Goal: Task Accomplishment & Management: Use online tool/utility

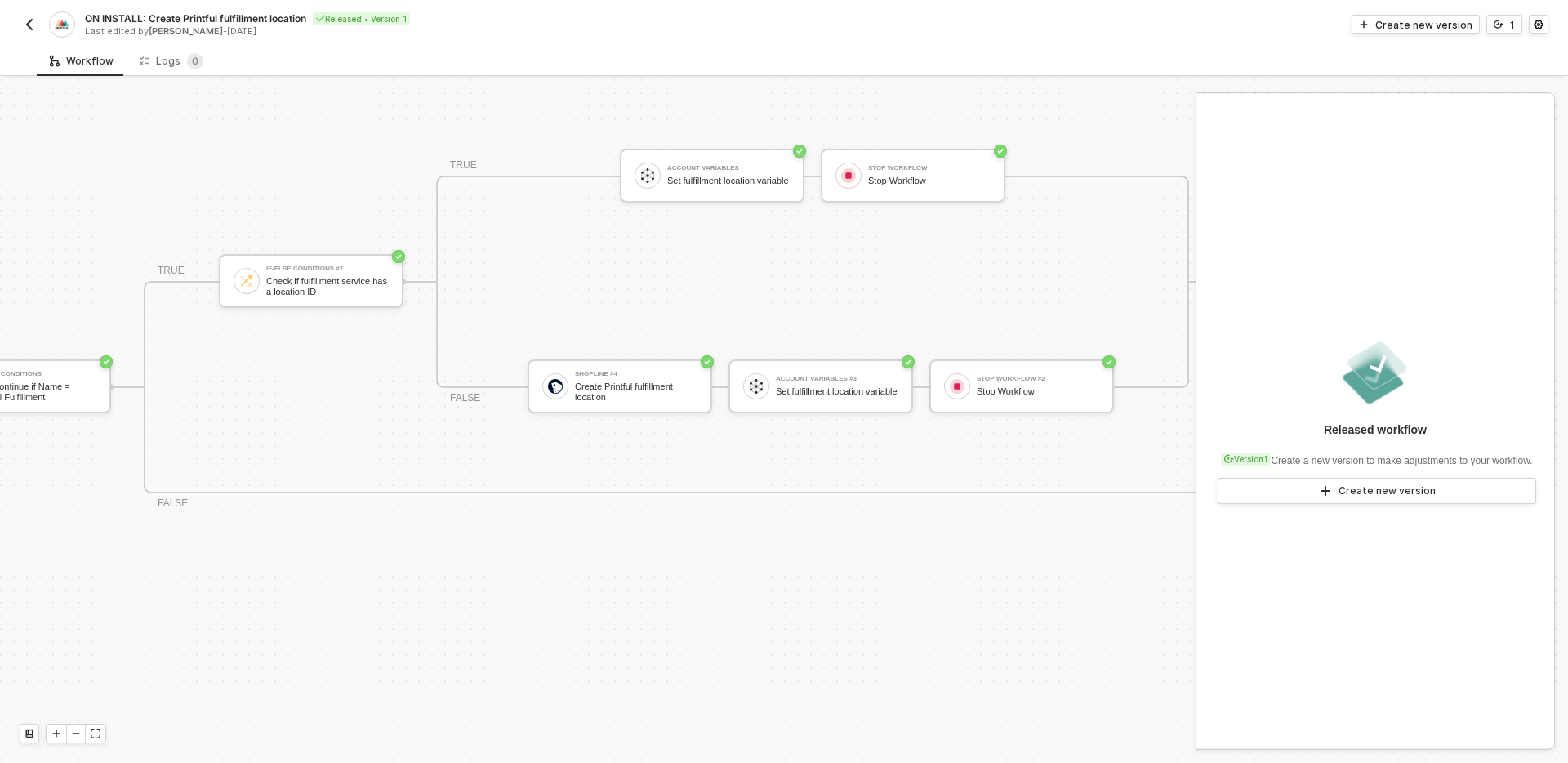
scroll to position [420, 841]
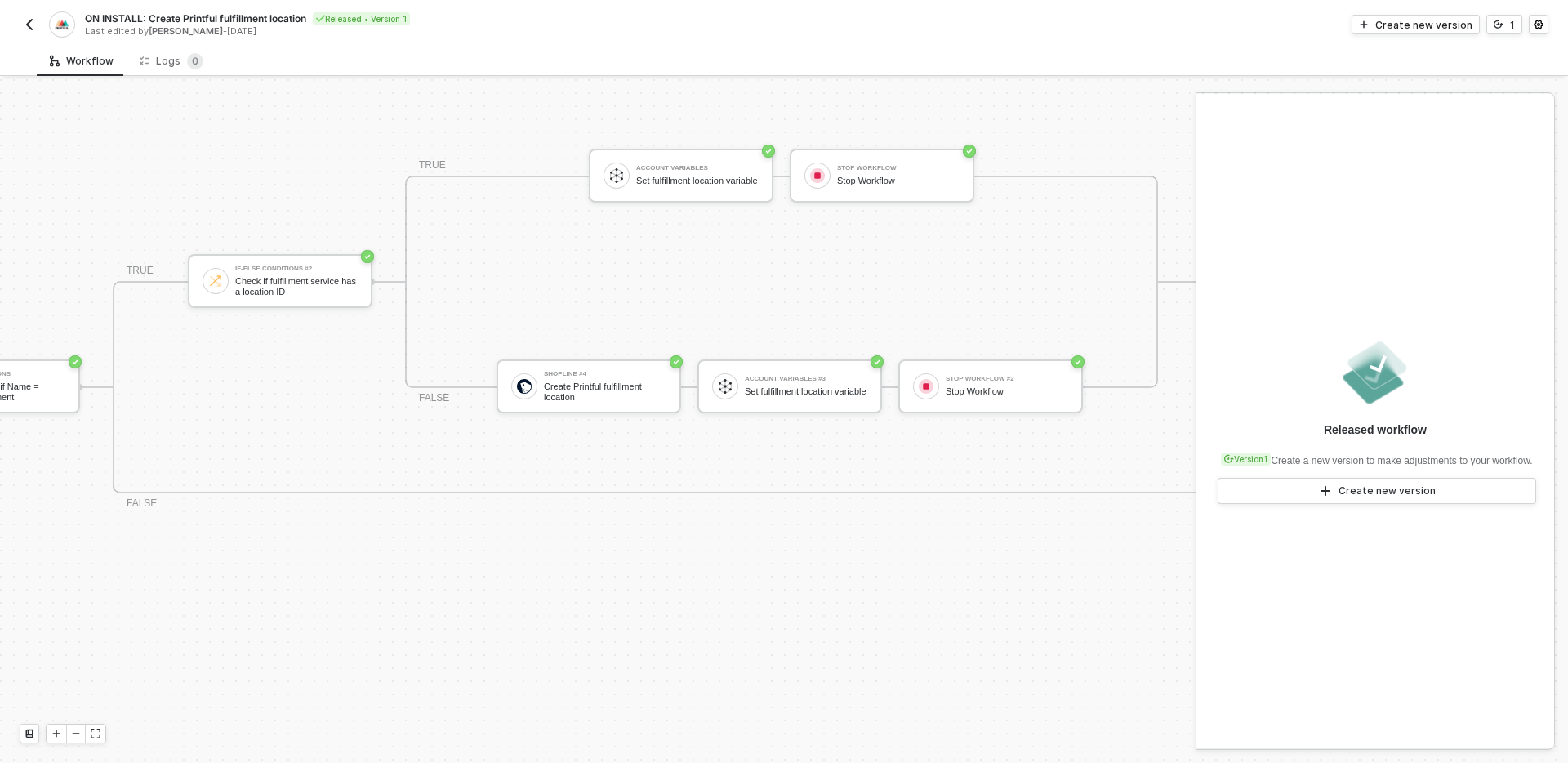
click at [968, 273] on div "TRUE Account Variables Set fulfillment location variable Stop Workflow Stop Wor…" at bounding box center [781, 282] width 753 height 213
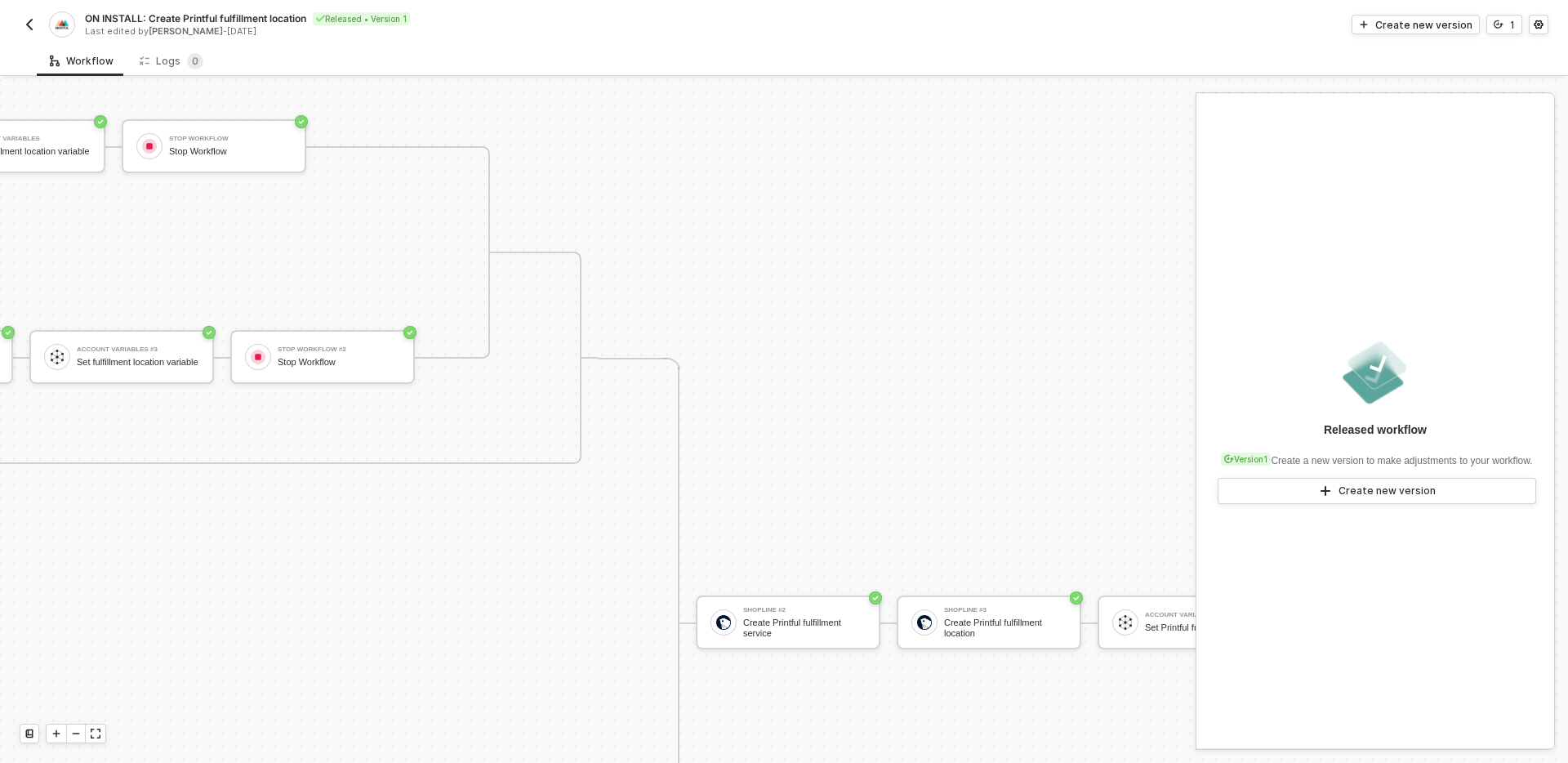
scroll to position [450, 1604]
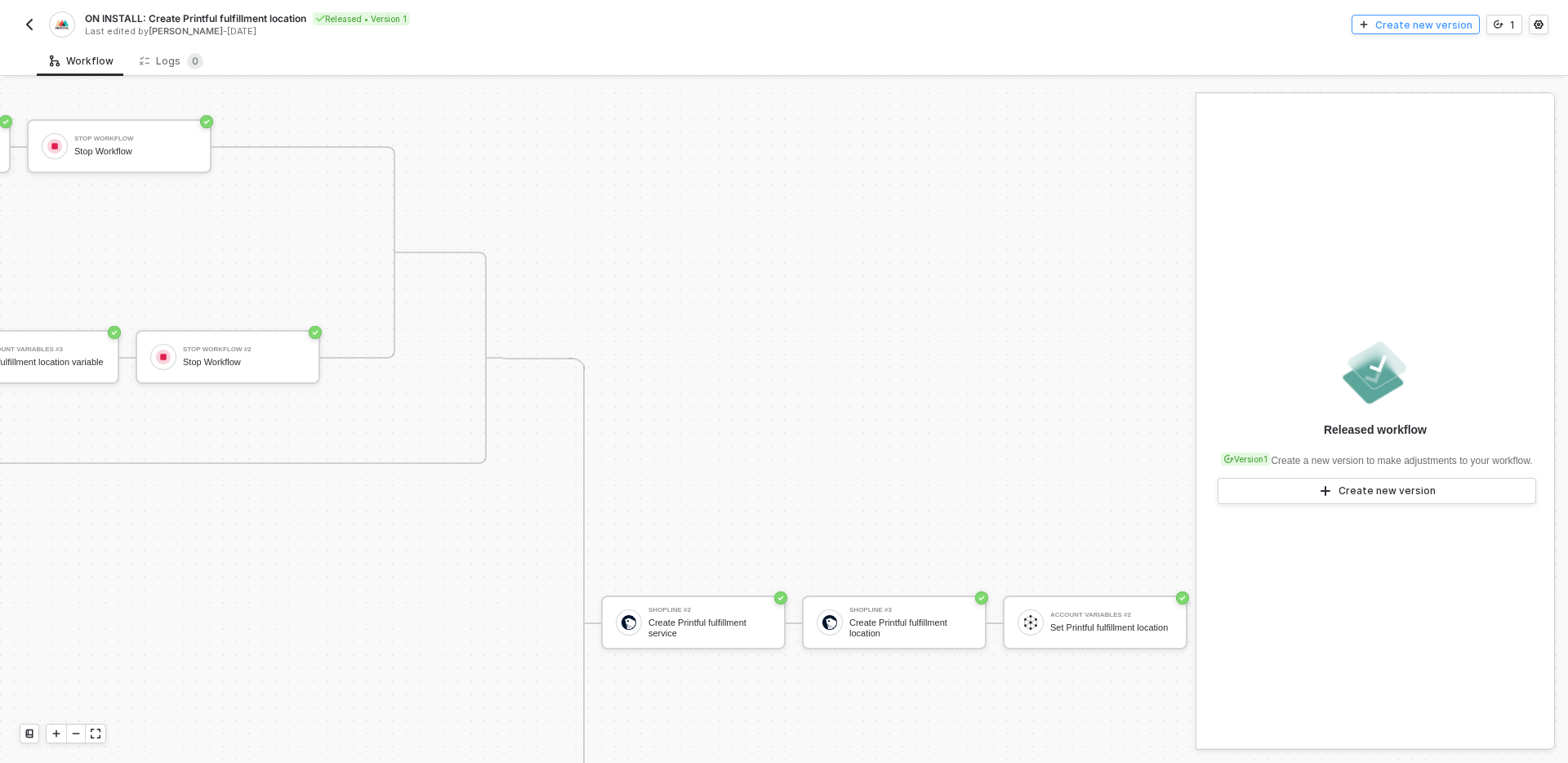
click at [1392, 23] on div "Create new version" at bounding box center [1424, 25] width 97 height 14
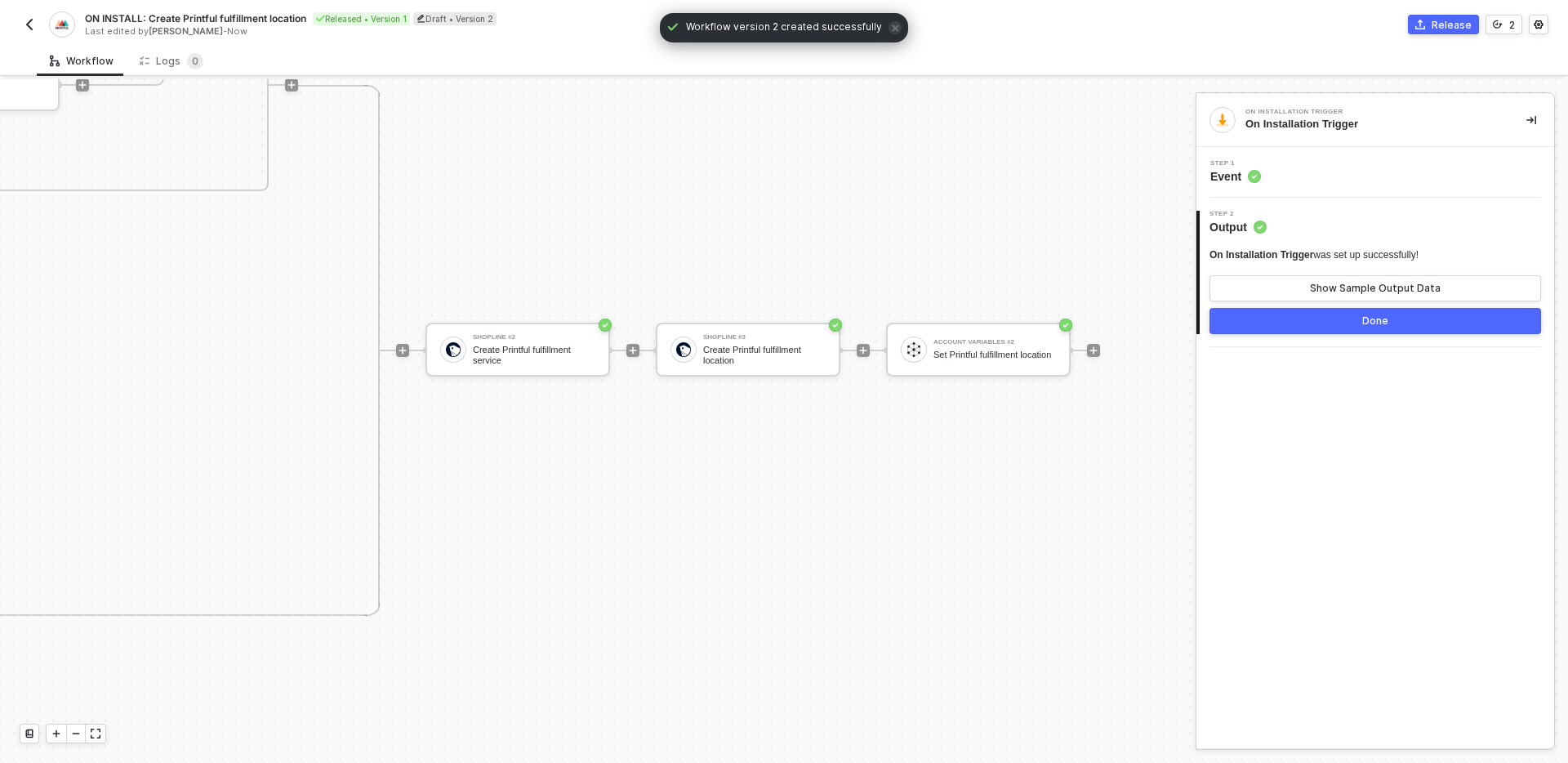
scroll to position [723, 2044]
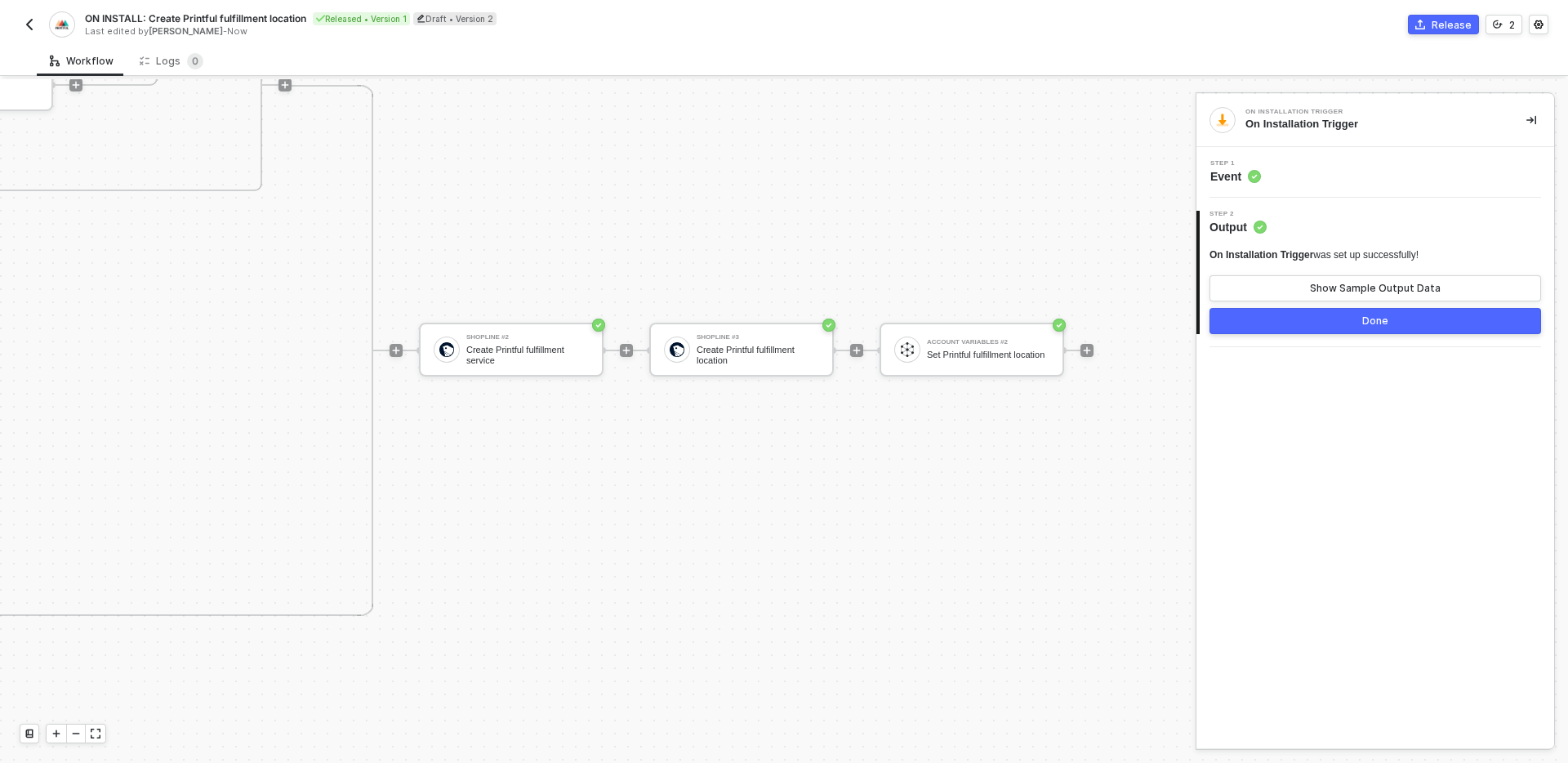
click at [33, 24] on img "button" at bounding box center [29, 24] width 13 height 13
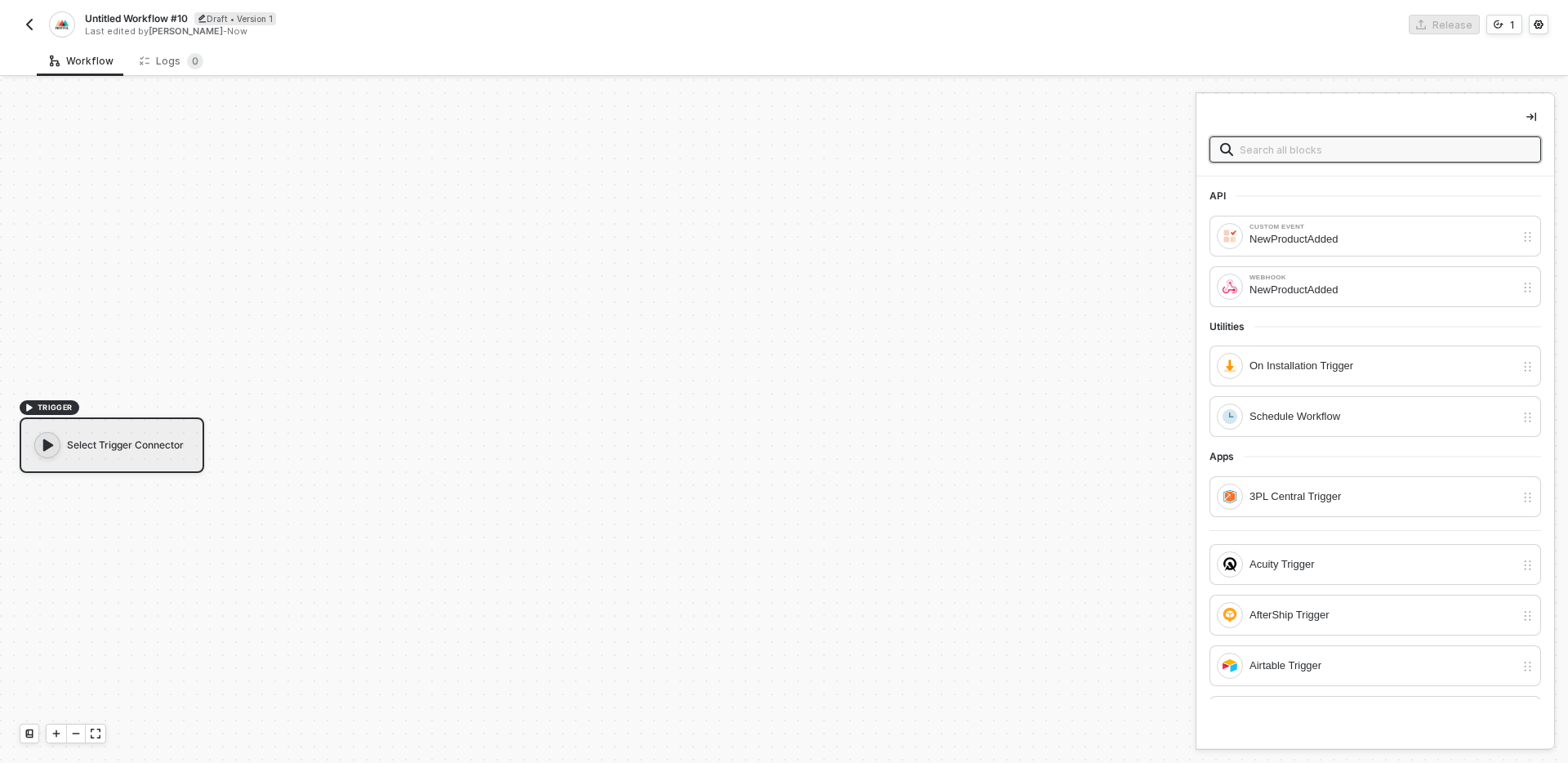
scroll to position [30, 0]
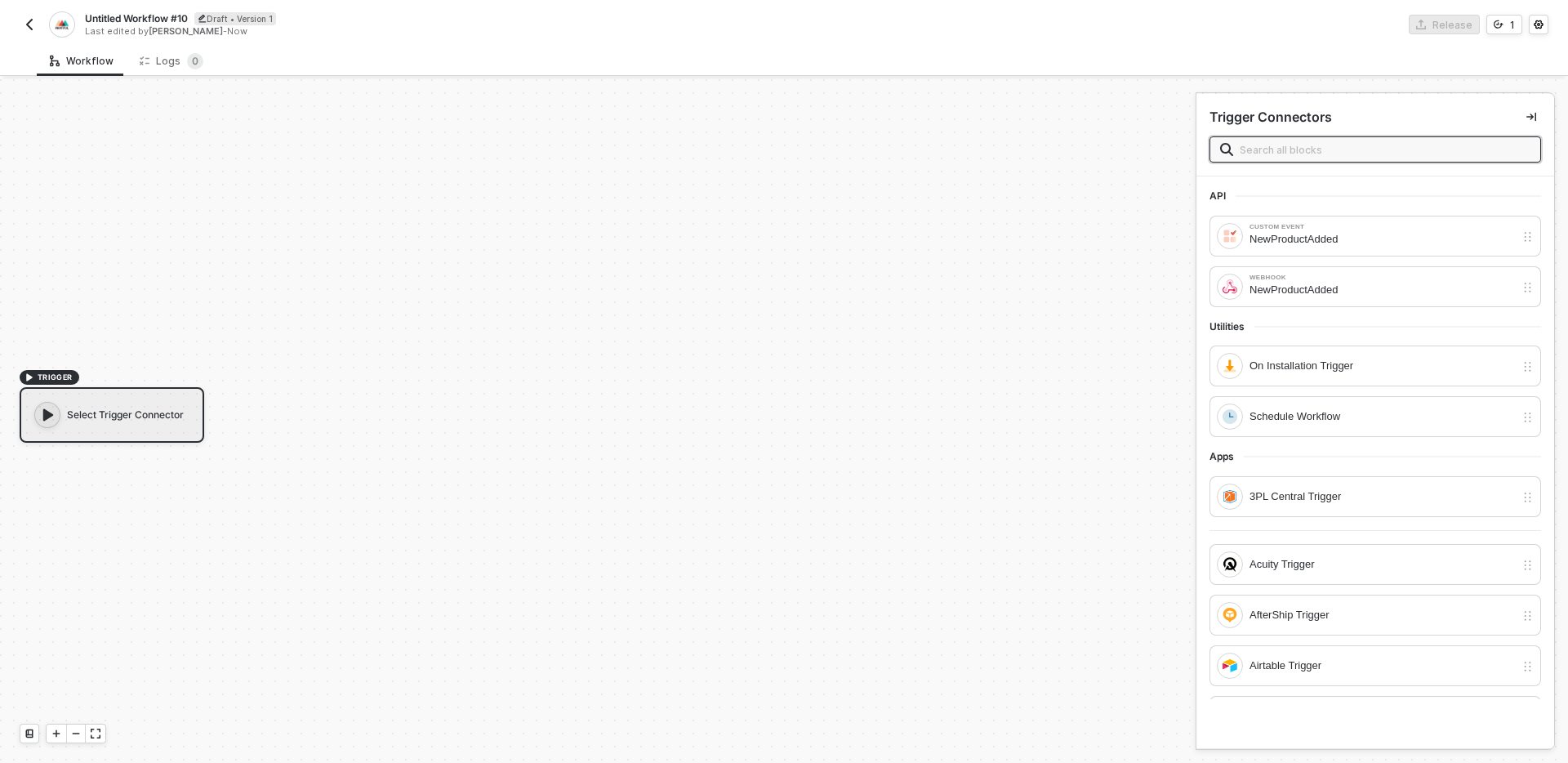
click at [1325, 140] on input "text" at bounding box center [1384, 149] width 290 height 18
click at [1343, 241] on div "NewProductAdded" at bounding box center [1382, 239] width 266 height 18
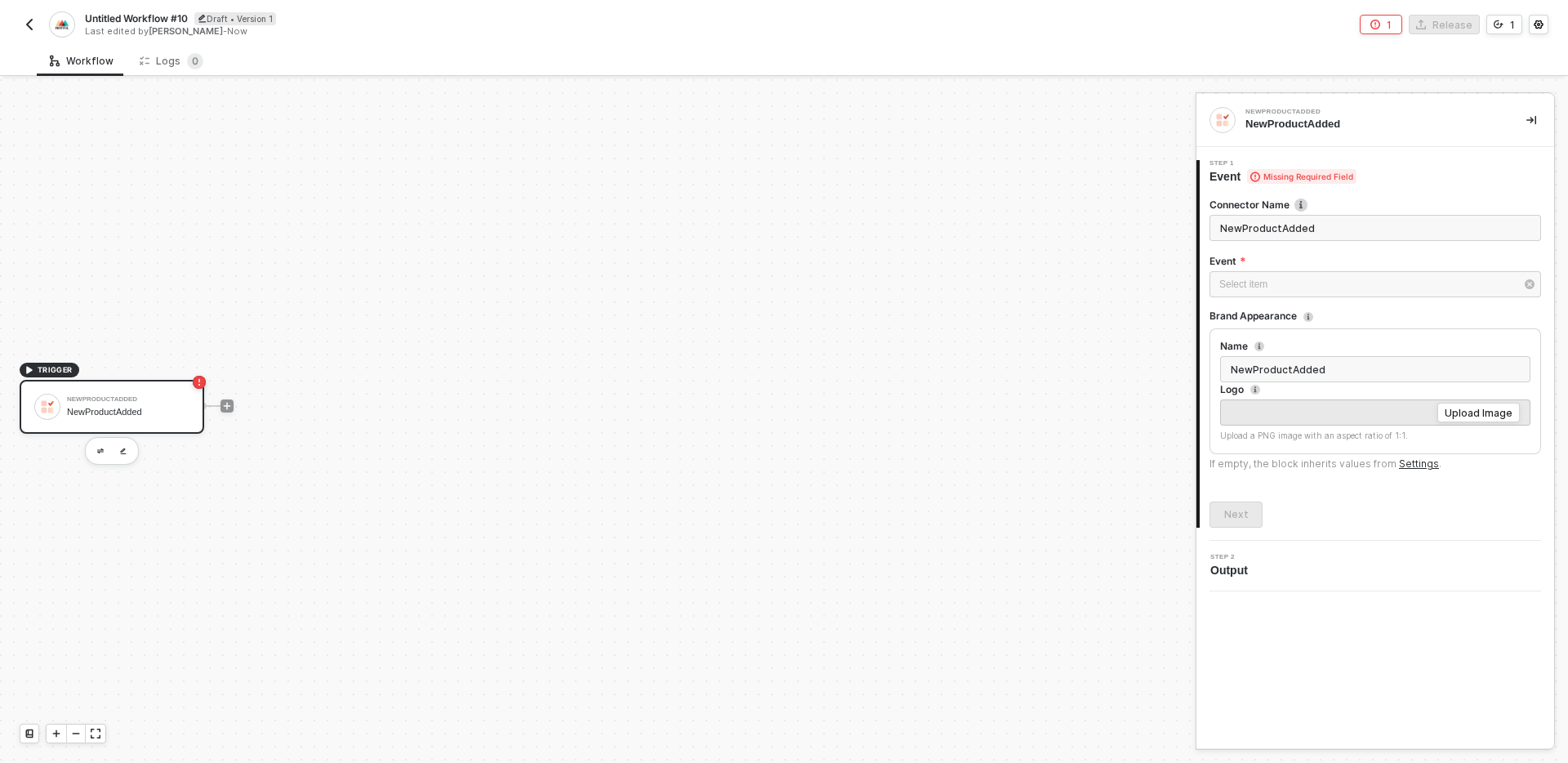
click at [1330, 221] on input "NewProductAdded" at bounding box center [1375, 227] width 331 height 26
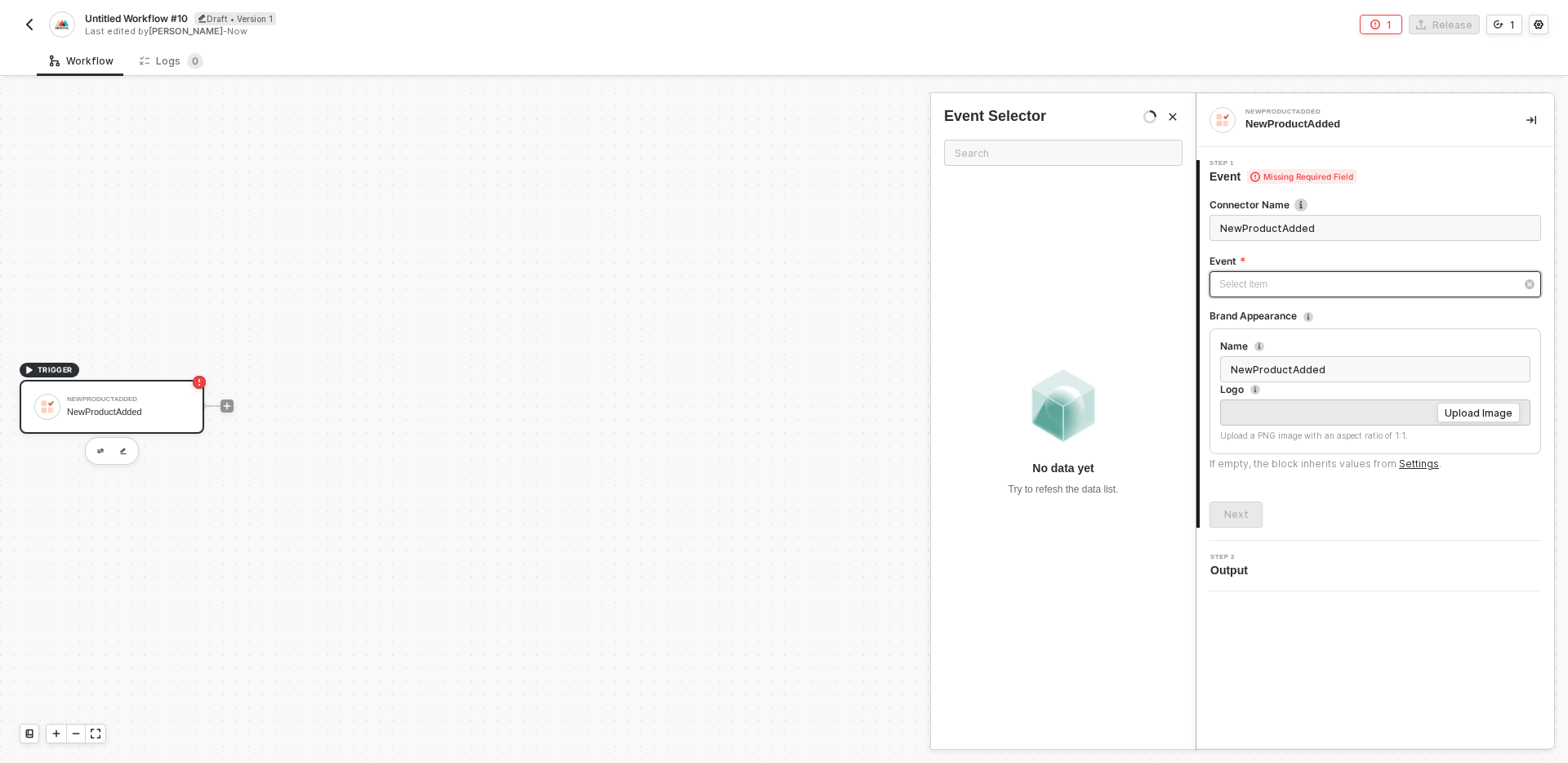
click at [1299, 284] on div "Select item ﻿" at bounding box center [1367, 285] width 295 height 15
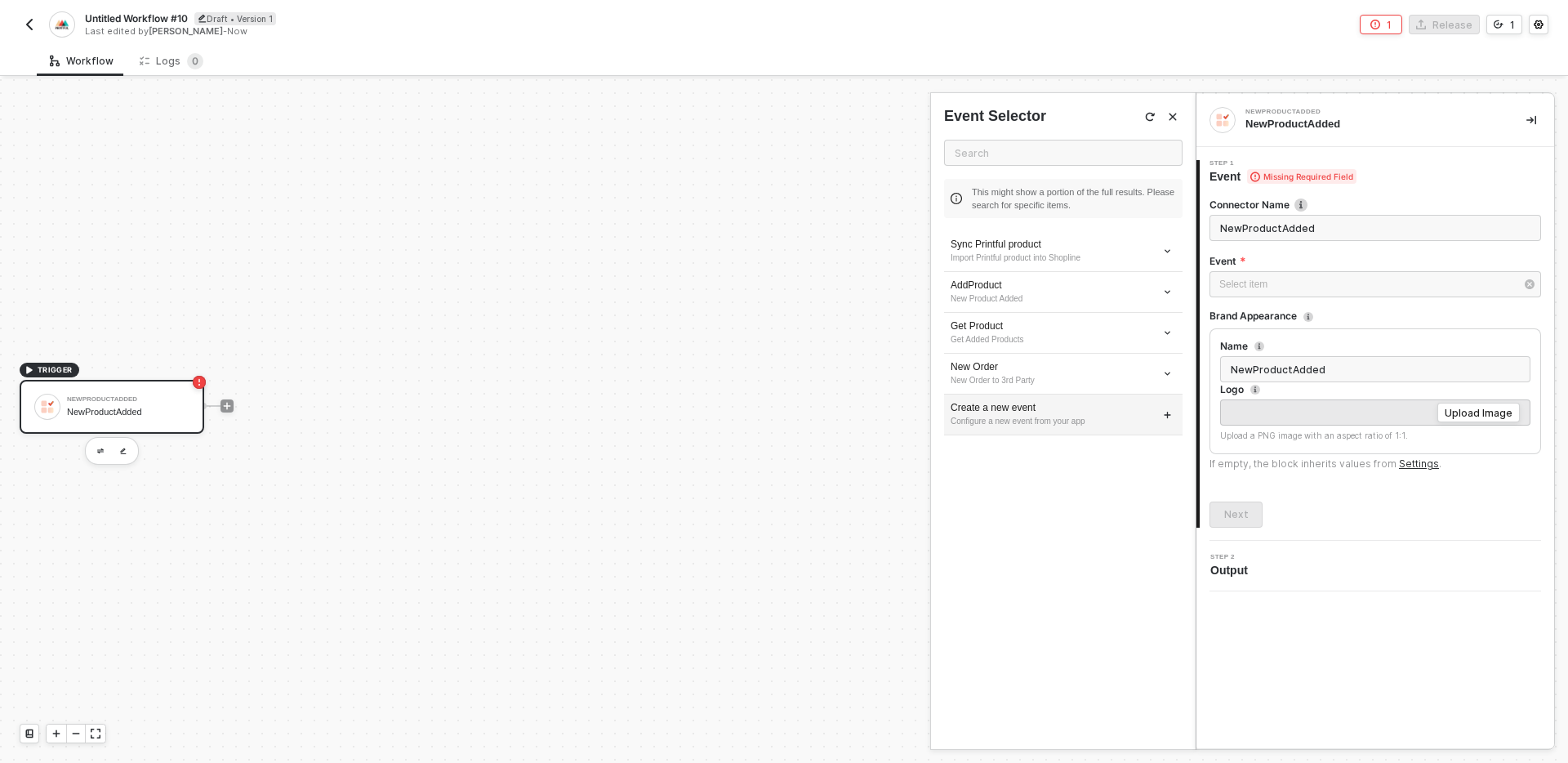
click at [1039, 417] on div "Configure a new event from your app" at bounding box center [1063, 421] width 225 height 13
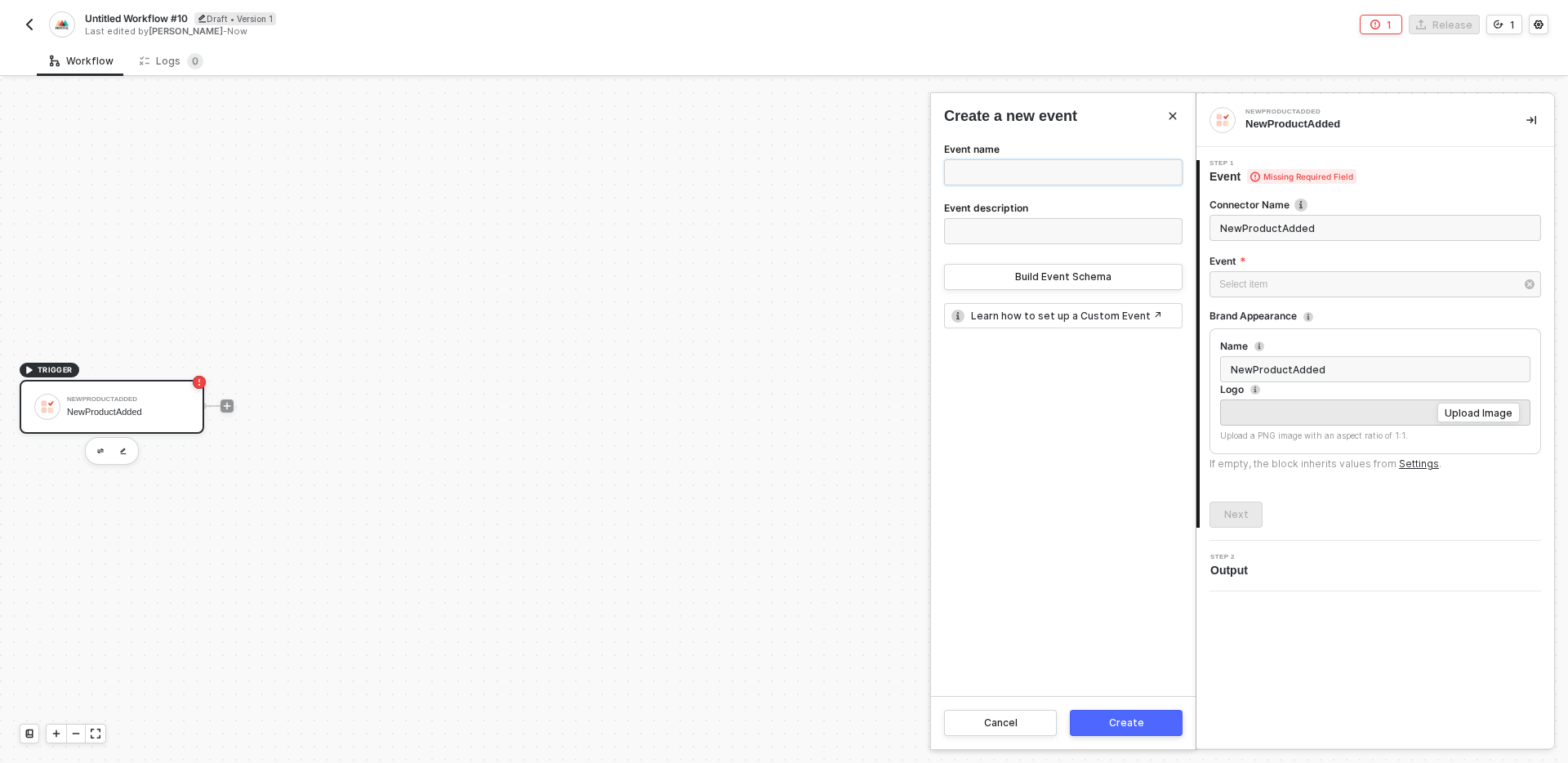
click at [997, 173] on input "Event name" at bounding box center [1062, 172] width 238 height 26
type input "Manual trigger"
click at [1071, 253] on div "Event name Manual trigger Event description Build Event Schema" at bounding box center [1062, 214] width 238 height 150
click at [1070, 226] on input "Event description" at bounding box center [1062, 231] width 238 height 26
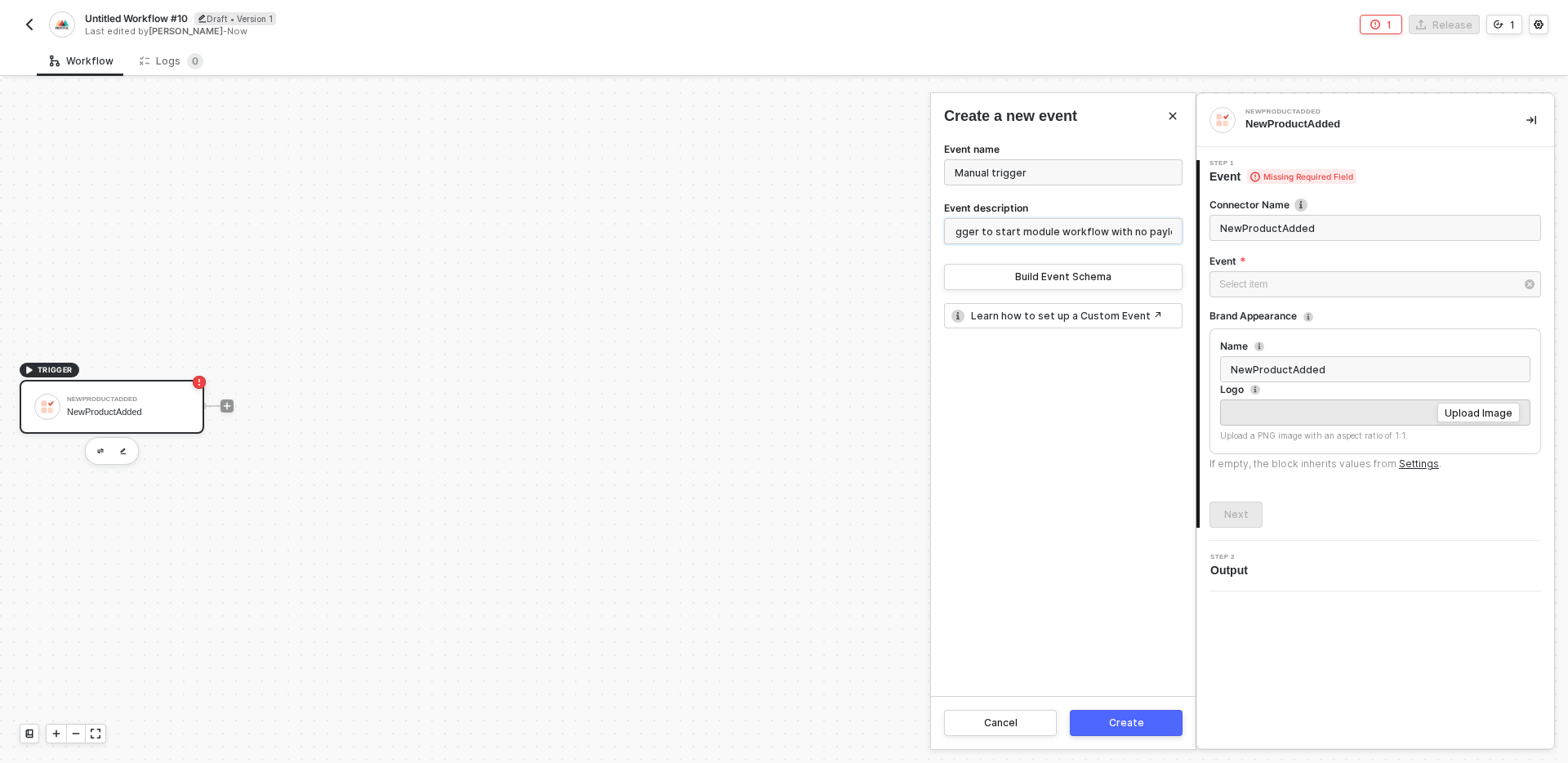
type input "Trigger to start module workflow with no payload"
click at [1132, 723] on div "Create" at bounding box center [1126, 723] width 35 height 13
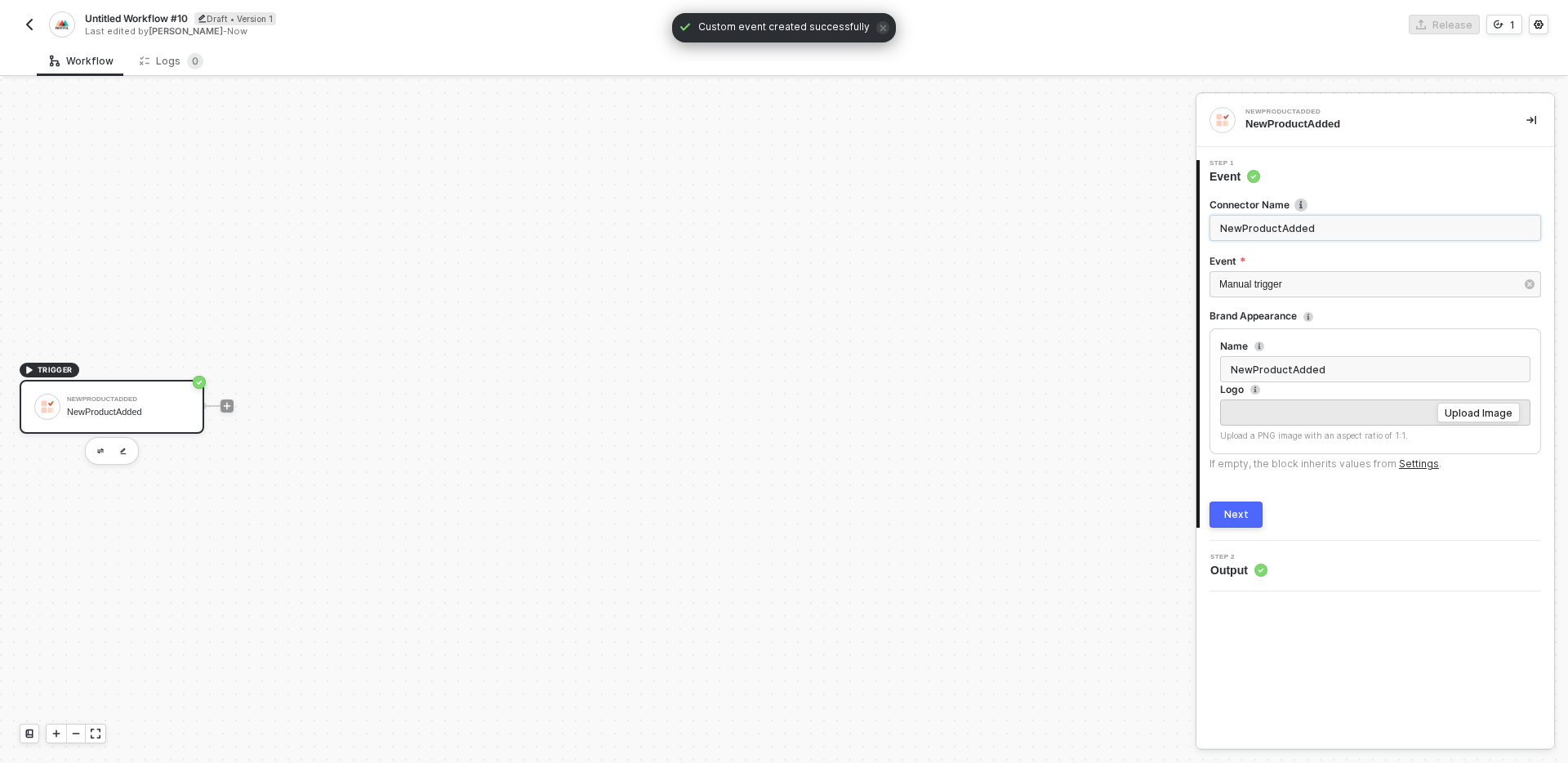
click at [1331, 232] on input "NewProductAdded" at bounding box center [1375, 227] width 331 height 26
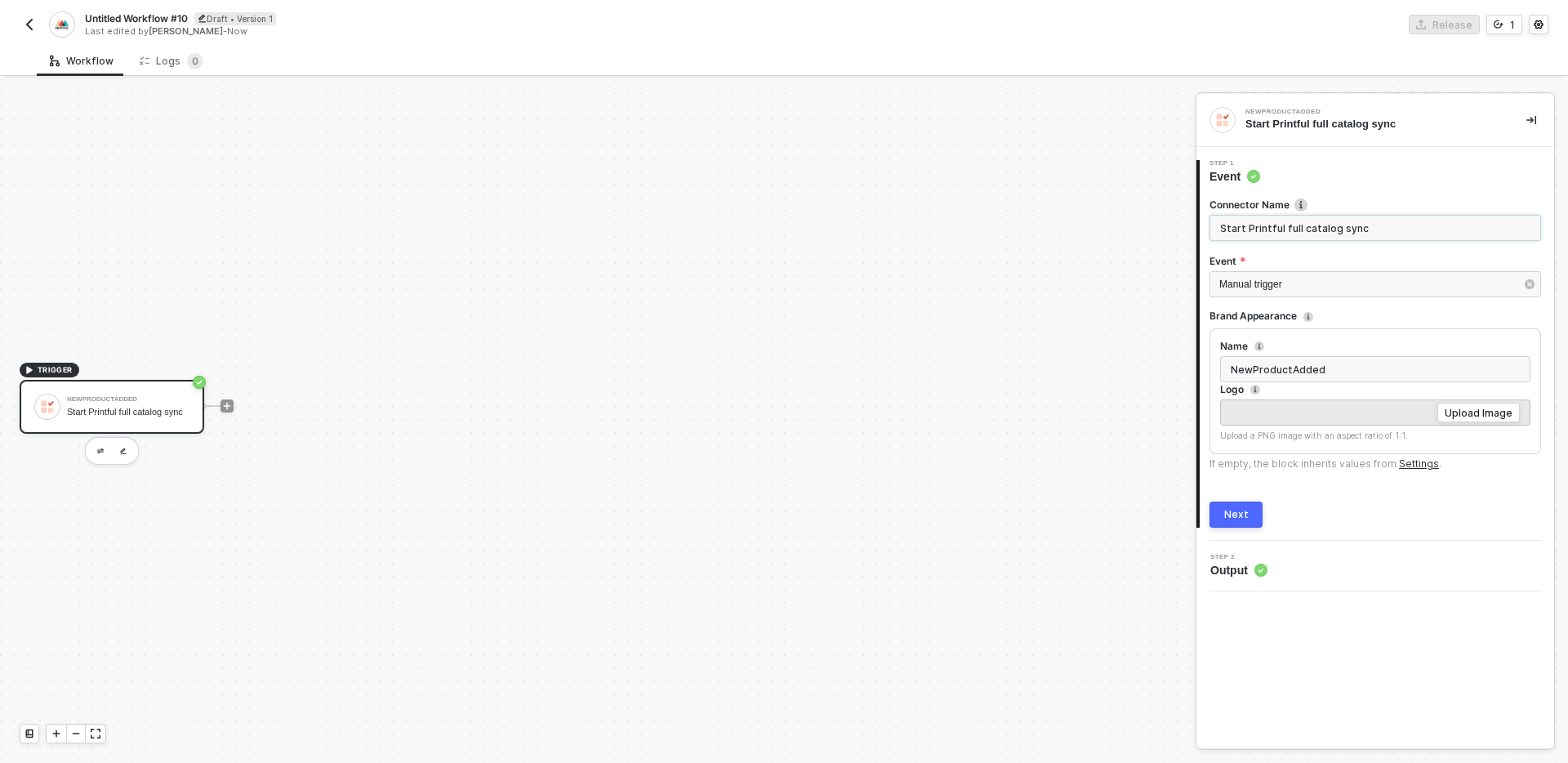
type input "Start Printful full catalog sync"
click at [1247, 523] on button "Next" at bounding box center [1236, 514] width 53 height 26
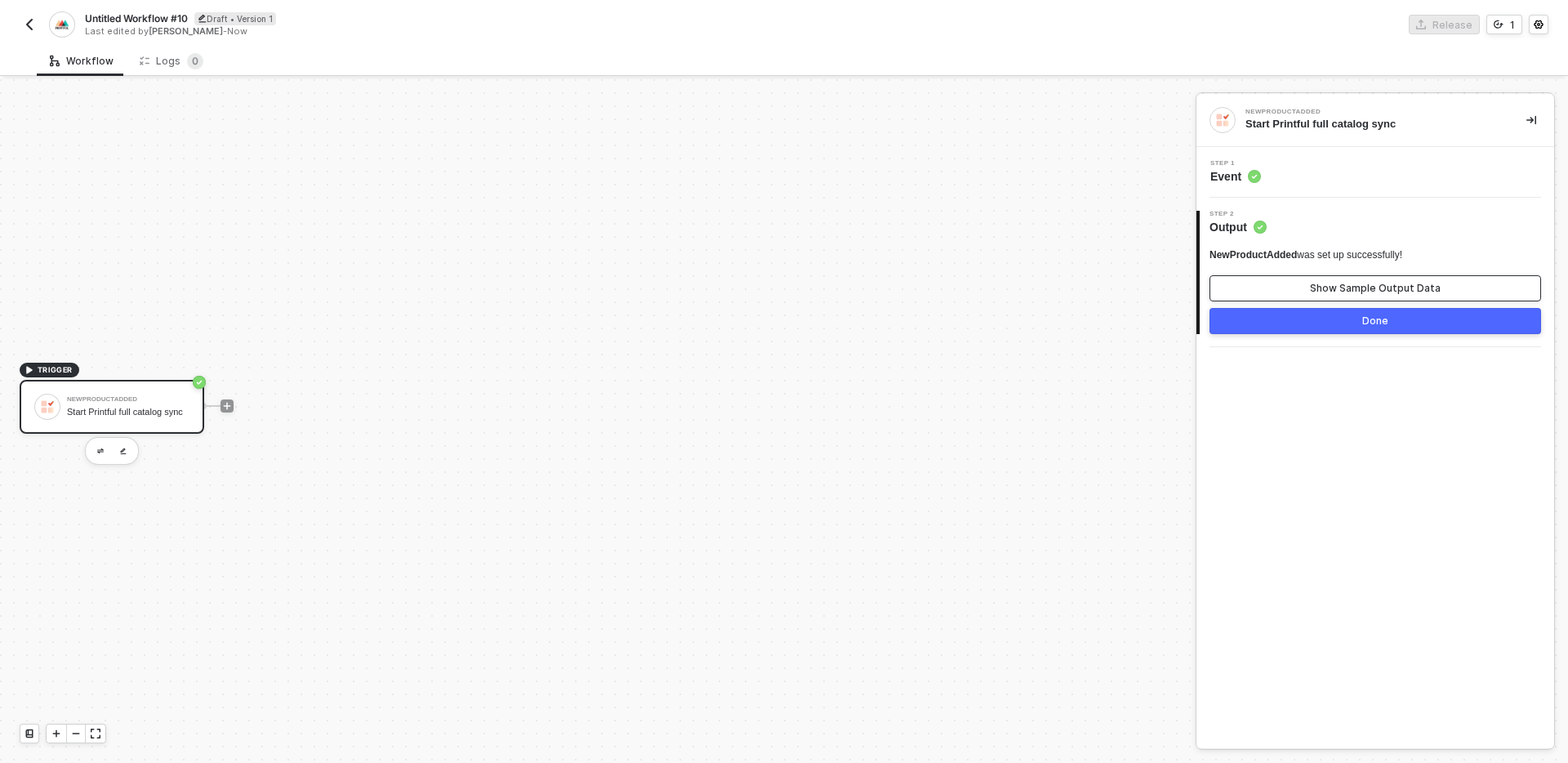
click at [1374, 289] on div "Show Sample Output Data" at bounding box center [1375, 288] width 131 height 13
click at [1354, 321] on button "Done" at bounding box center [1375, 320] width 331 height 26
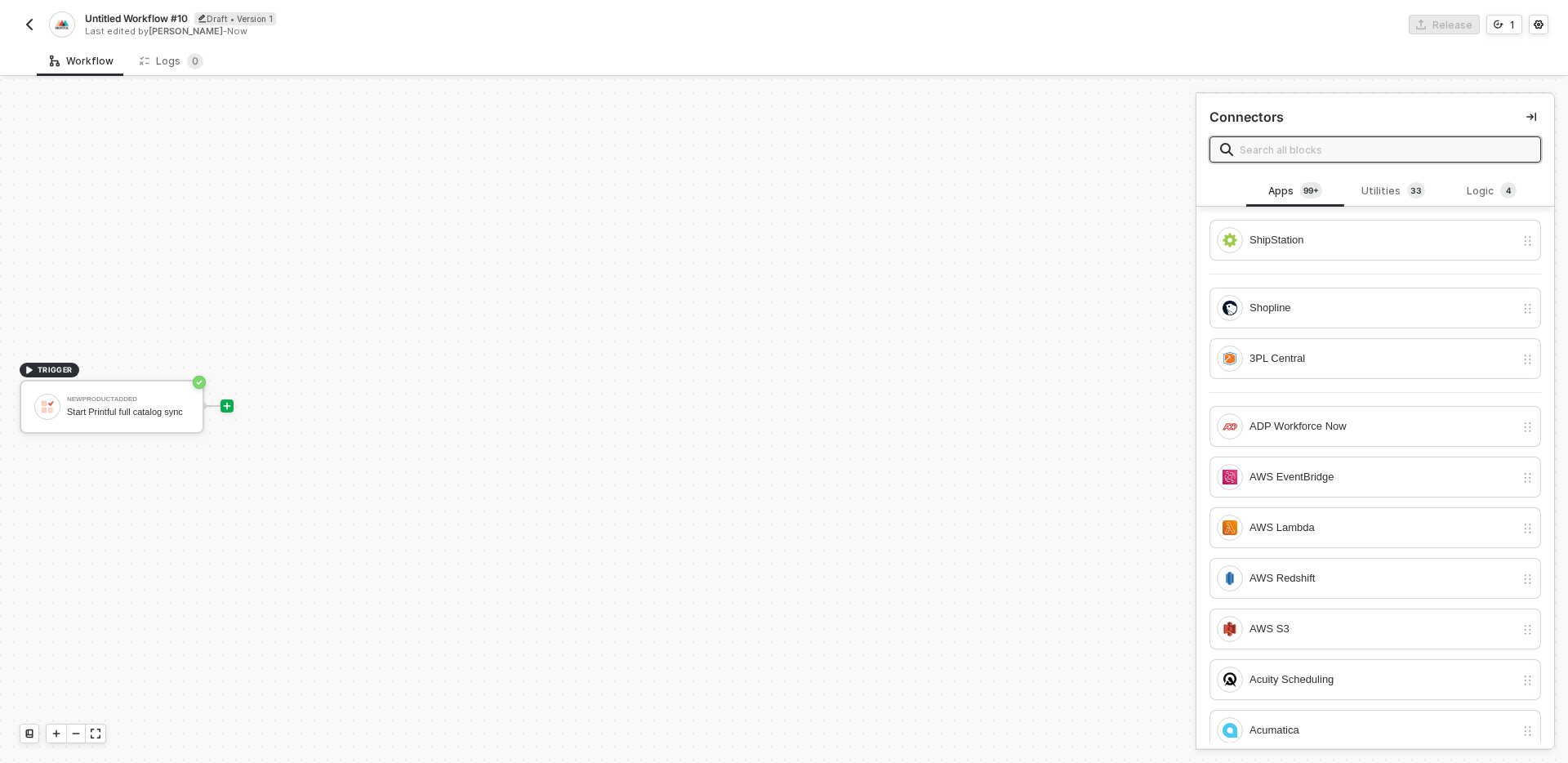
click at [771, 410] on div "TRIGGER NewProductAdded Start Printful full catalog sync" at bounding box center [594, 406] width 1187 height 714
click at [1406, 153] on input "text" at bounding box center [1384, 149] width 290 height 18
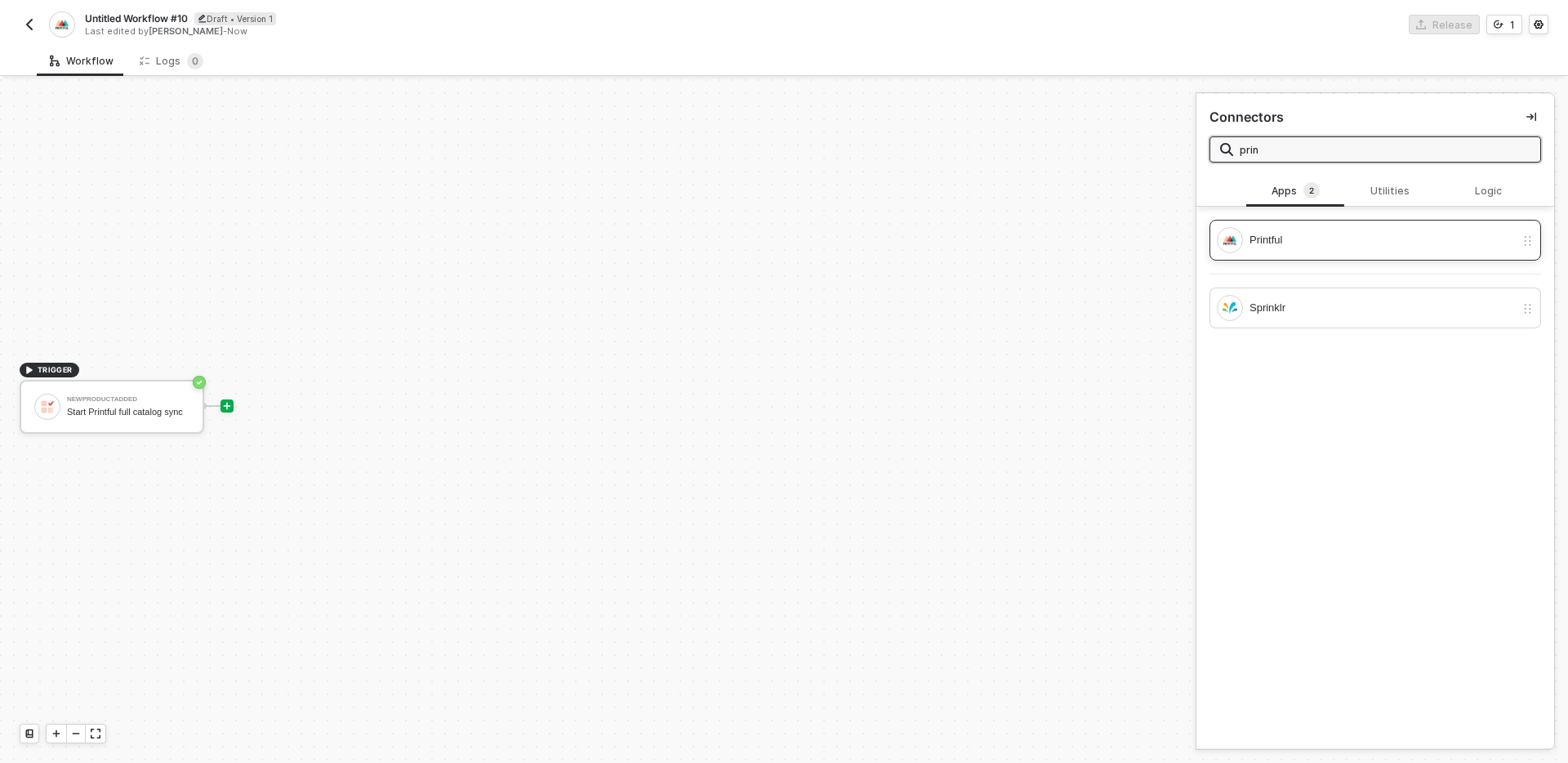
type input "prin"
click at [1407, 238] on div "Printful" at bounding box center [1382, 240] width 266 height 18
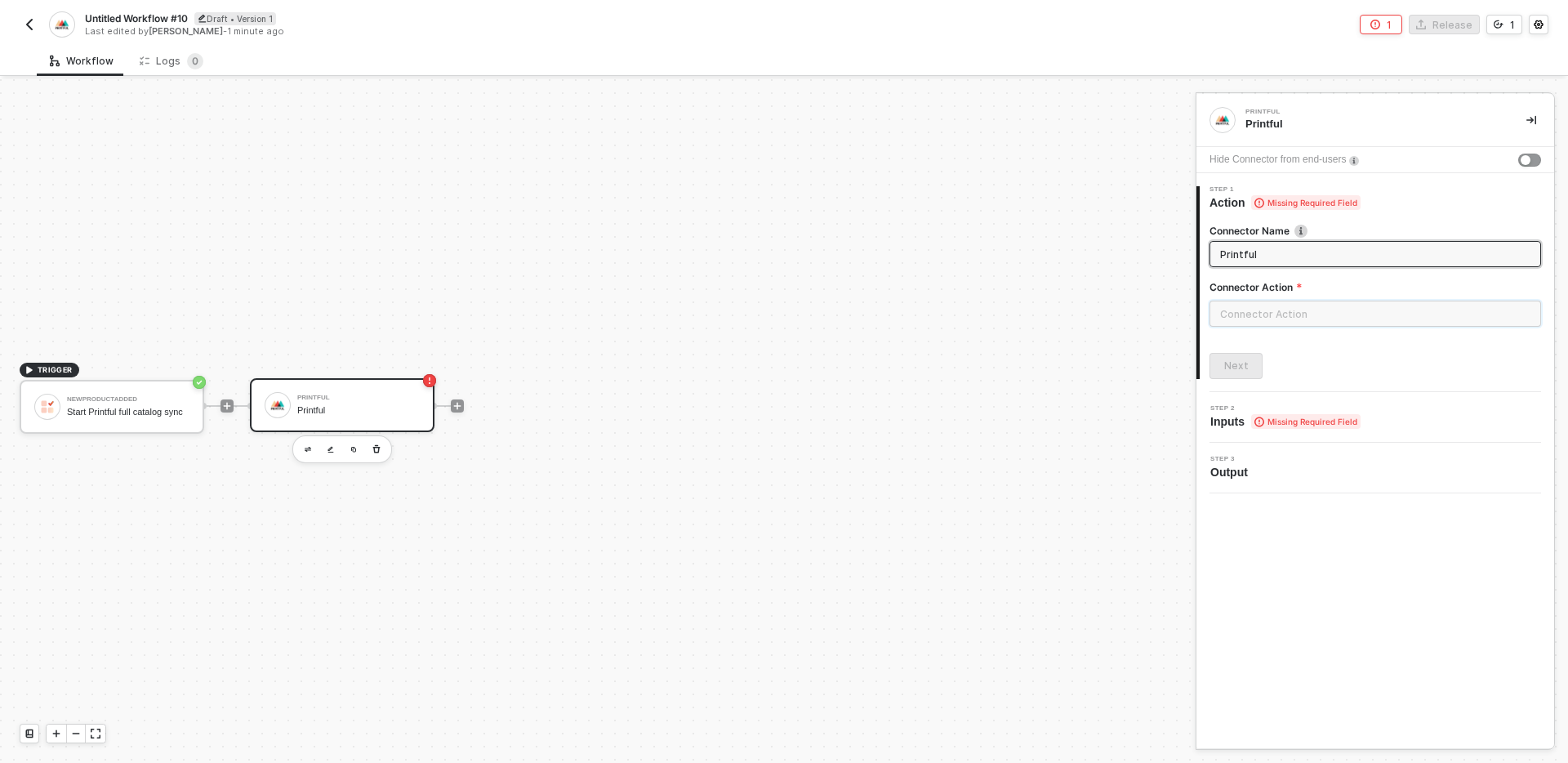
click at [1331, 305] on input "text" at bounding box center [1375, 314] width 331 height 26
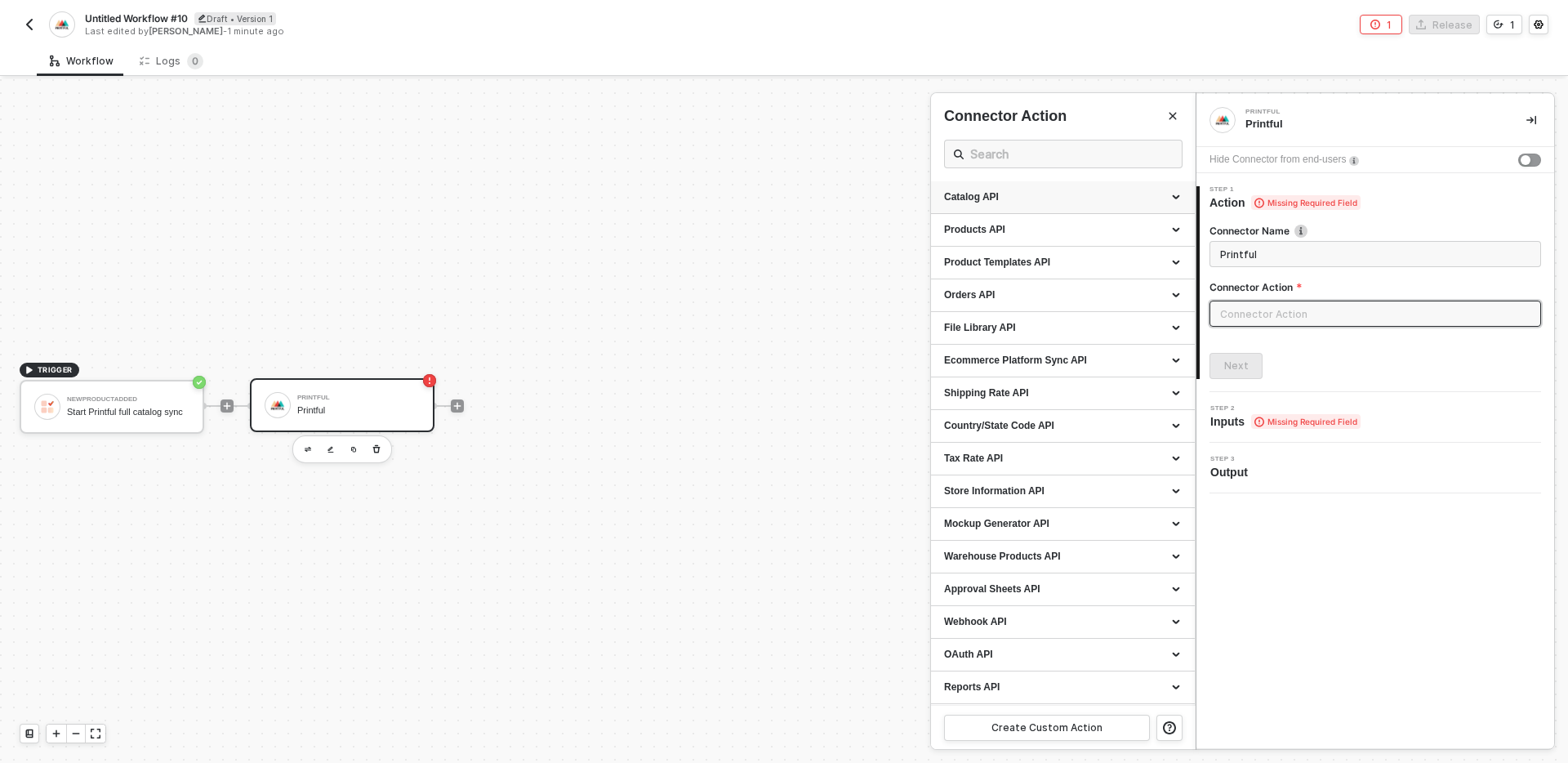
click at [1037, 192] on div "Catalog API" at bounding box center [1062, 197] width 237 height 14
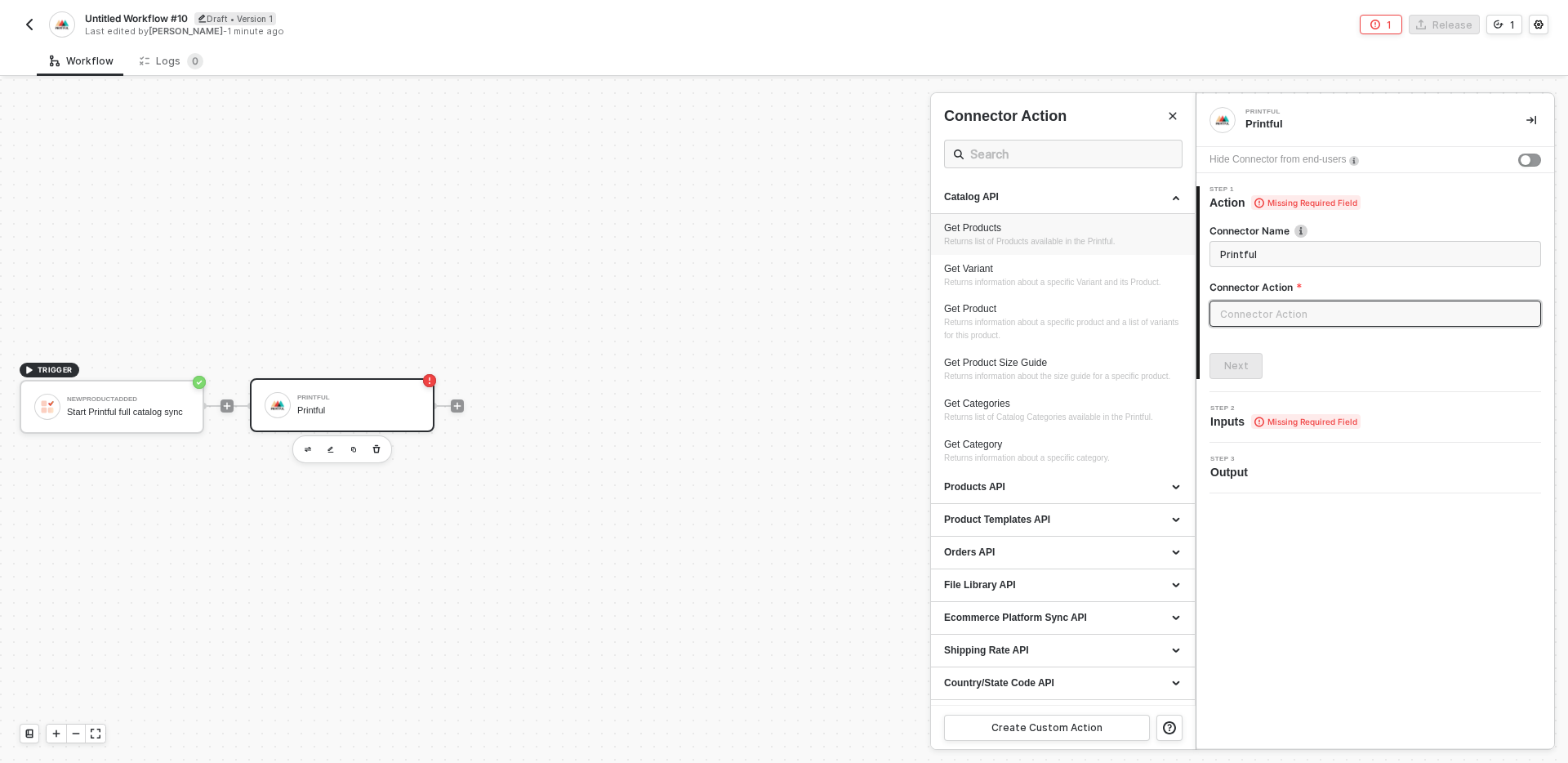
click at [1048, 237] on span "Returns list of Products available in the Printful." at bounding box center [1029, 241] width 172 height 9
type input "Returns list of Products available in the Printful."
type input "Catalog API - Get Products"
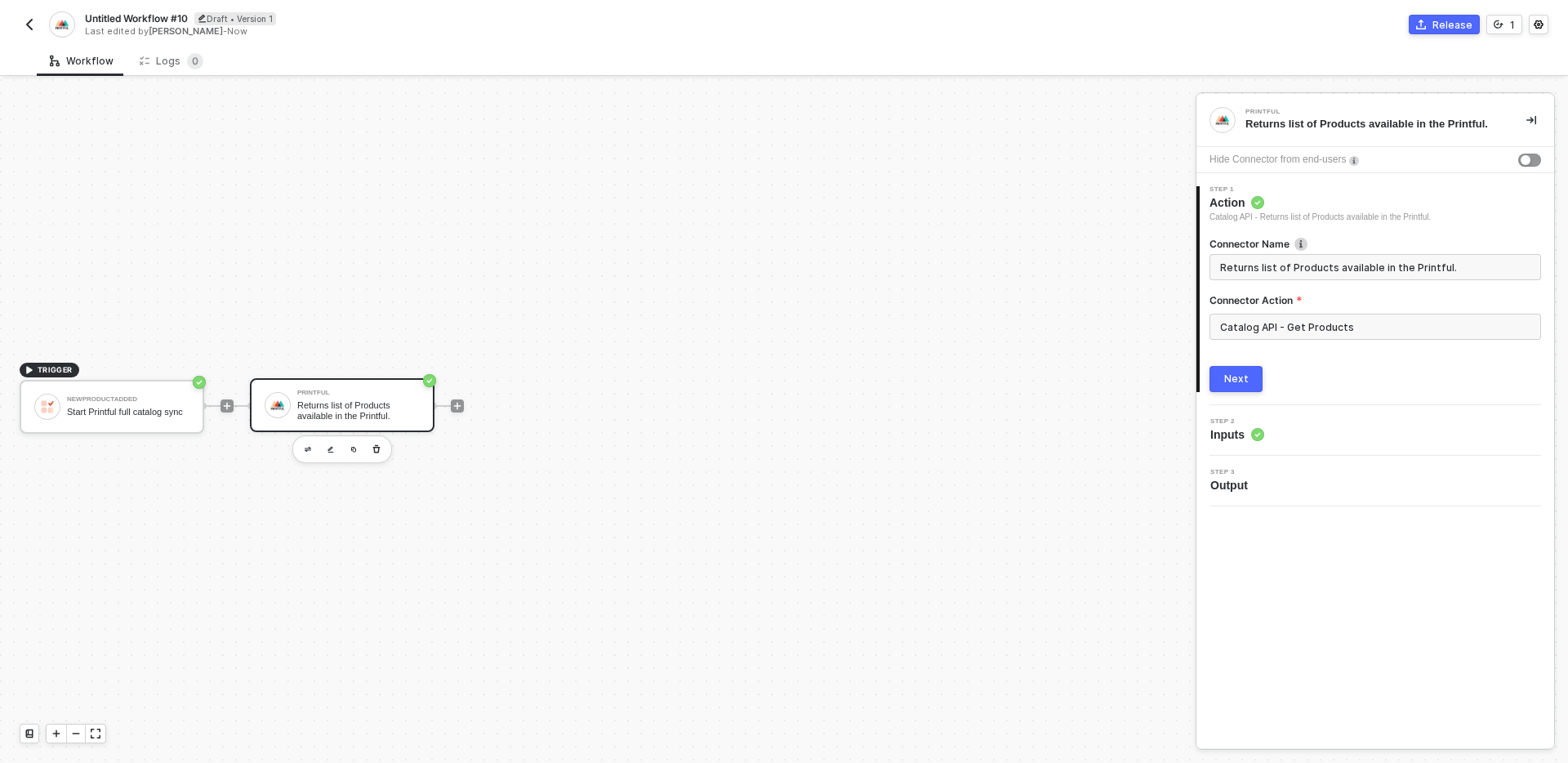
click at [1246, 376] on div "Next" at bounding box center [1236, 379] width 25 height 13
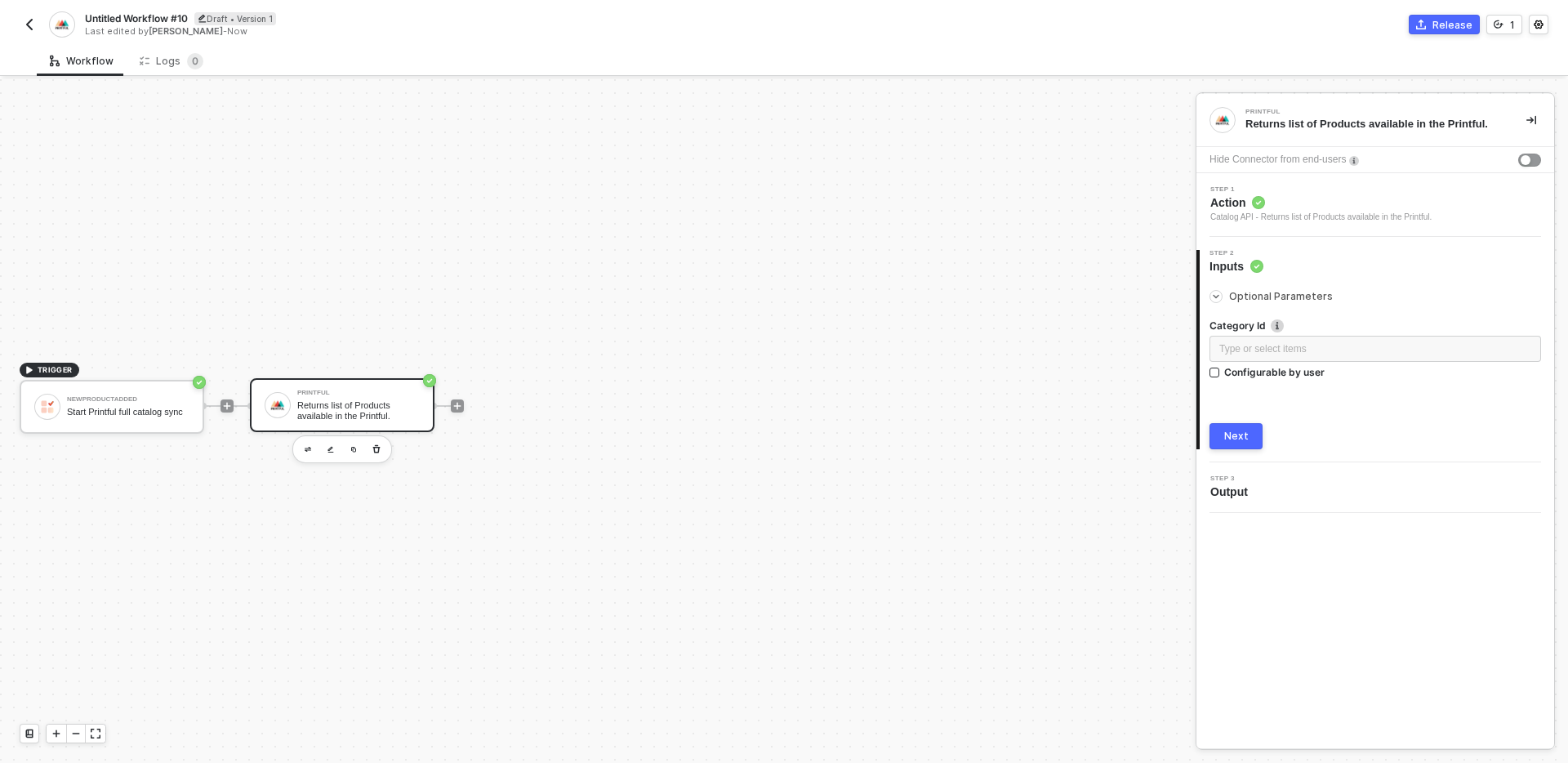
click at [1250, 437] on button "Next" at bounding box center [1236, 436] width 53 height 26
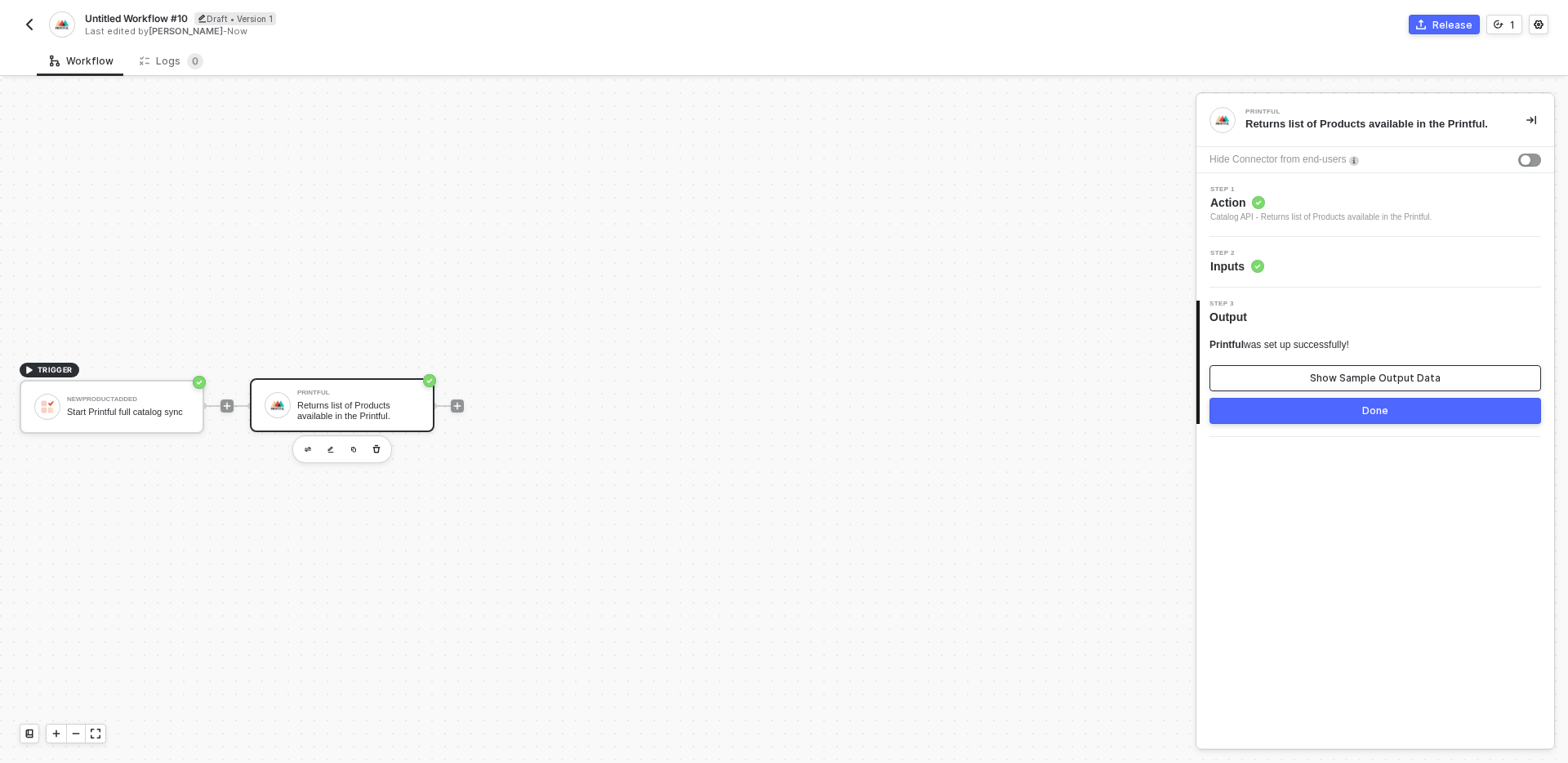
click at [1299, 384] on button "Show Sample Output Data" at bounding box center [1375, 378] width 331 height 26
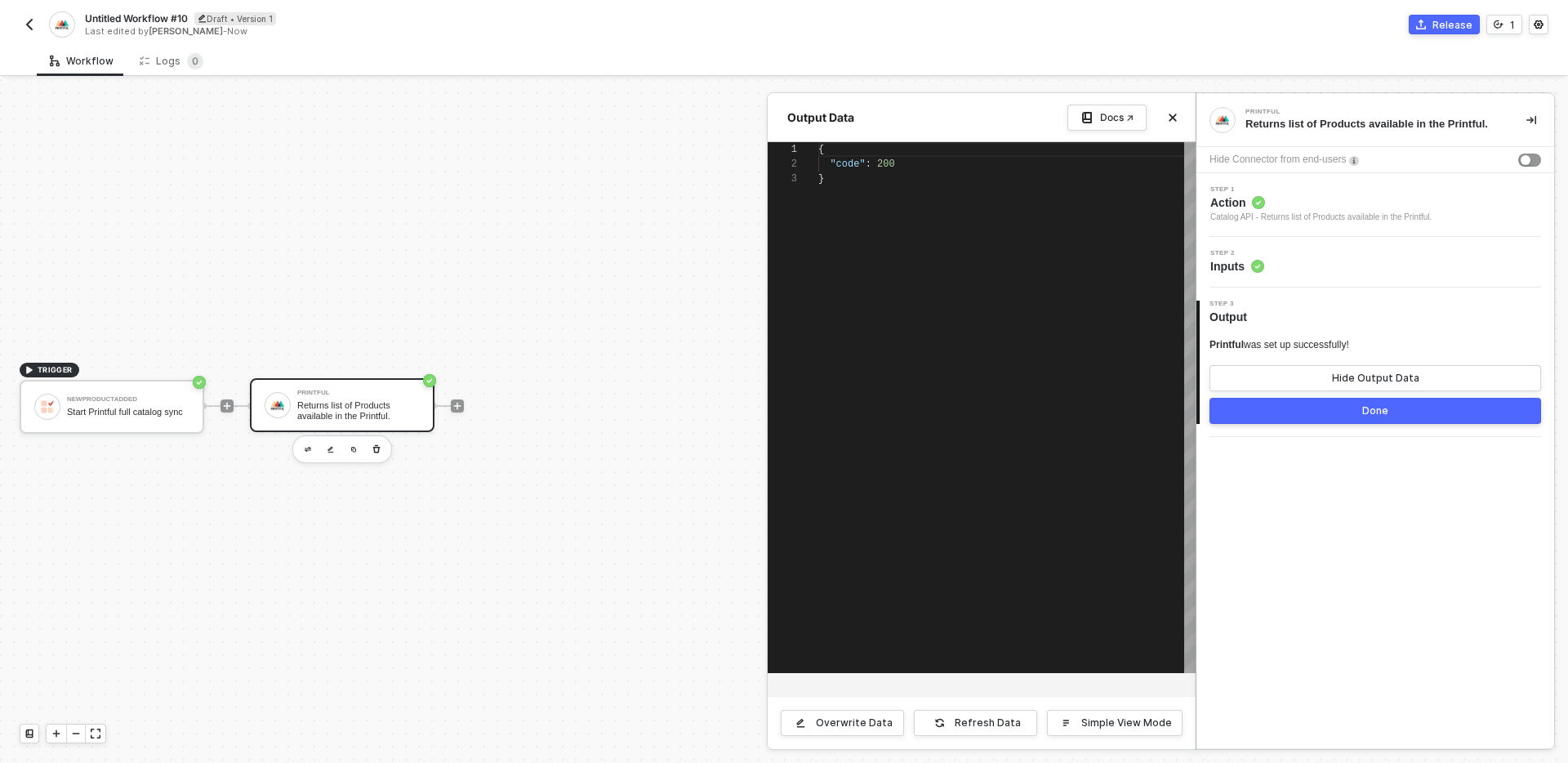
scroll to position [29, 0]
click at [872, 405] on div "{ "code" : 200 }" at bounding box center [1007, 407] width 377 height 531
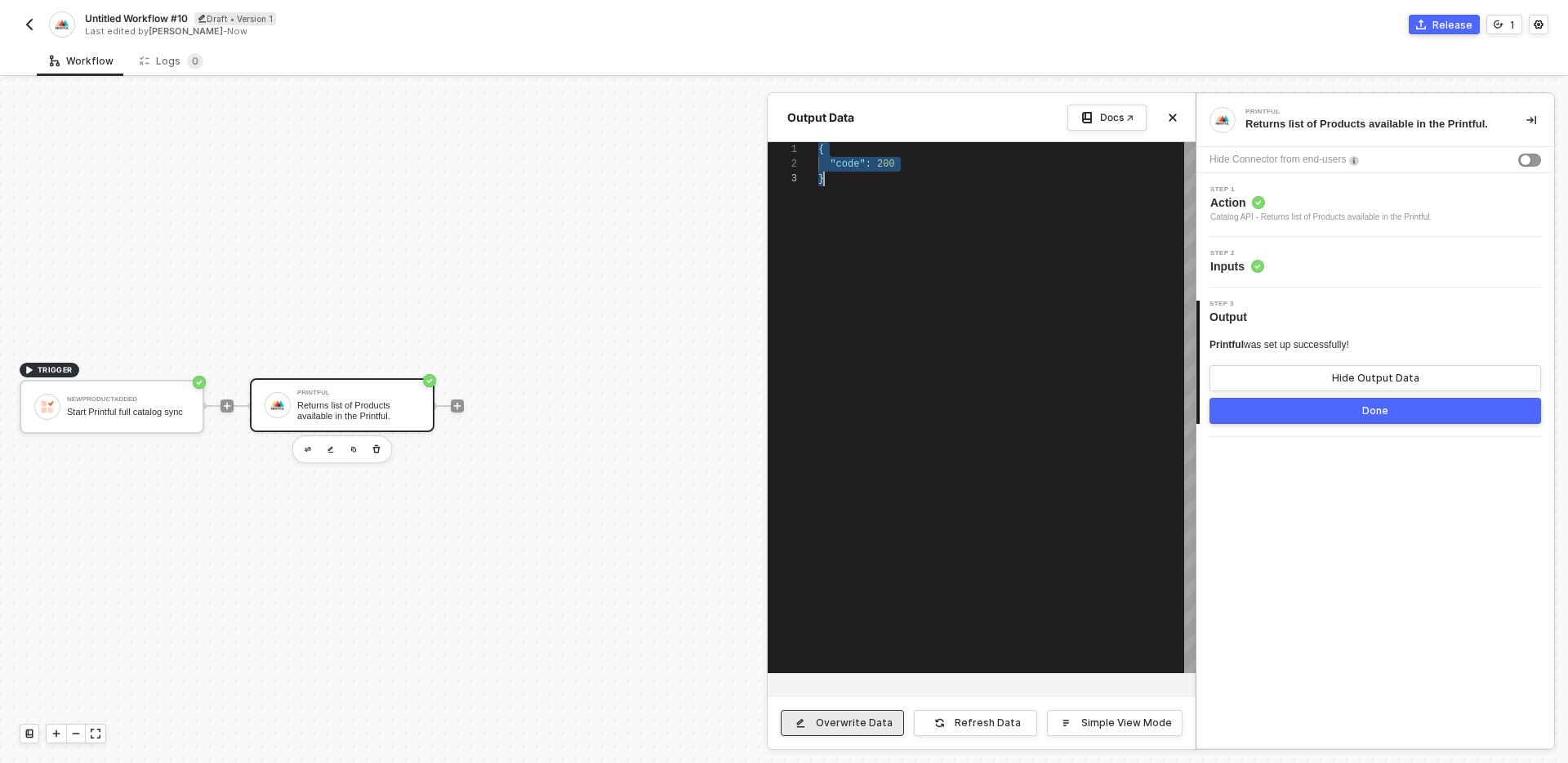
click at [848, 717] on div "Overwrite Data" at bounding box center [854, 723] width 77 height 13
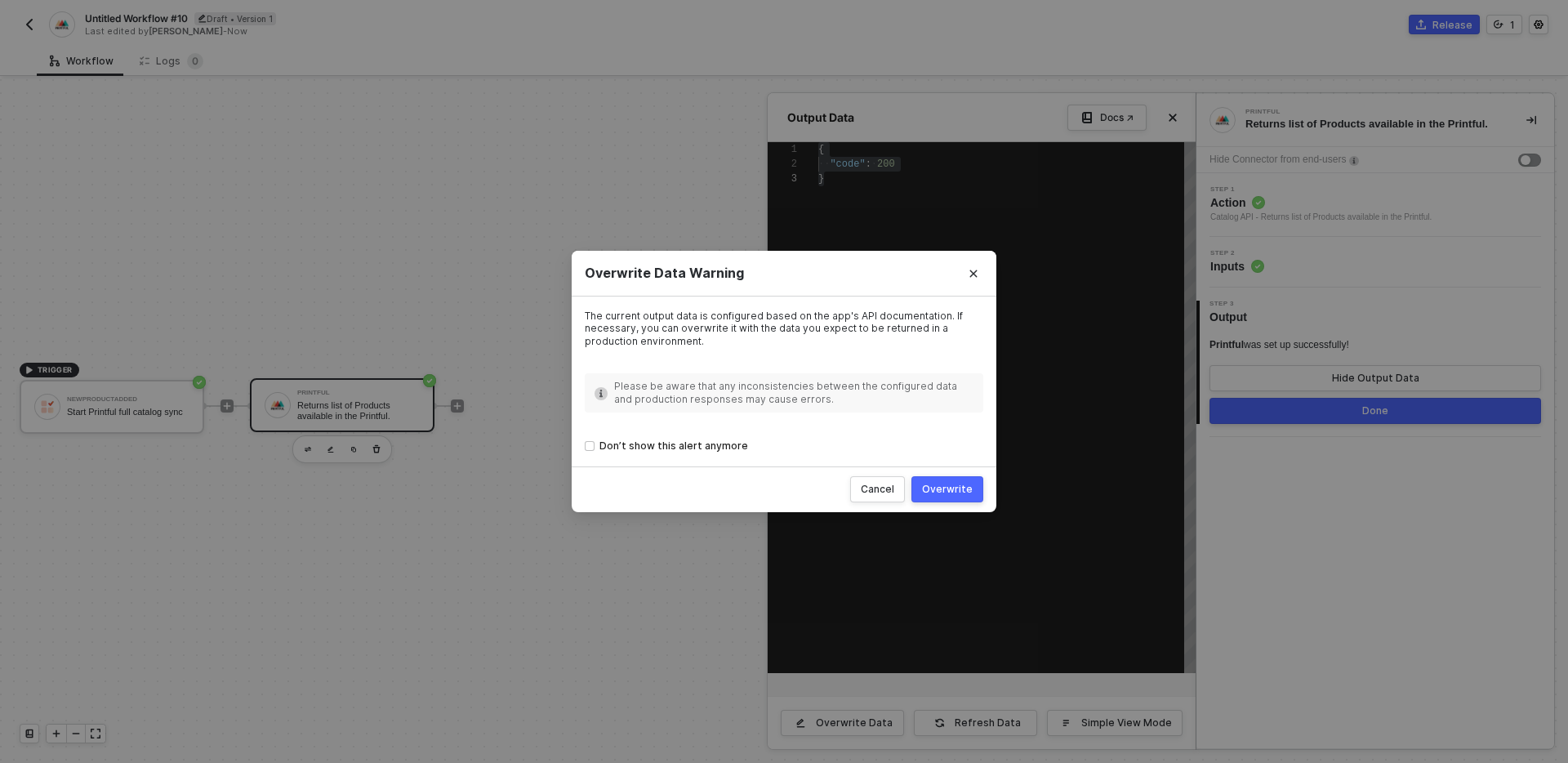
click at [940, 475] on div "Cancel Overwrite" at bounding box center [783, 490] width 424 height 46
click at [948, 491] on div "Overwrite" at bounding box center [946, 489] width 50 height 13
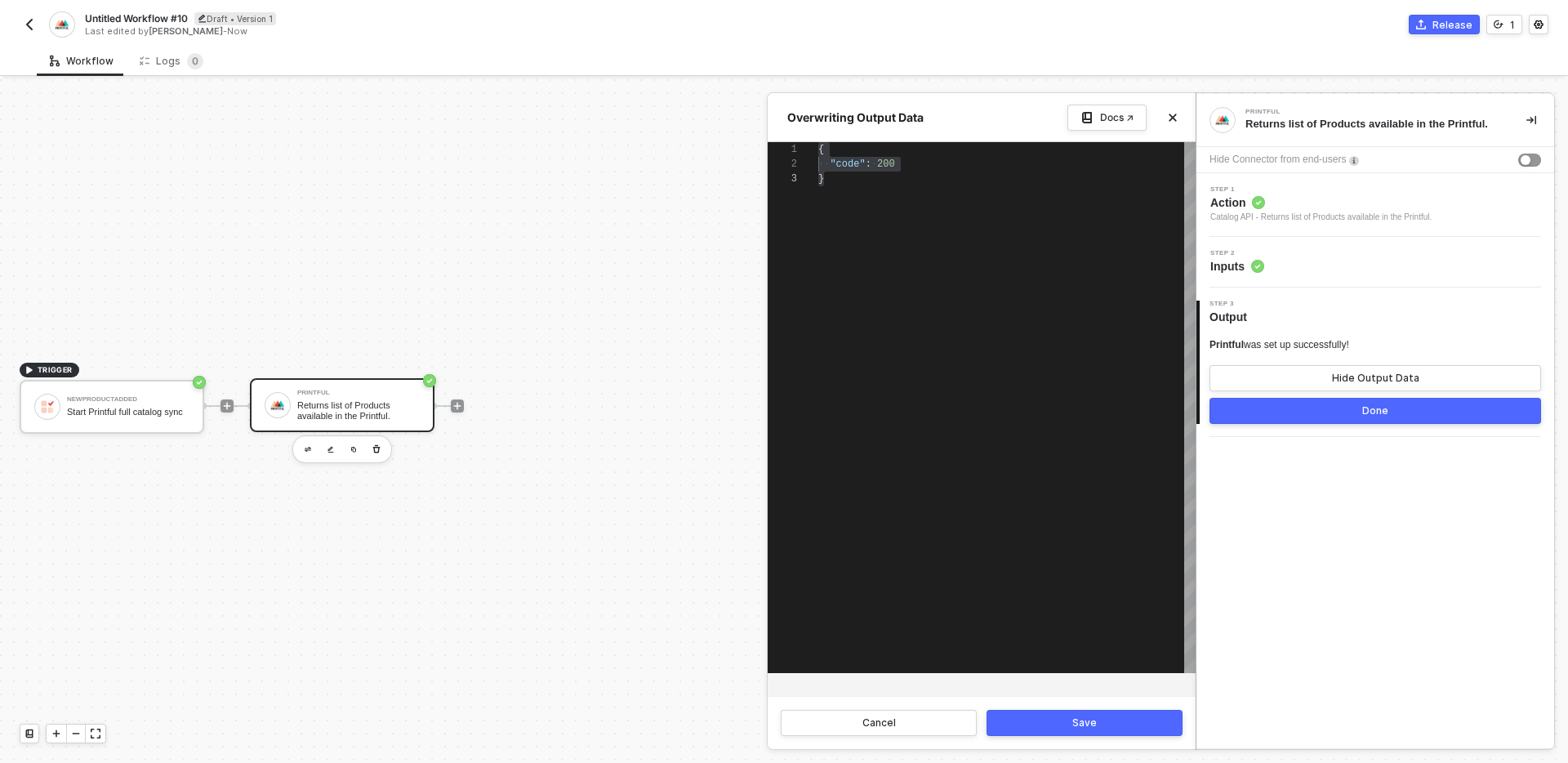
click at [1027, 253] on div "{ ·· "code" : · 200 }" at bounding box center [1007, 407] width 377 height 531
paste textarea "Editor content;Press Alt+F1 for Accessibility Options."
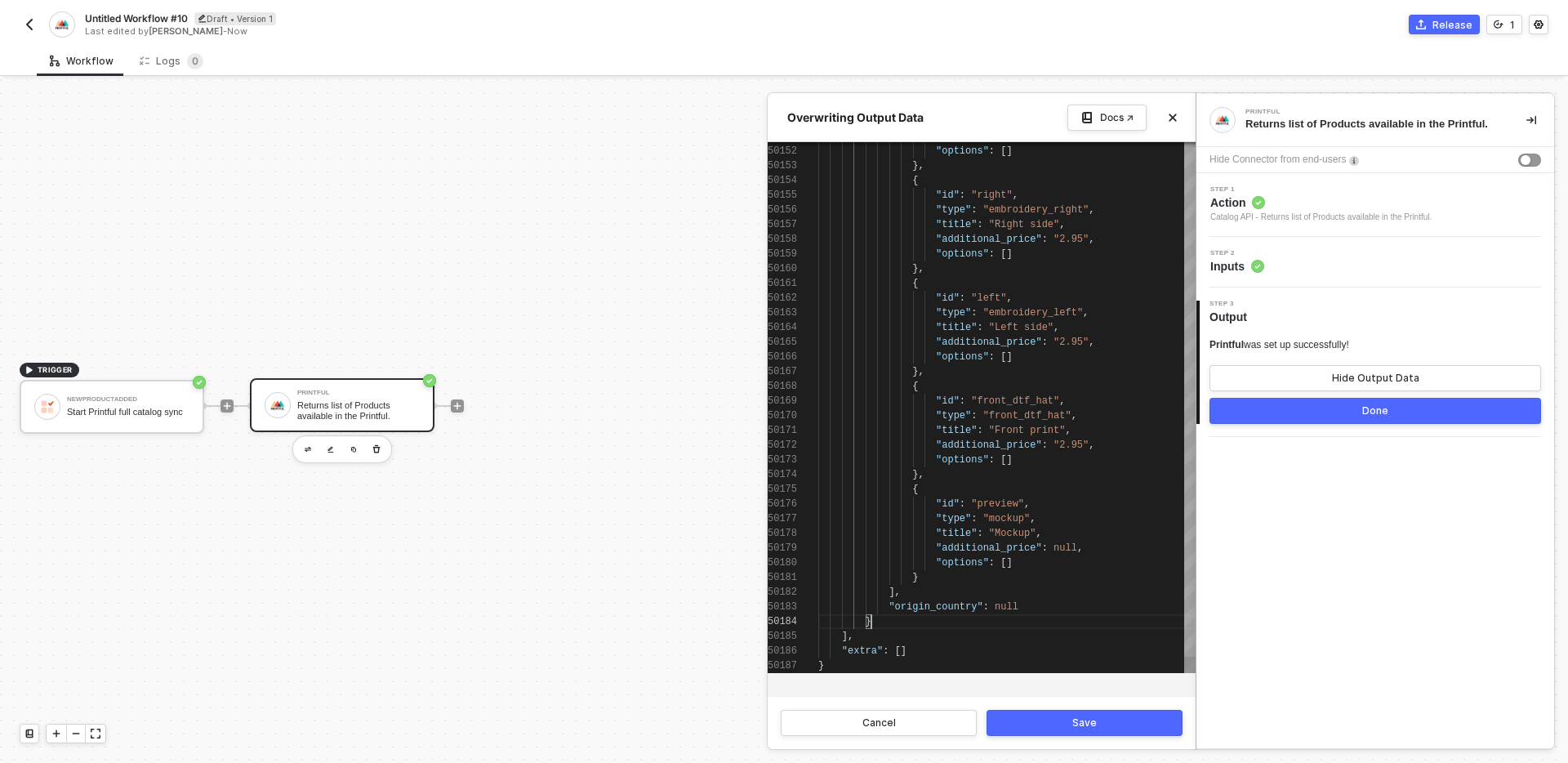
scroll to position [103, 53]
click at [892, 624] on div "}" at bounding box center [1007, 621] width 377 height 15
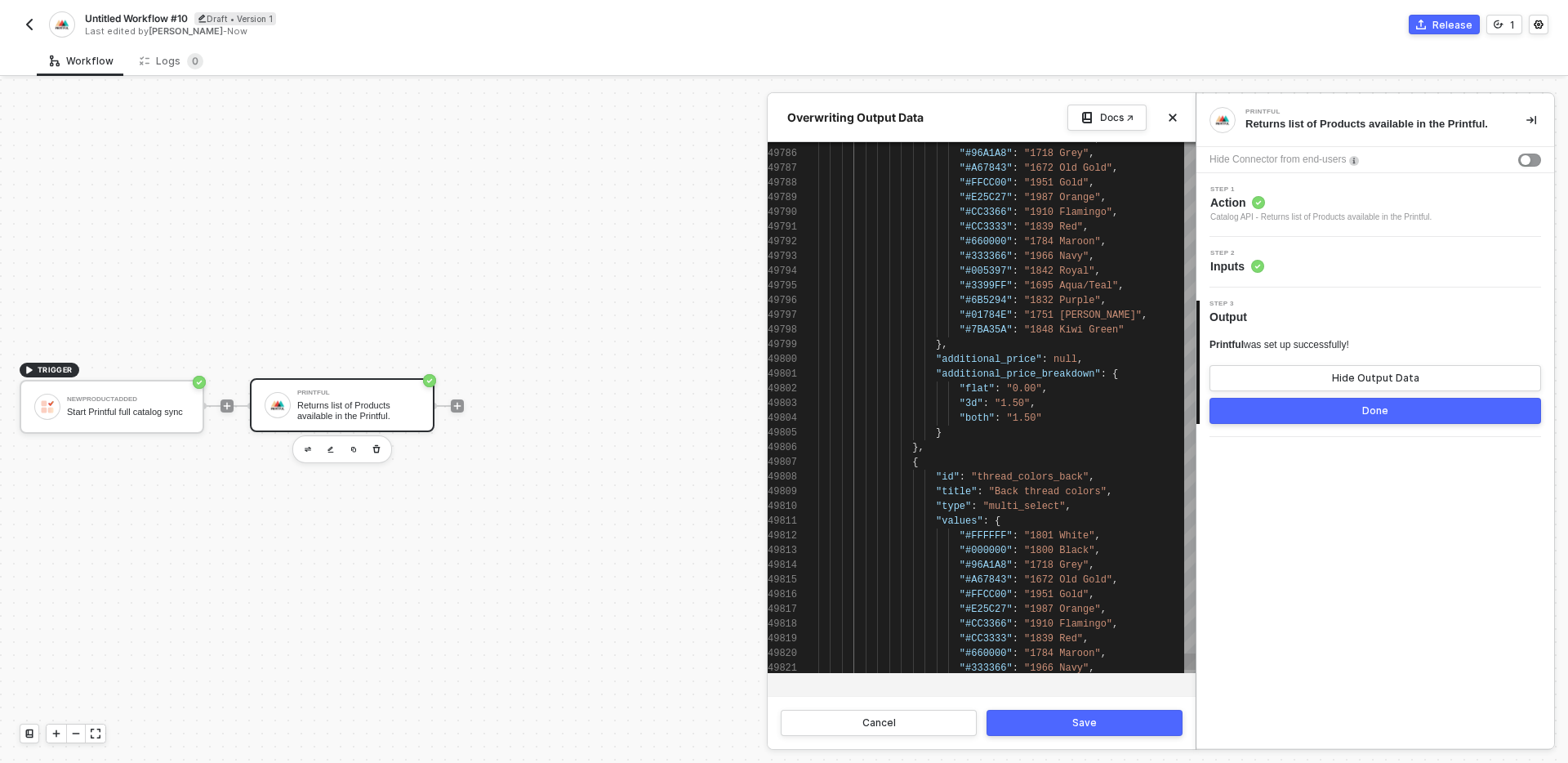
click at [925, 580] on span at bounding box center [888, 579] width 141 height 11
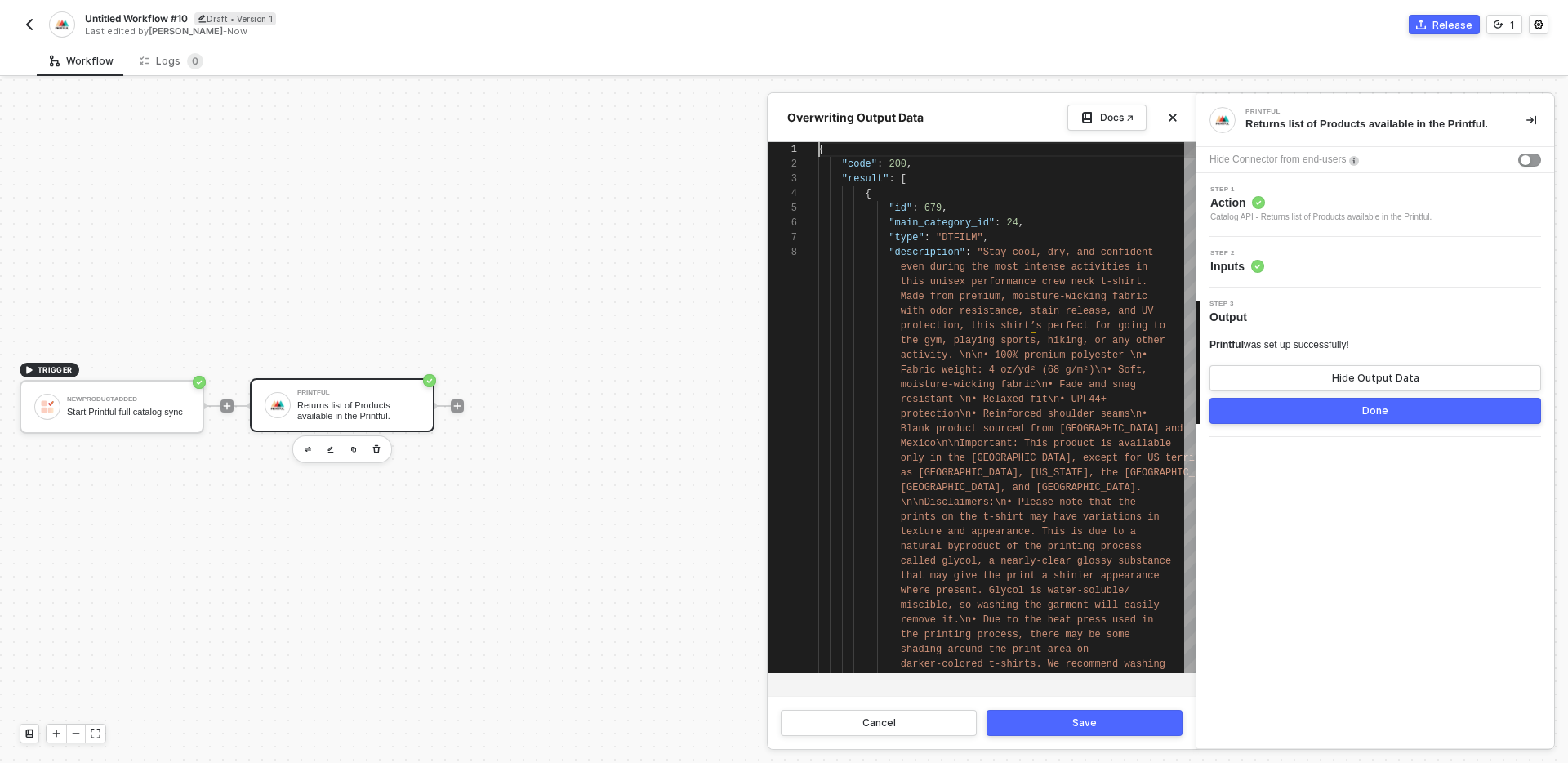
scroll to position [0, 0]
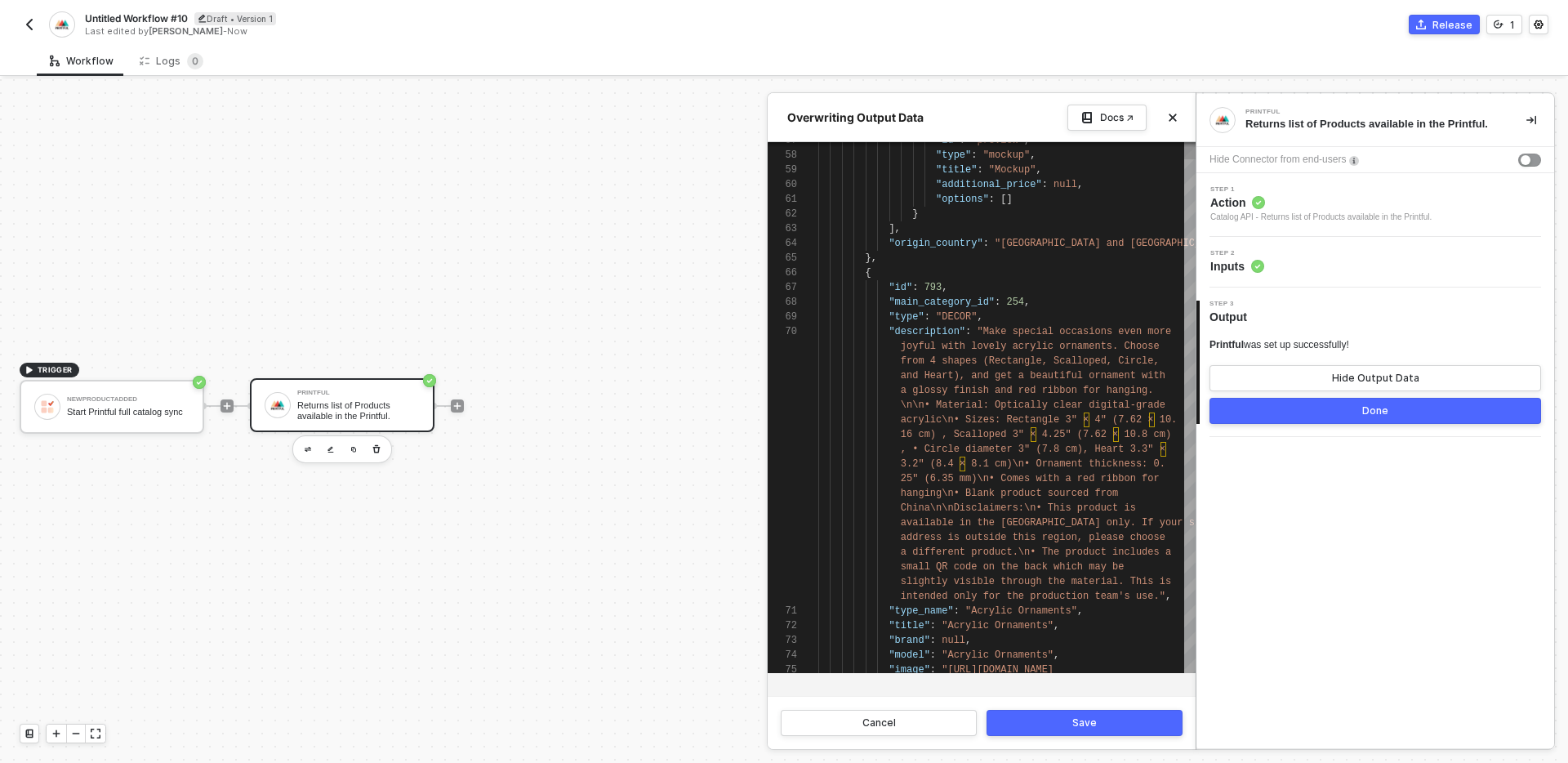
click at [872, 261] on span "}," at bounding box center [871, 257] width 11 height 11
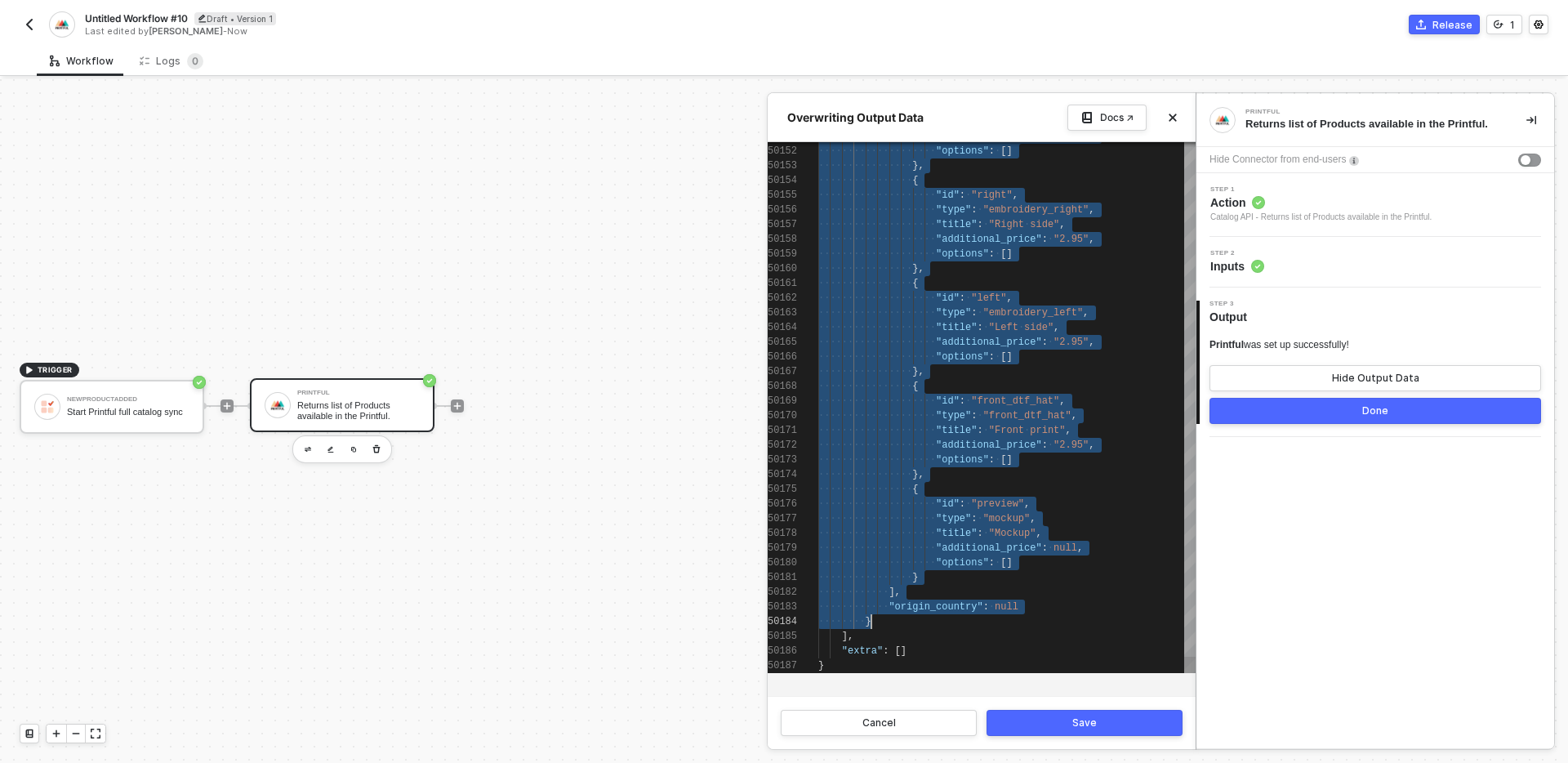
scroll to position [103, 53]
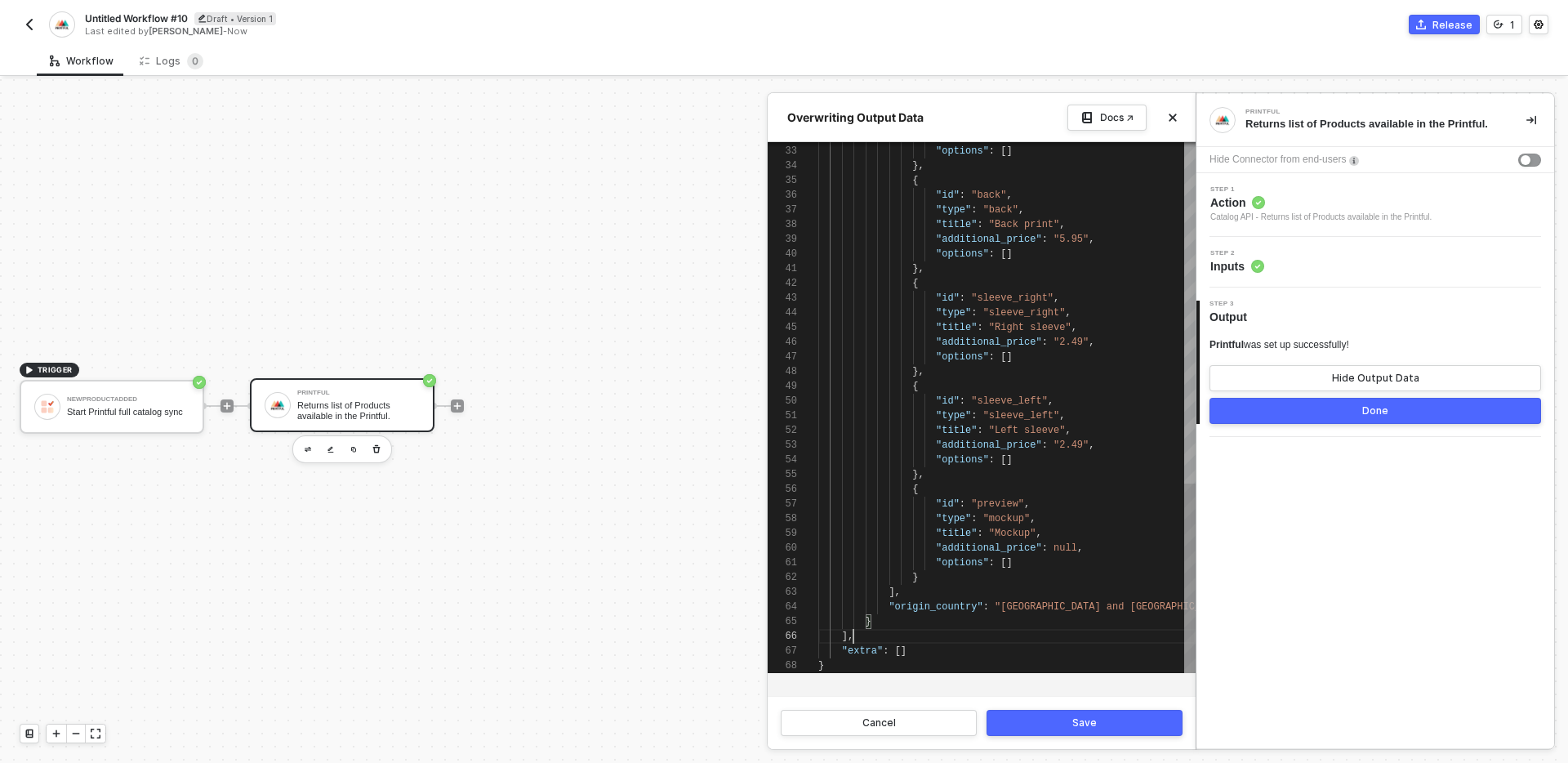
click at [956, 634] on div "]," at bounding box center [1007, 636] width 377 height 15
click at [953, 649] on div ""extra" : []" at bounding box center [1007, 650] width 377 height 15
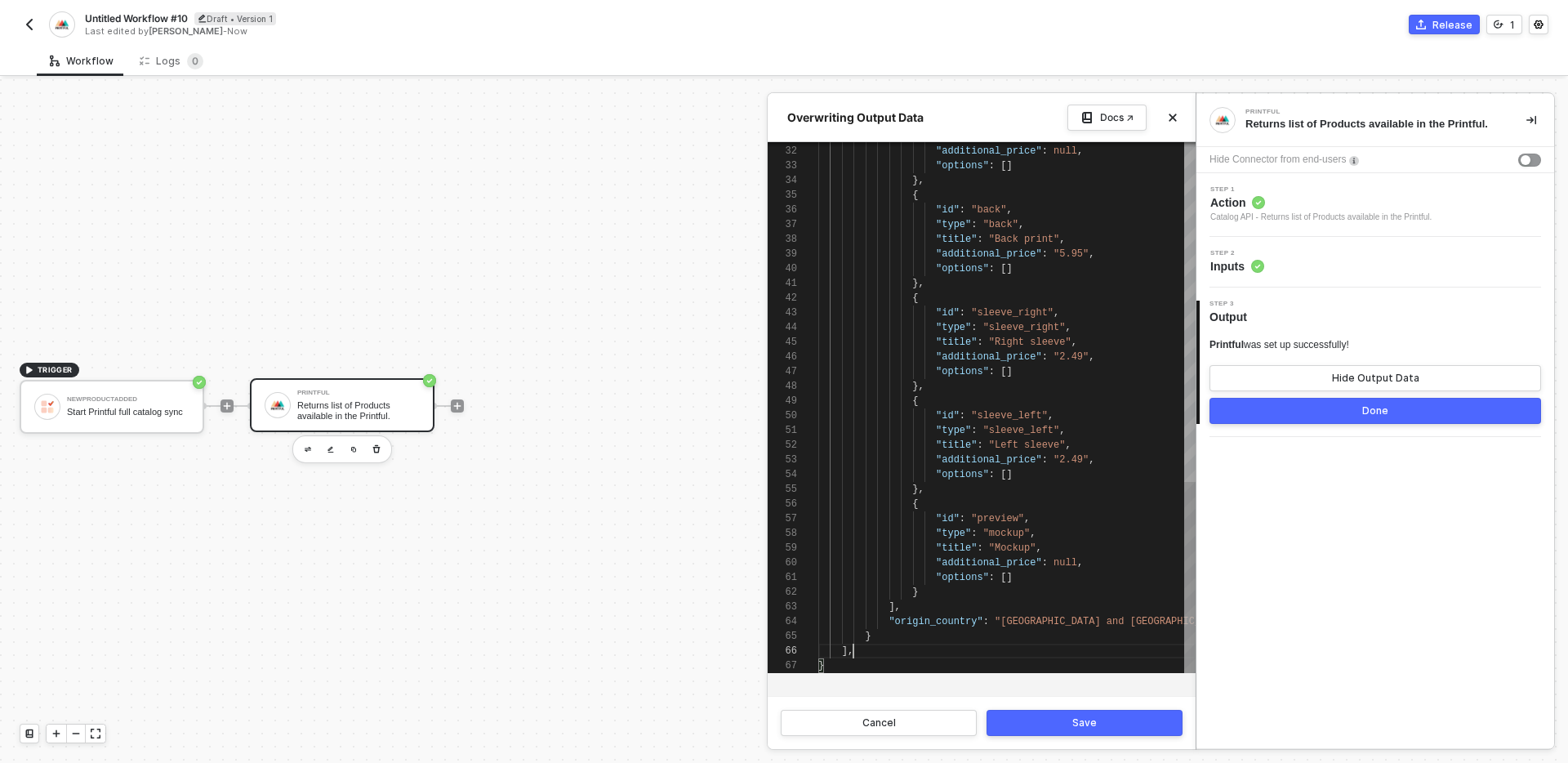
scroll to position [118, 29]
type textarea "{ "code": 200, "result": [ { "id": 679, "main_category_id": 24, "type": "DTFILM…"
click at [1080, 745] on div "Cancel Save" at bounding box center [981, 723] width 428 height 53
click at [1085, 728] on div "Save" at bounding box center [1084, 723] width 25 height 13
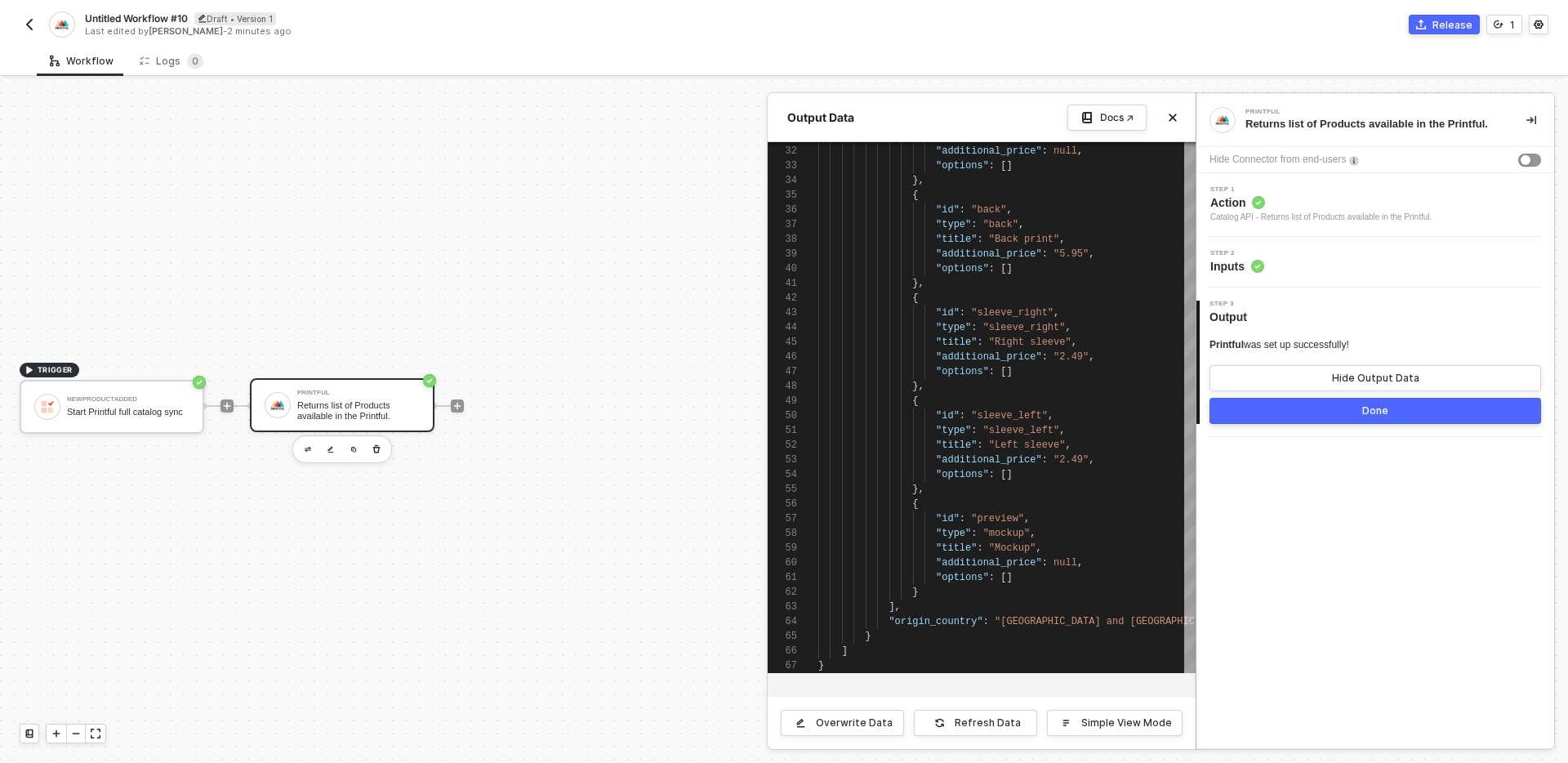
click at [1273, 417] on button "Done" at bounding box center [1375, 411] width 331 height 26
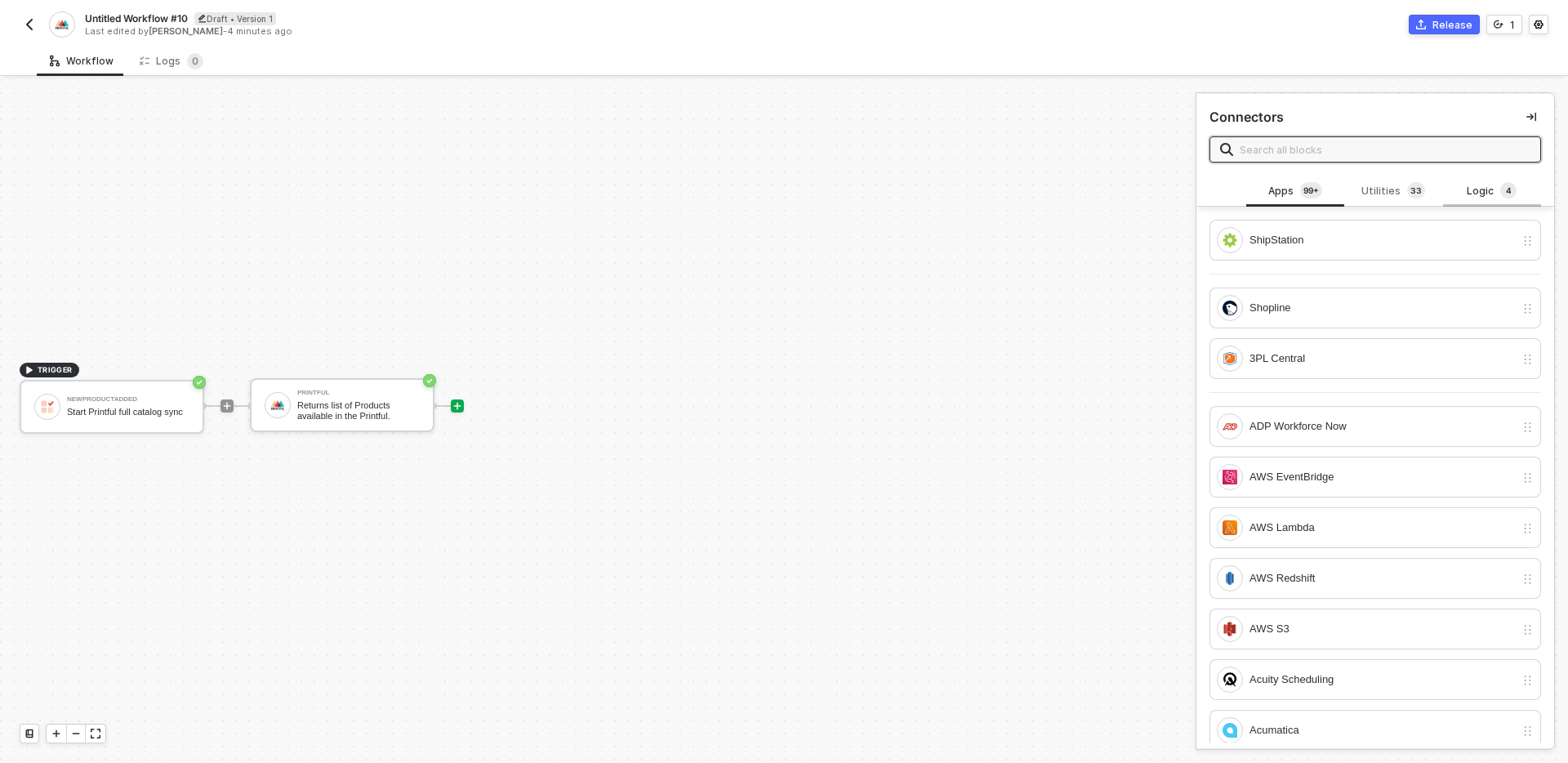
click at [1478, 189] on div "Logic 4" at bounding box center [1492, 191] width 72 height 18
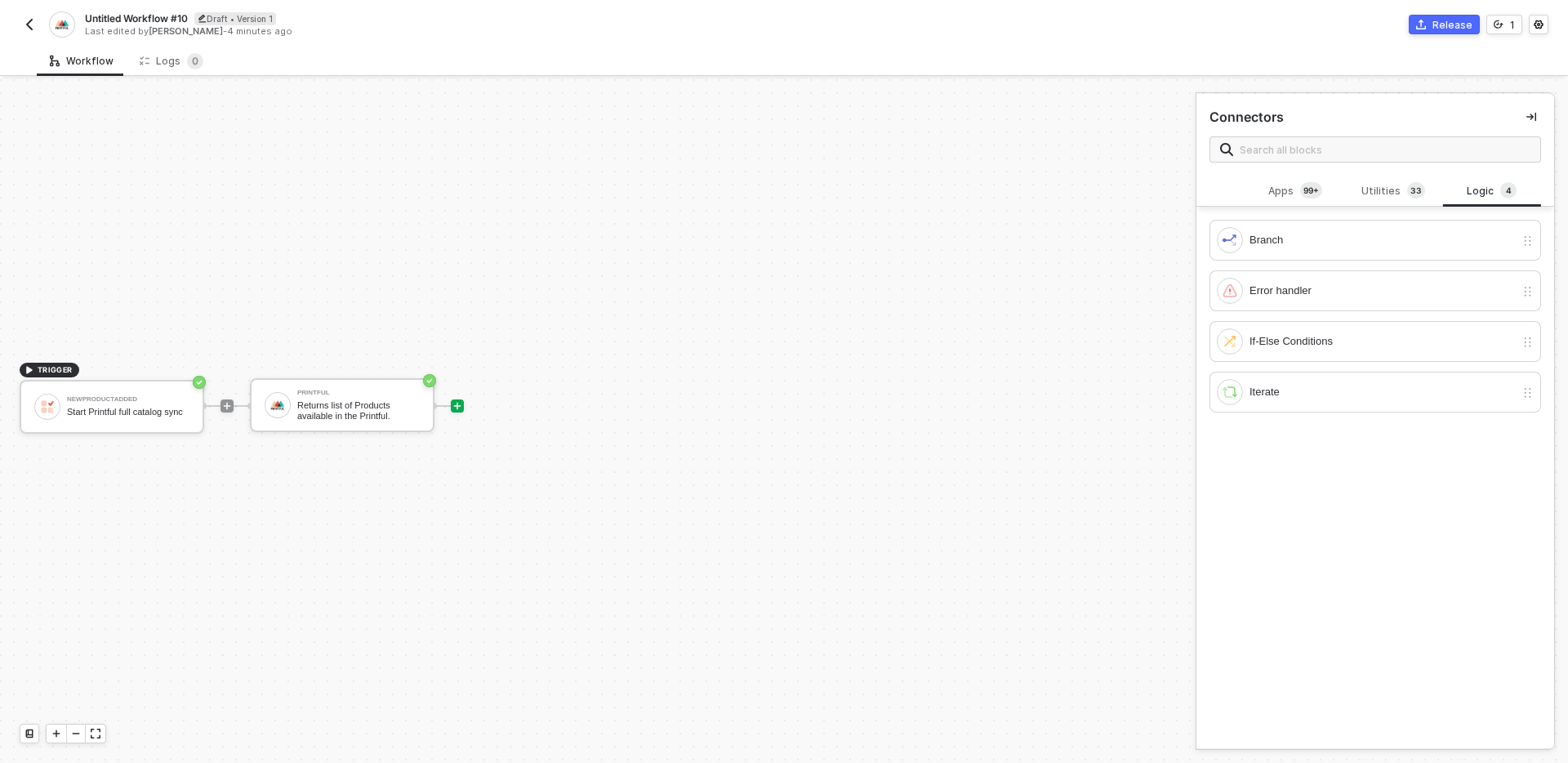
click at [1296, 414] on div "Branch Error handler If-Else Conditions Iterate" at bounding box center [1375, 320] width 358 height 202
click at [1286, 387] on div "Iterate" at bounding box center [1382, 391] width 266 height 18
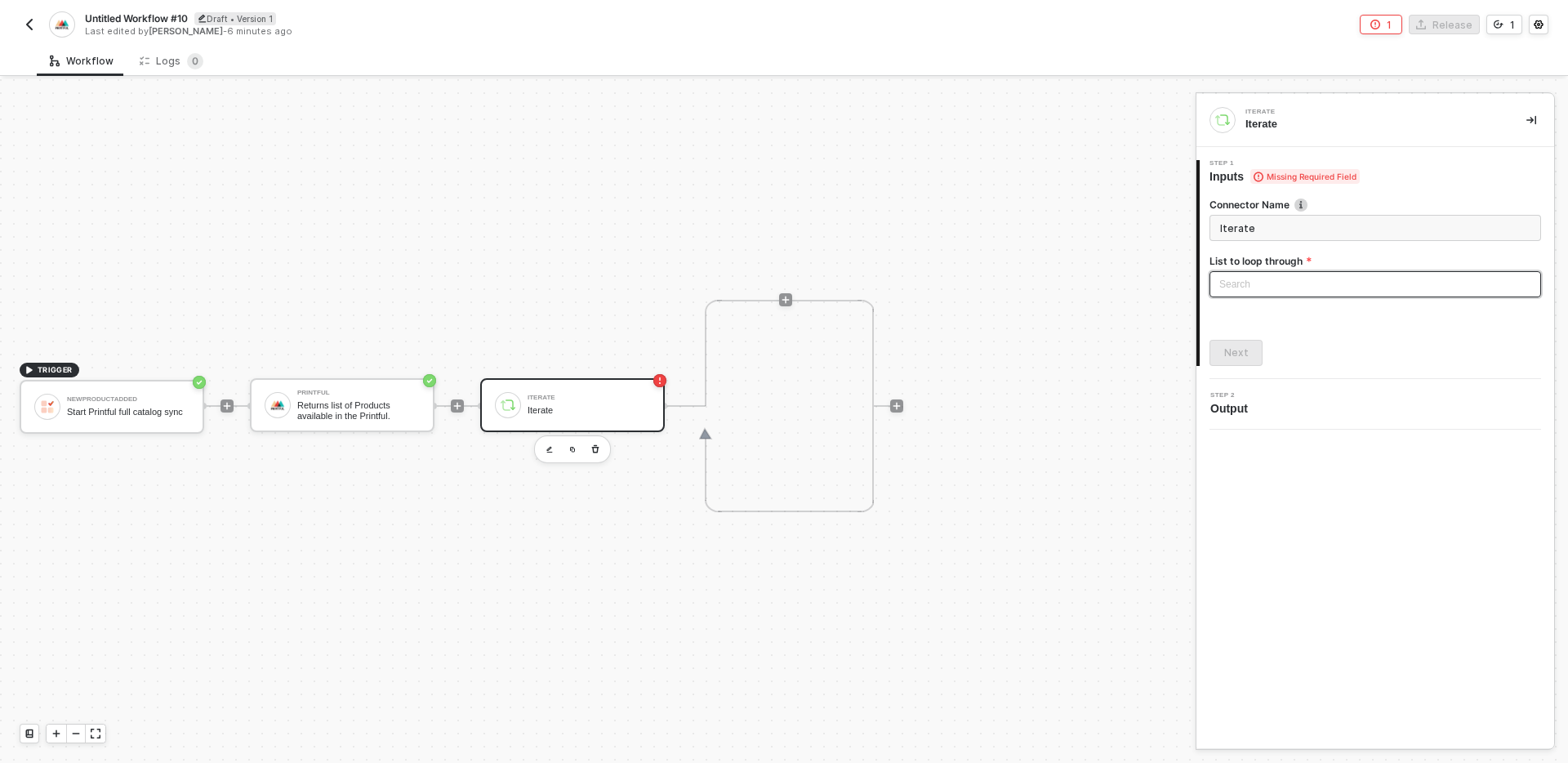
click at [1308, 282] on div "Search" at bounding box center [1375, 284] width 331 height 26
click at [1293, 314] on div "Printful: Result" at bounding box center [1375, 316] width 306 height 18
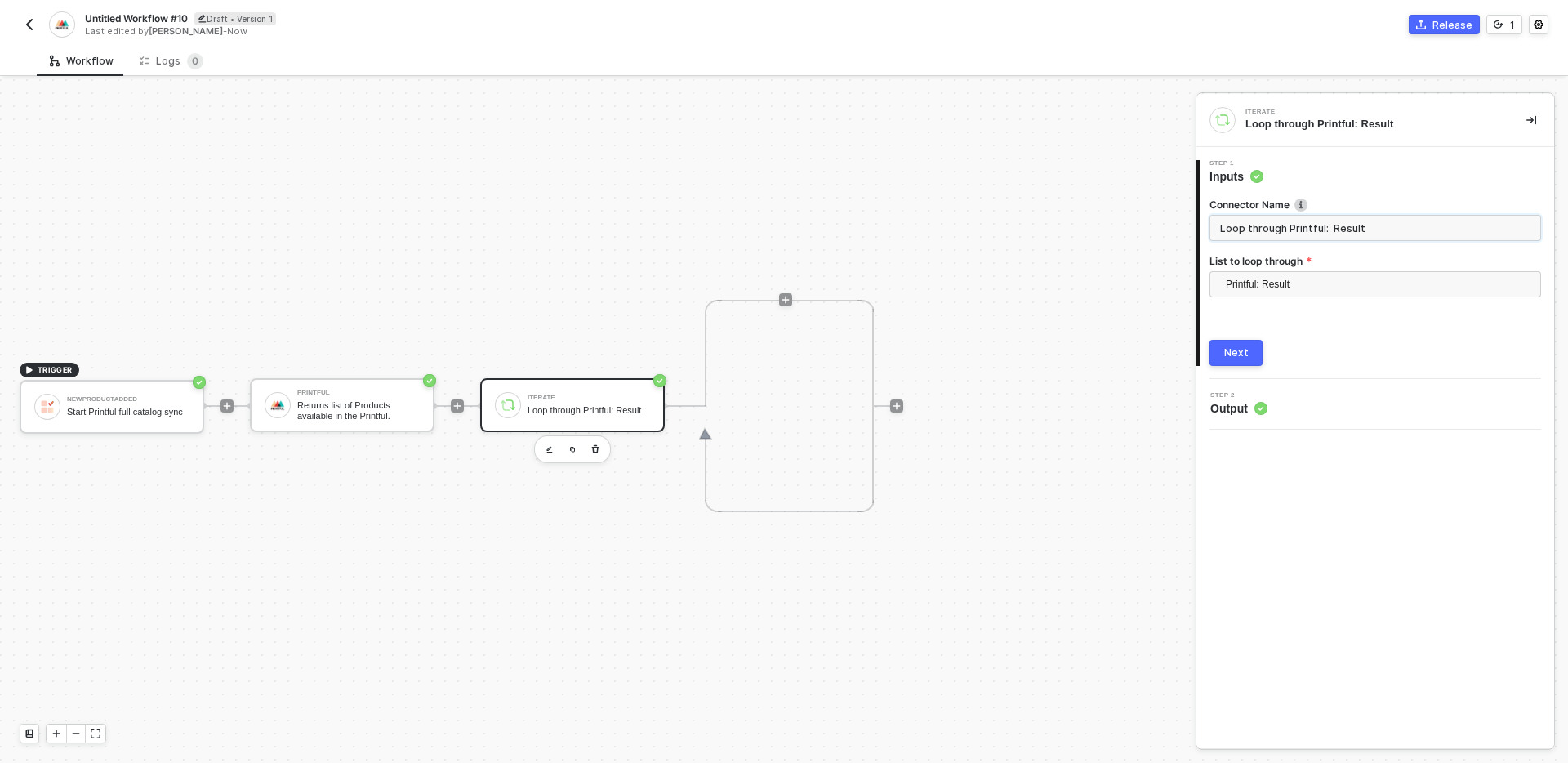
click at [1377, 232] on input "Loop through Printful: Result" at bounding box center [1375, 227] width 331 height 26
click at [1354, 232] on input "Loop through Printful: Result" at bounding box center [1375, 227] width 331 height 26
type input "Loop through Printful products"
click at [1240, 345] on button "Next" at bounding box center [1236, 353] width 53 height 26
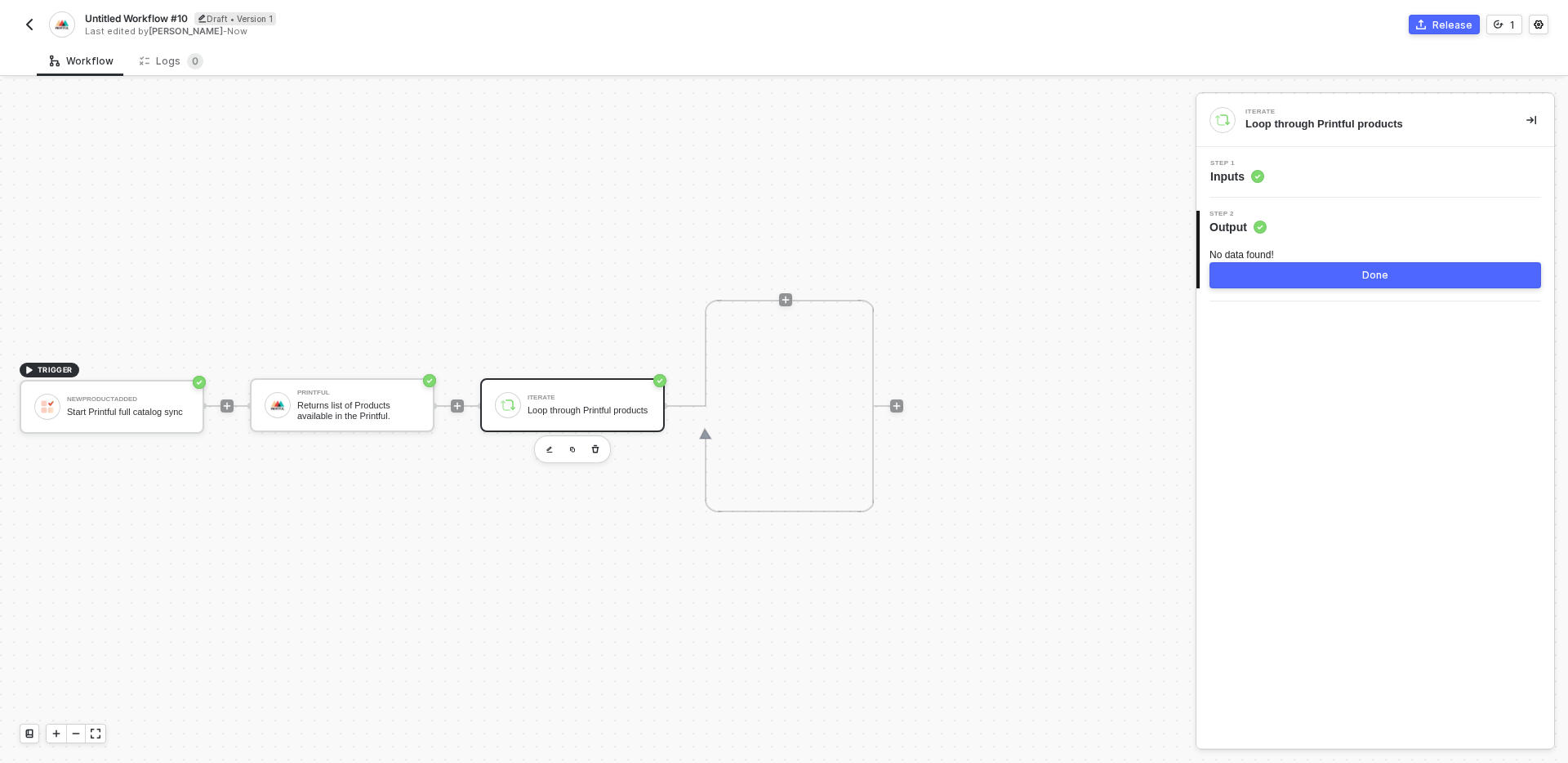
click at [1313, 274] on button "Done" at bounding box center [1375, 275] width 331 height 26
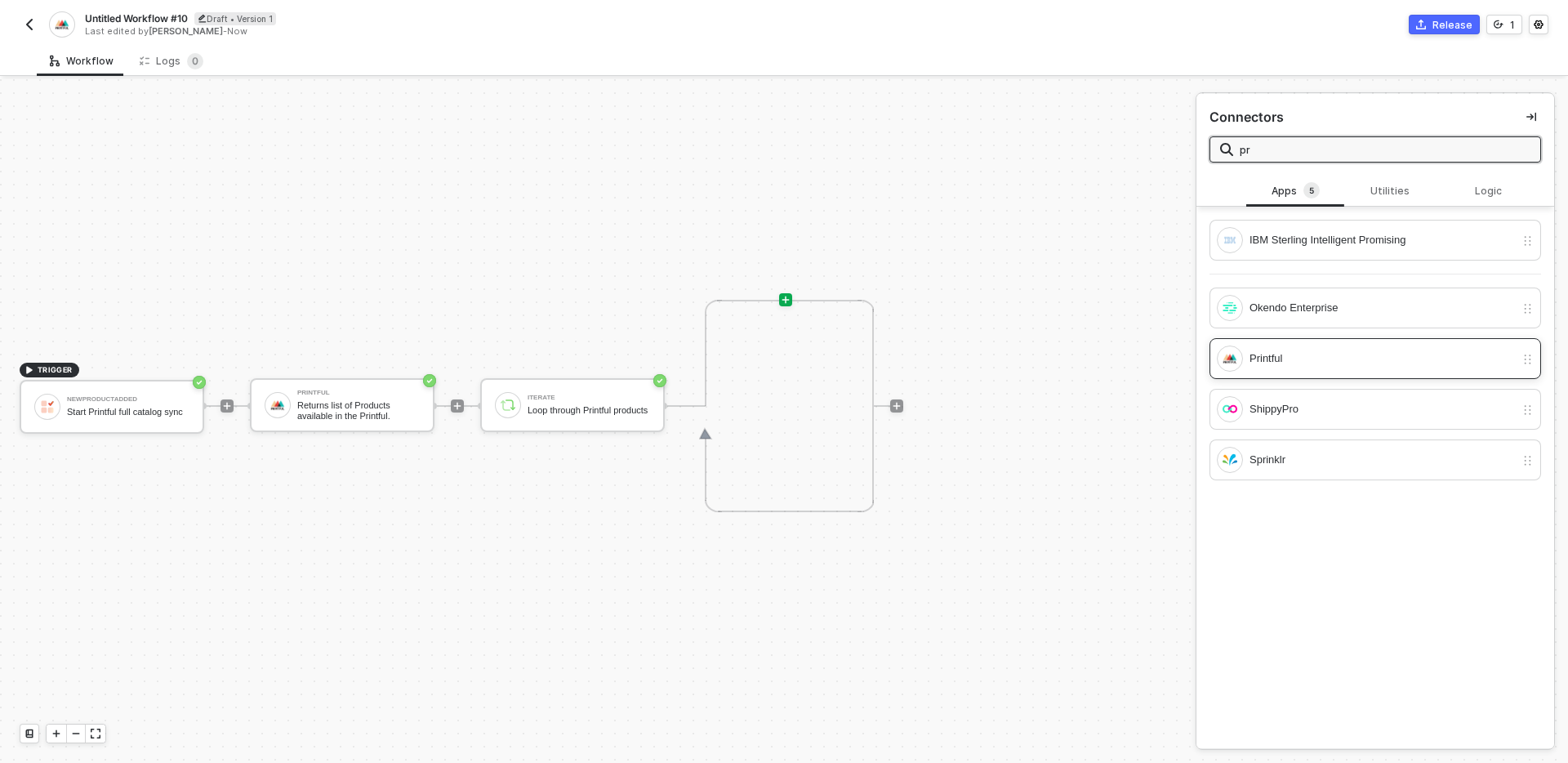
type input "pr"
click at [1351, 367] on div "Printful" at bounding box center [1382, 358] width 266 height 18
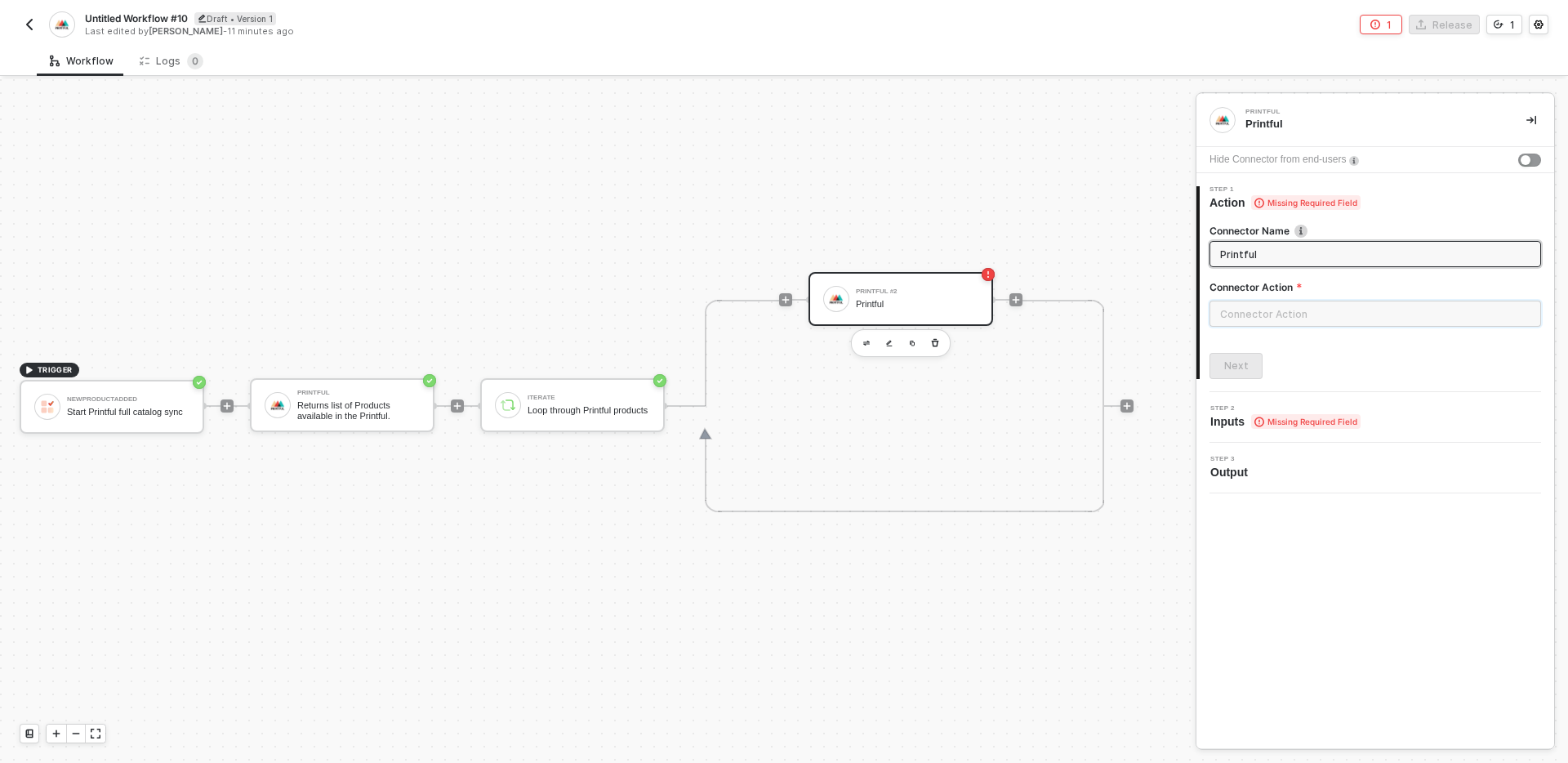
click at [1294, 312] on input "text" at bounding box center [1375, 314] width 331 height 26
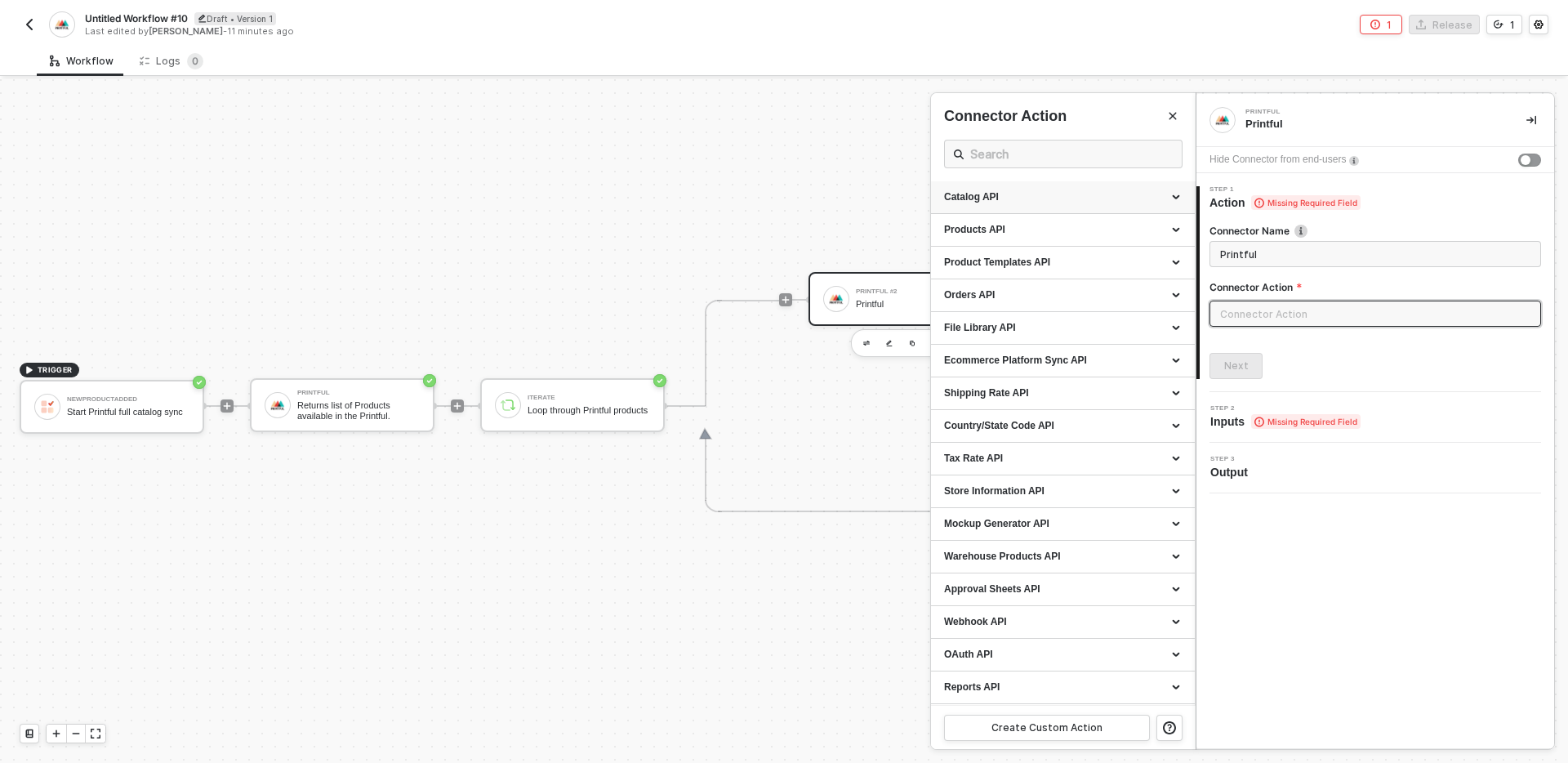
click at [1042, 203] on div "Catalog API" at bounding box center [1062, 197] width 237 height 14
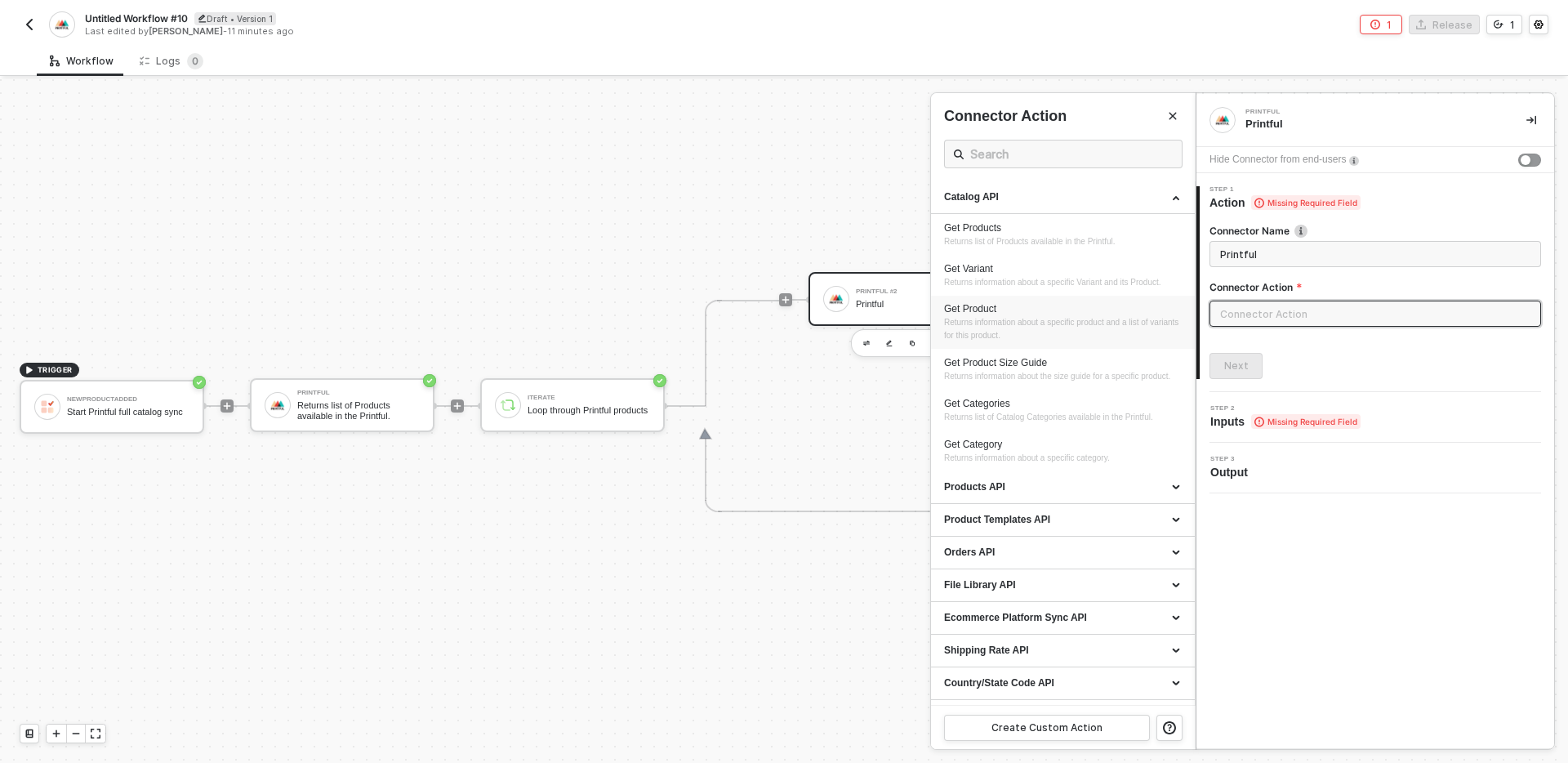
click at [1033, 316] on div "Get Product" at bounding box center [1062, 309] width 237 height 14
type input "Returns information about a specific product and a list of variants for this pr…"
type input "Catalog API - Get Product"
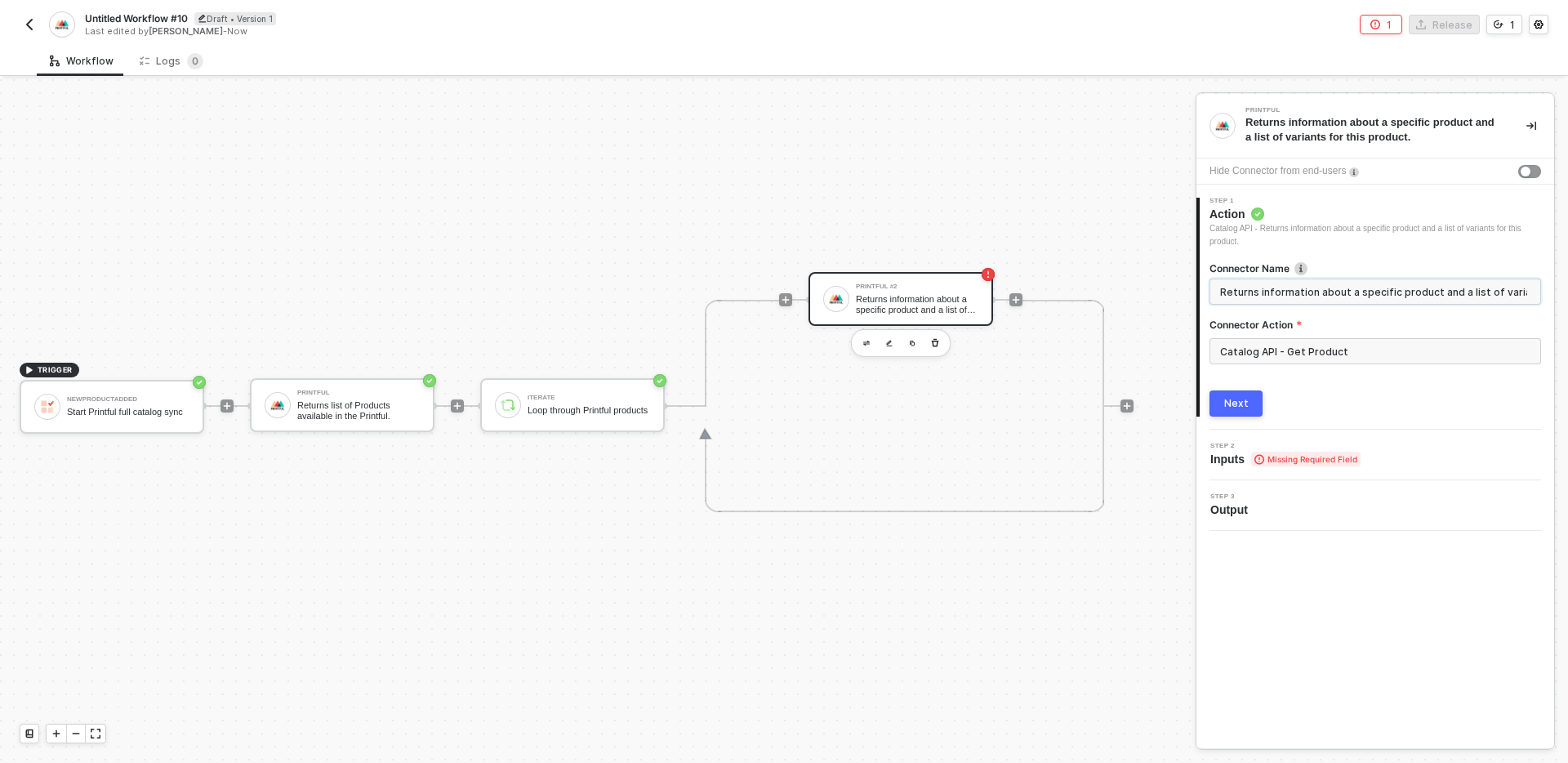
click at [1270, 294] on input "Returns information about a specific product and a list of variants for this pr…" at bounding box center [1373, 291] width 307 height 18
drag, startPoint x: 1270, startPoint y: 294, endPoint x: 1337, endPoint y: 297, distance: 67.1
click at [1338, 298] on input "Returns information about a specific product and a list of variants for this pr…" at bounding box center [1373, 291] width 307 height 18
click at [1337, 297] on input "Returns information about a specific product and a list of variants for this pr…" at bounding box center [1373, 291] width 307 height 18
click at [1264, 290] on input "Returns information about a specific product and a list of variants for this pr…" at bounding box center [1373, 291] width 307 height 18
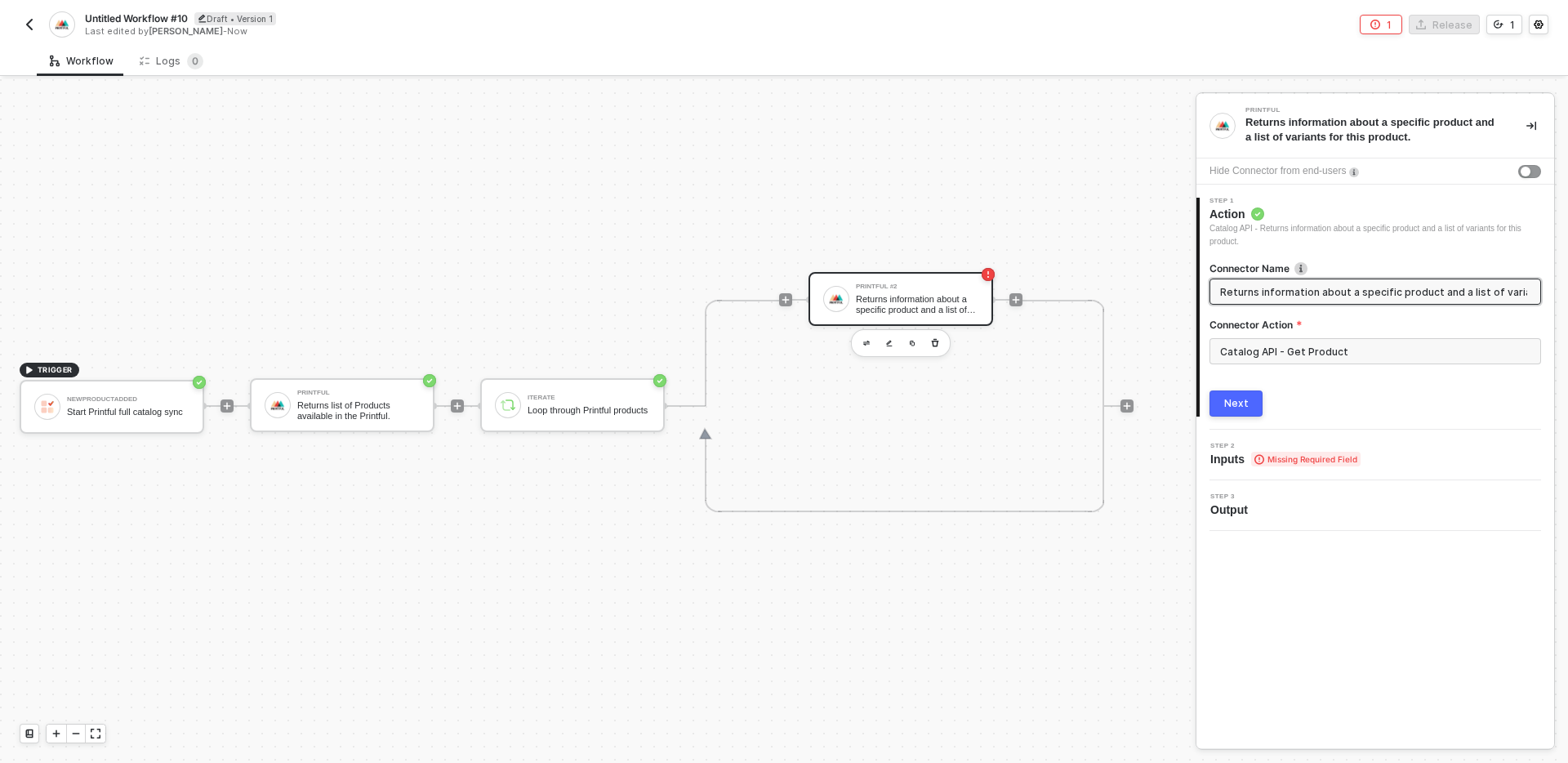
drag, startPoint x: 1264, startPoint y: 290, endPoint x: 1371, endPoint y: 296, distance: 107.2
click at [1372, 296] on input "Returns information about a specific product and a list of variants for this pr…" at bounding box center [1373, 291] width 307 height 18
type input "Returns product and a list of variants for this product."
click at [1234, 407] on div "Next" at bounding box center [1236, 403] width 25 height 13
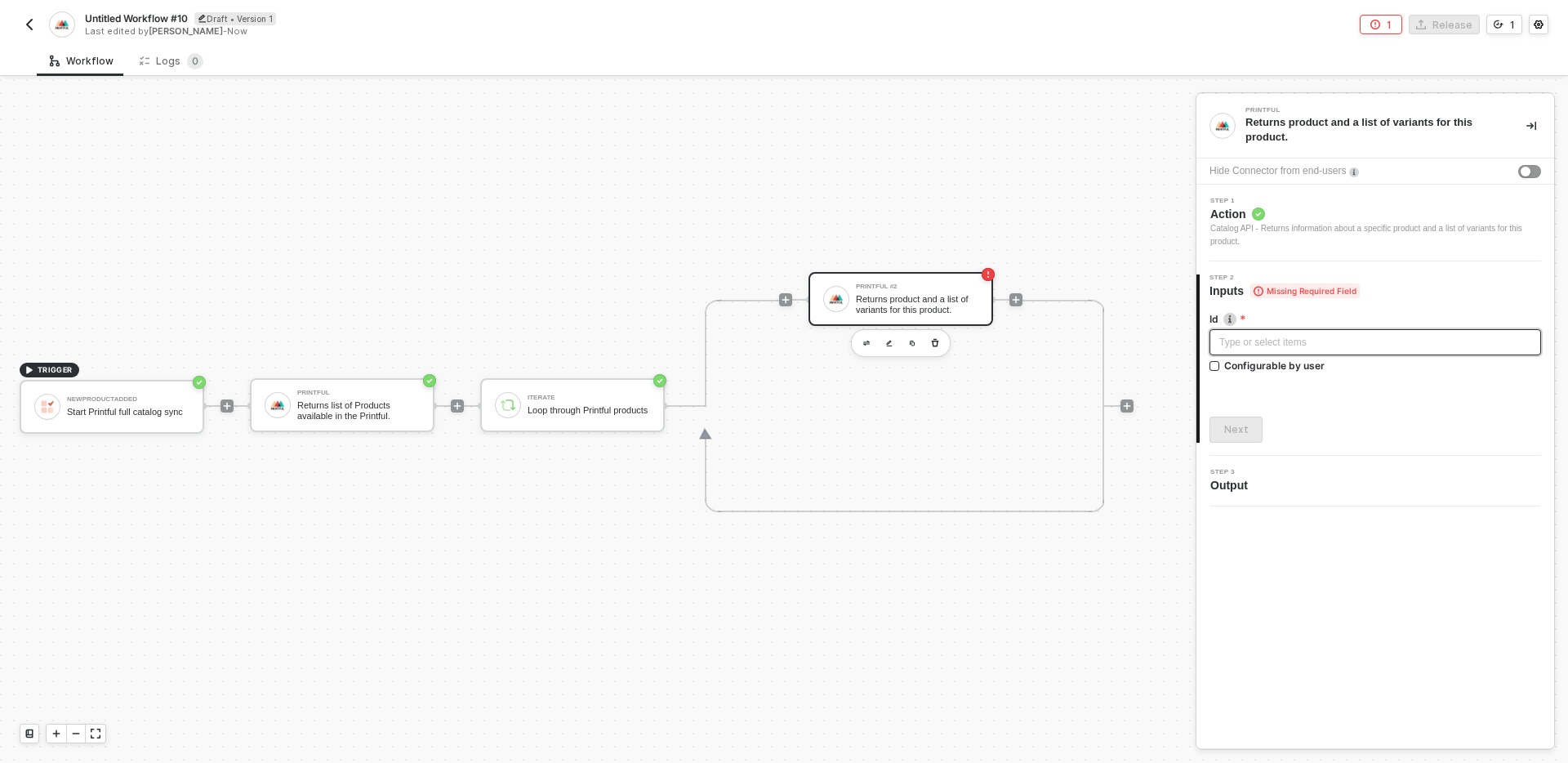
click at [1367, 342] on div "Type or select items ﻿" at bounding box center [1375, 343] width 312 height 15
click at [415, 414] on div "Returns list of Products available in the Printful." at bounding box center [358, 411] width 122 height 21
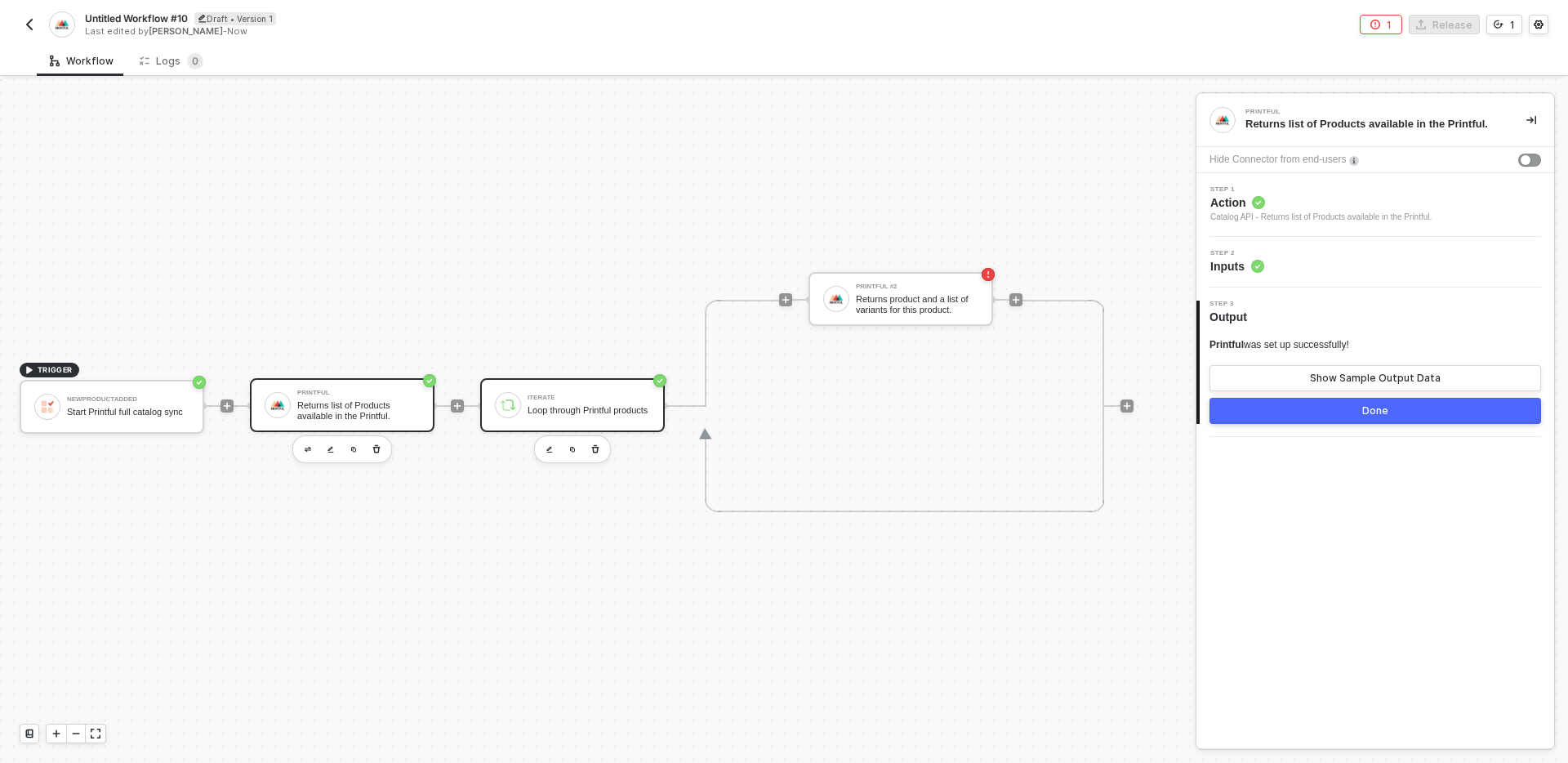
click at [564, 414] on div "Loop through Printful products" at bounding box center [588, 410] width 122 height 10
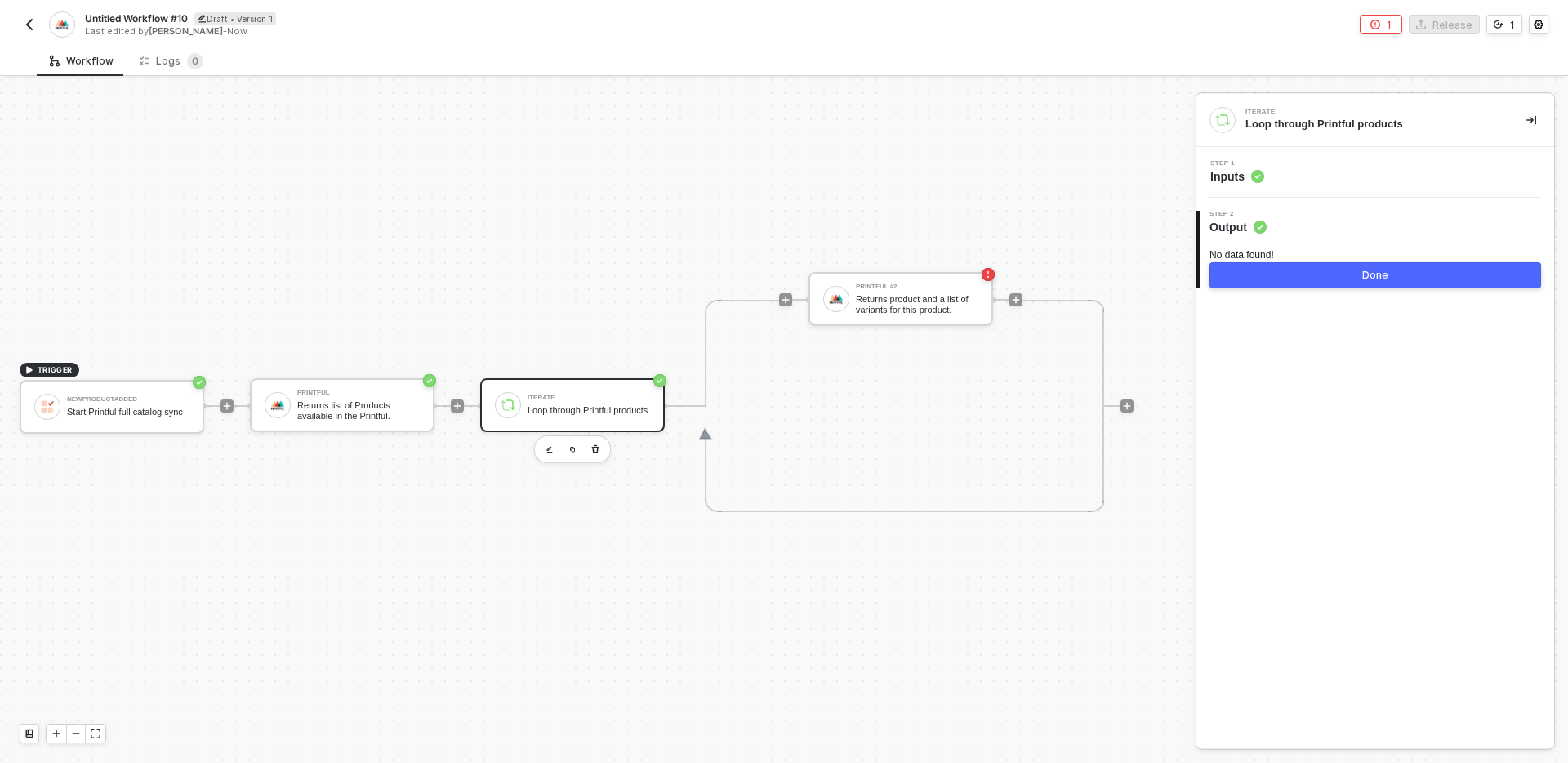
click at [1340, 191] on div "Step 1 Inputs" at bounding box center [1375, 172] width 358 height 50
click at [1340, 167] on div "Step 1 Inputs" at bounding box center [1378, 172] width 354 height 25
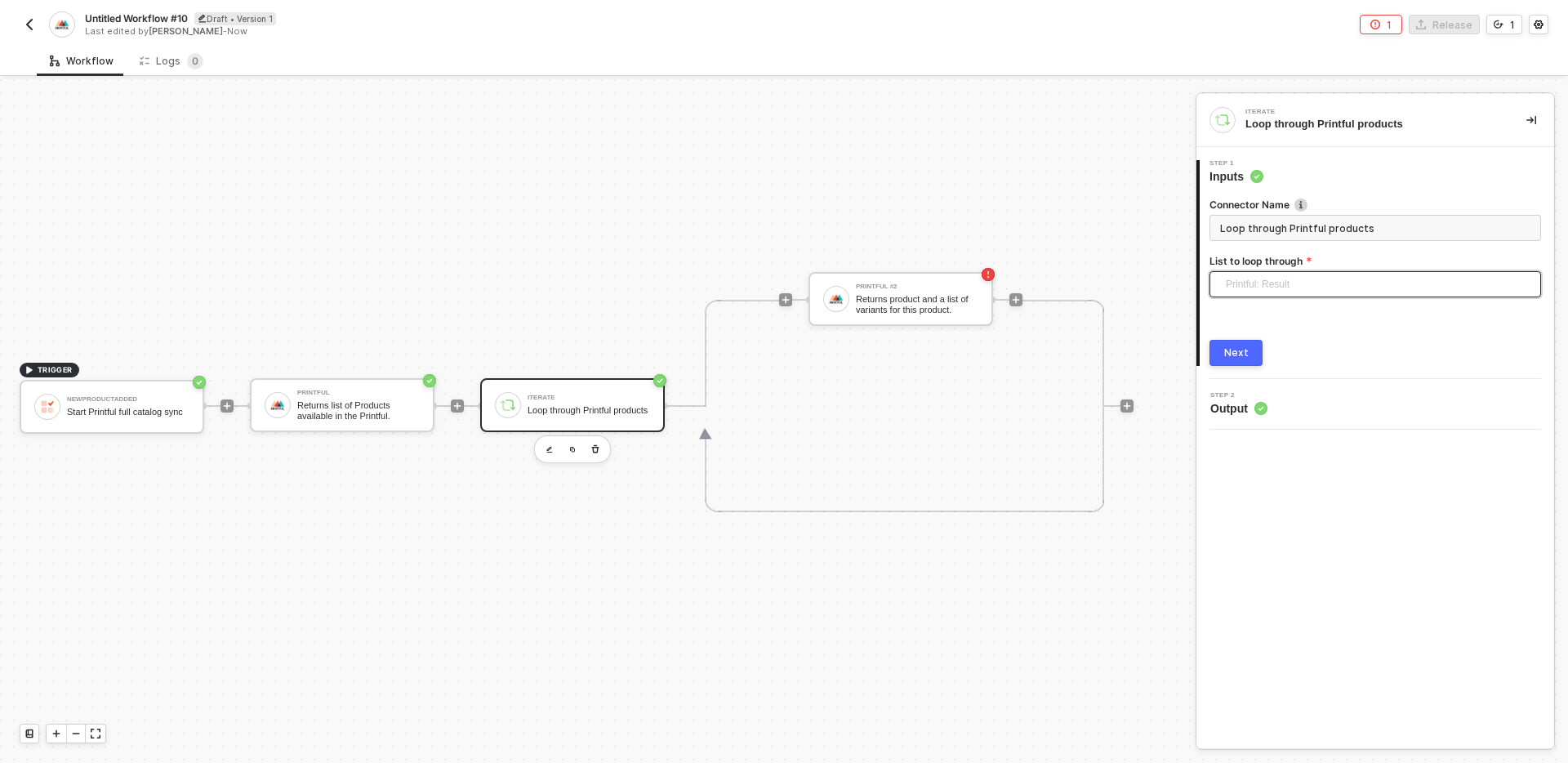
click at [1350, 291] on span "Printful: Result" at bounding box center [1378, 284] width 306 height 25
click at [1237, 504] on div "Iterate Loop through Printful products 1 Step 1 Inputs Connector Name Loop thro…" at bounding box center [1375, 421] width 358 height 654
click at [1235, 350] on div "Next" at bounding box center [1236, 352] width 25 height 13
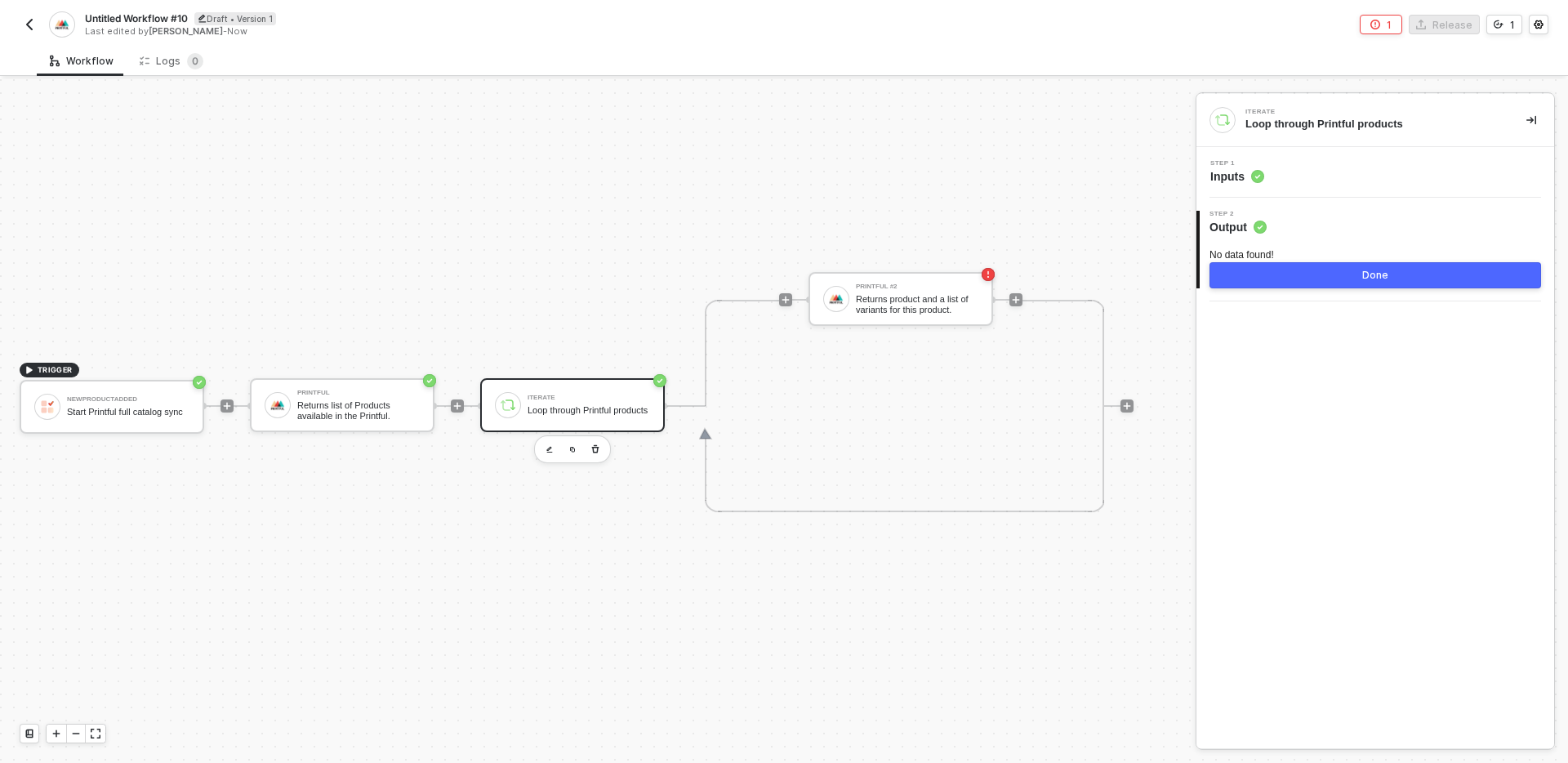
click at [1319, 275] on button "Done" at bounding box center [1375, 275] width 331 height 26
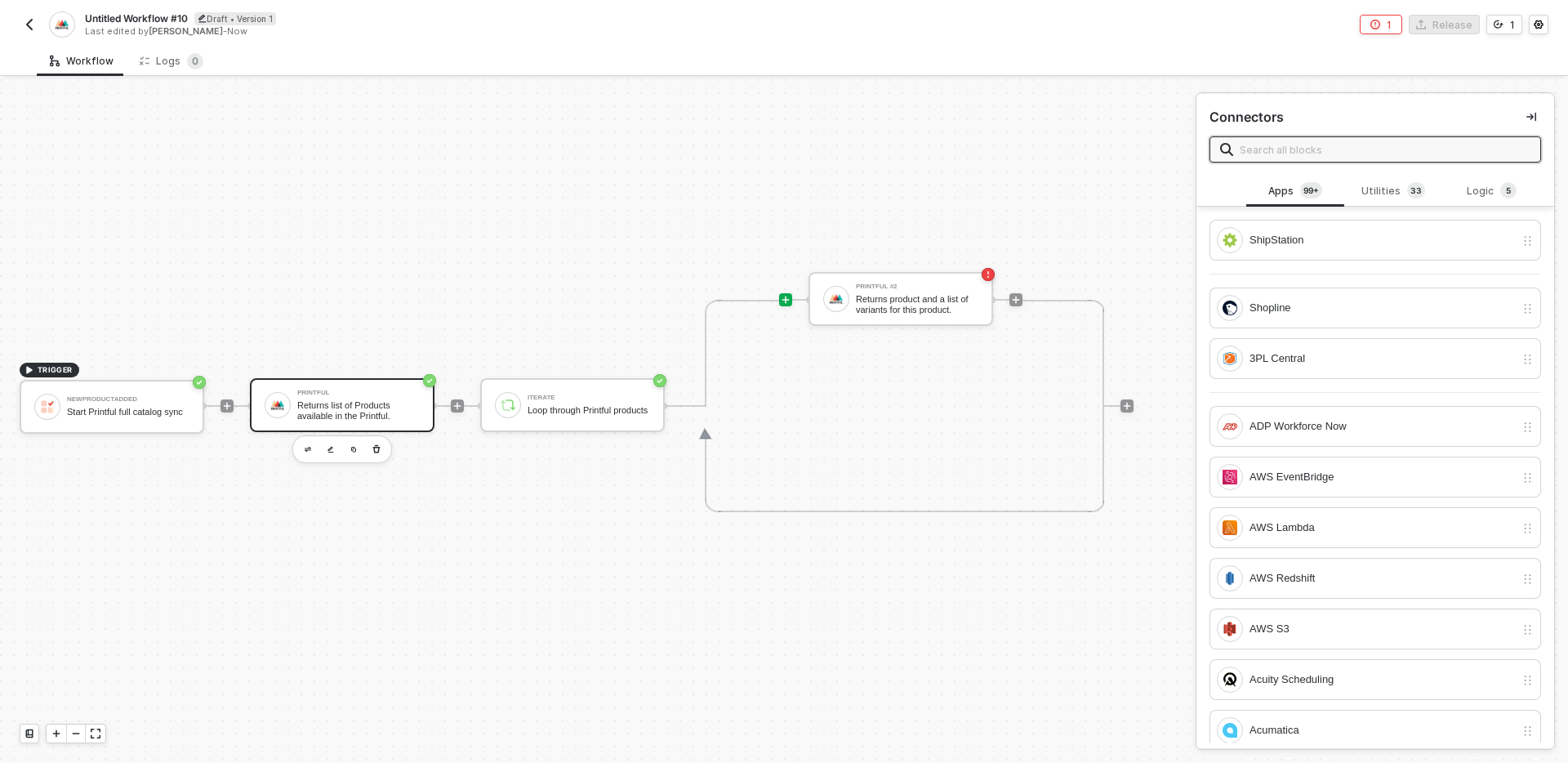
click at [377, 409] on div "Returns list of Products available in the Printful." at bounding box center [358, 411] width 122 height 21
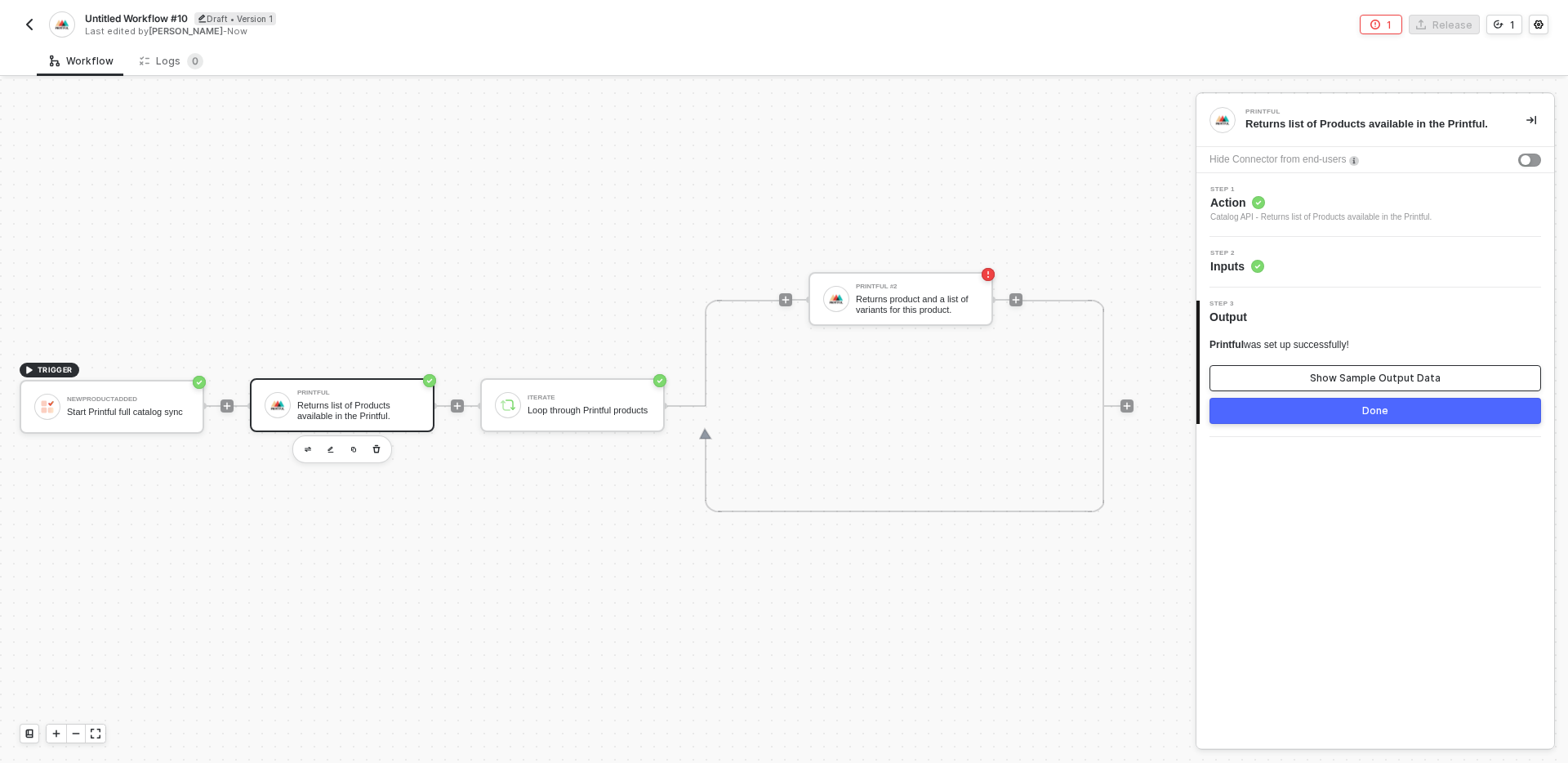
click at [1351, 373] on div "Show Sample Output Data" at bounding box center [1375, 378] width 131 height 13
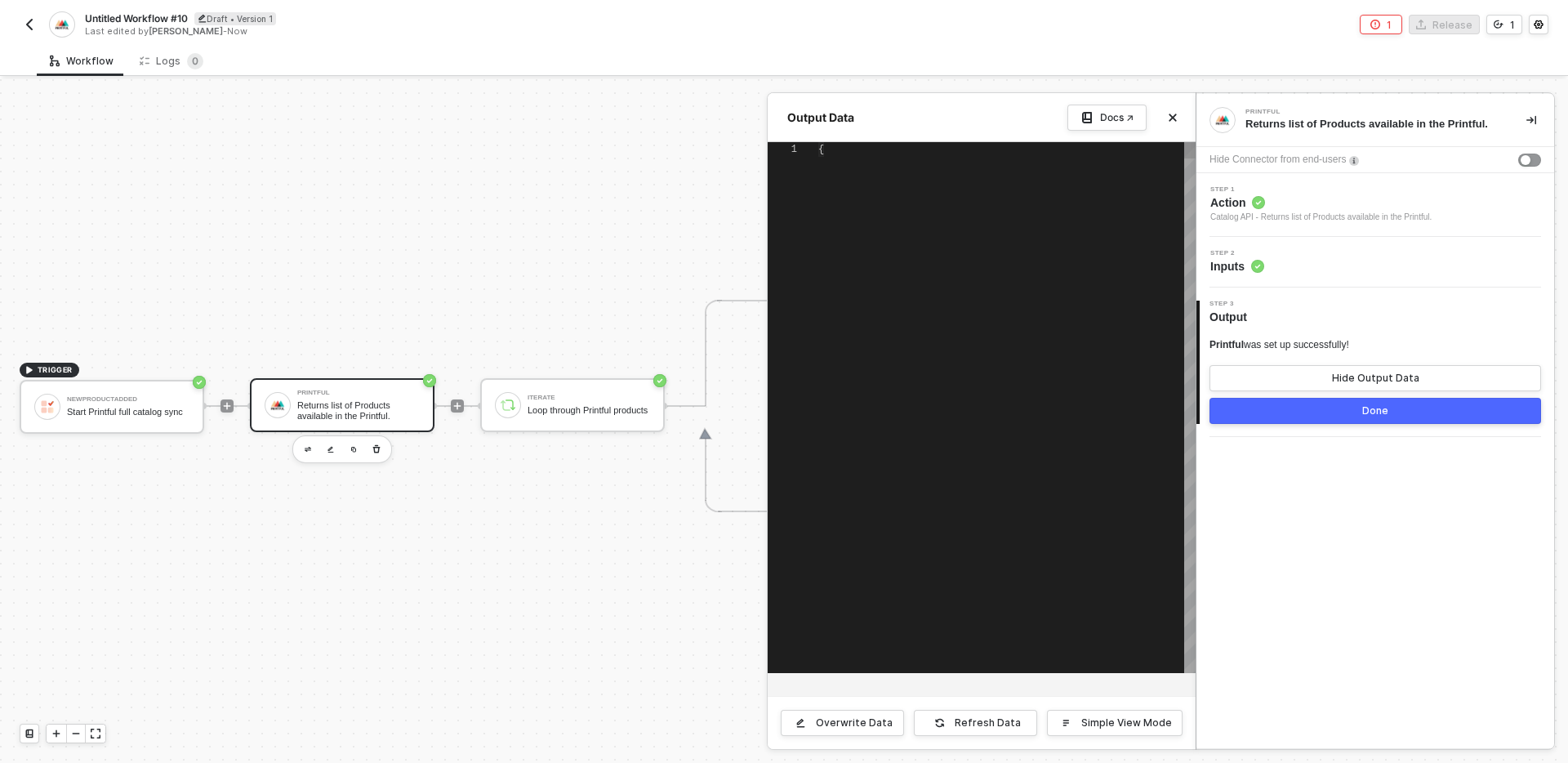
type textarea "{ "code": 200, "result": [ { "id": 679, "main_category_id": 24, "type": "DTFILM…"
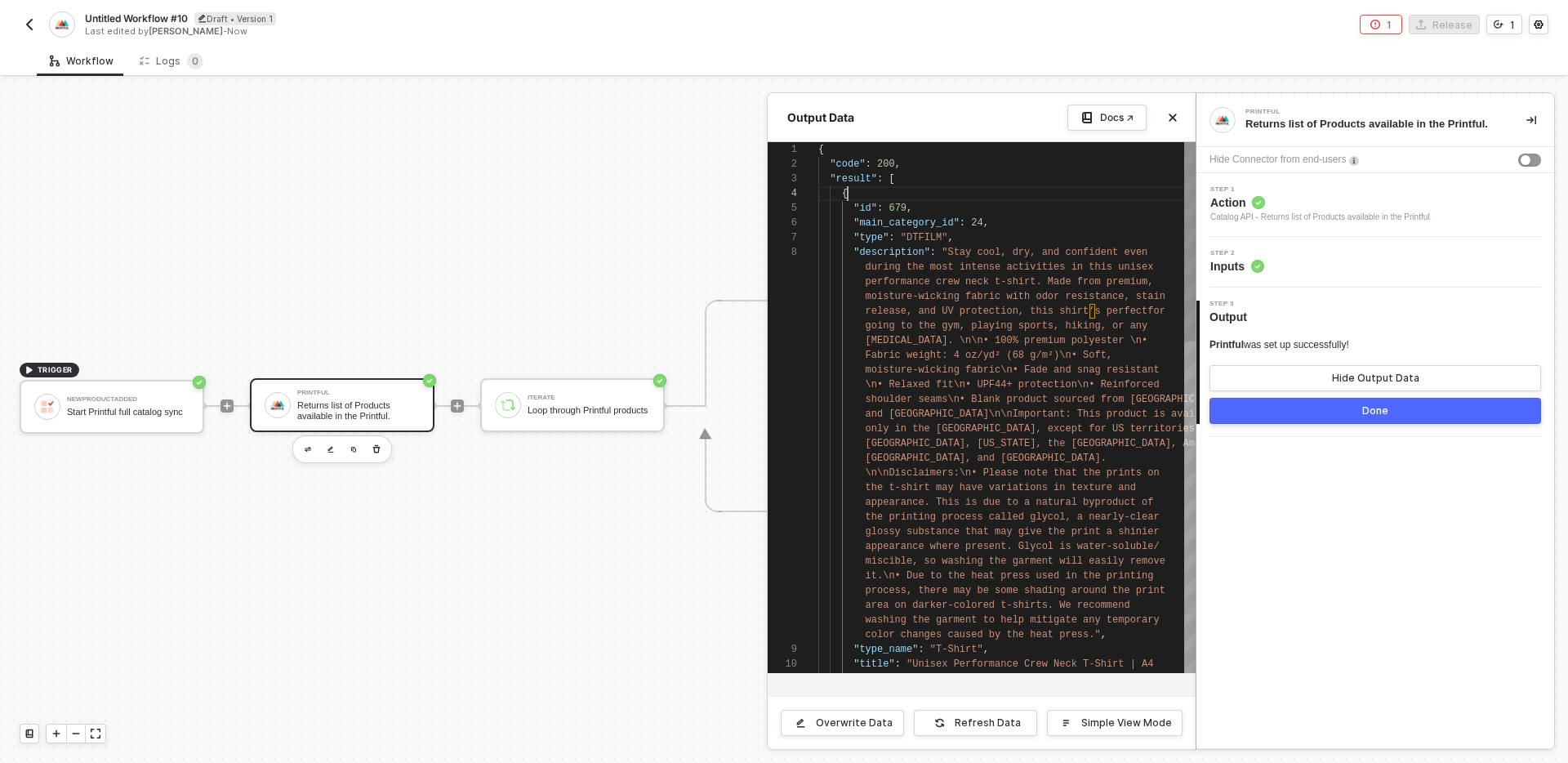
click at [886, 186] on div "{" at bounding box center [1007, 193] width 377 height 15
click at [1329, 413] on button "Done" at bounding box center [1375, 411] width 331 height 26
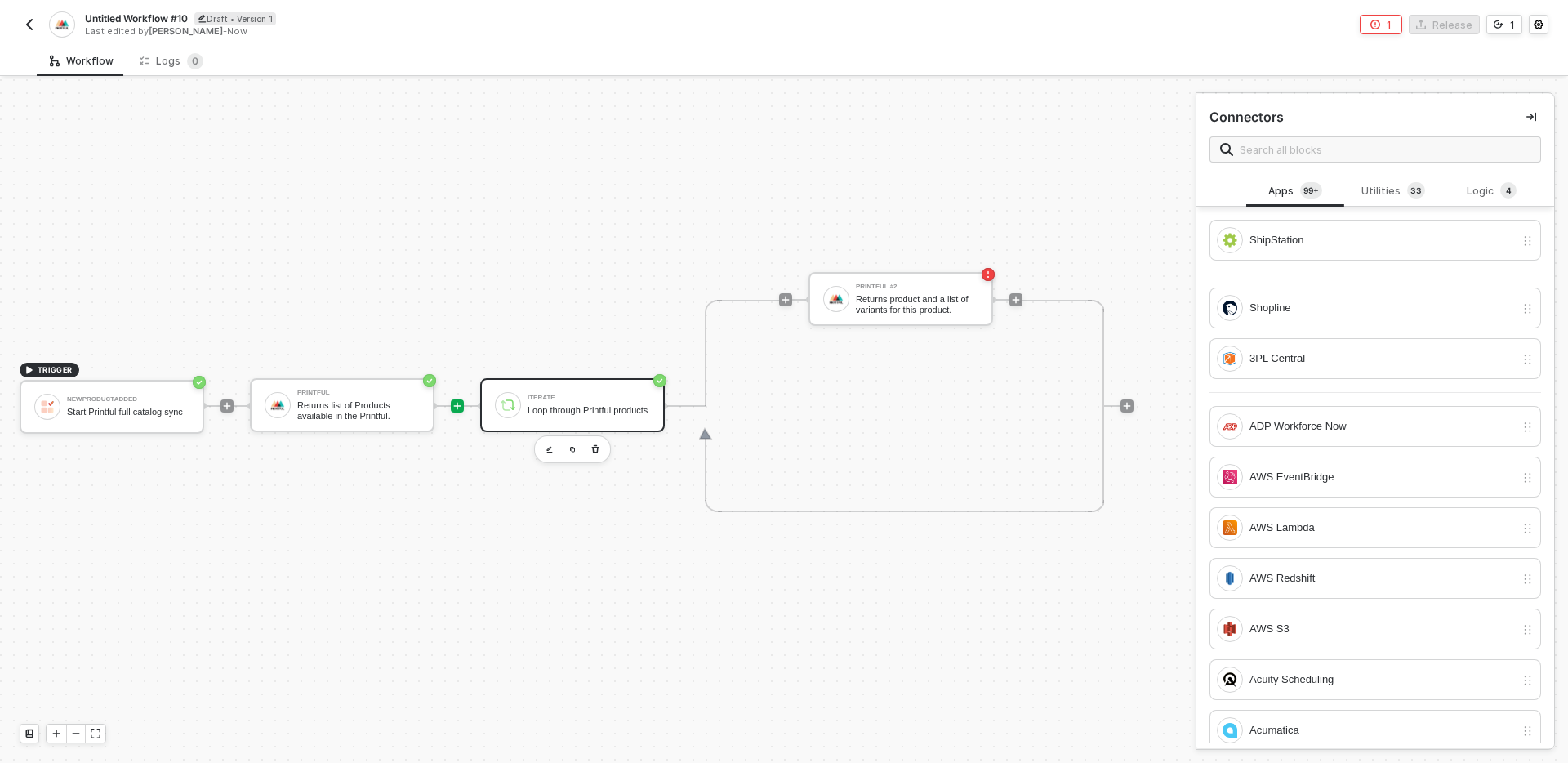
click at [573, 411] on div "Loop through Printful products" at bounding box center [588, 410] width 122 height 10
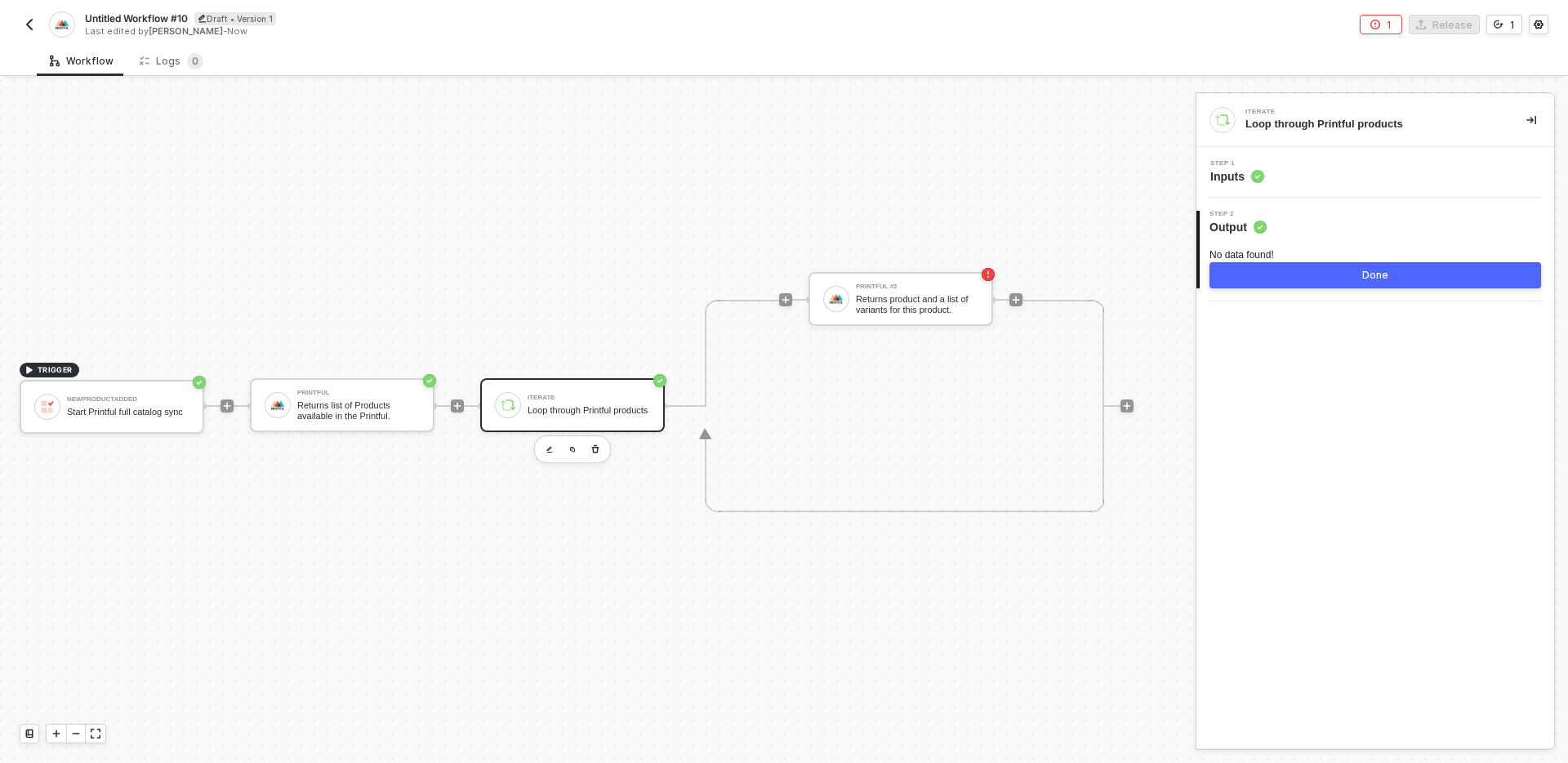
click at [1298, 188] on div "Step 1 Inputs" at bounding box center [1375, 172] width 358 height 50
click at [1339, 178] on div "Step 1 Inputs" at bounding box center [1378, 172] width 354 height 25
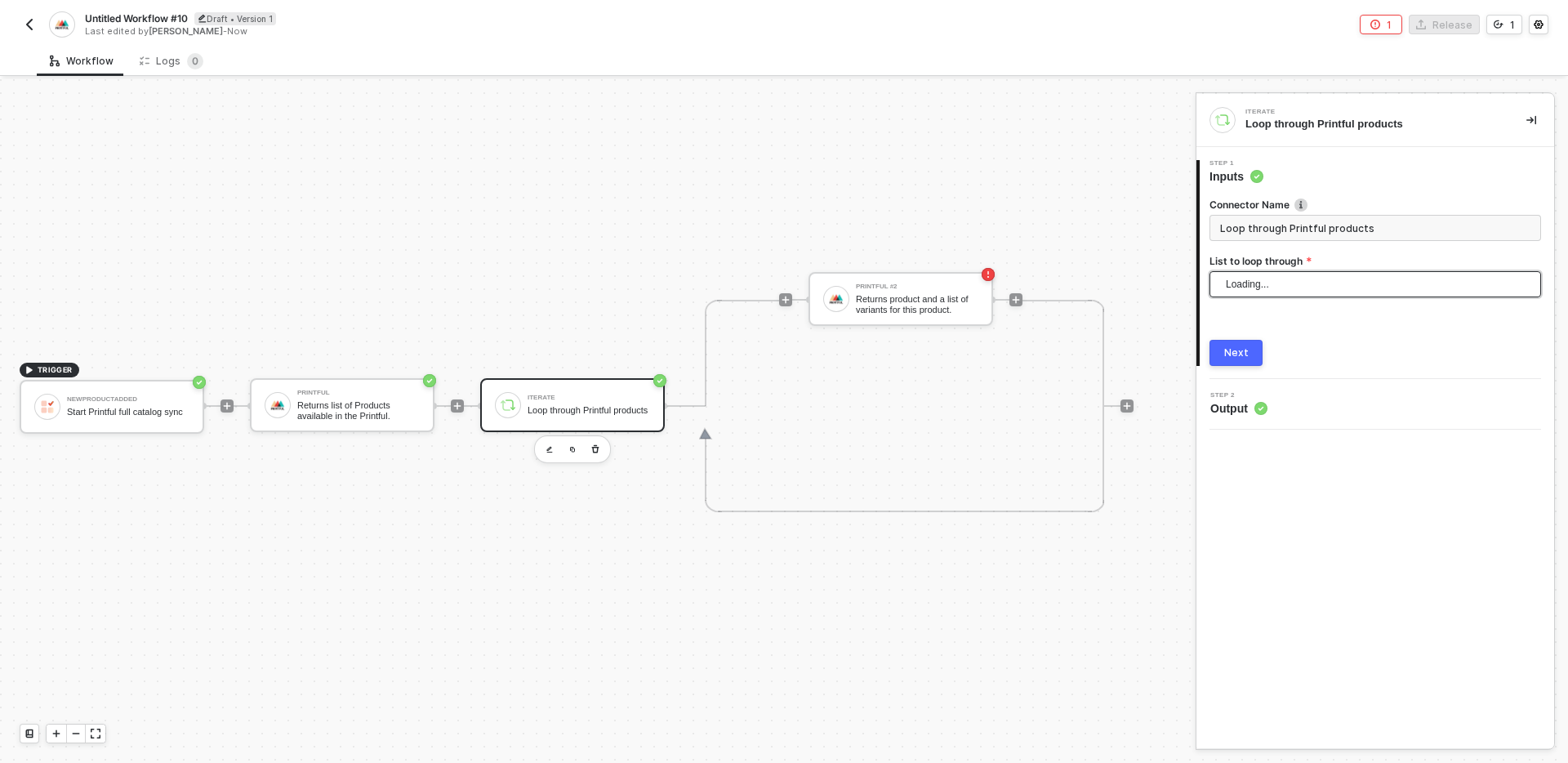
click at [1342, 281] on span "Loading..." at bounding box center [1378, 284] width 306 height 25
click at [1346, 346] on div "Next" at bounding box center [1375, 353] width 331 height 26
click at [1313, 273] on span "Printful: Result" at bounding box center [1378, 284] width 306 height 25
click at [1303, 331] on div "Connector Name Loop through Printful products List to loop through Printful: Re…" at bounding box center [1375, 275] width 331 height 181
click at [1281, 279] on span "Printful: Result" at bounding box center [1378, 284] width 306 height 25
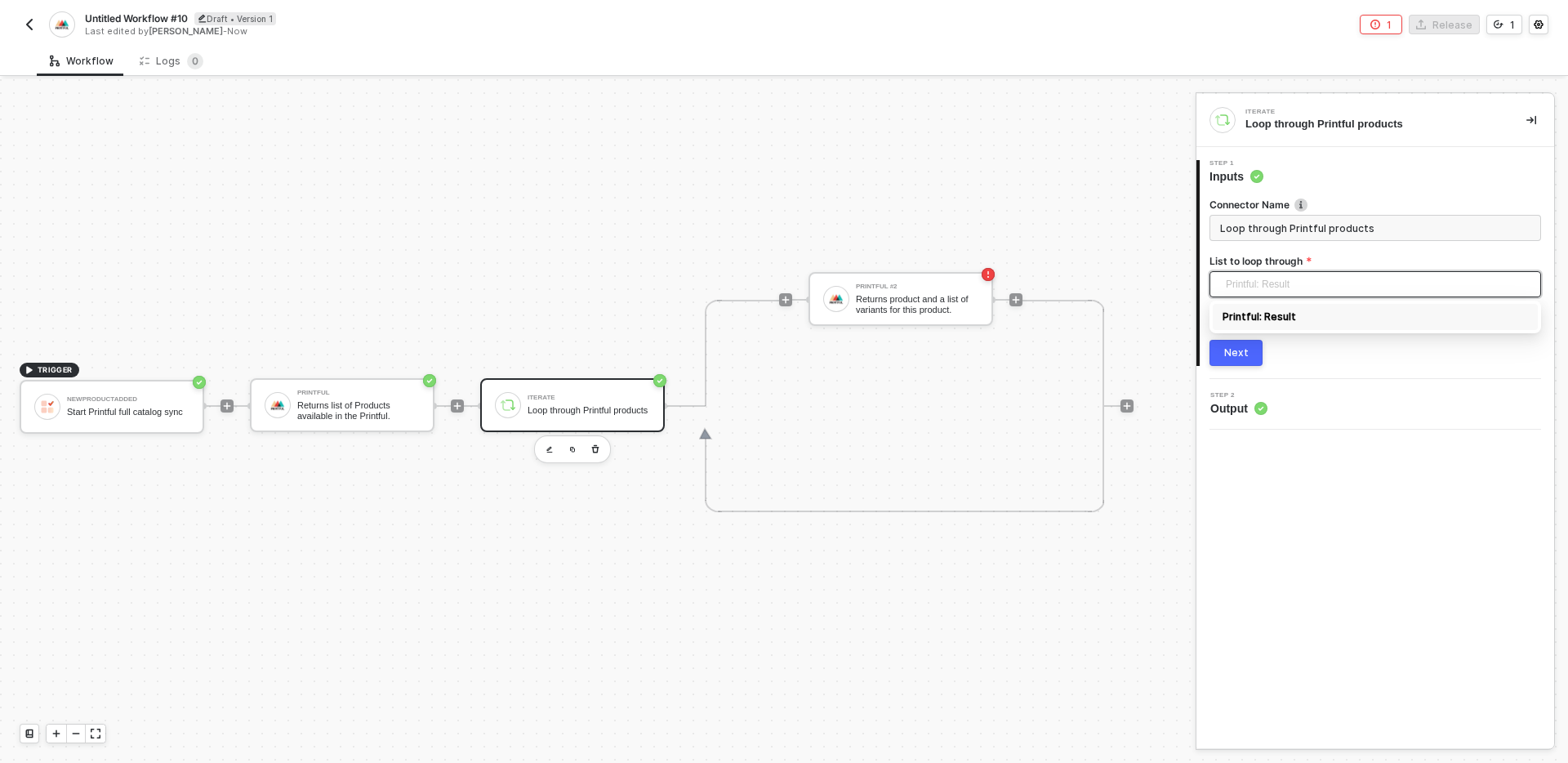
click at [1253, 313] on div "Printful: Result" at bounding box center [1375, 316] width 306 height 18
click at [1260, 306] on div at bounding box center [1375, 306] width 331 height 7
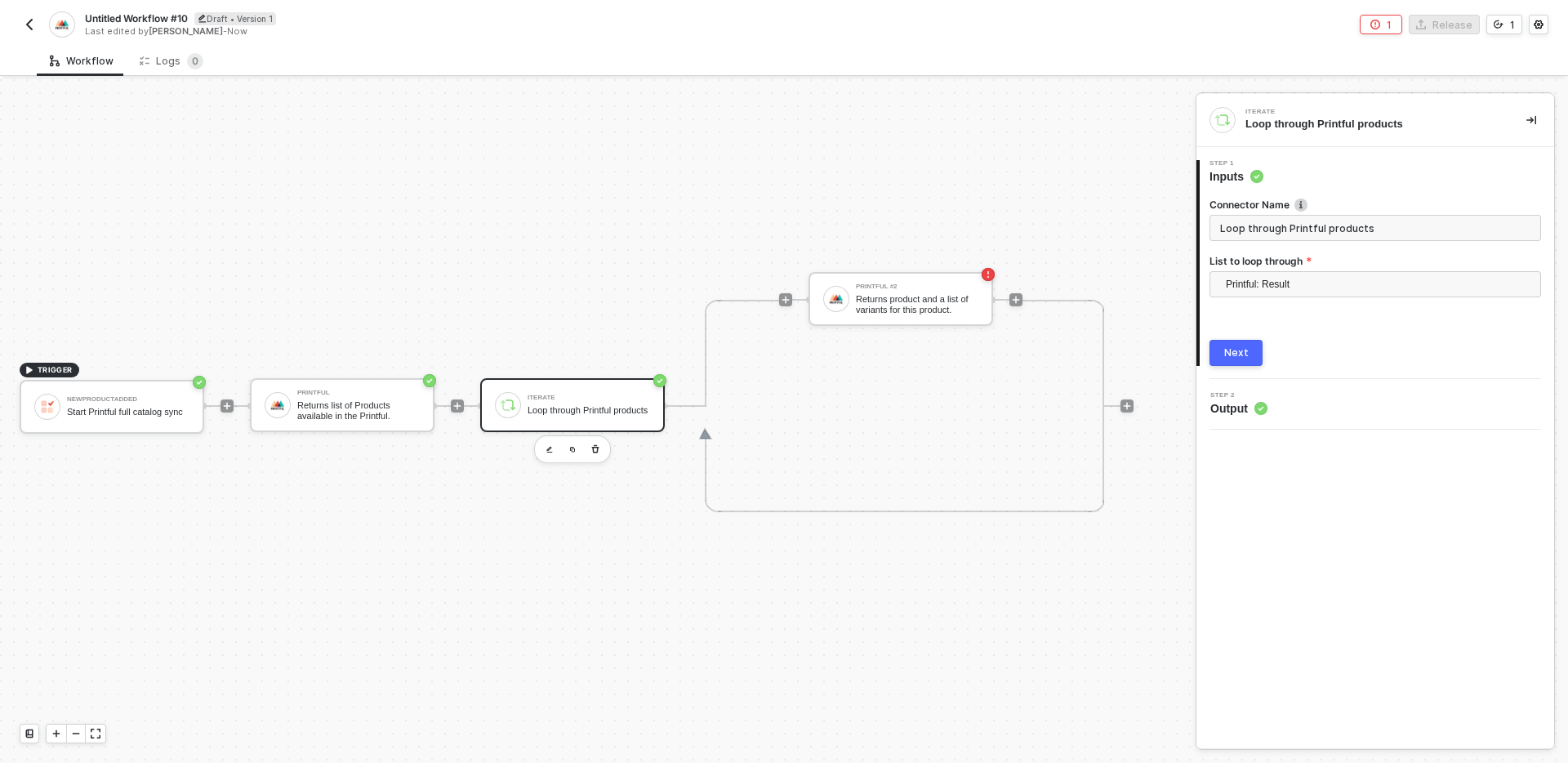
click at [1244, 361] on button "Next" at bounding box center [1236, 353] width 53 height 26
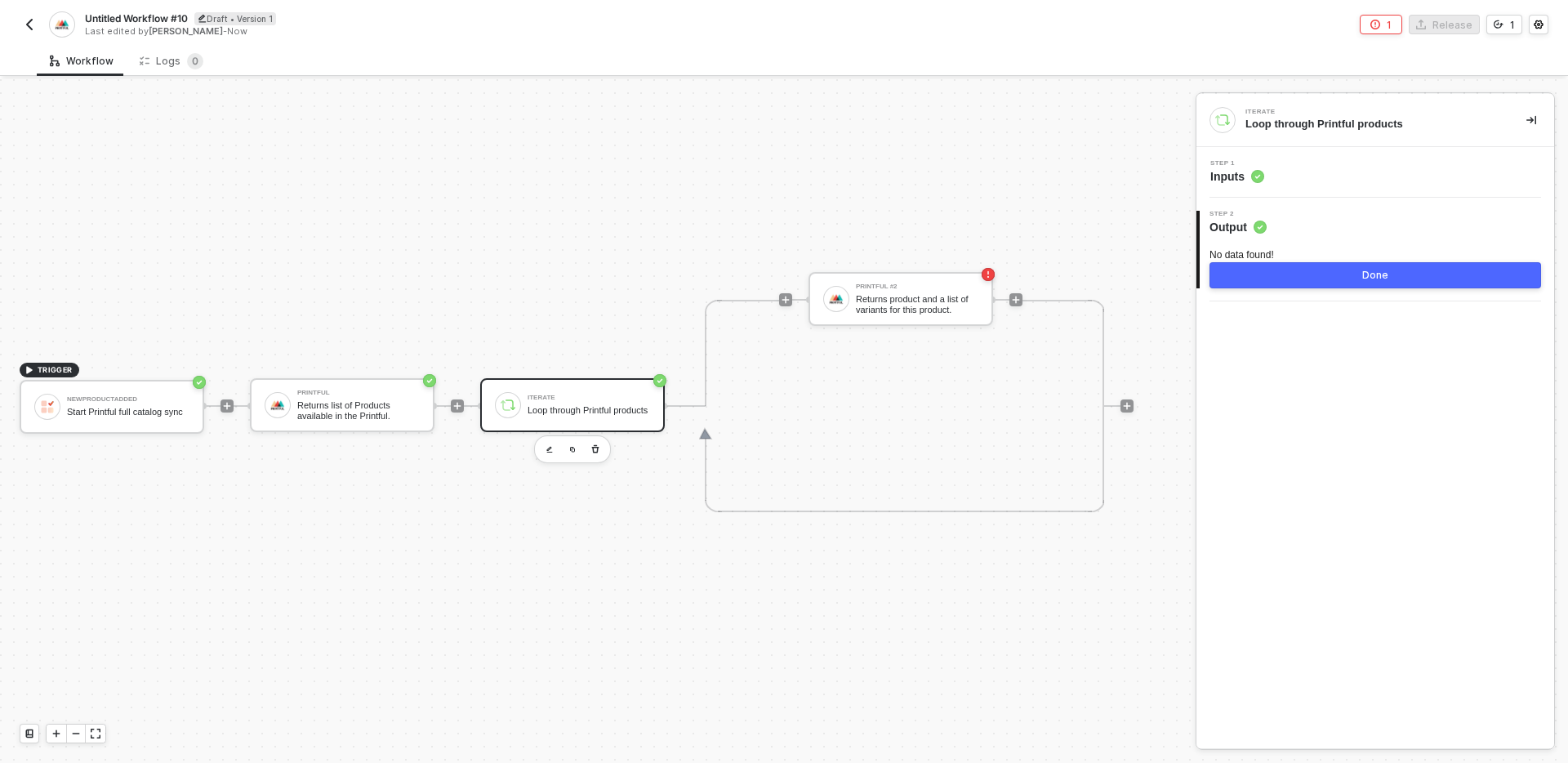
click at [1249, 252] on div "No data found!" at bounding box center [1375, 255] width 331 height 14
click at [1287, 413] on div "Iterate Loop through Printful products Step 1 Inputs 2 Step 2 Output No data fo…" at bounding box center [1375, 421] width 358 height 654
click at [886, 299] on div "Returns product and a list of variants for this product." at bounding box center [916, 304] width 122 height 21
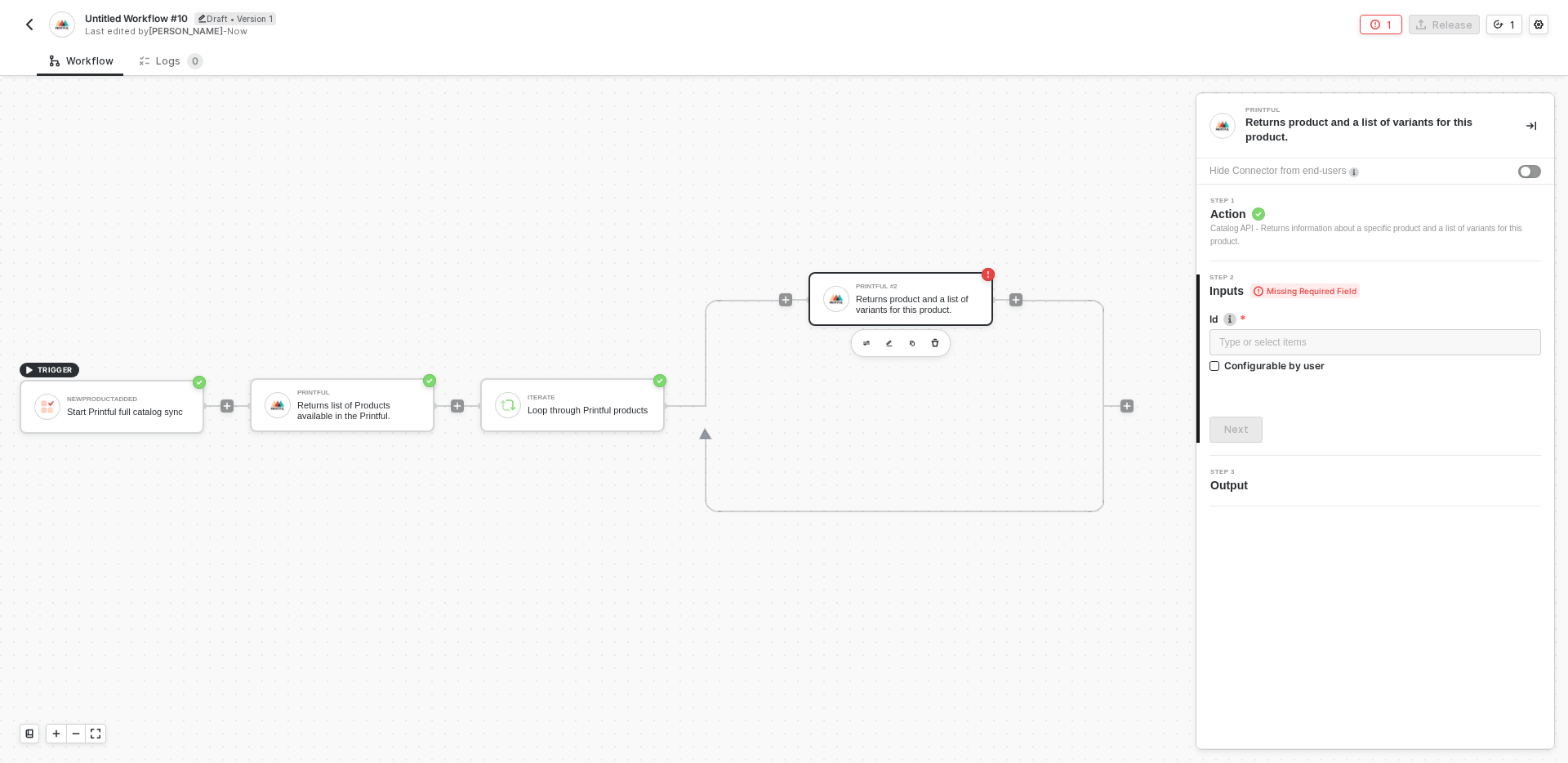
click at [1311, 326] on div "Id" at bounding box center [1375, 320] width 331 height 17
click at [1313, 342] on div "Type or select items ﻿" at bounding box center [1375, 343] width 312 height 15
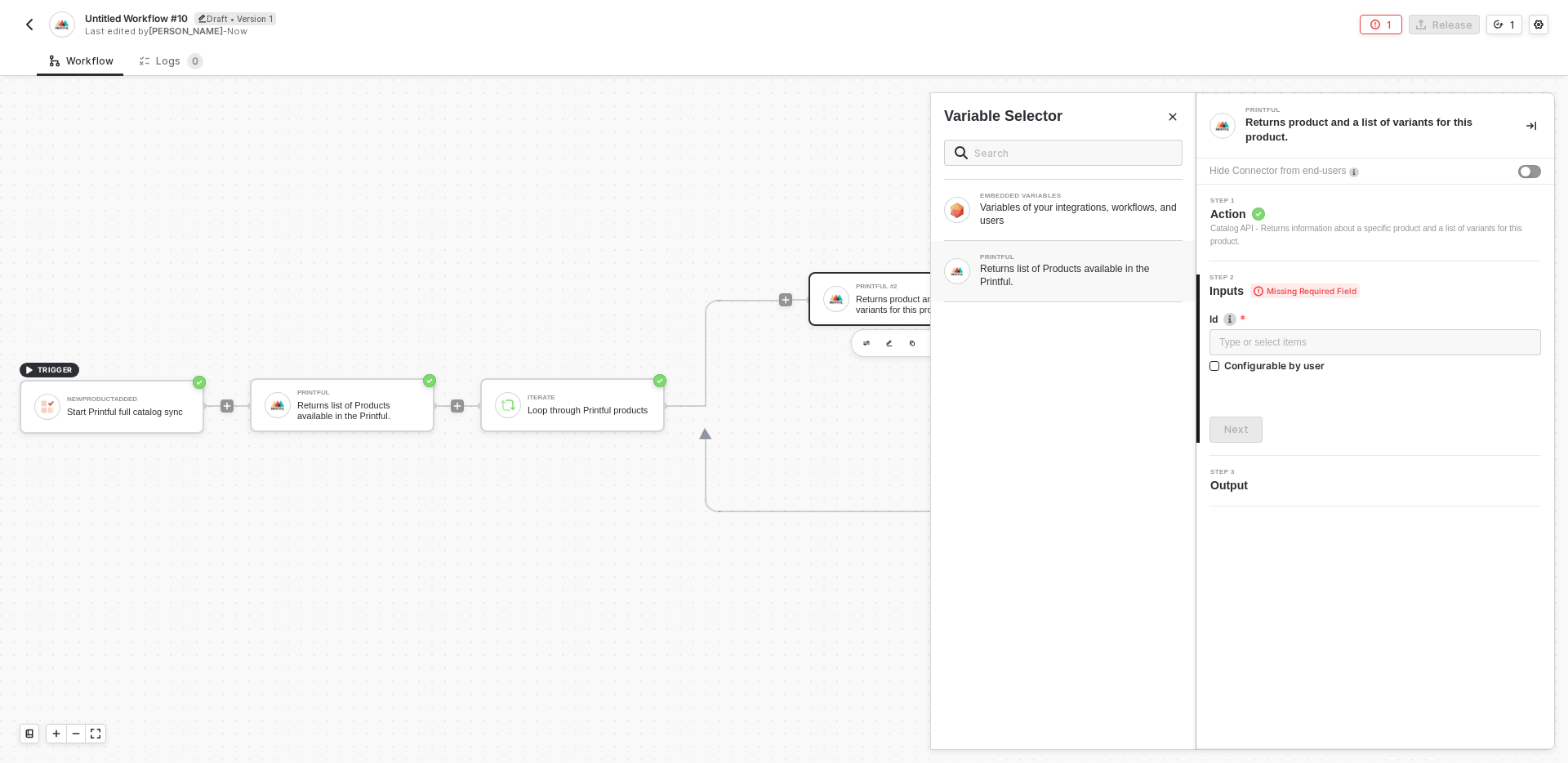
click at [1038, 267] on div "Returns list of Products available in the Printful." at bounding box center [1080, 275] width 202 height 26
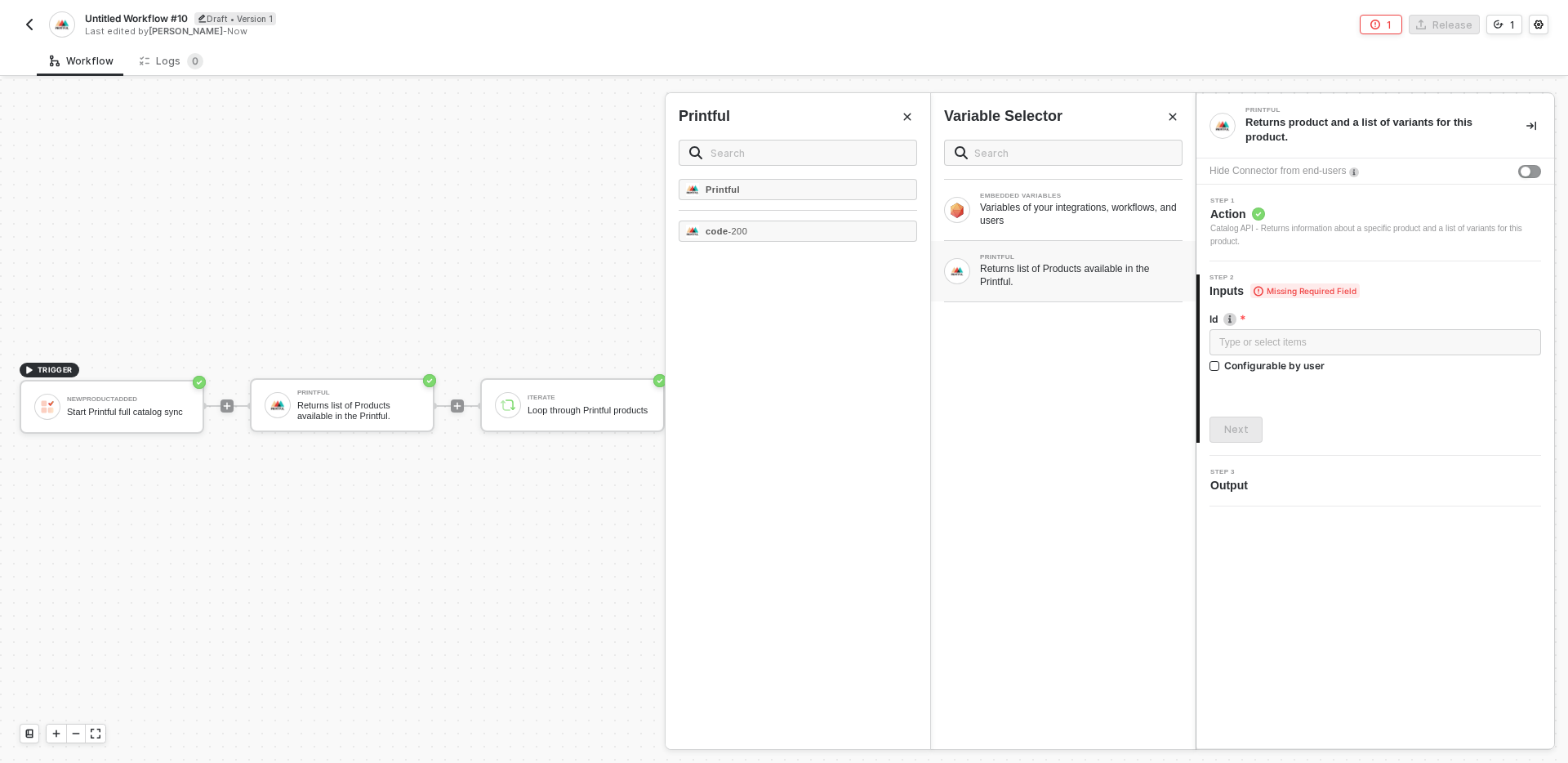
click at [903, 116] on icon "Close" at bounding box center [907, 116] width 9 height 9
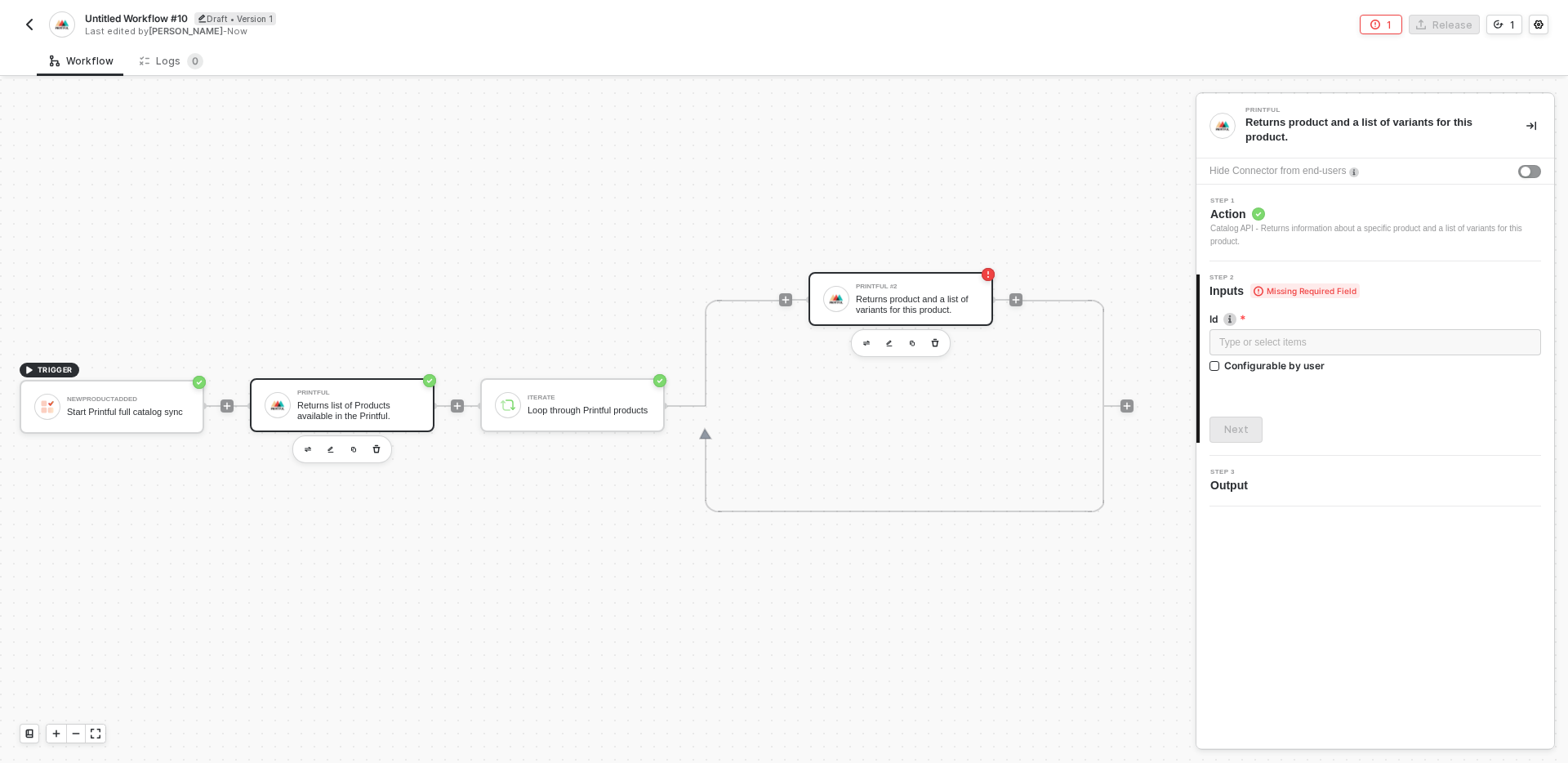
click at [343, 405] on div "Returns list of Products available in the Printful." at bounding box center [358, 411] width 122 height 21
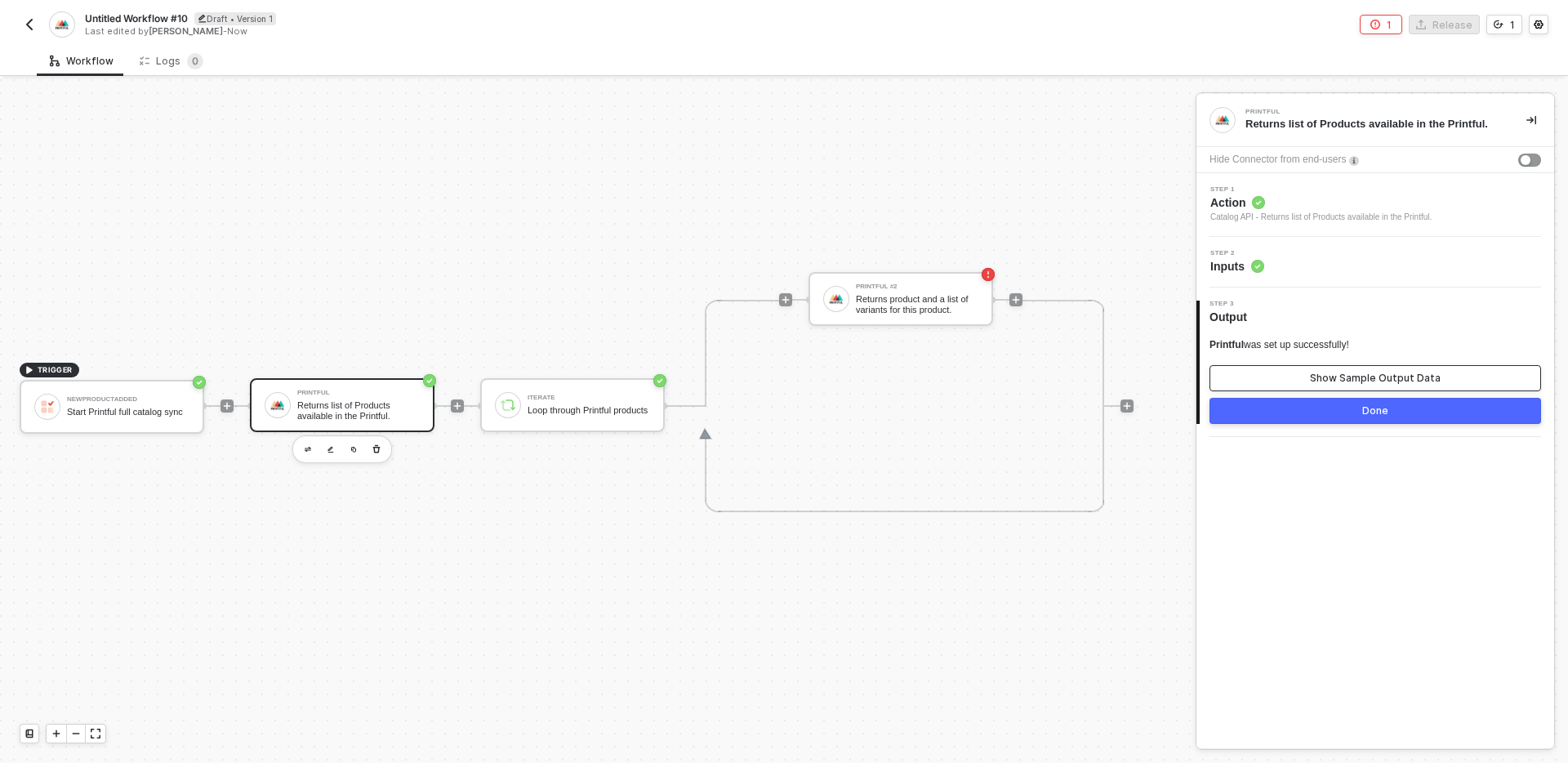
click at [1362, 373] on div "Show Sample Output Data" at bounding box center [1375, 378] width 131 height 13
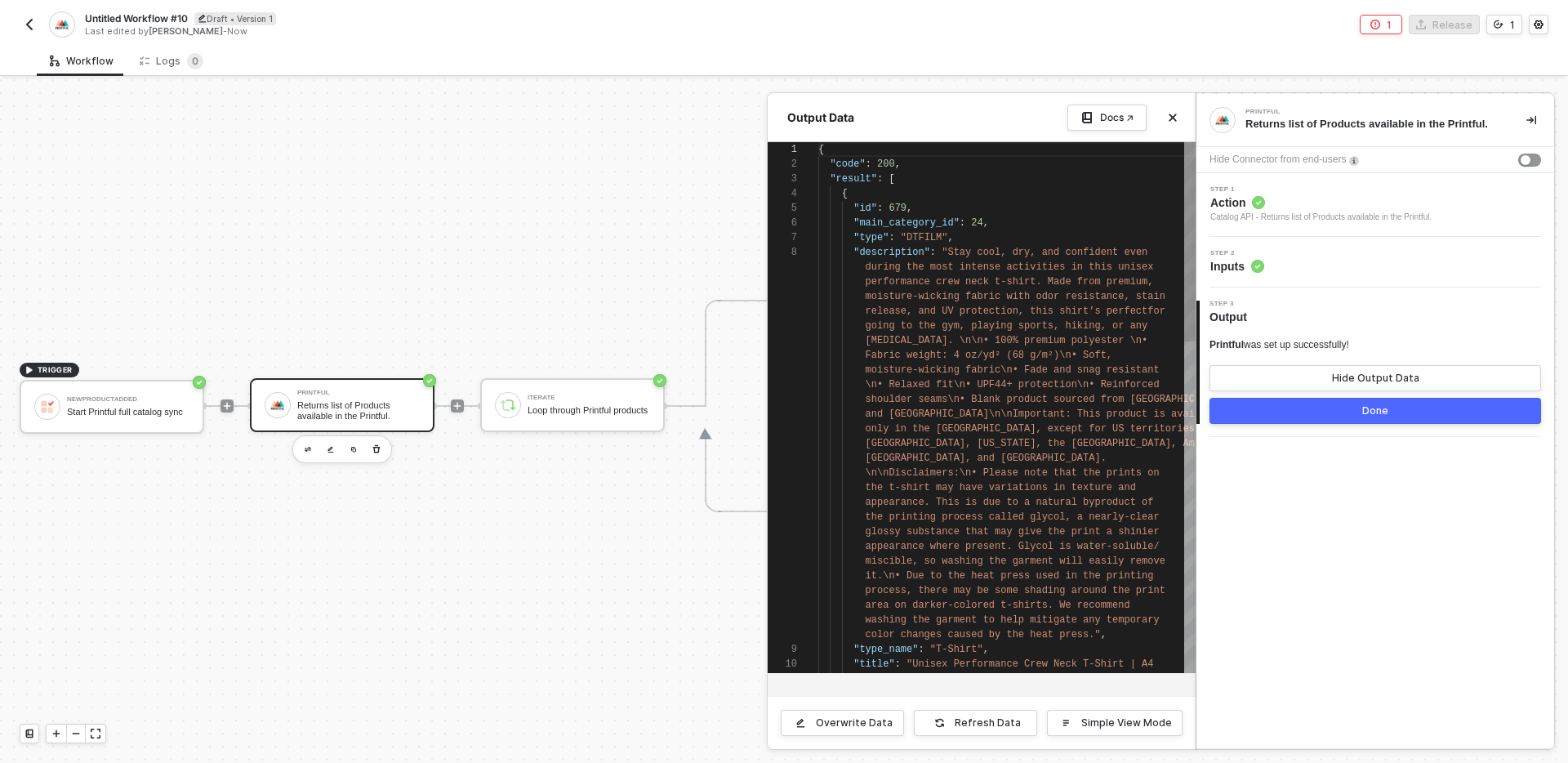
scroll to position [103, 0]
click at [1018, 478] on div "1 2 3 4 5 6 7 8 9 10 { "code" : 200 , "result" : [ { "id" : 679 , "main_categor…" at bounding box center [981, 407] width 428 height 531
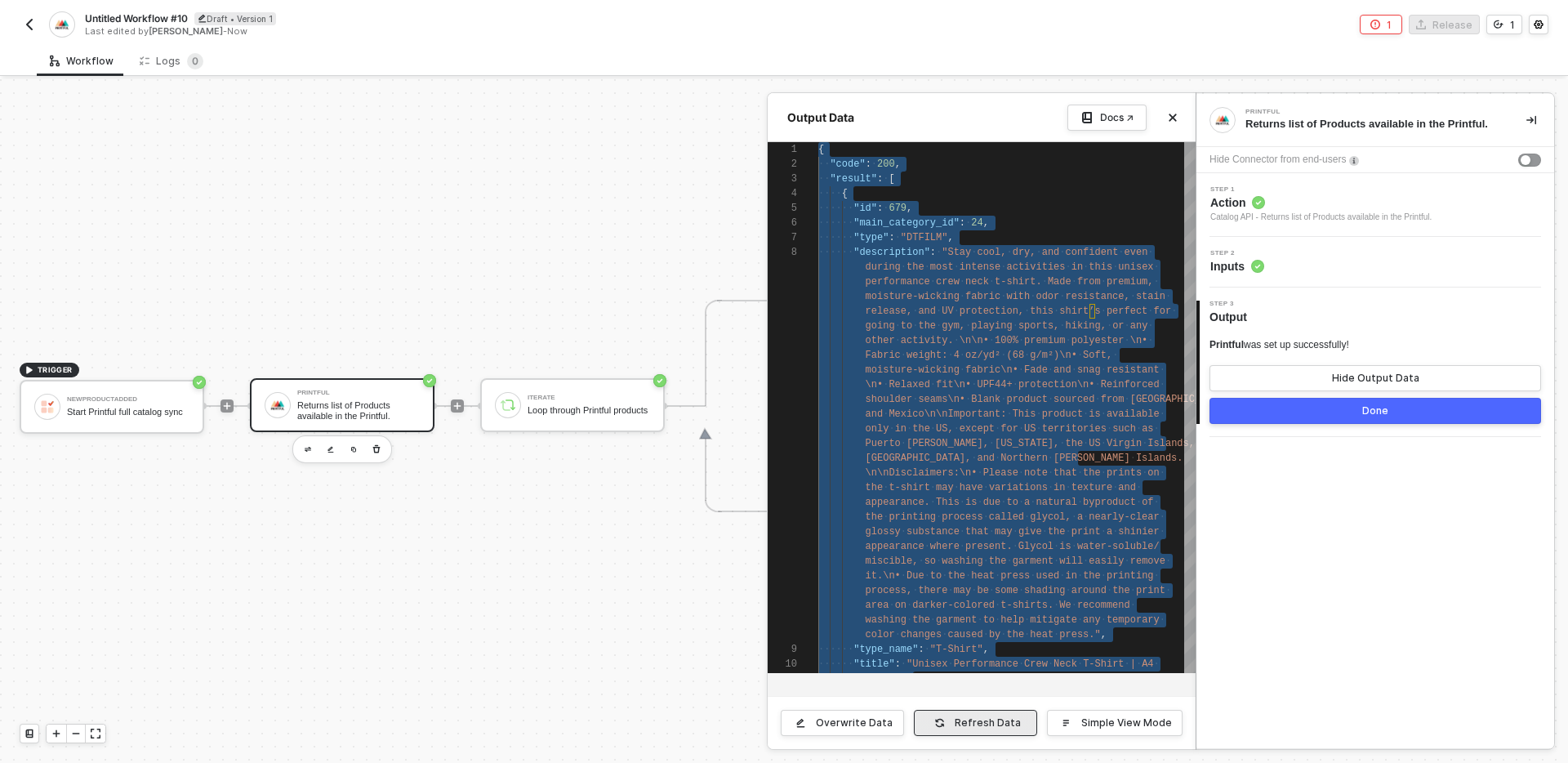
click at [981, 727] on div "Refresh Data" at bounding box center [987, 723] width 66 height 13
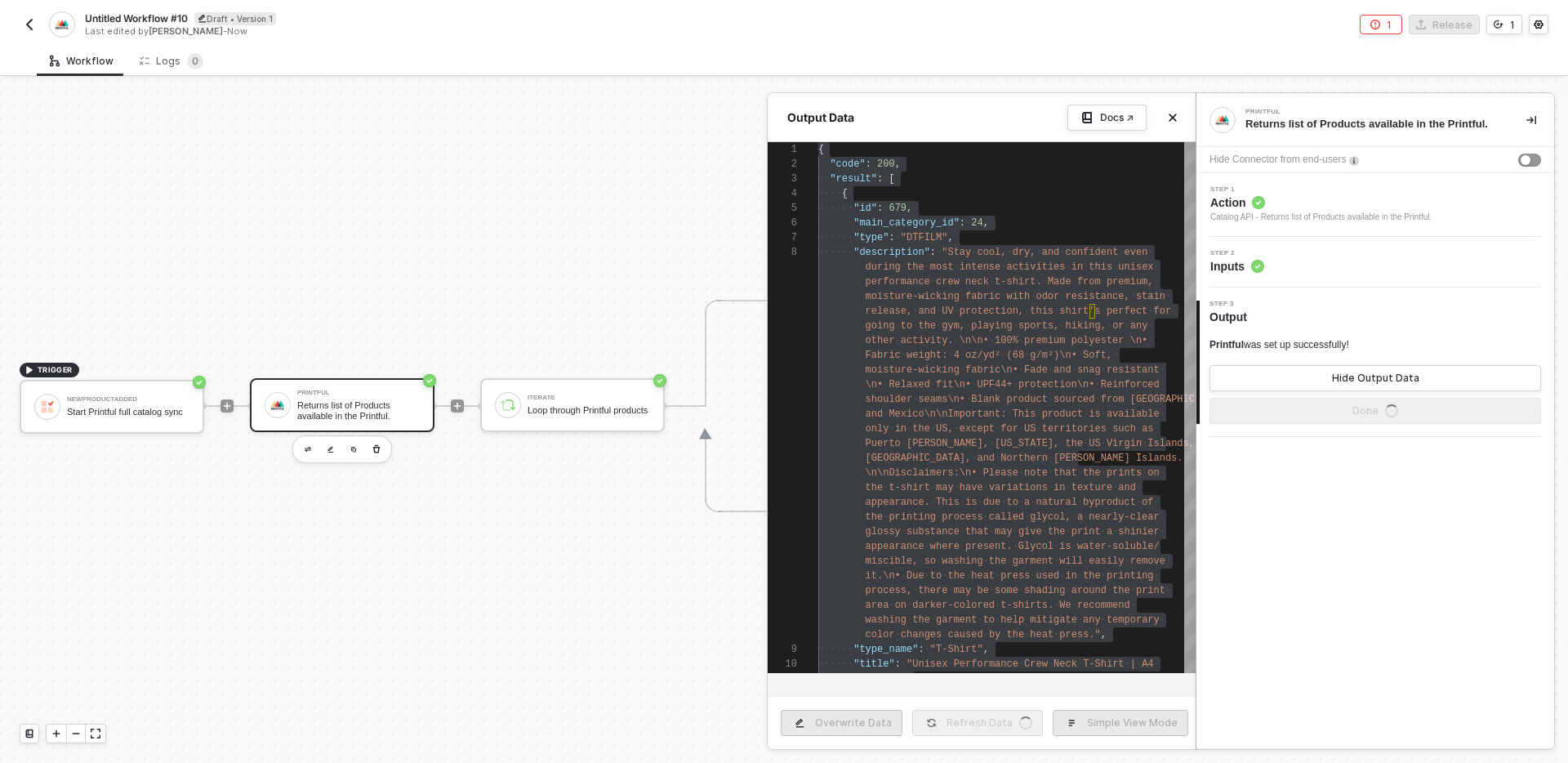
type textarea "{ "code": 200 }"
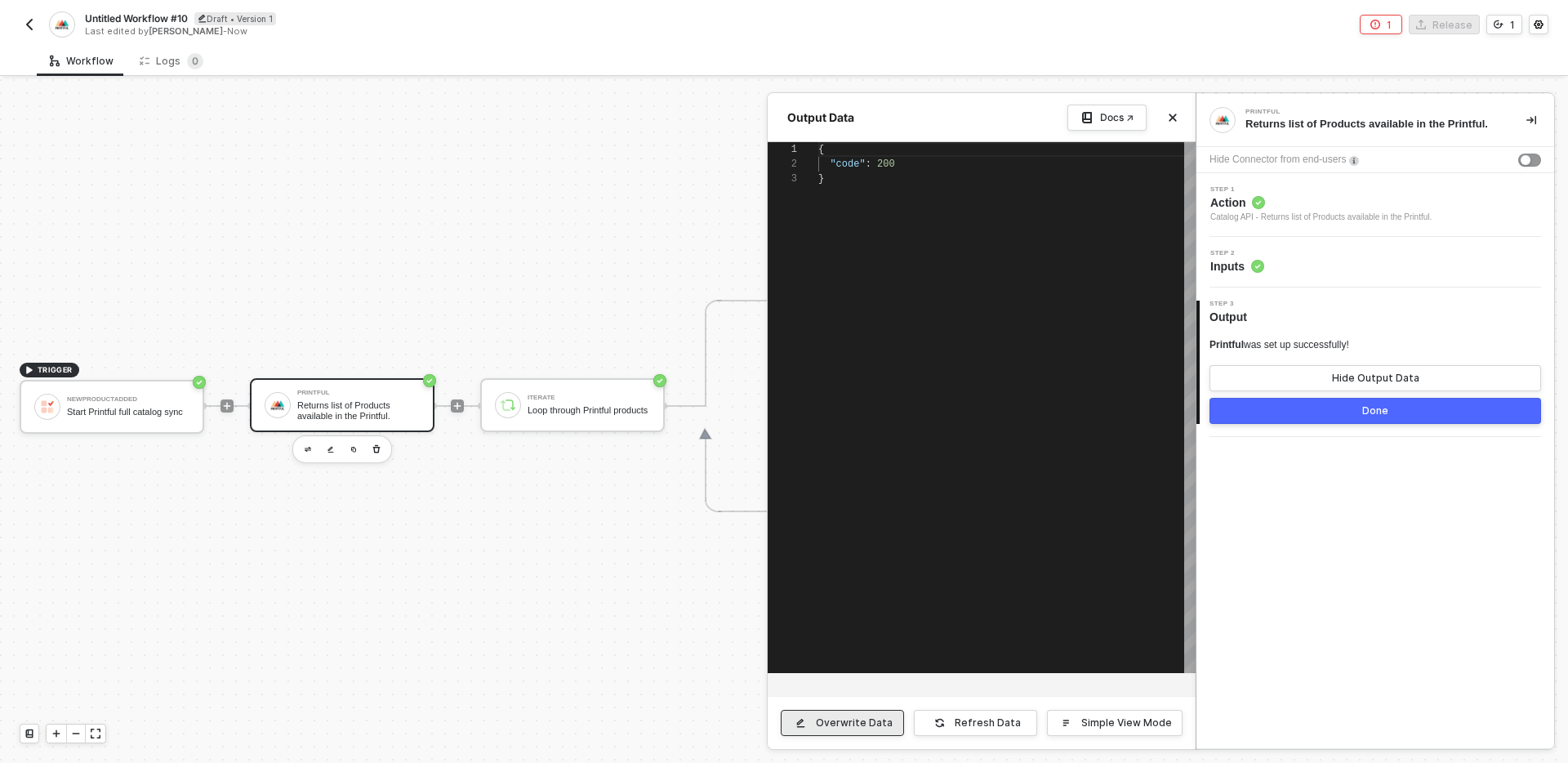
click at [866, 725] on div "Overwrite Data" at bounding box center [854, 723] width 77 height 13
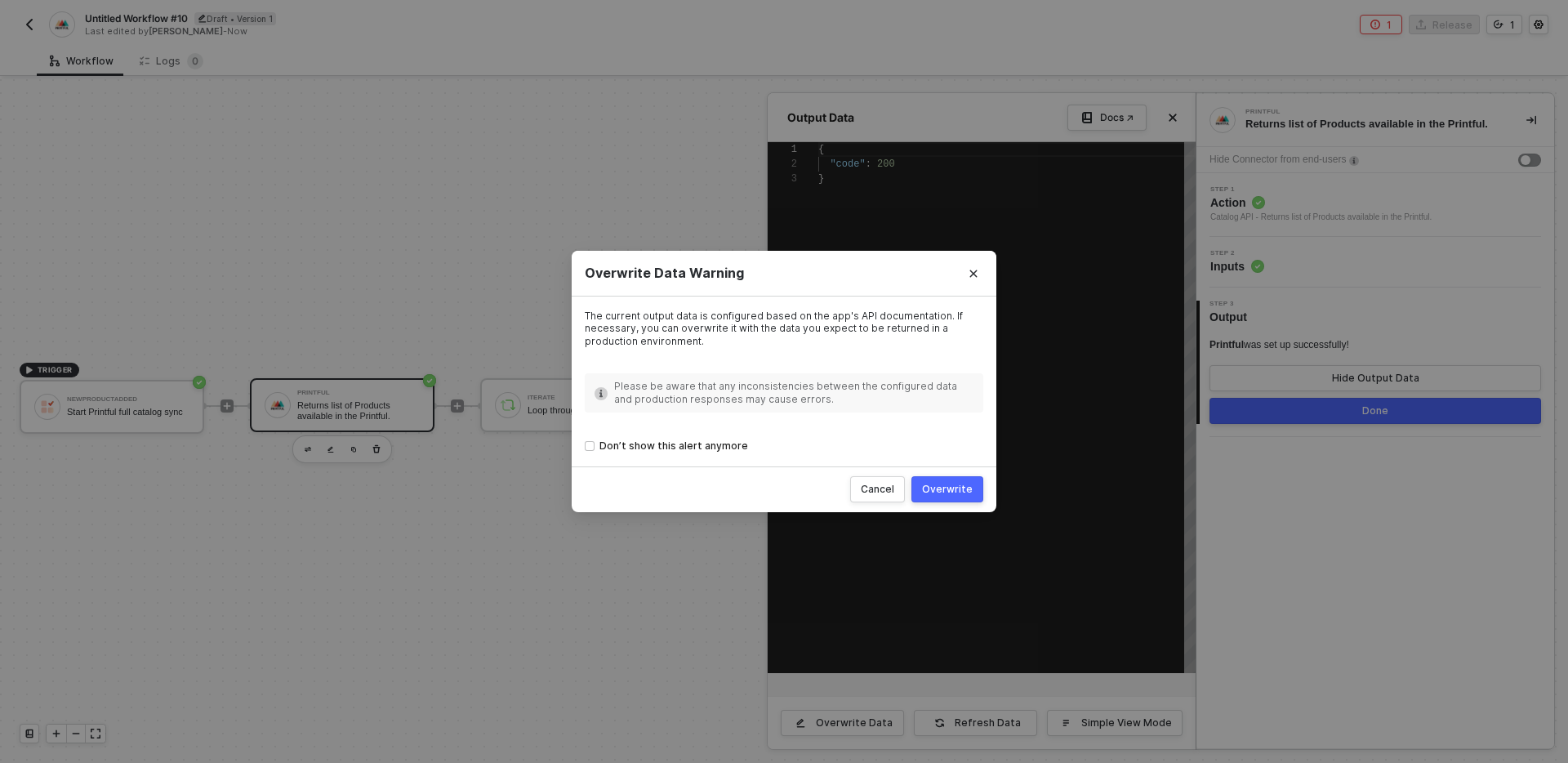
click at [957, 488] on div "Overwrite" at bounding box center [946, 489] width 50 height 13
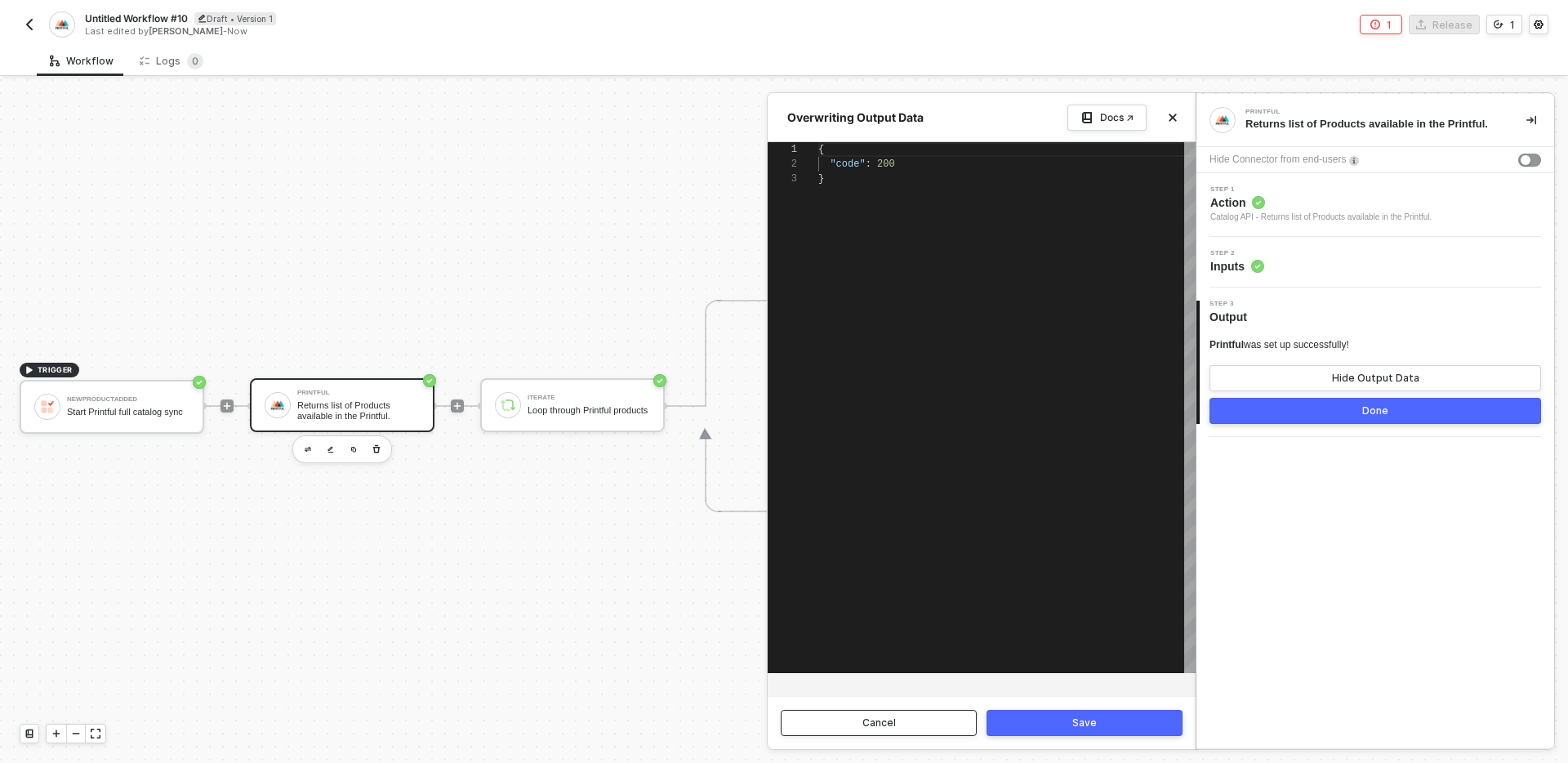
click at [892, 725] on div "Cancel" at bounding box center [879, 723] width 33 height 13
click at [842, 725] on div "Overwrite Data" at bounding box center [854, 723] width 77 height 13
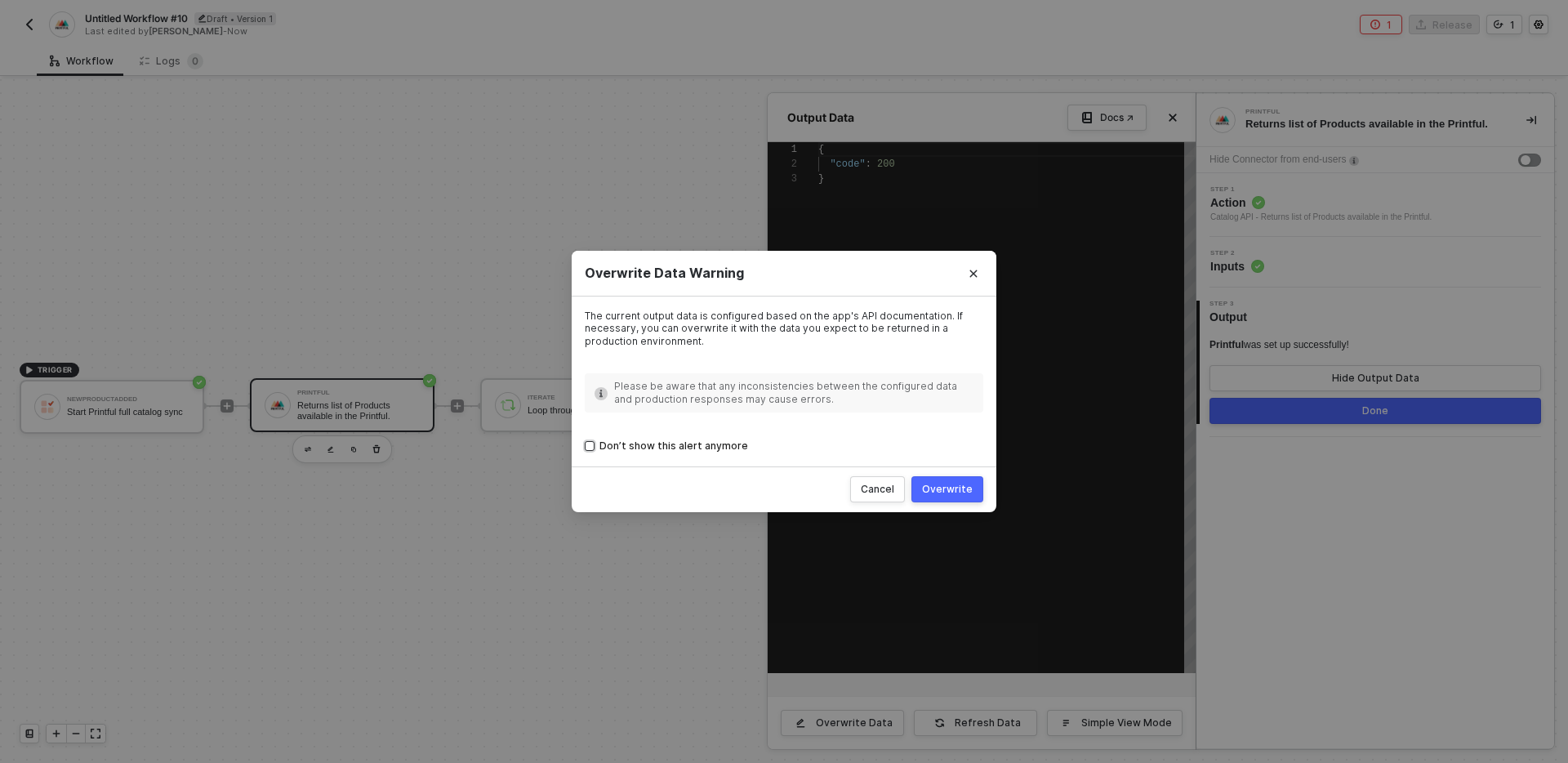
click at [684, 440] on div "Don’t show this alert anymore" at bounding box center [674, 446] width 149 height 15
click at [594, 441] on input "Don’t show this alert anymore" at bounding box center [589, 445] width 9 height 9
checkbox input "true"
click at [952, 490] on div "Overwrite" at bounding box center [946, 489] width 50 height 13
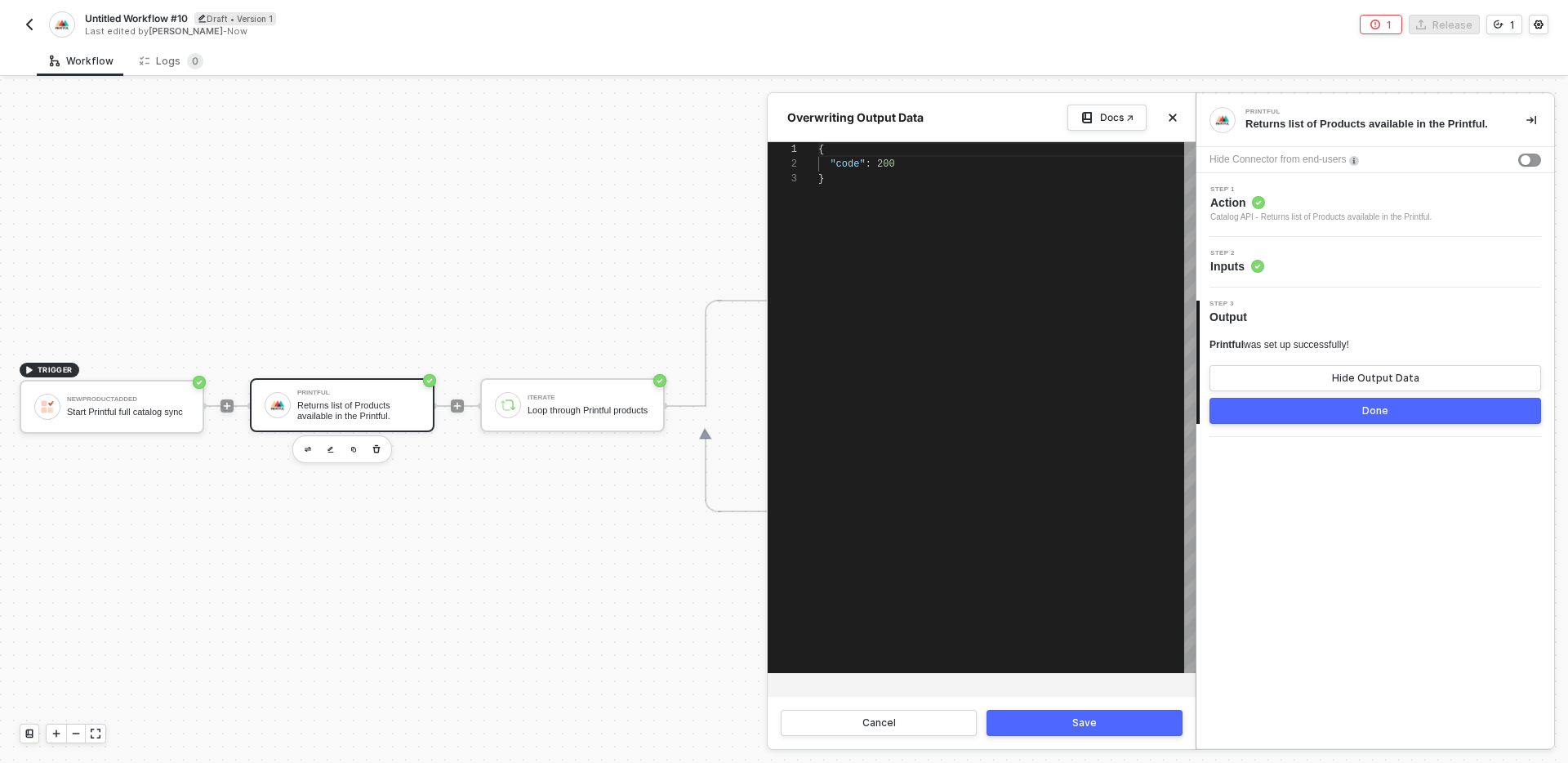
click at [1003, 274] on div "{ "code" : 200 }" at bounding box center [1007, 407] width 377 height 531
paste textarea "} ], "origin_country": "Haiti and Mexico" } ]"
type textarea "} ], "origin_country": "Haiti and Mexico" } ] }"
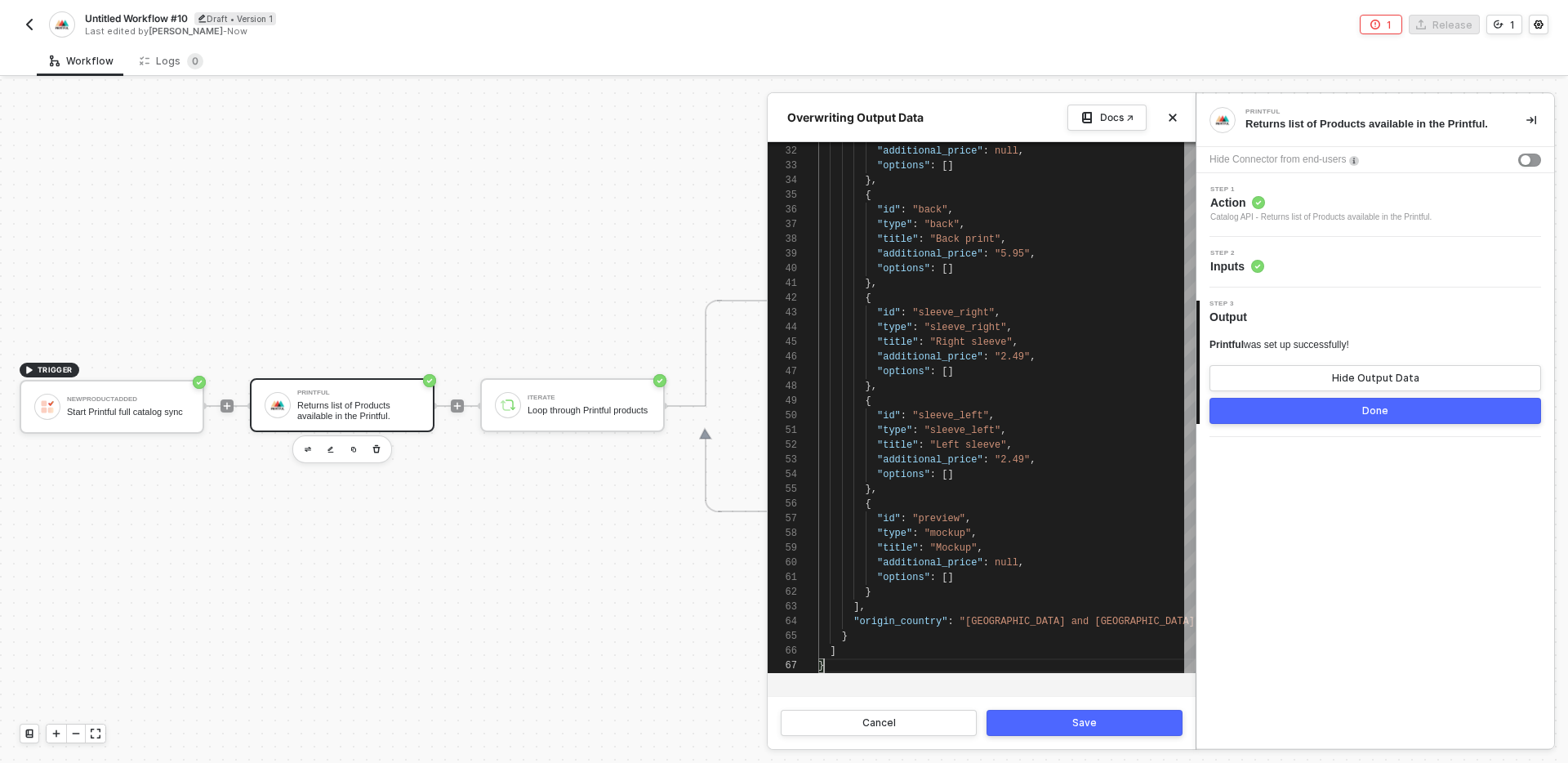
click at [1082, 724] on div "Save" at bounding box center [1084, 723] width 25 height 13
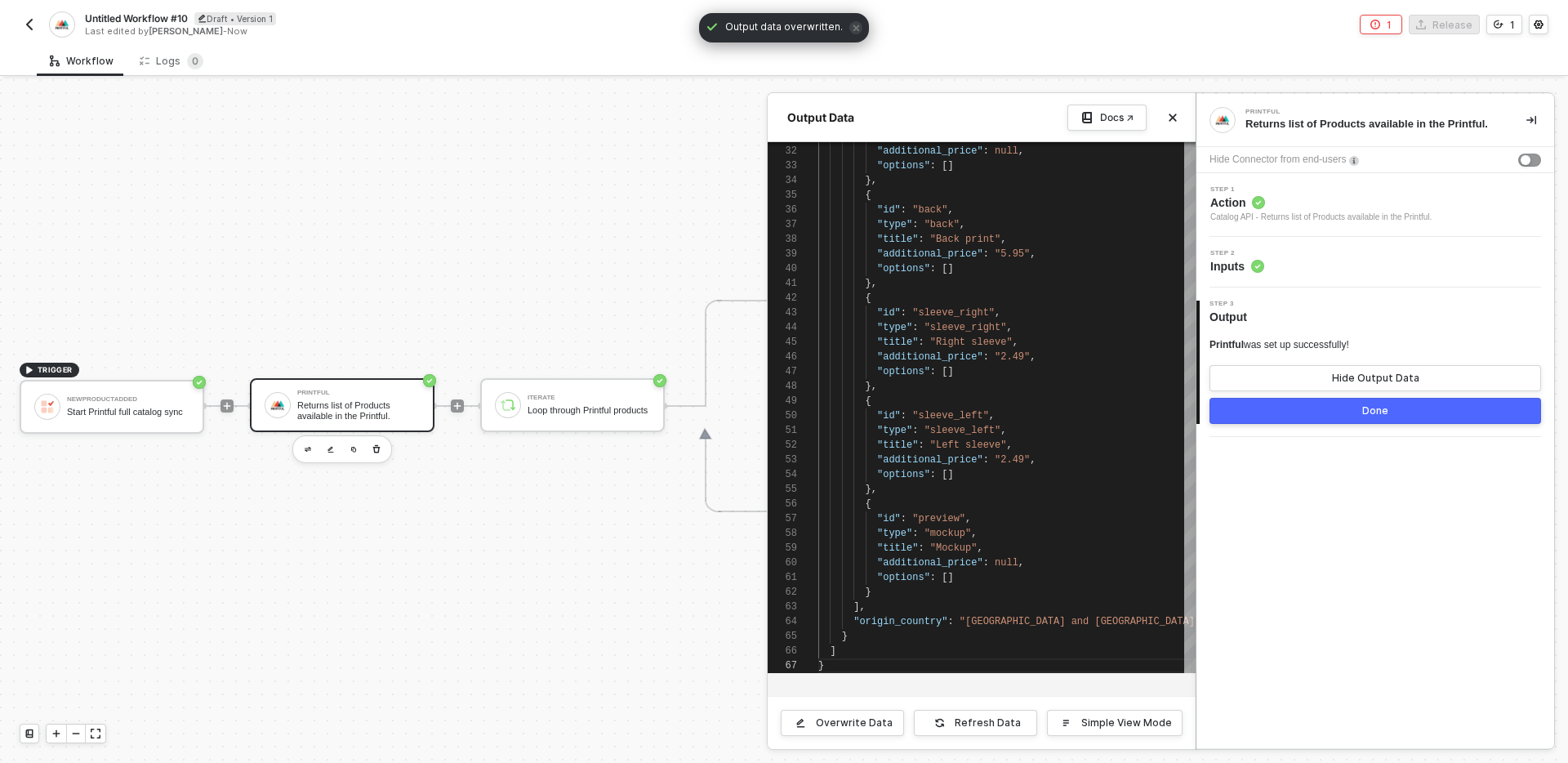
click at [1348, 413] on button "Done" at bounding box center [1375, 411] width 331 height 26
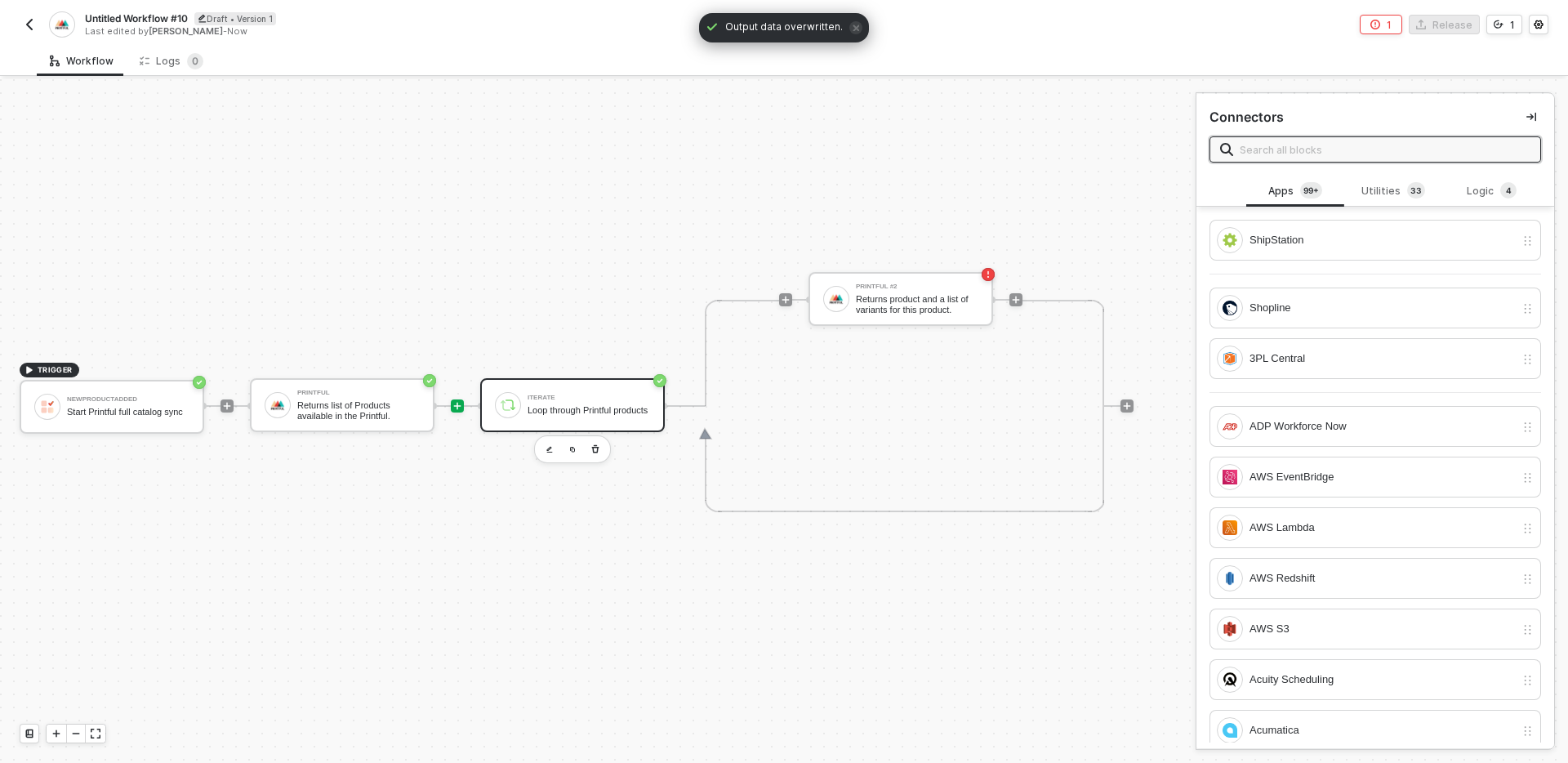
click at [572, 399] on div "Iterate Loop through Printful products" at bounding box center [588, 405] width 122 height 31
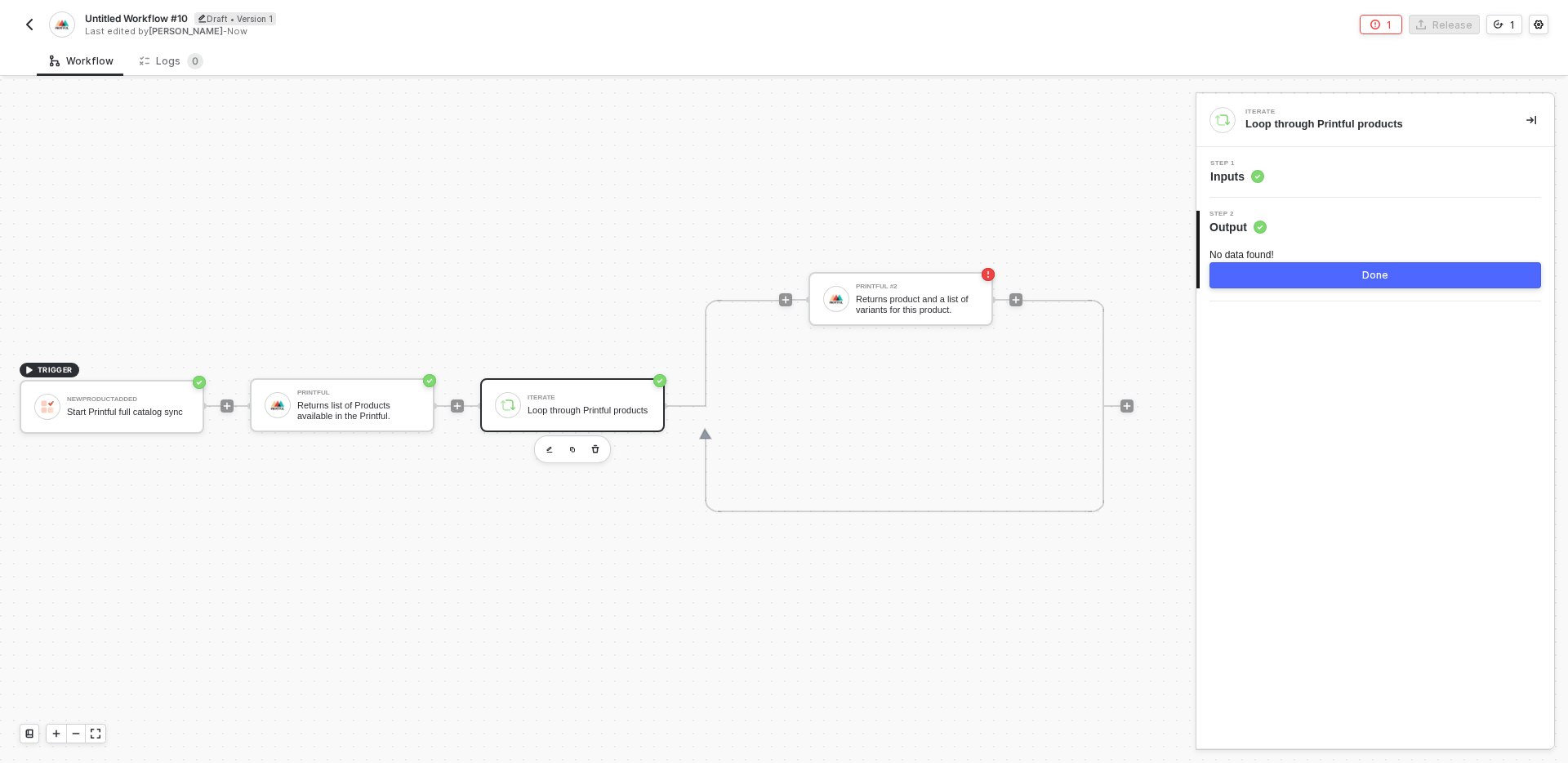
click at [1373, 180] on div "Step 1 Inputs" at bounding box center [1378, 172] width 354 height 25
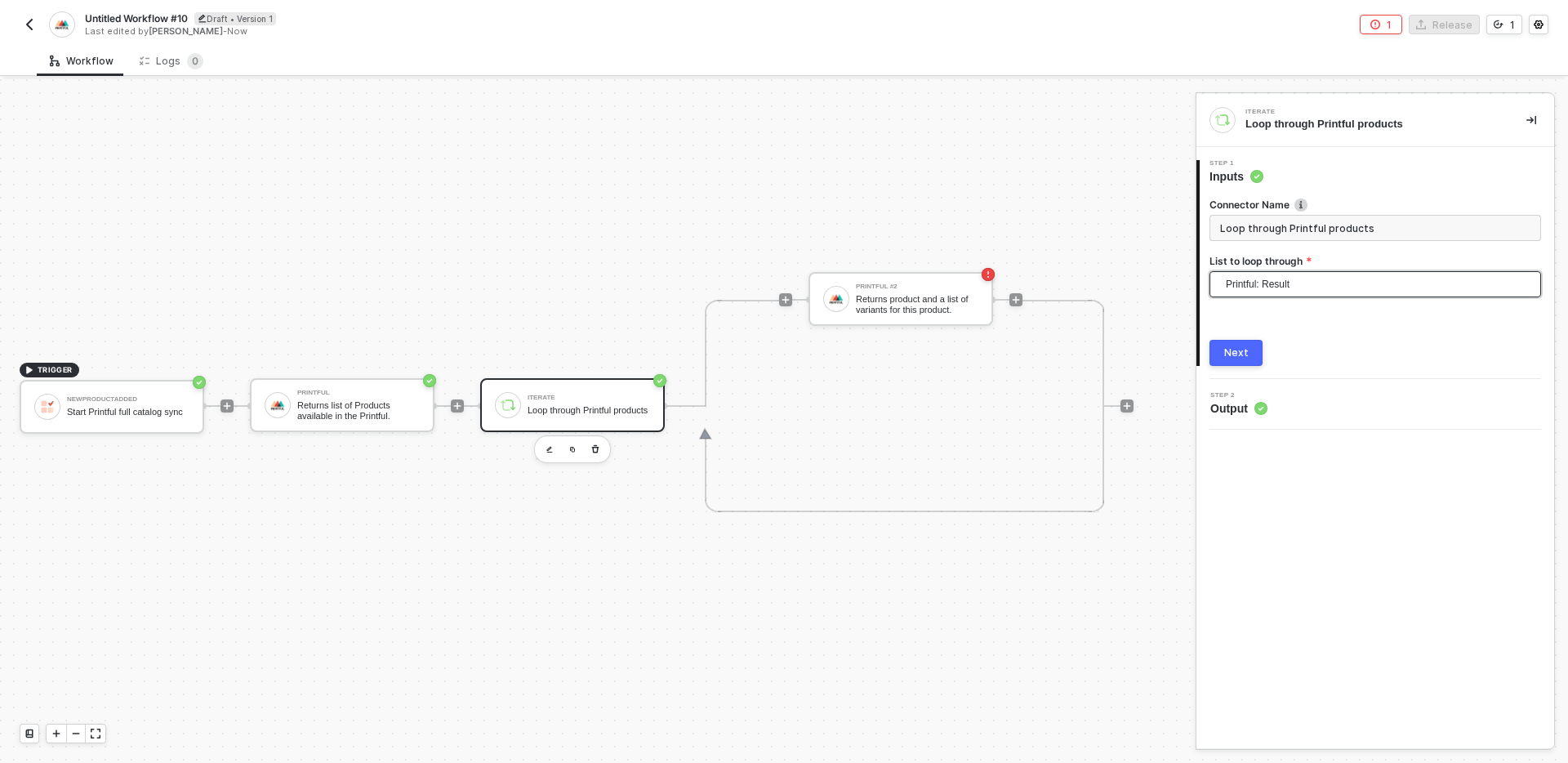
click at [1360, 283] on span "Printful: Result" at bounding box center [1378, 284] width 306 height 25
click at [1291, 319] on div "Printful: Result" at bounding box center [1375, 316] width 306 height 18
click at [1234, 340] on button "Next" at bounding box center [1236, 353] width 53 height 26
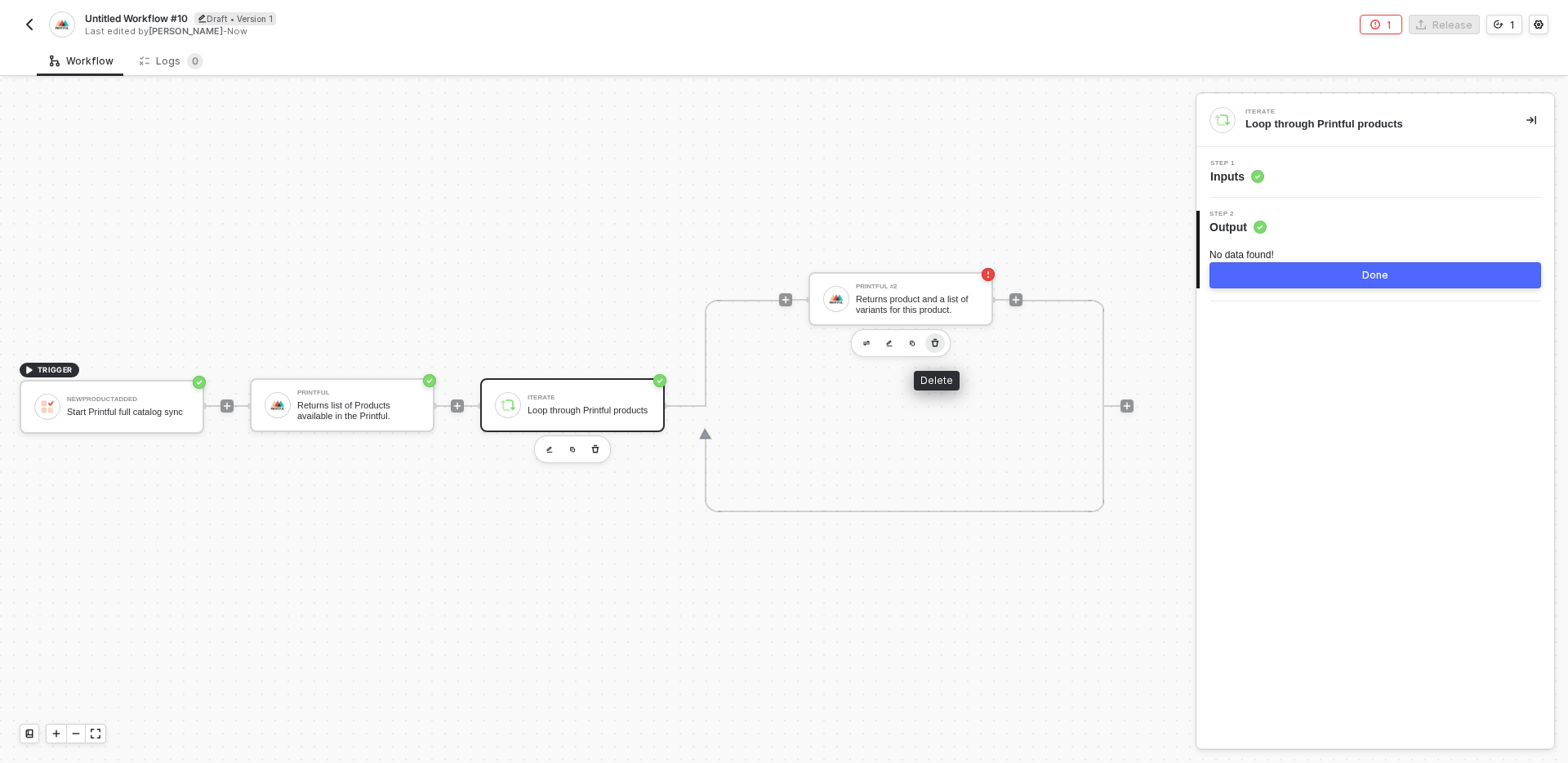
click at [935, 346] on icon "button" at bounding box center [935, 343] width 8 height 9
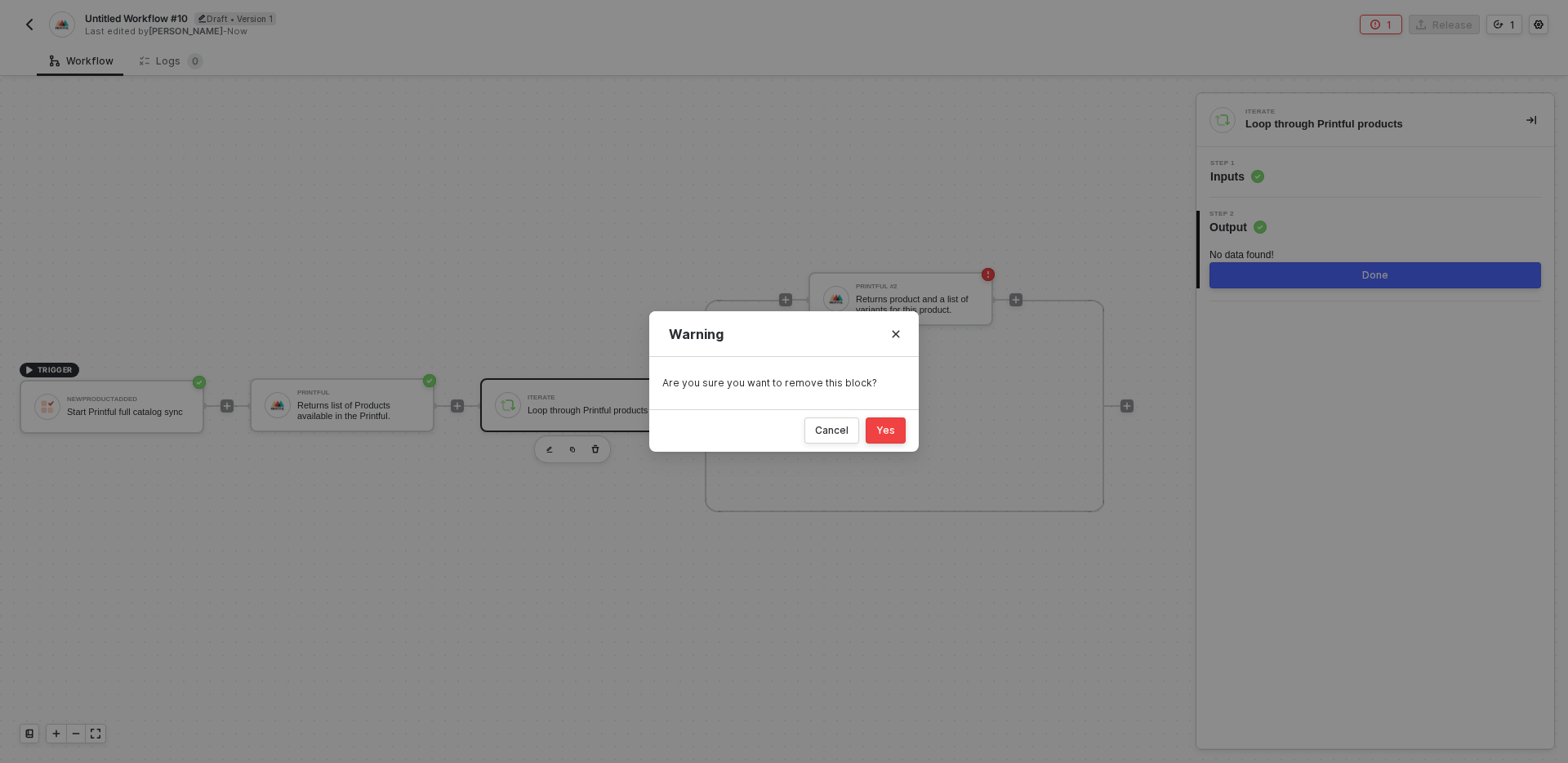
click at [889, 431] on div "Yes" at bounding box center [886, 430] width 19 height 13
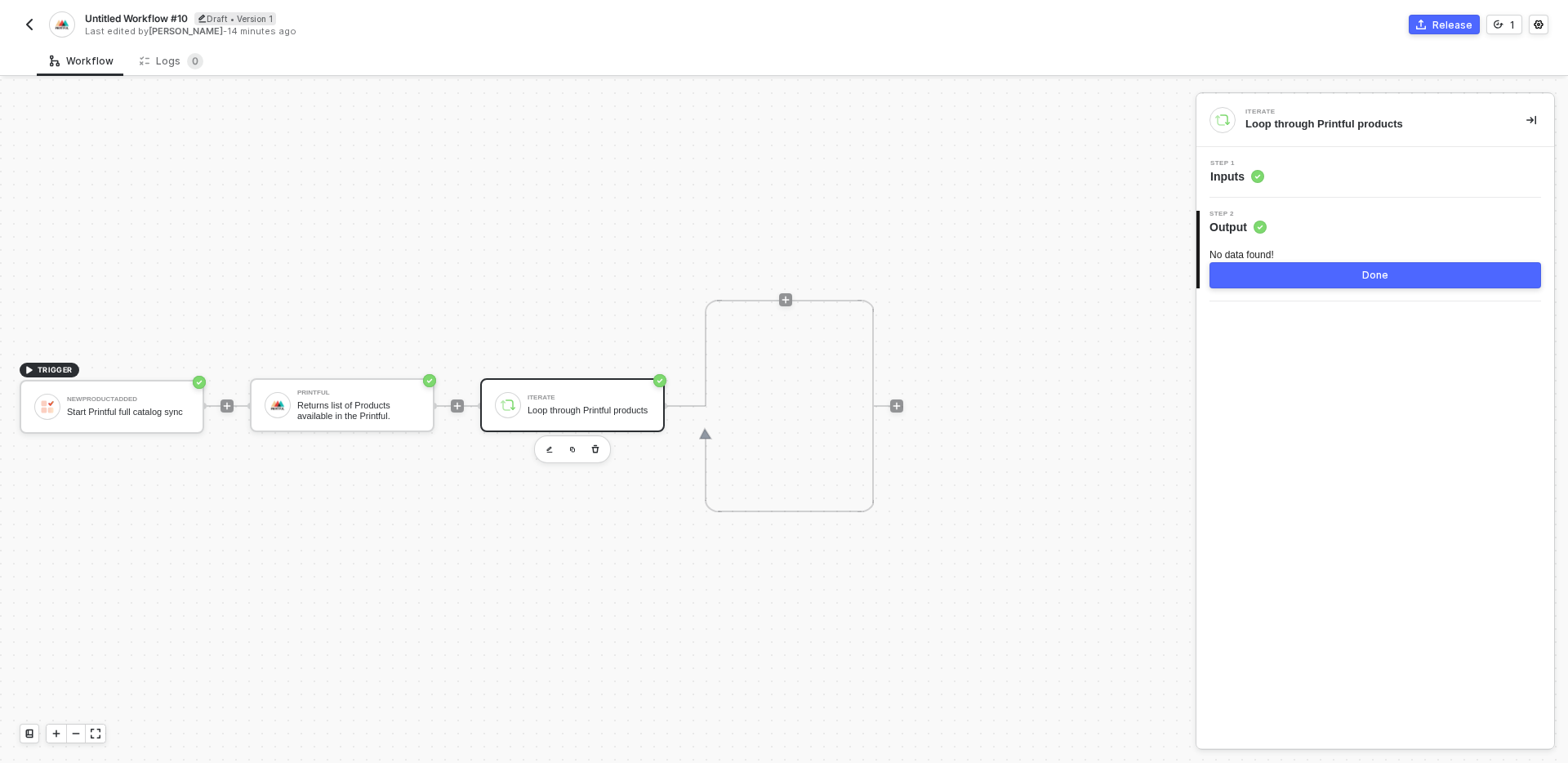
click at [668, 599] on div "TRIGGER NewProductAdded Start Printful full catalog sync Printful Returns list …" at bounding box center [594, 406] width 1187 height 714
click at [552, 452] on img "button" at bounding box center [550, 449] width 7 height 8
click at [1373, 160] on div "Step 1 Inputs" at bounding box center [1378, 172] width 354 height 25
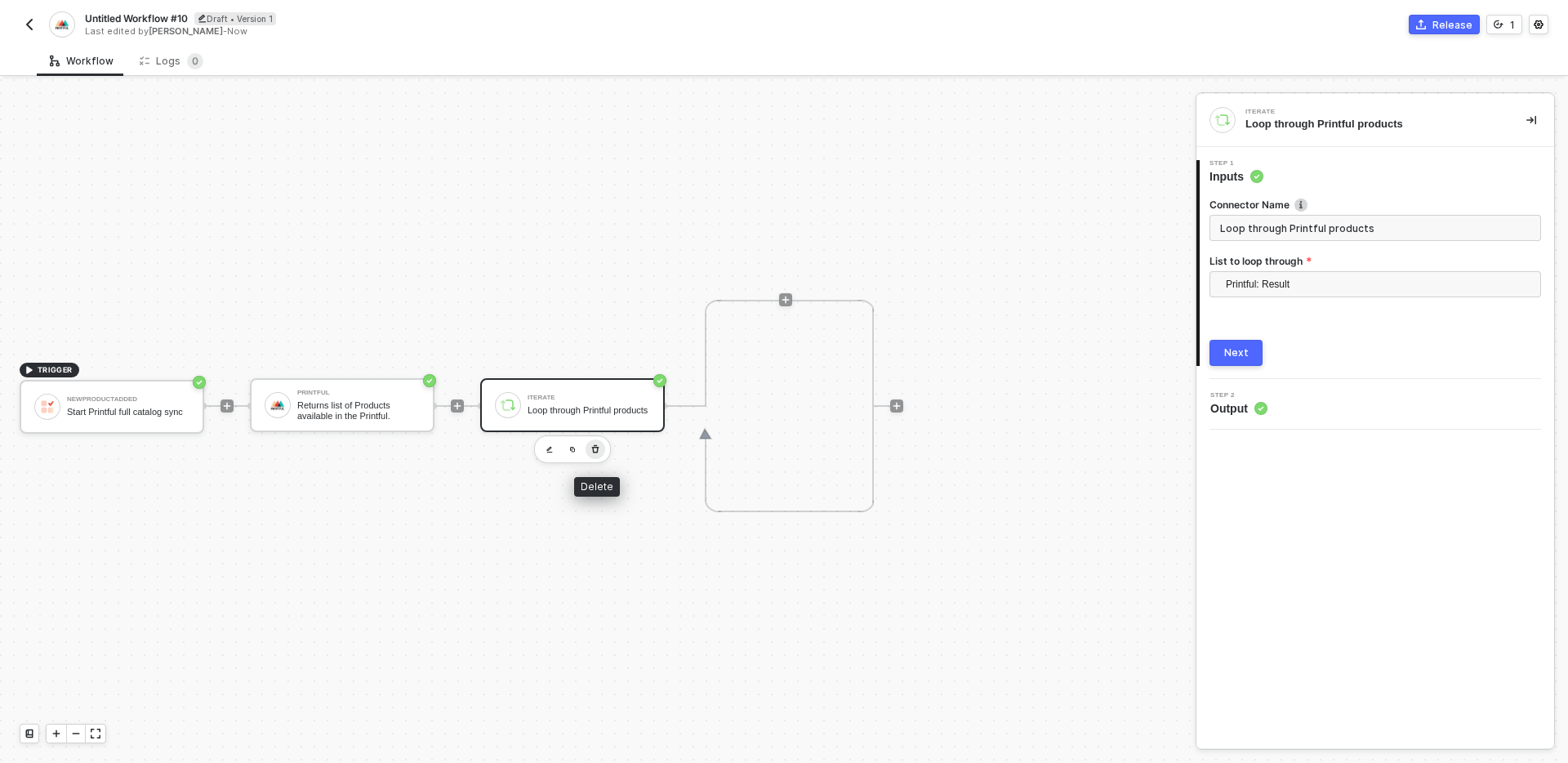
click at [599, 452] on icon "button" at bounding box center [594, 449] width 9 height 13
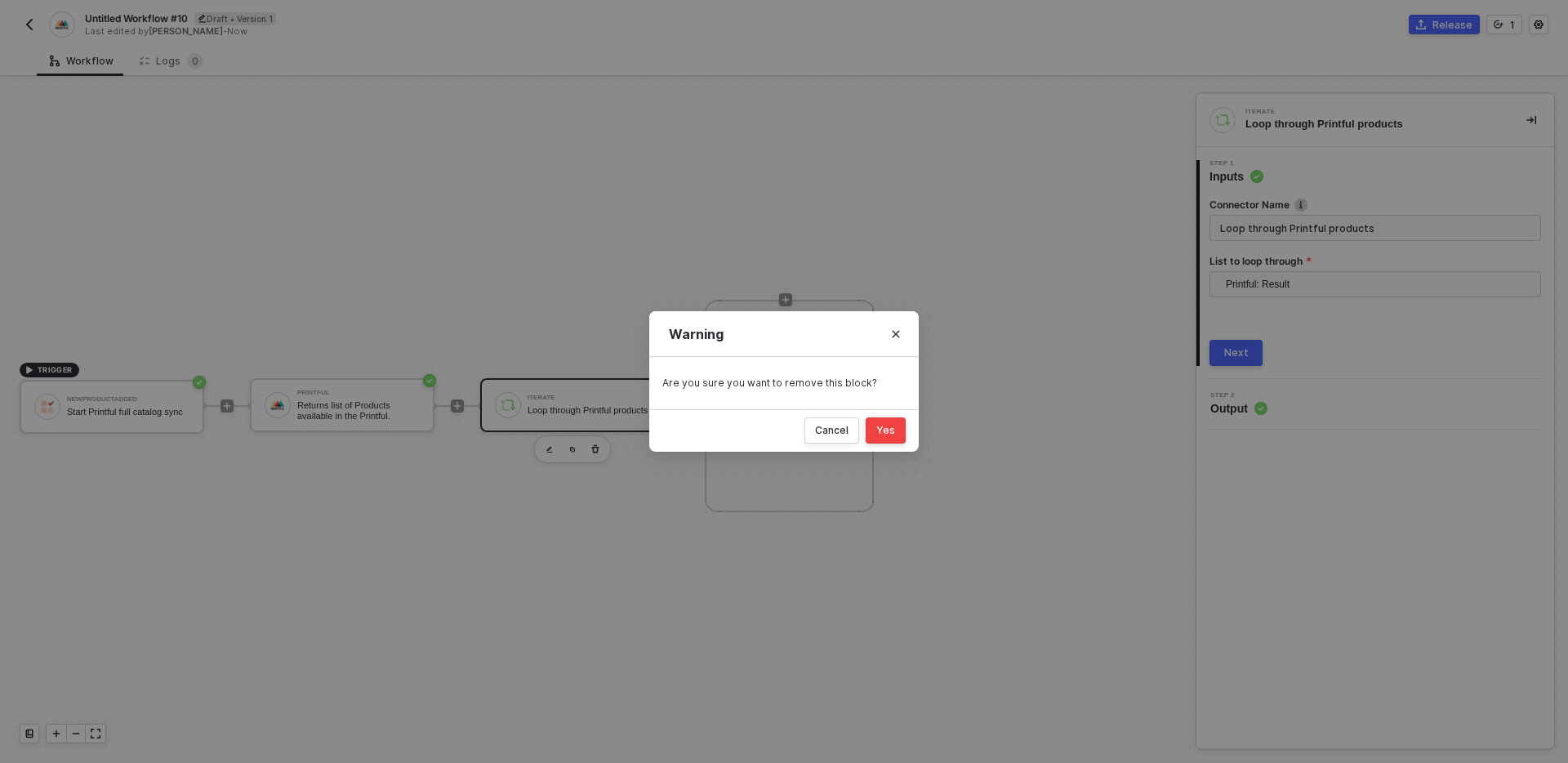
click at [889, 441] on button "Yes" at bounding box center [886, 431] width 40 height 26
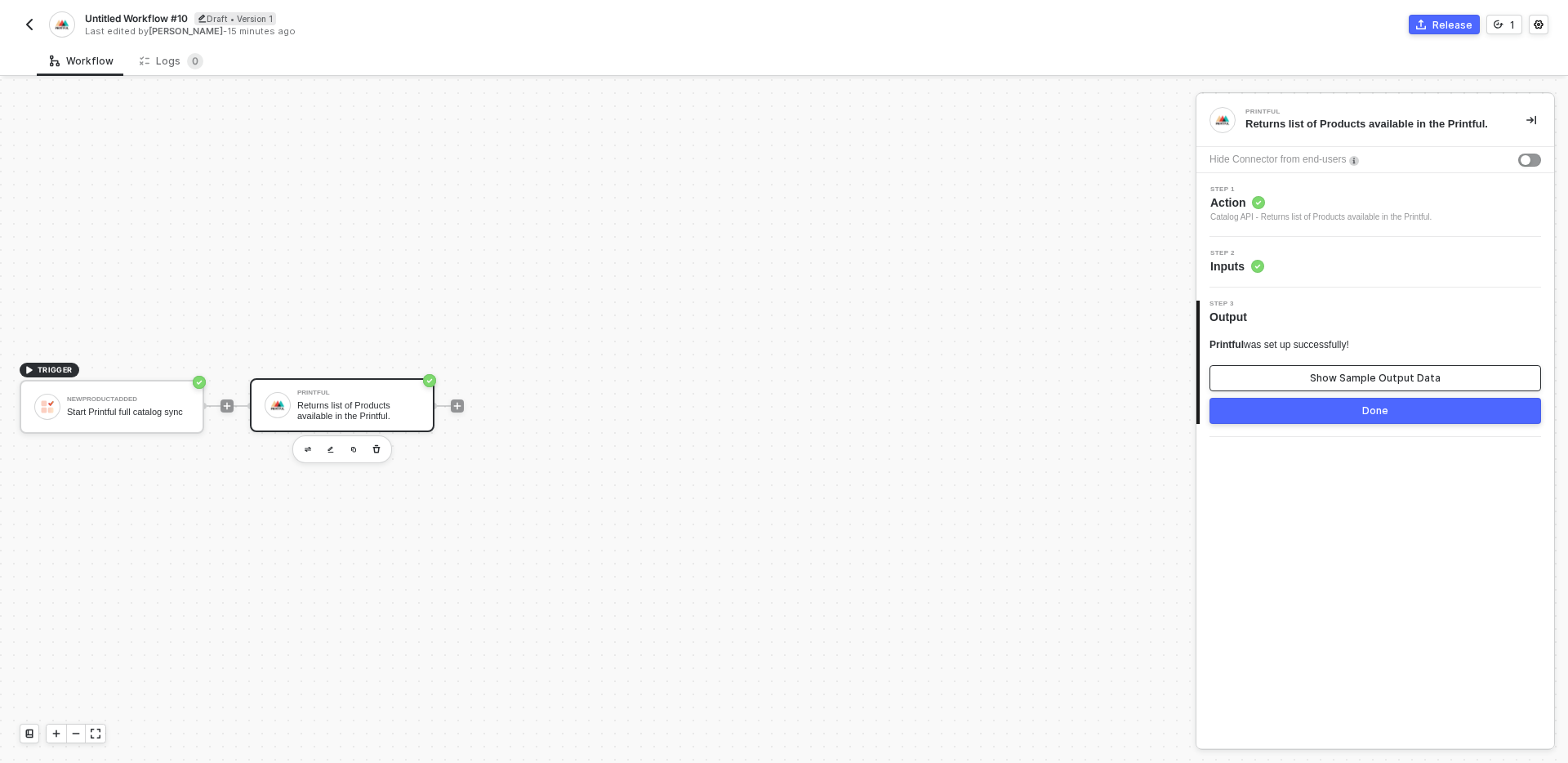
click at [1372, 372] on div "Show Sample Output Data" at bounding box center [1375, 378] width 131 height 13
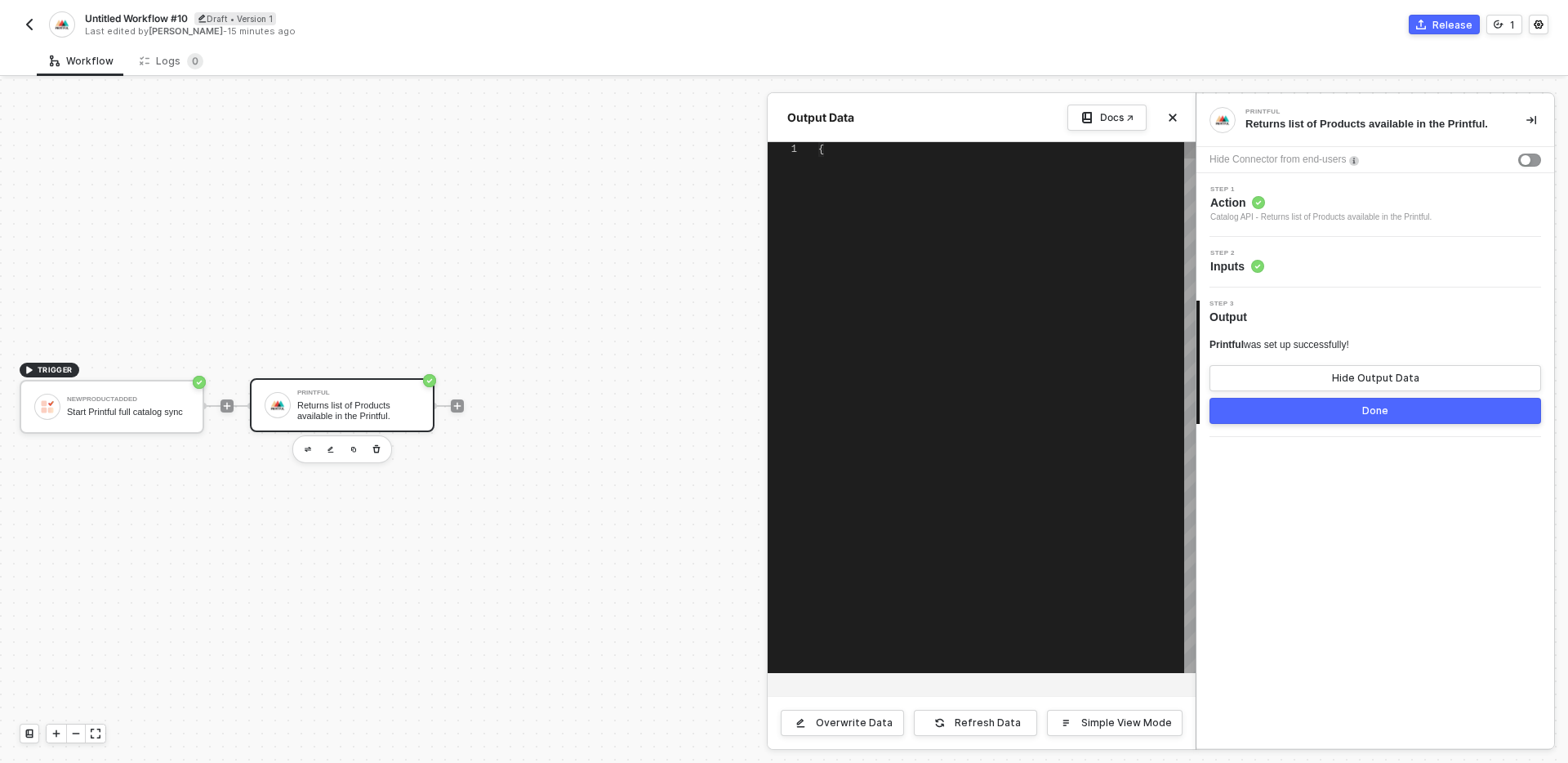
type textarea "{ "code": 200, "result": [ { "id": 679, "main_category_id": 24, "type": "DTFILM…"
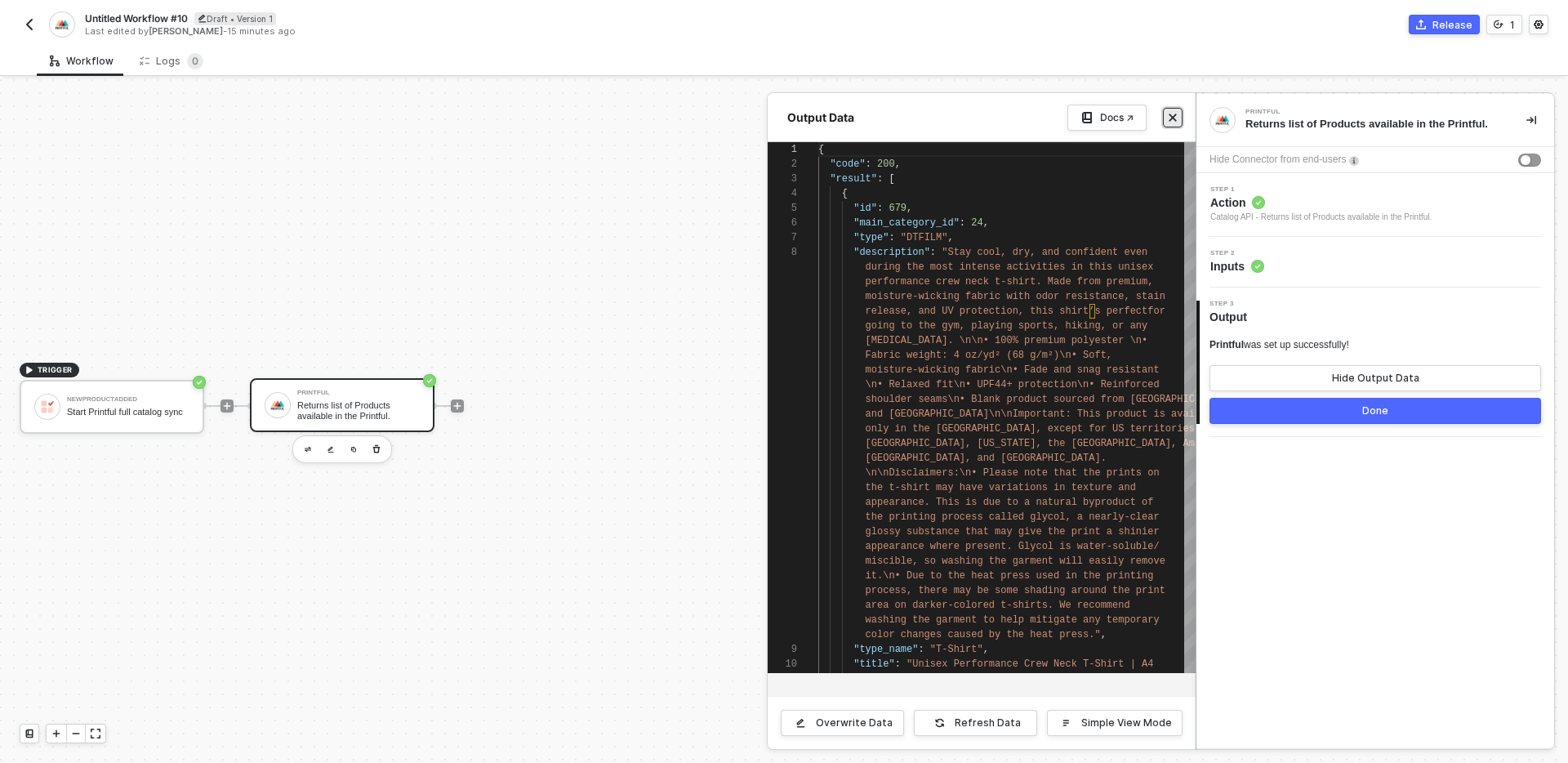
click at [1173, 114] on icon "icon-close" at bounding box center [1172, 117] width 9 height 9
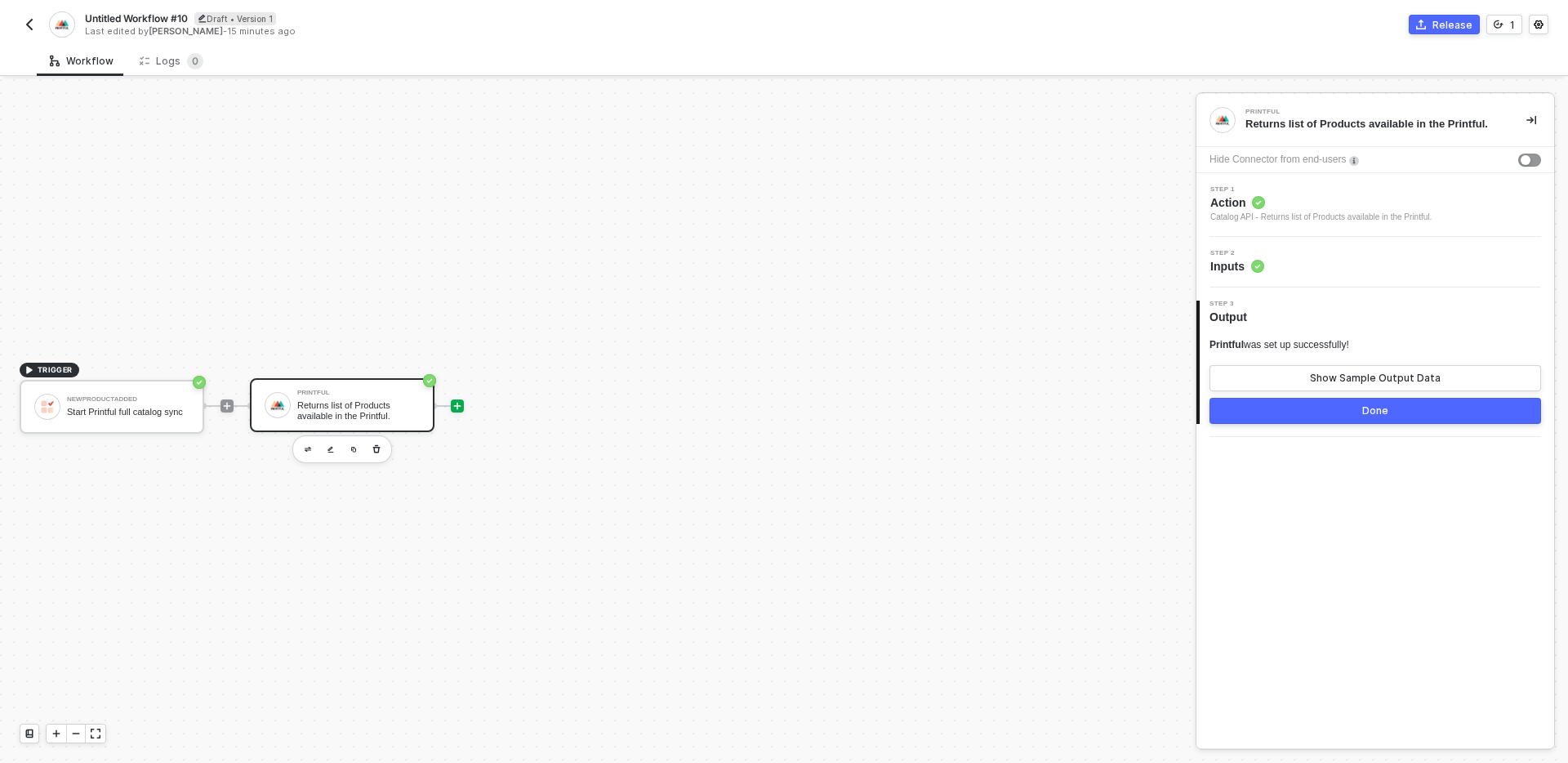
click at [459, 402] on icon "icon-play" at bounding box center [457, 405] width 9 height 9
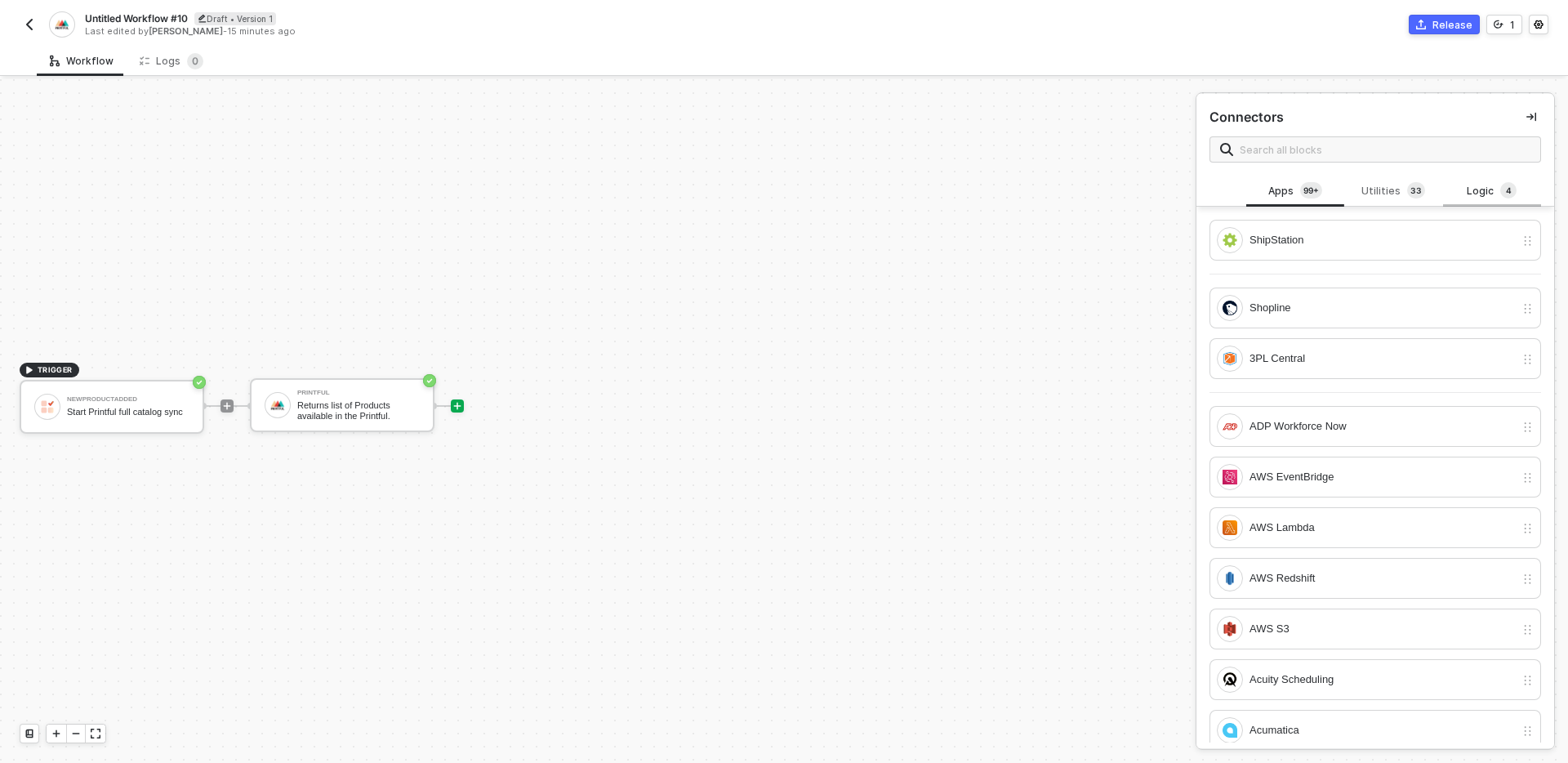
click at [1488, 192] on div "Logic 4" at bounding box center [1492, 191] width 72 height 18
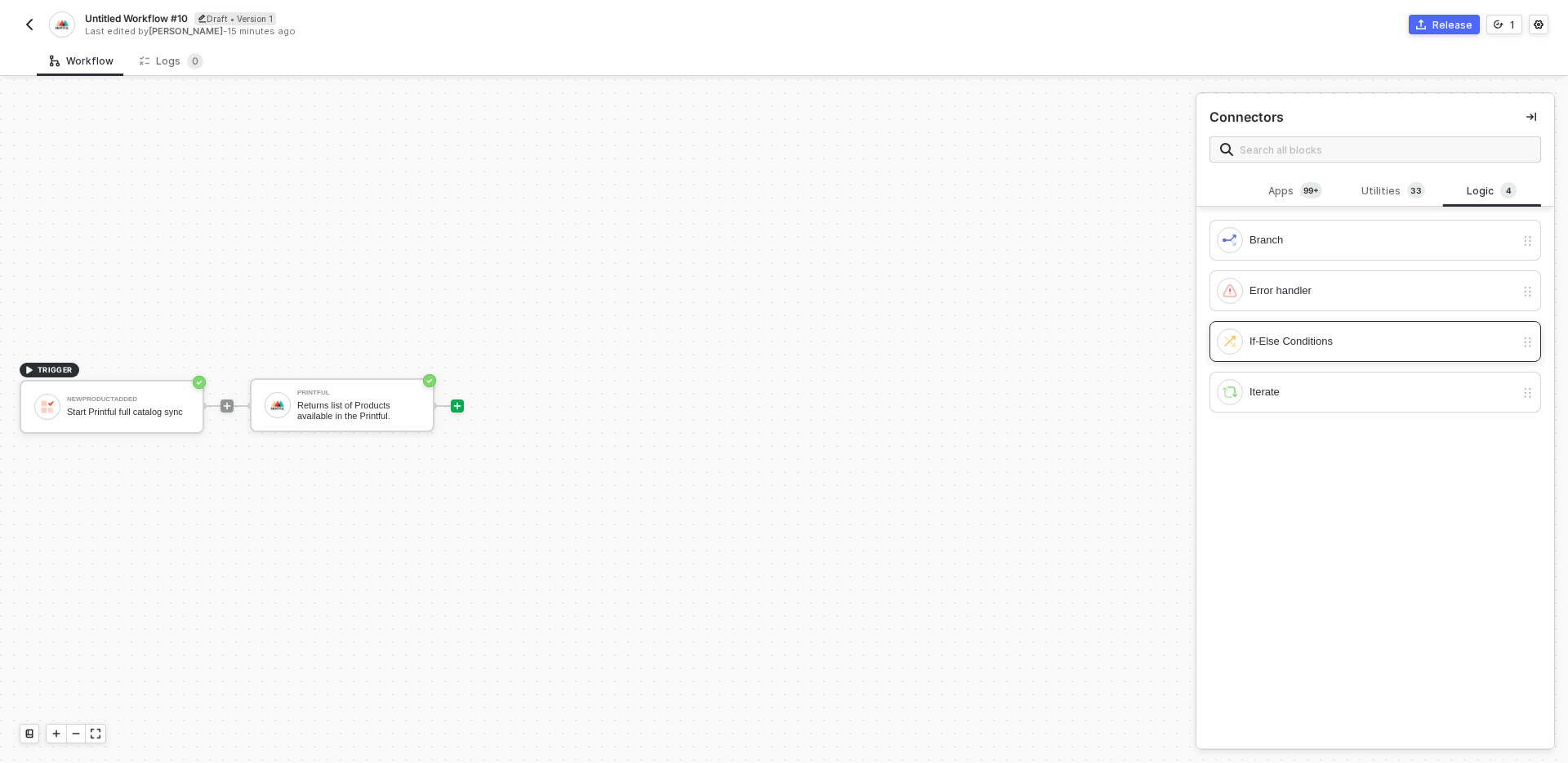
click at [1337, 331] on div "If-Else Conditions" at bounding box center [1366, 341] width 298 height 26
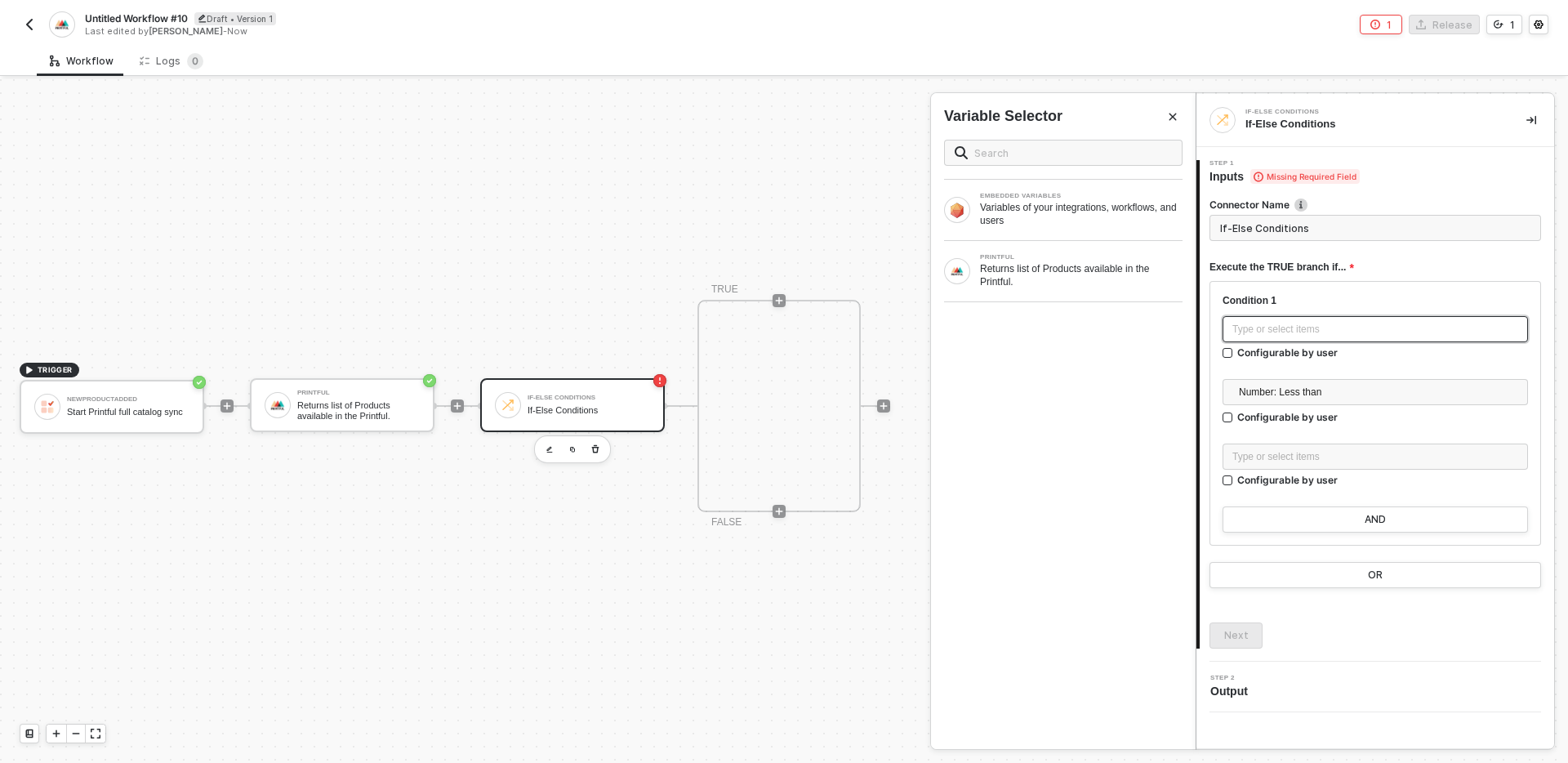
click at [1400, 317] on div "Type or select items ﻿" at bounding box center [1375, 329] width 306 height 26
click at [1103, 292] on div "PRINTFUL Returns list of Products available in the Printful." at bounding box center [1063, 271] width 265 height 61
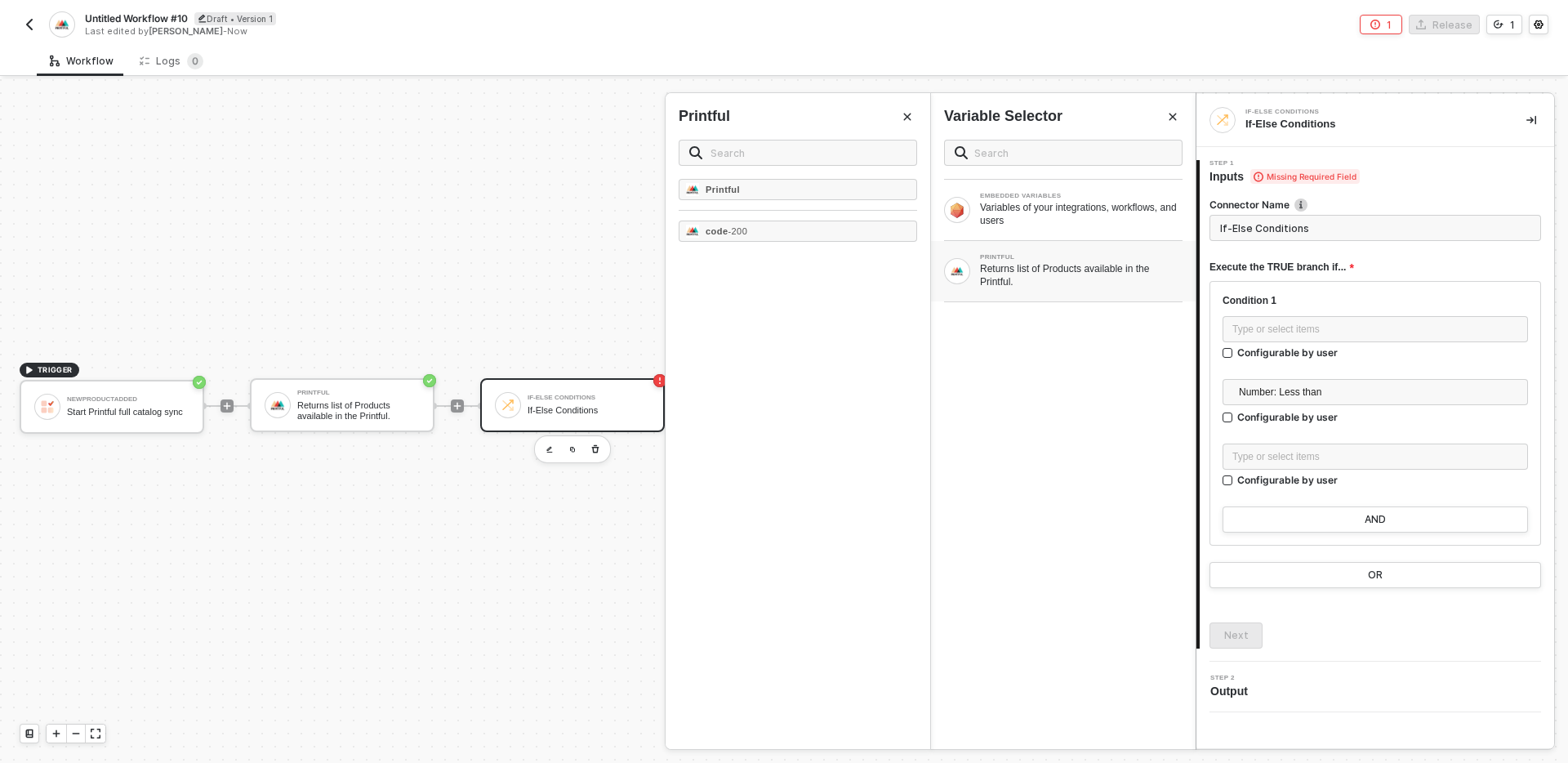
click at [716, 289] on div "Printful code - 200" at bounding box center [798, 463] width 265 height 570
click at [913, 317] on div "Printful code - 200" at bounding box center [798, 463] width 265 height 570
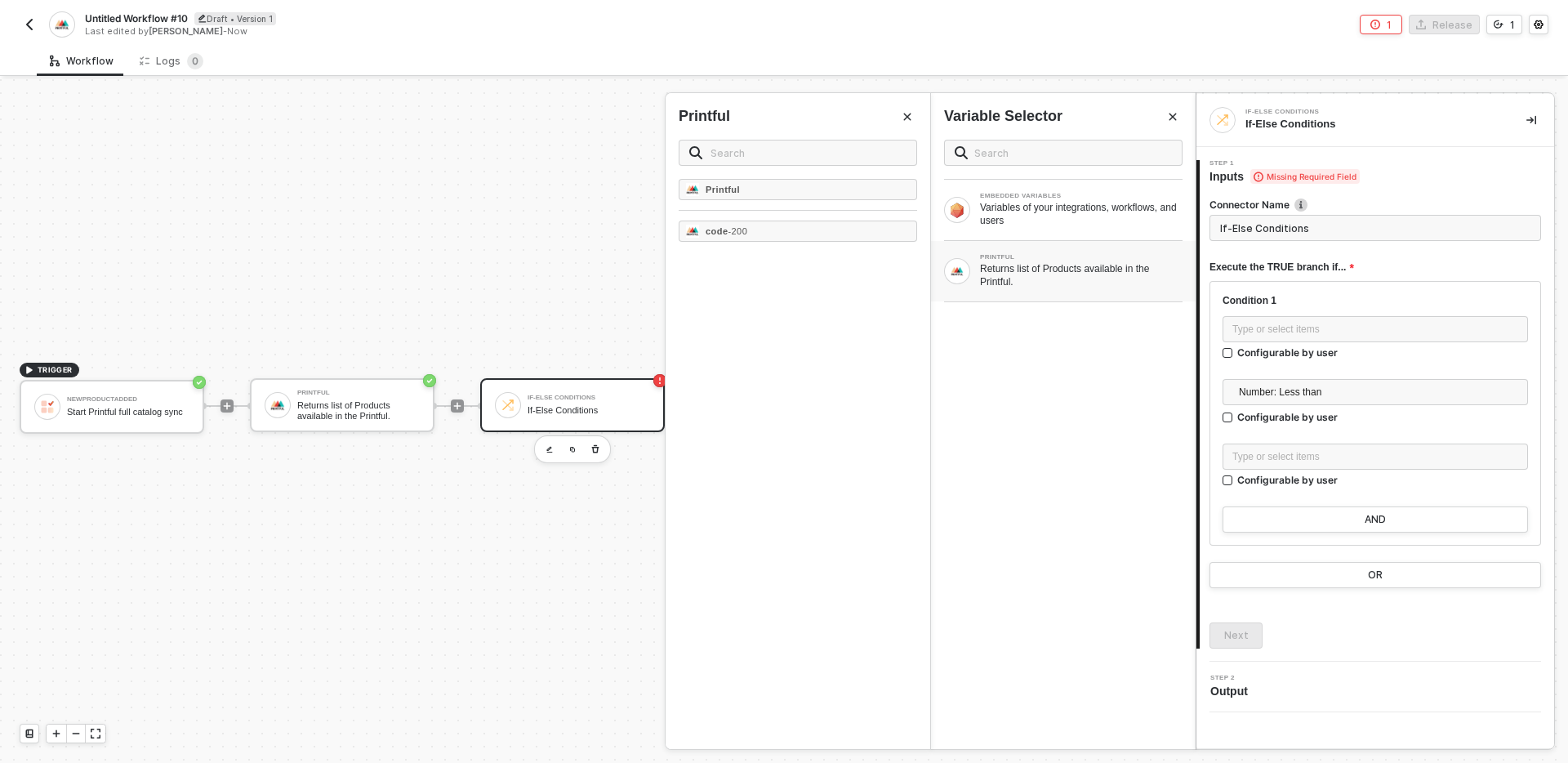
click at [1060, 366] on div "EMBEDDED VARIABLES Variables of your integrations, workflows, and users PRINTFU…" at bounding box center [1063, 437] width 265 height 623
click at [943, 348] on div "EMBEDDED VARIABLES Variables of your integrations, workflows, and users PRINTFU…" at bounding box center [1063, 437] width 265 height 623
click at [904, 117] on icon "Close" at bounding box center [907, 116] width 9 height 9
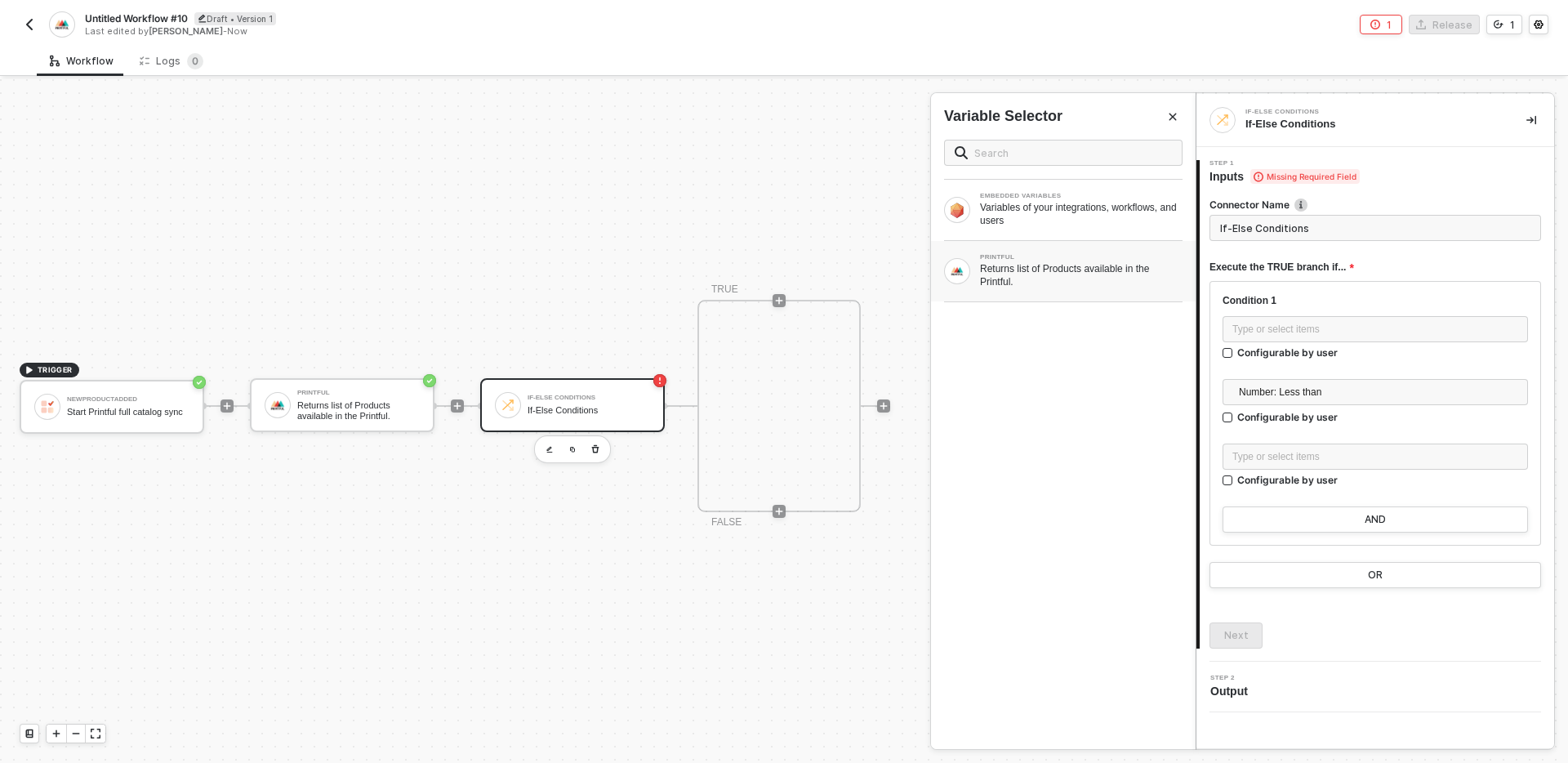
click at [1017, 279] on div "Returns list of Products available in the Printful." at bounding box center [1080, 275] width 202 height 26
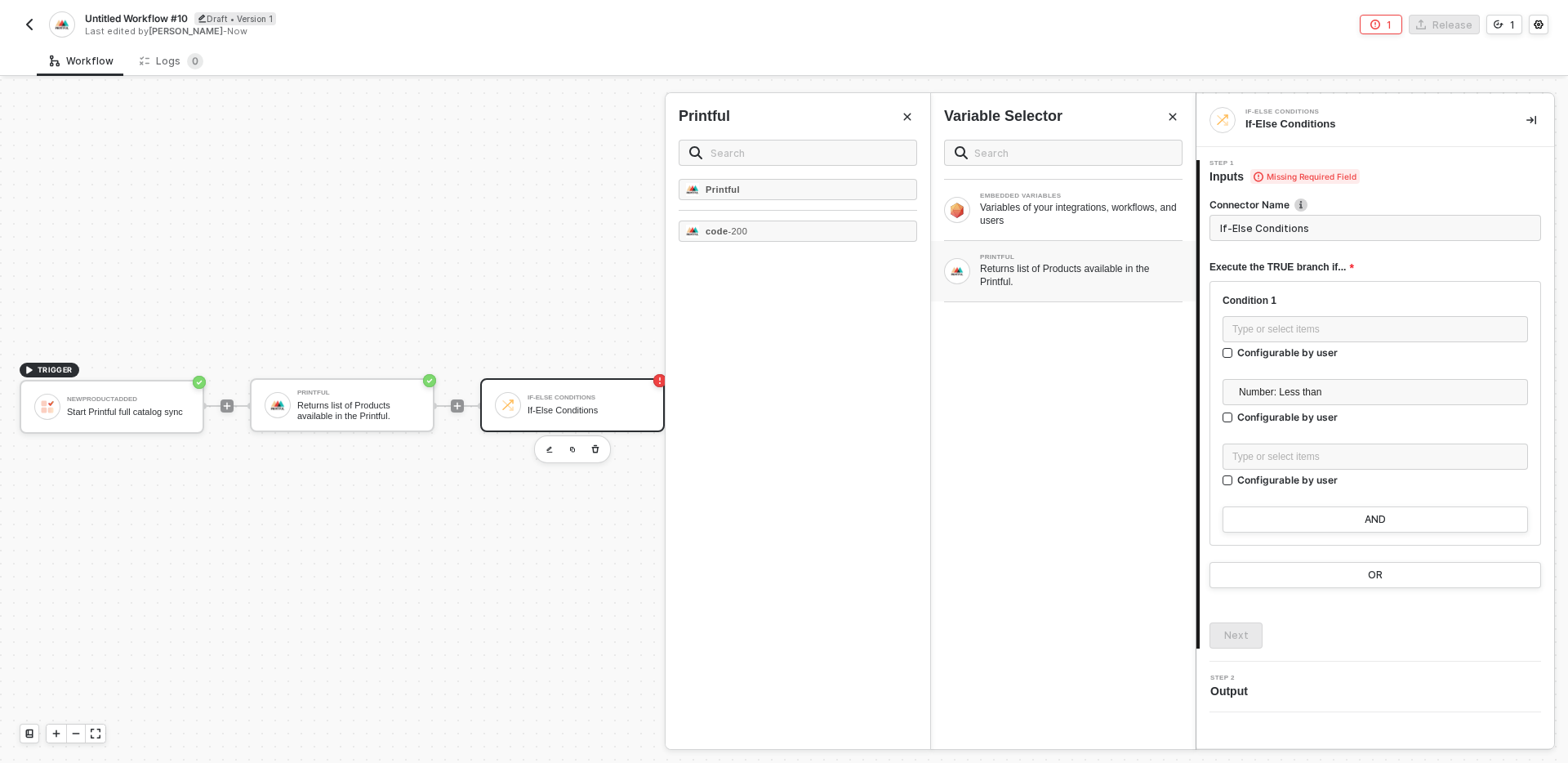
click at [909, 118] on icon "Close" at bounding box center [907, 116] width 9 height 9
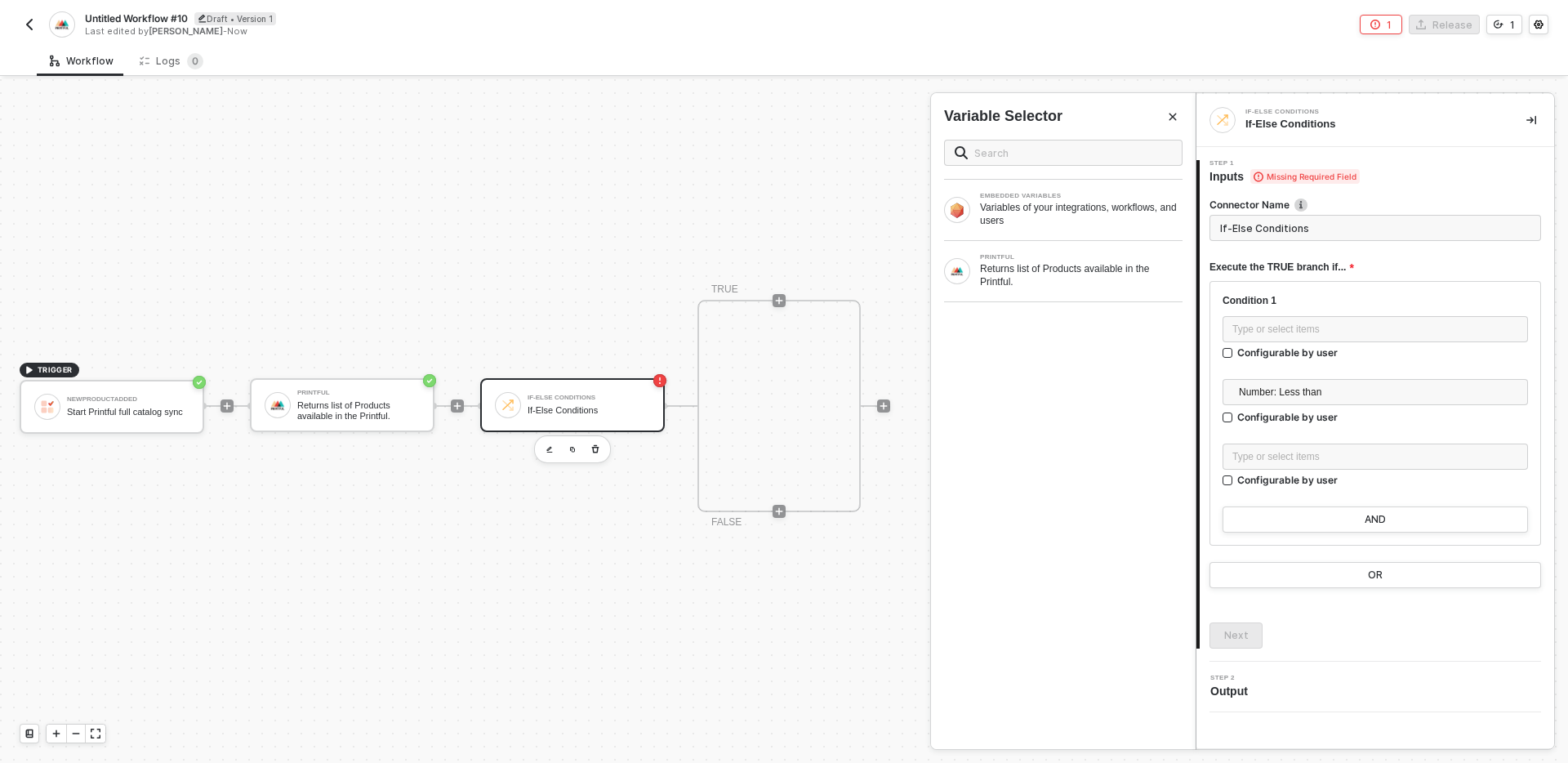
click at [1184, 111] on div "Variable Selector" at bounding box center [1063, 116] width 265 height 21
click at [1173, 112] on icon "Close" at bounding box center [1172, 116] width 9 height 9
click at [447, 326] on div "TRIGGER NewProductAdded Start Printful full catalog sync Printful Returns list …" at bounding box center [594, 406] width 1187 height 714
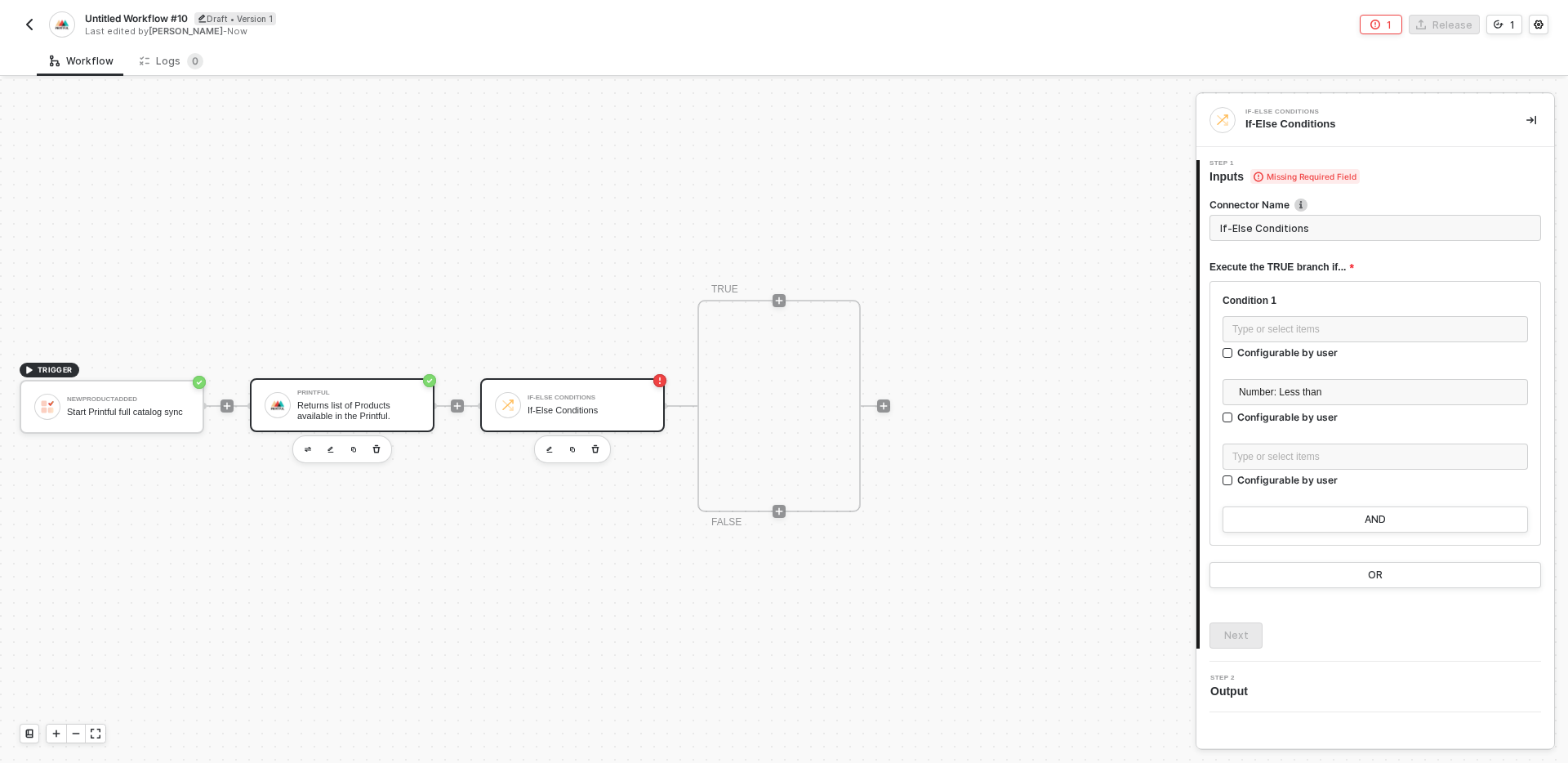
click at [377, 402] on div "Returns list of Products available in the Printful." at bounding box center [358, 411] width 122 height 21
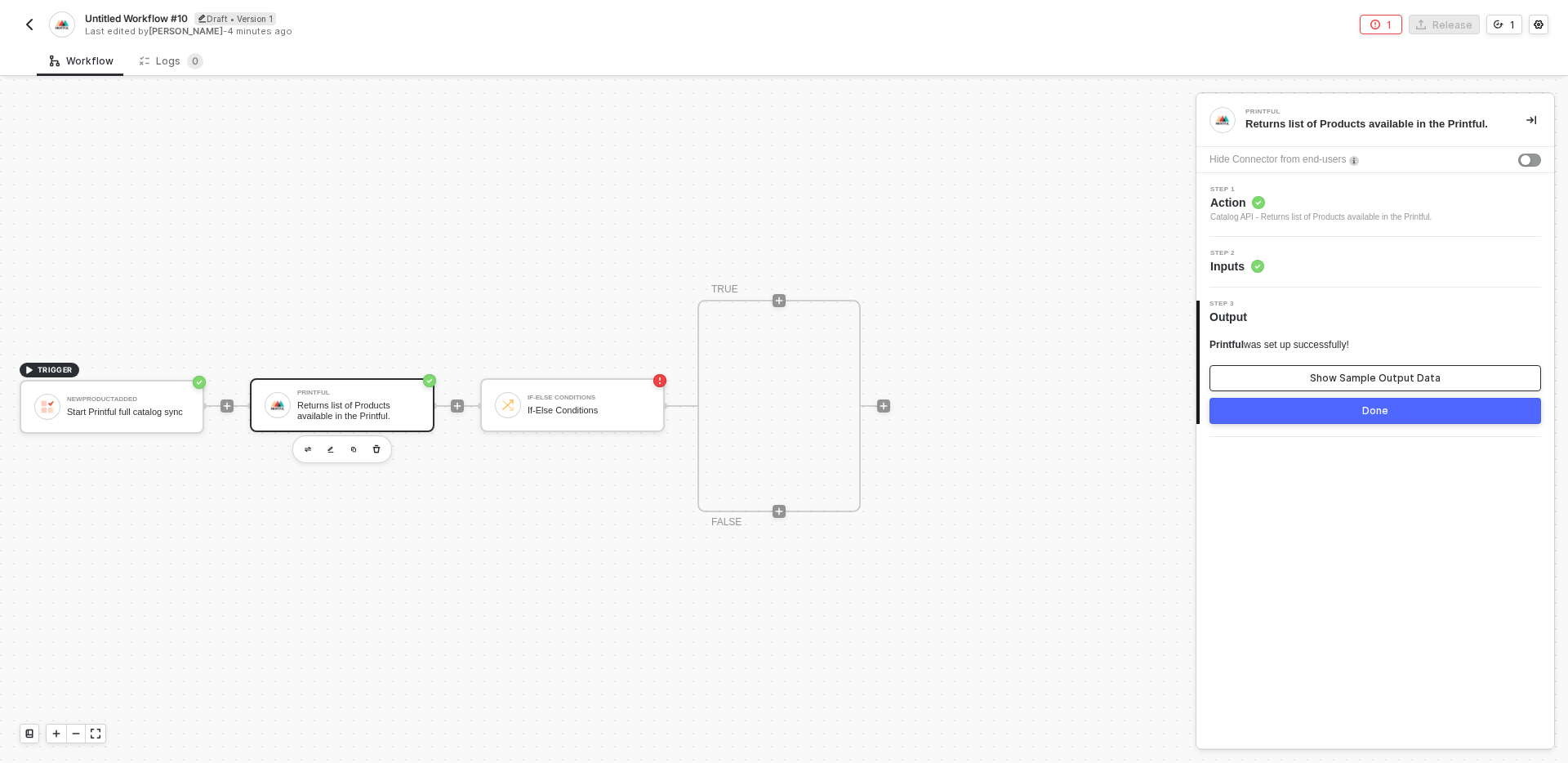
click at [1337, 375] on div "Show Sample Output Data" at bounding box center [1375, 378] width 131 height 13
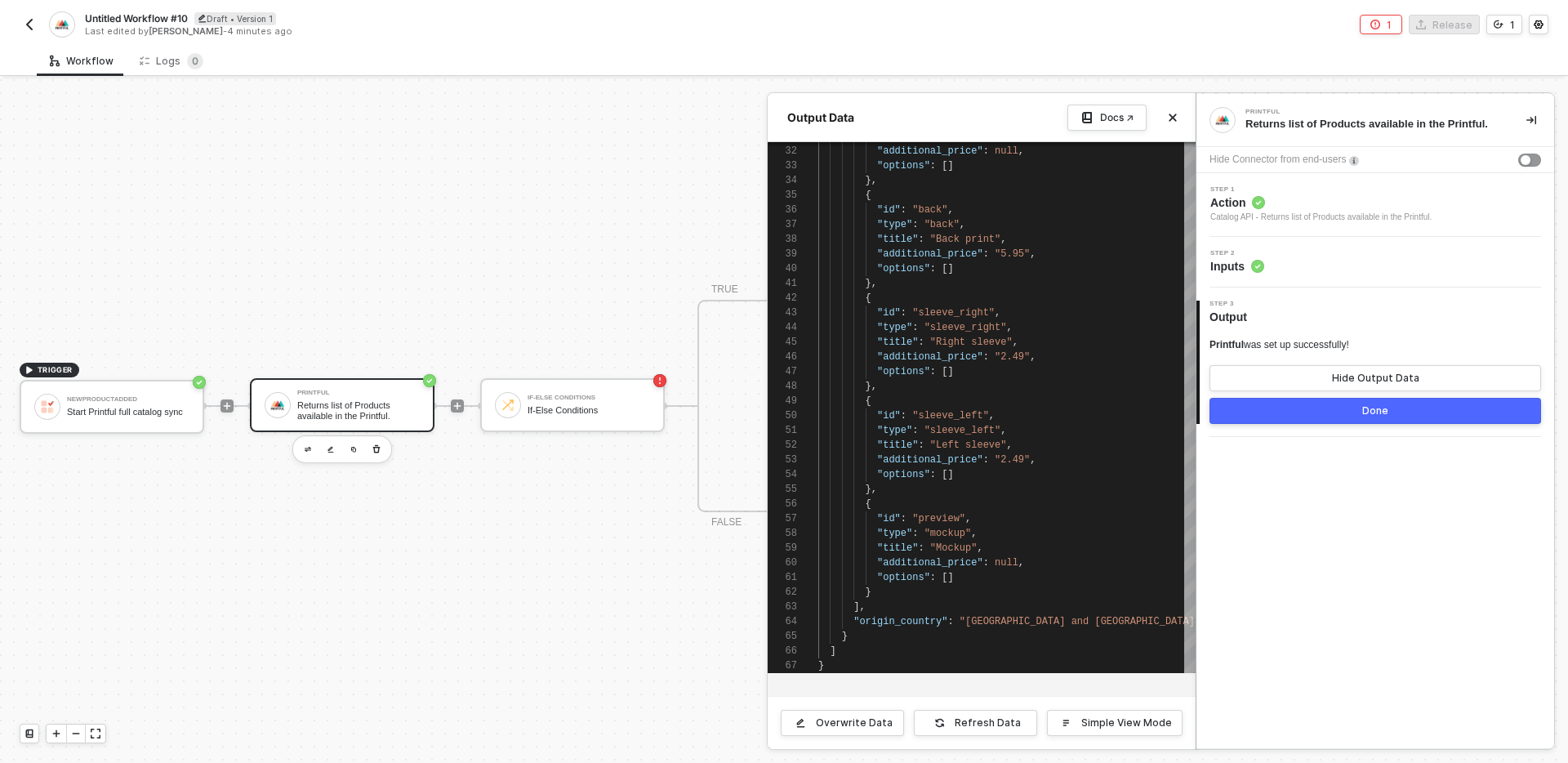
click at [1052, 707] on div "Overwrite Data Refresh Data Simple View Mode" at bounding box center [981, 723] width 428 height 53
click at [1084, 721] on button "Simple View Mode" at bounding box center [1115, 723] width 136 height 26
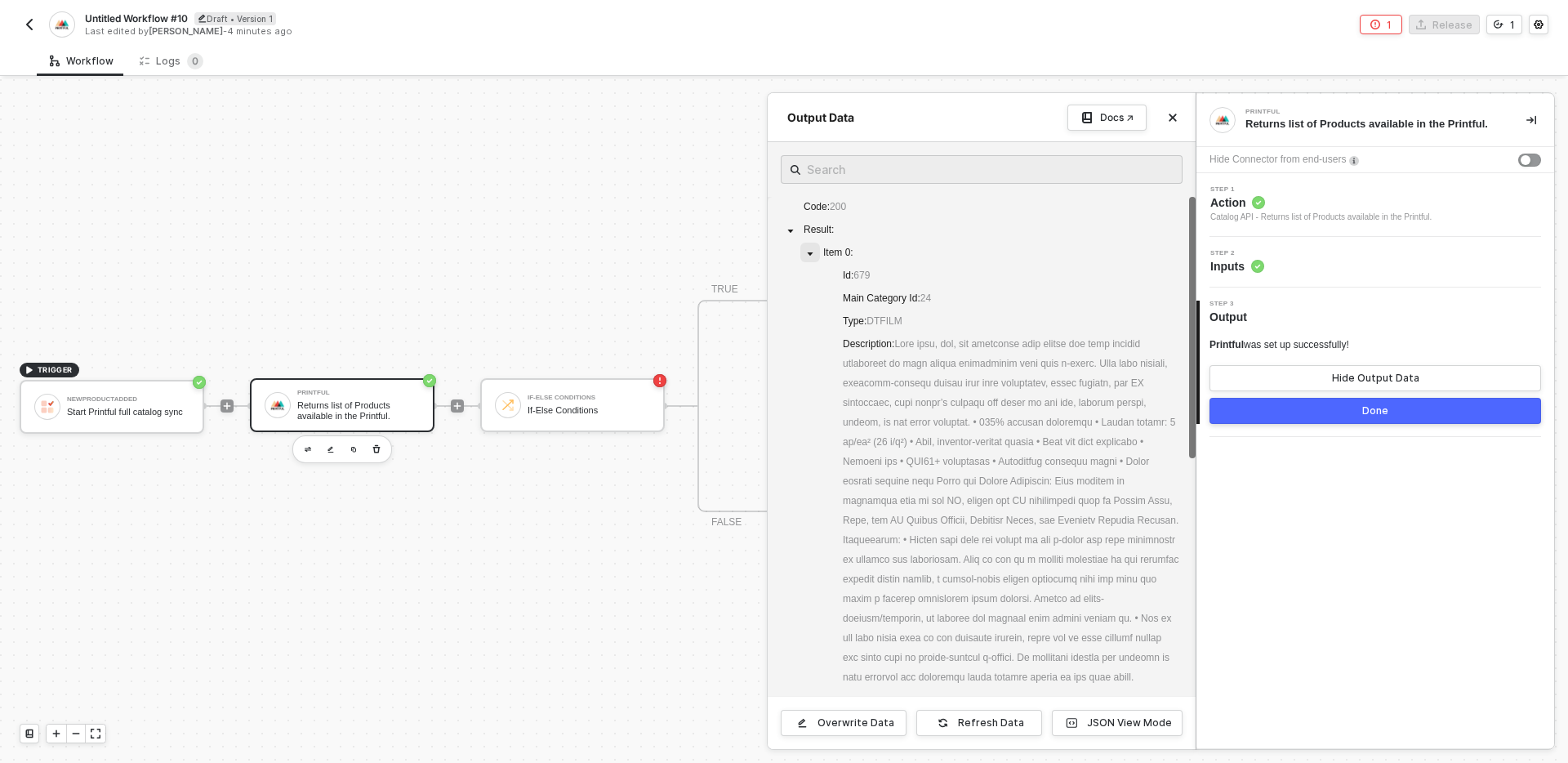
click at [811, 255] on icon "caret-down" at bounding box center [810, 255] width 9 height 9
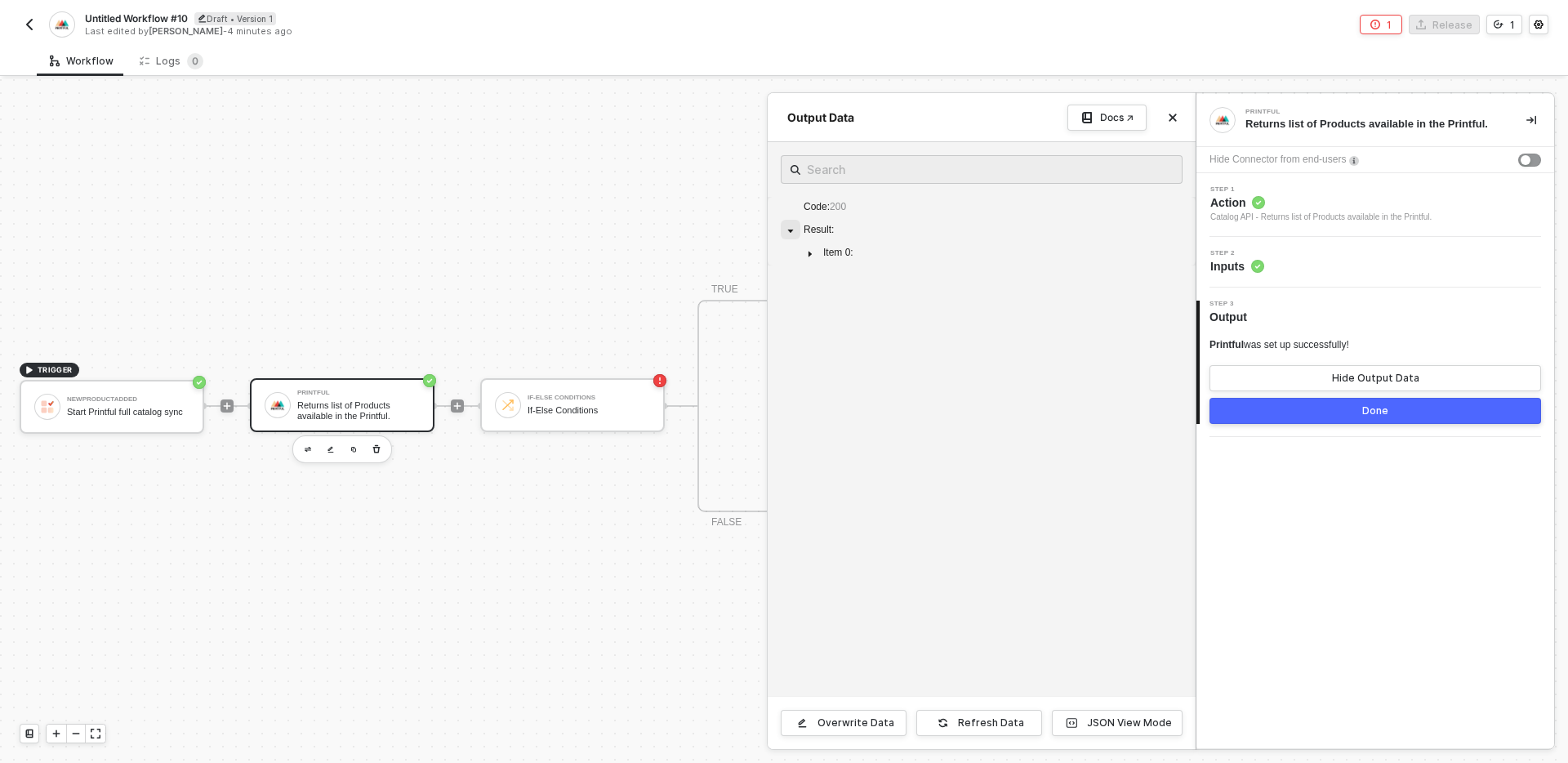
click at [788, 228] on icon "caret-down" at bounding box center [791, 232] width 9 height 9
click at [806, 251] on icon "caret-down" at bounding box center [810, 255] width 9 height 9
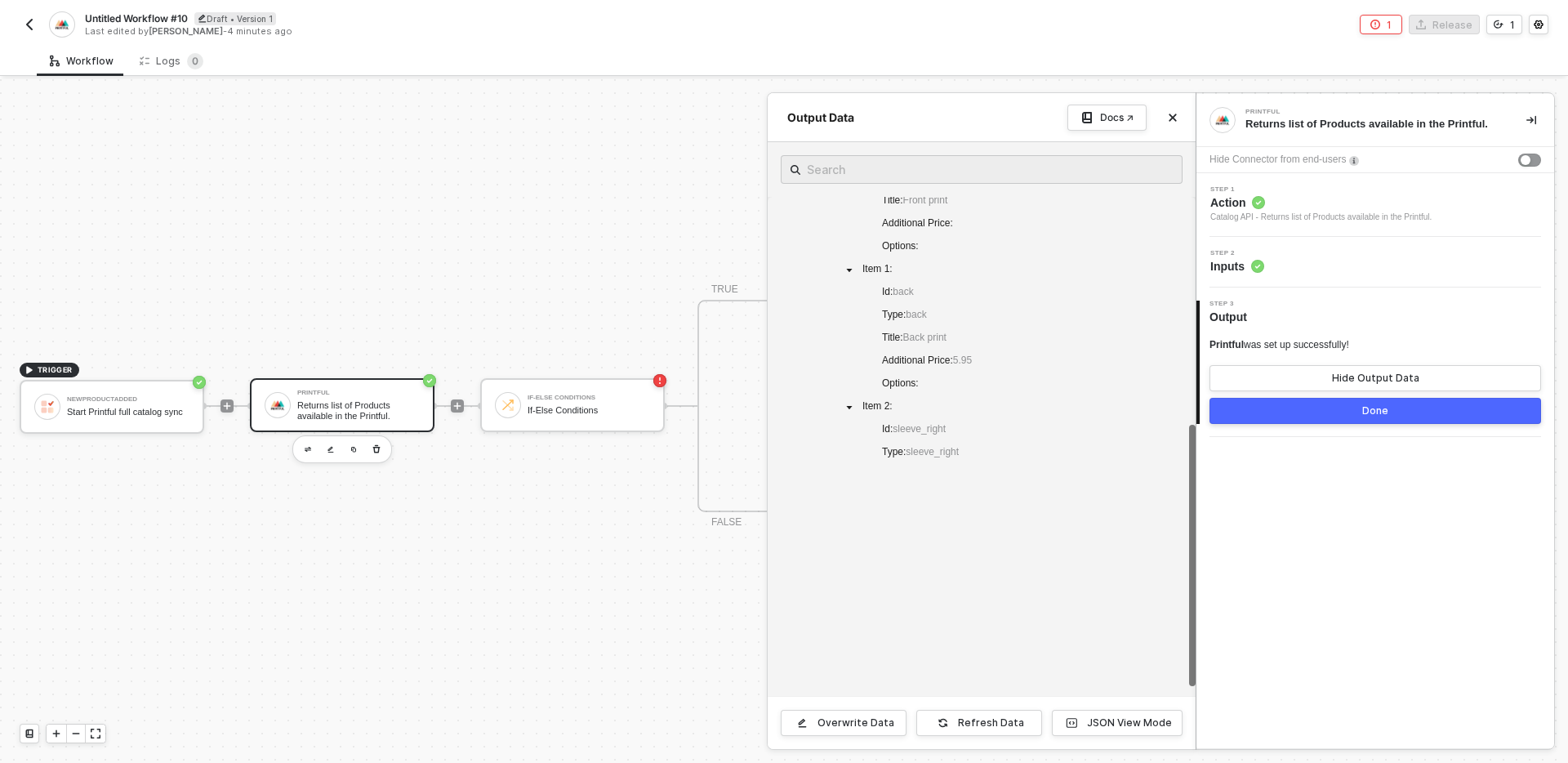
scroll to position [0, 0]
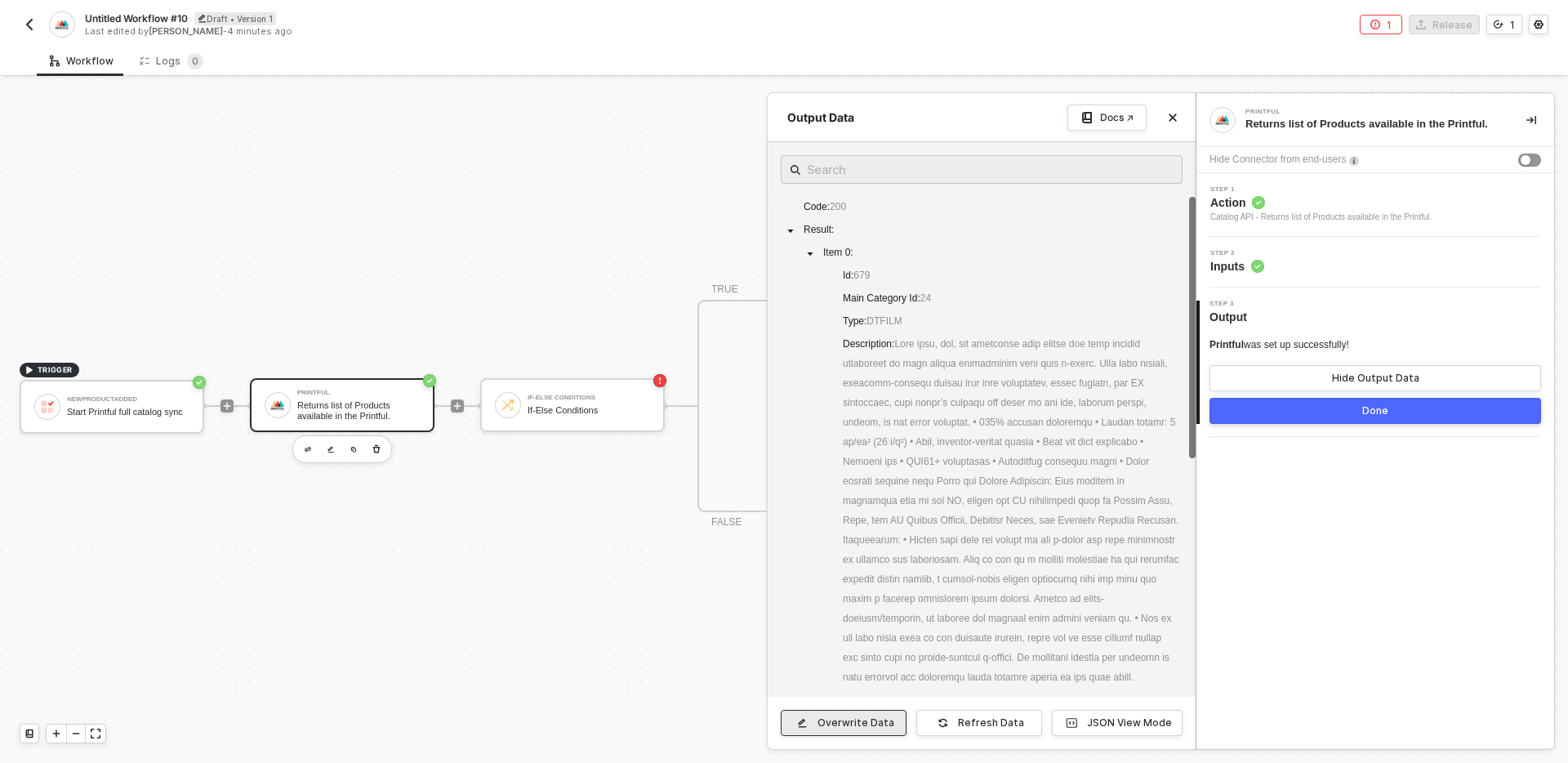
click at [866, 720] on div "Overwrite Data" at bounding box center [856, 723] width 77 height 13
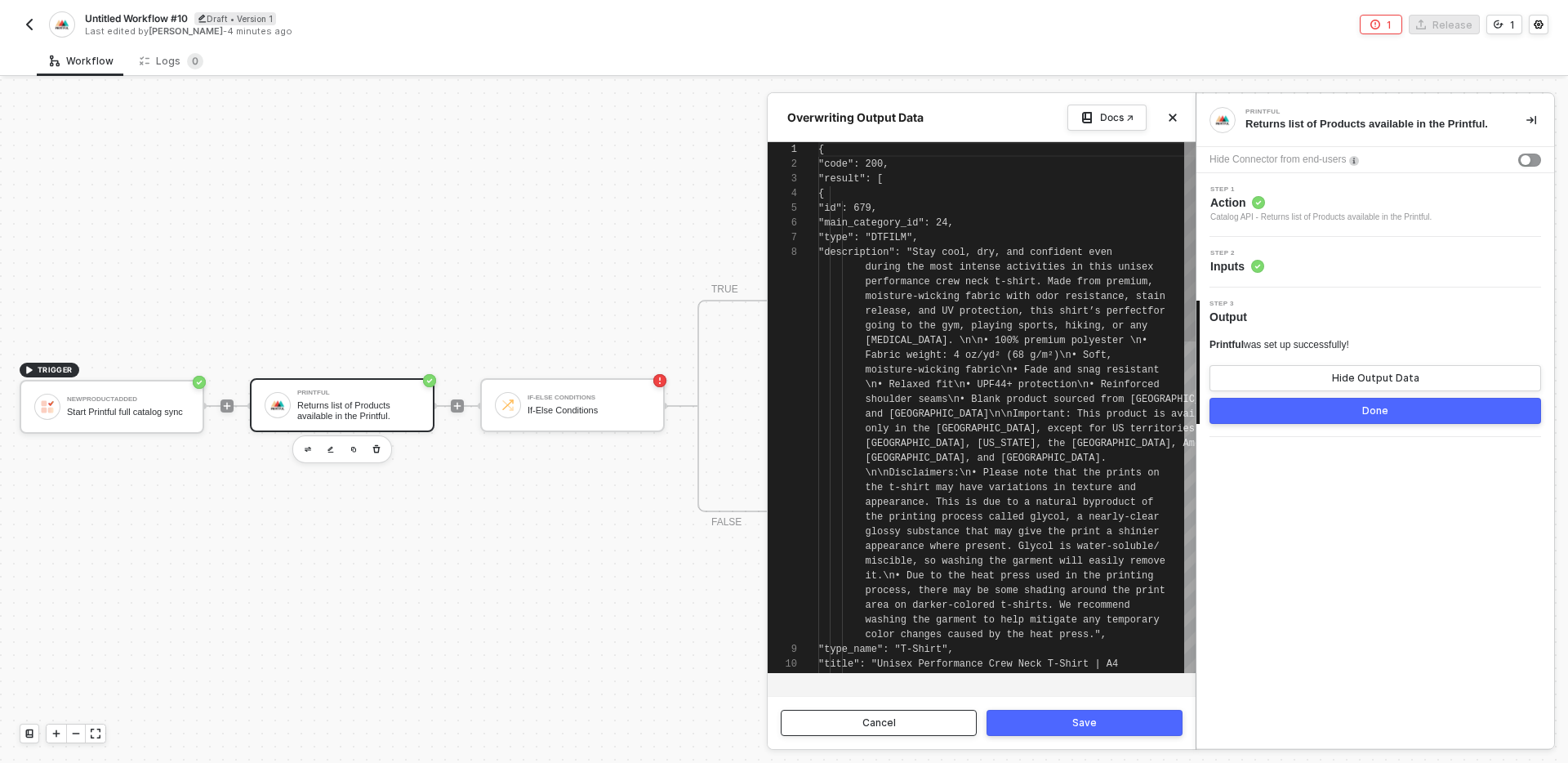
scroll to position [103, 0]
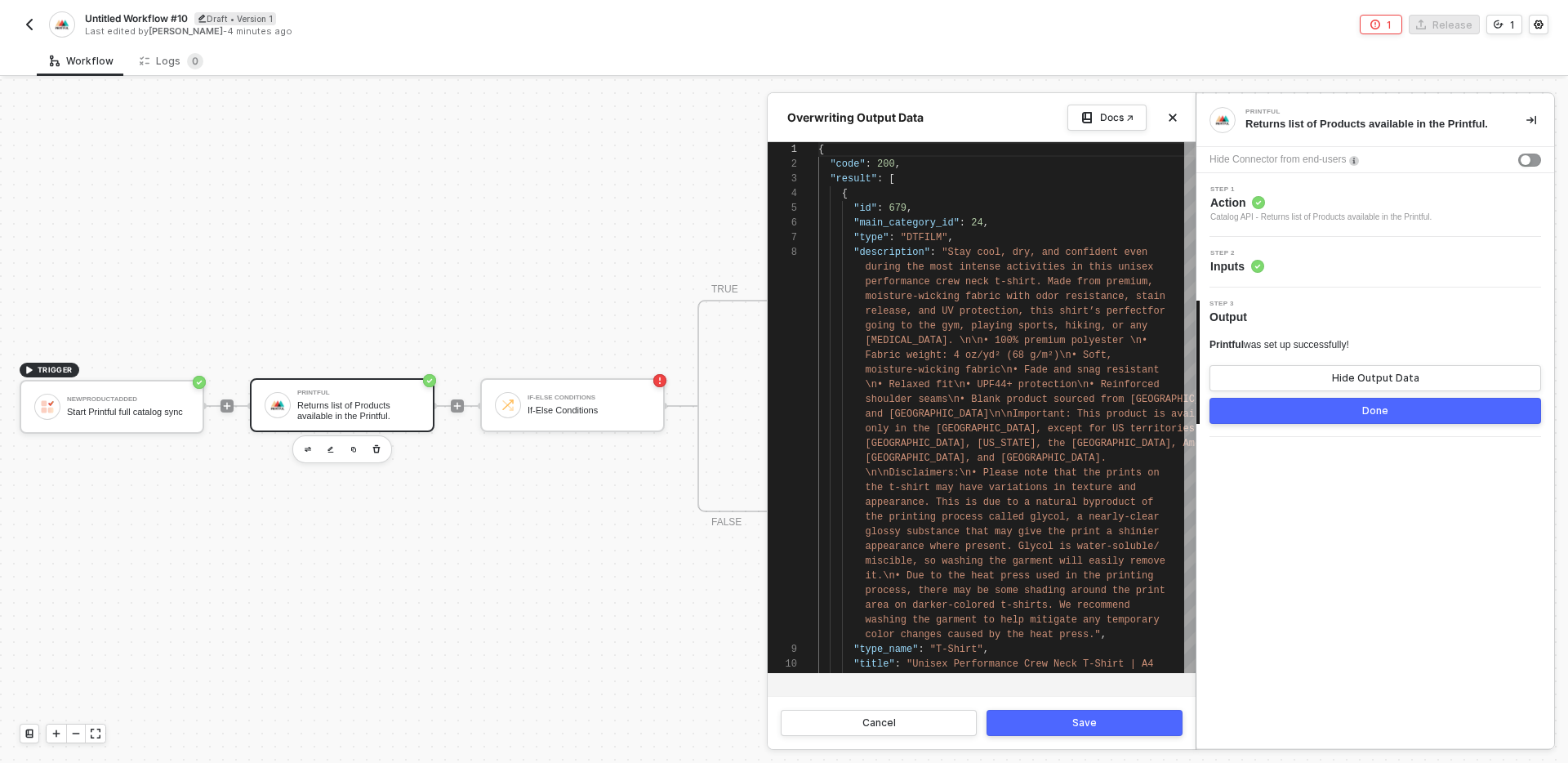
click at [1074, 725] on div "Save" at bounding box center [1084, 723] width 25 height 13
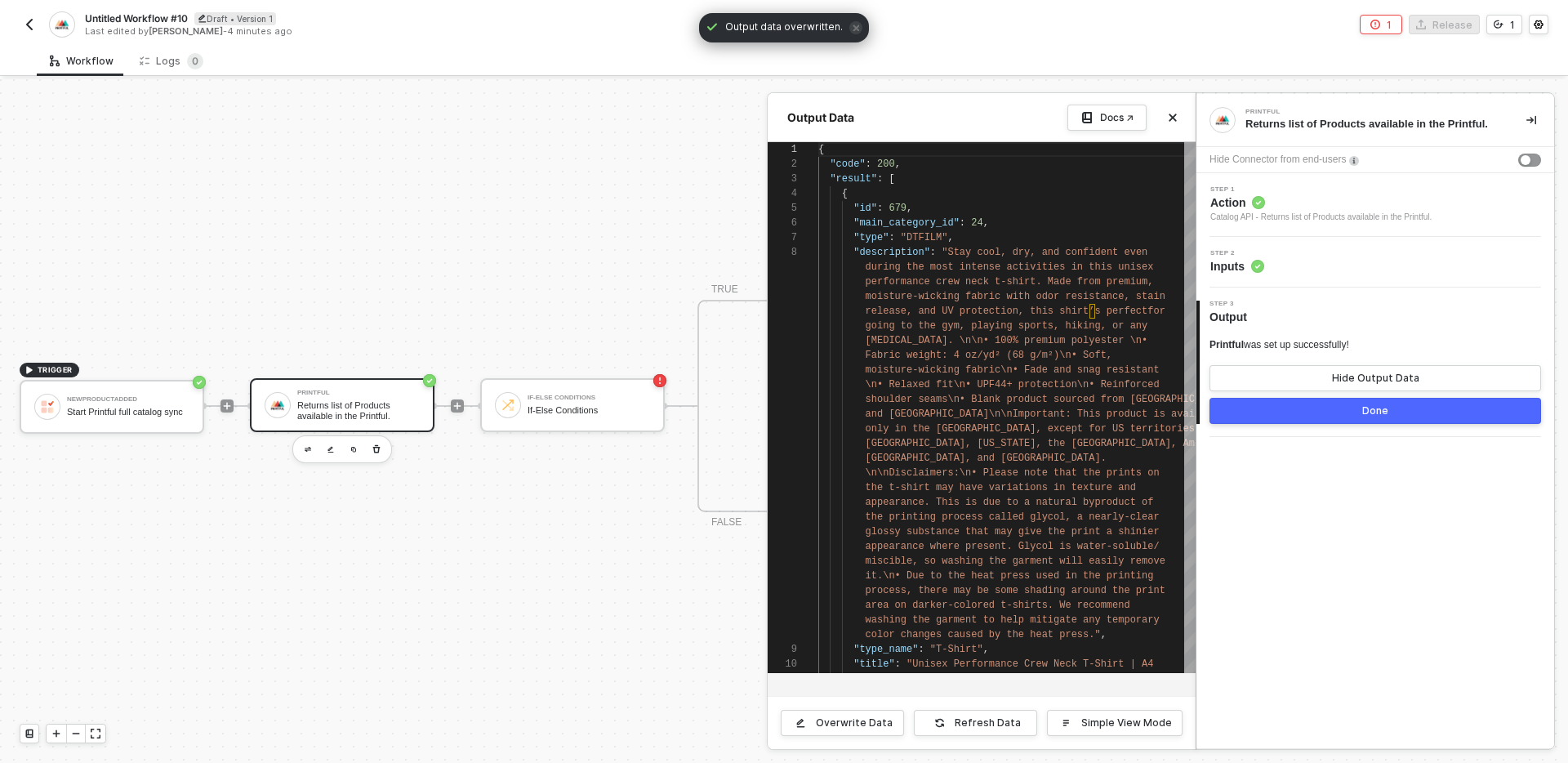
click at [1360, 410] on button "Done" at bounding box center [1375, 411] width 331 height 26
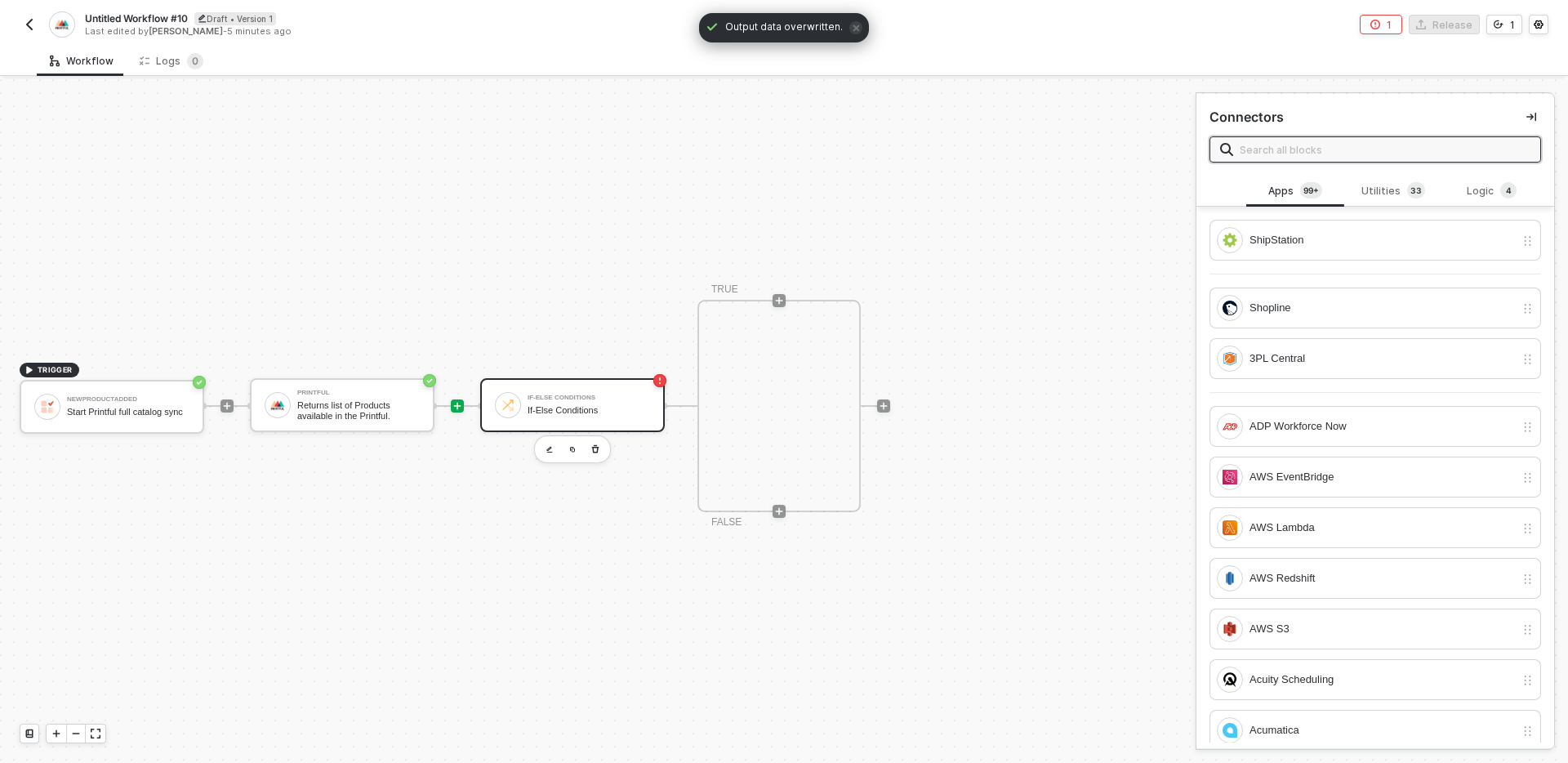
click at [581, 396] on div "If-Else Conditions" at bounding box center [588, 398] width 122 height 7
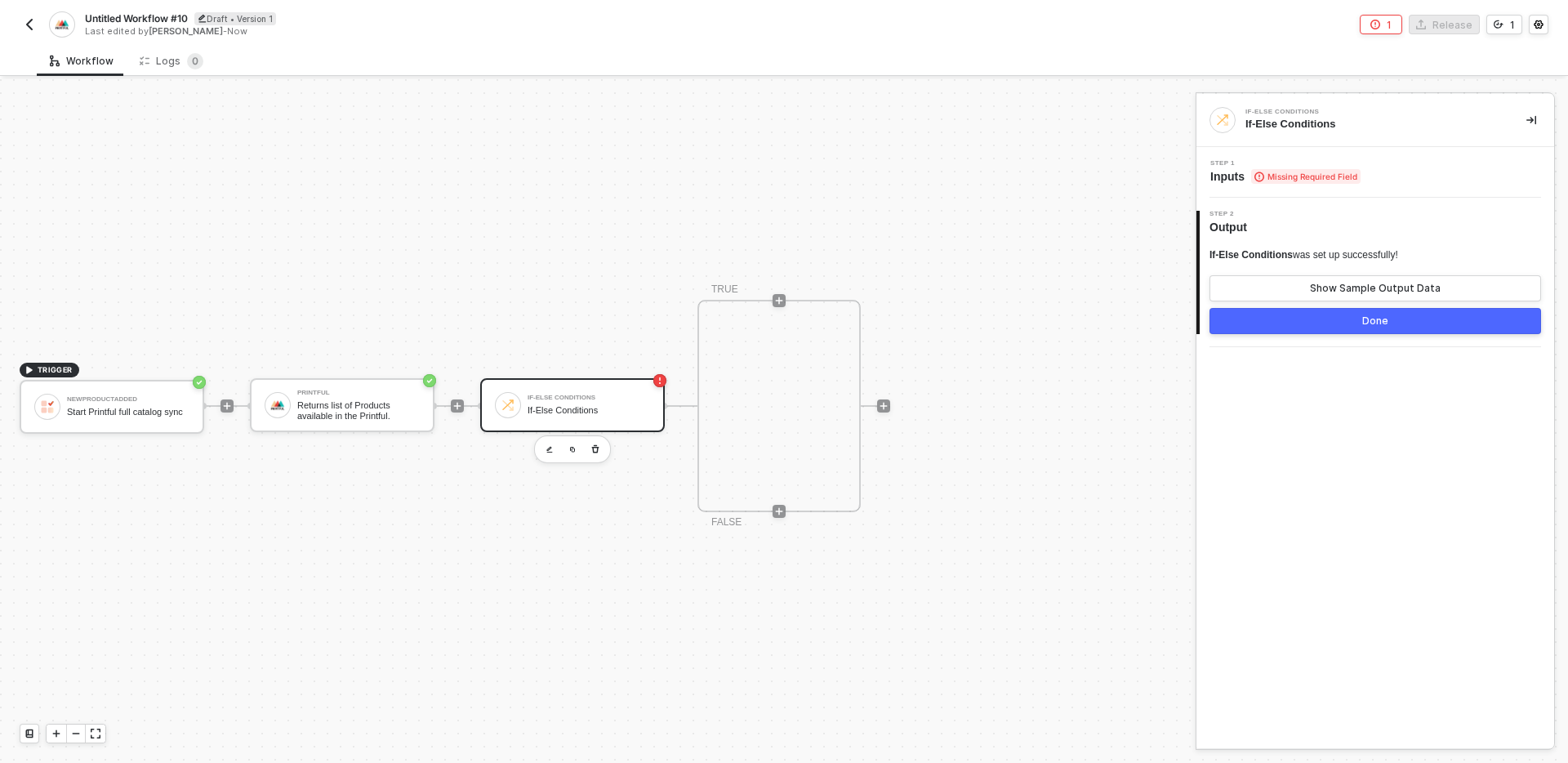
click at [1410, 190] on div "Step 1 Inputs Missing Required Field" at bounding box center [1375, 172] width 358 height 50
click at [1404, 179] on div "Step 1 Inputs Missing Required Field" at bounding box center [1378, 172] width 354 height 25
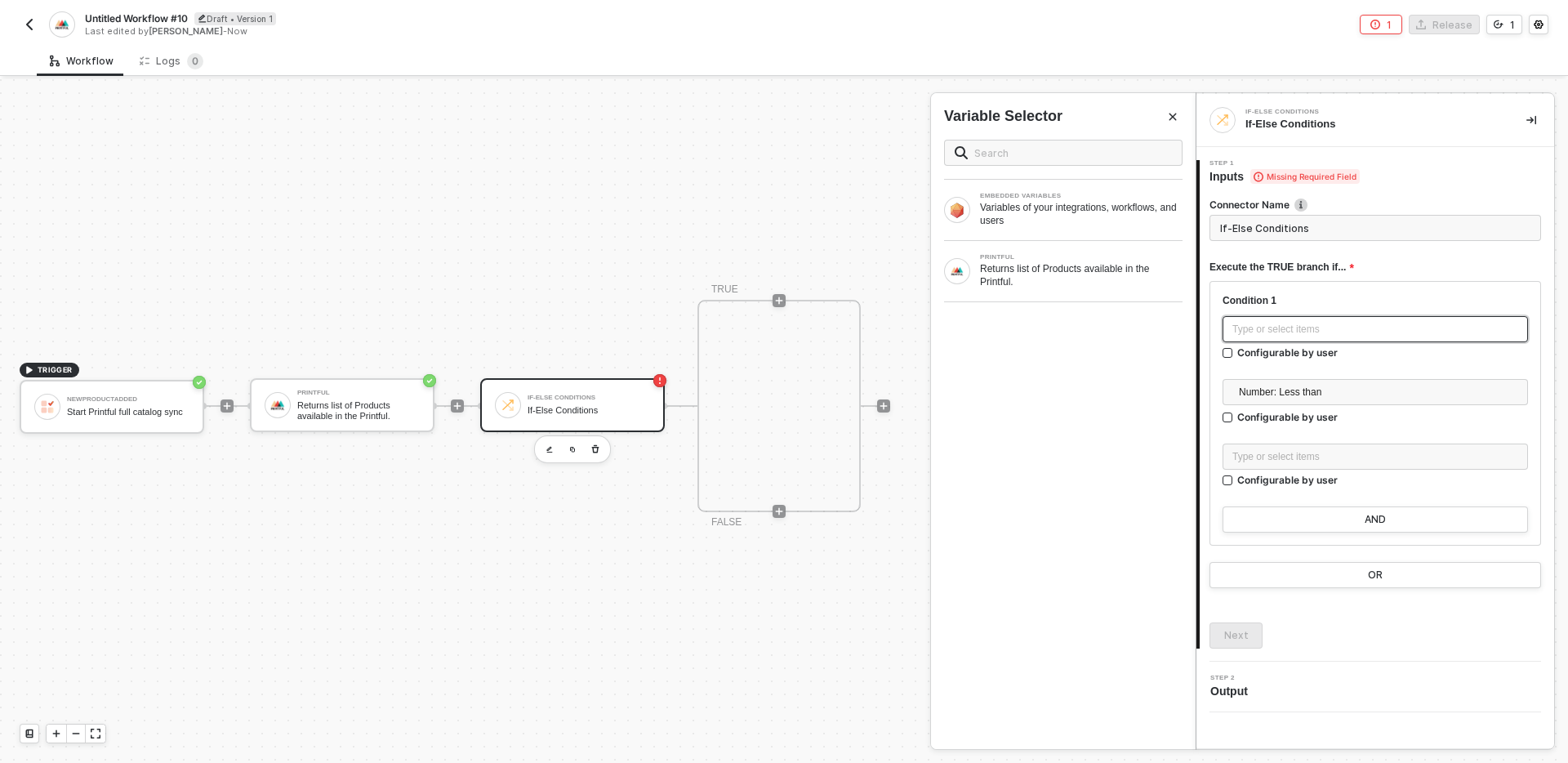
click at [1358, 336] on div "Type or select items ﻿" at bounding box center [1375, 330] width 286 height 15
click at [1033, 294] on div "PRINTFUL Returns list of Products available in the Printful." at bounding box center [1063, 271] width 265 height 61
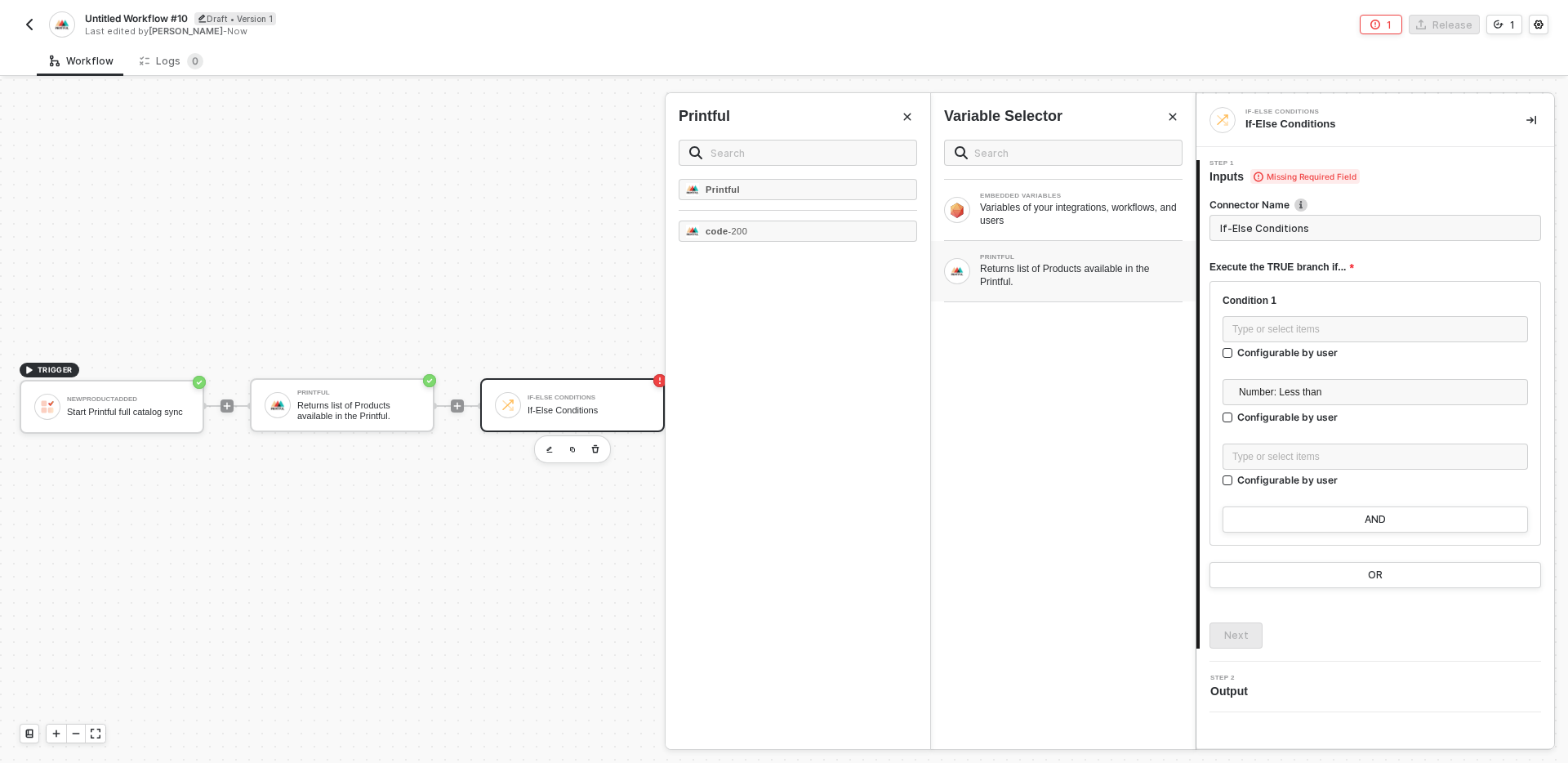
click at [908, 117] on icon "Close" at bounding box center [907, 116] width 9 height 9
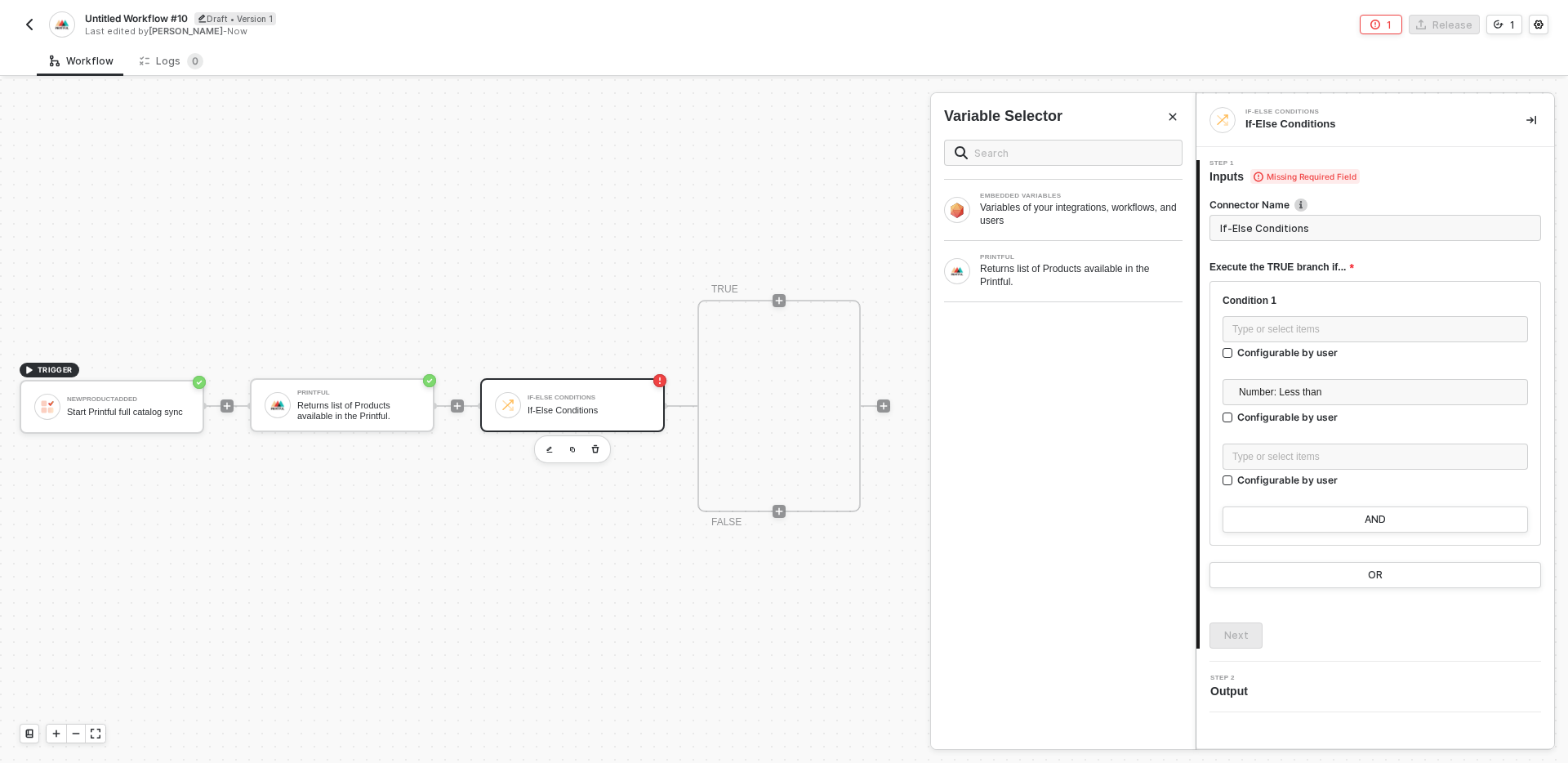
click at [1033, 402] on div "EMBEDDED VARIABLES Variables of your integrations, workflows, and users PRINTFU…" at bounding box center [1063, 437] width 265 height 623
click at [1173, 128] on div "EMBEDDED VARIABLES Variables of your integrations, workflows, and users PRINTFU…" at bounding box center [1063, 214] width 265 height 176
click at [1170, 118] on icon "Close" at bounding box center [1173, 117] width 8 height 8
click at [1530, 120] on icon "icon-collapse-right" at bounding box center [1530, 120] width 9 height 9
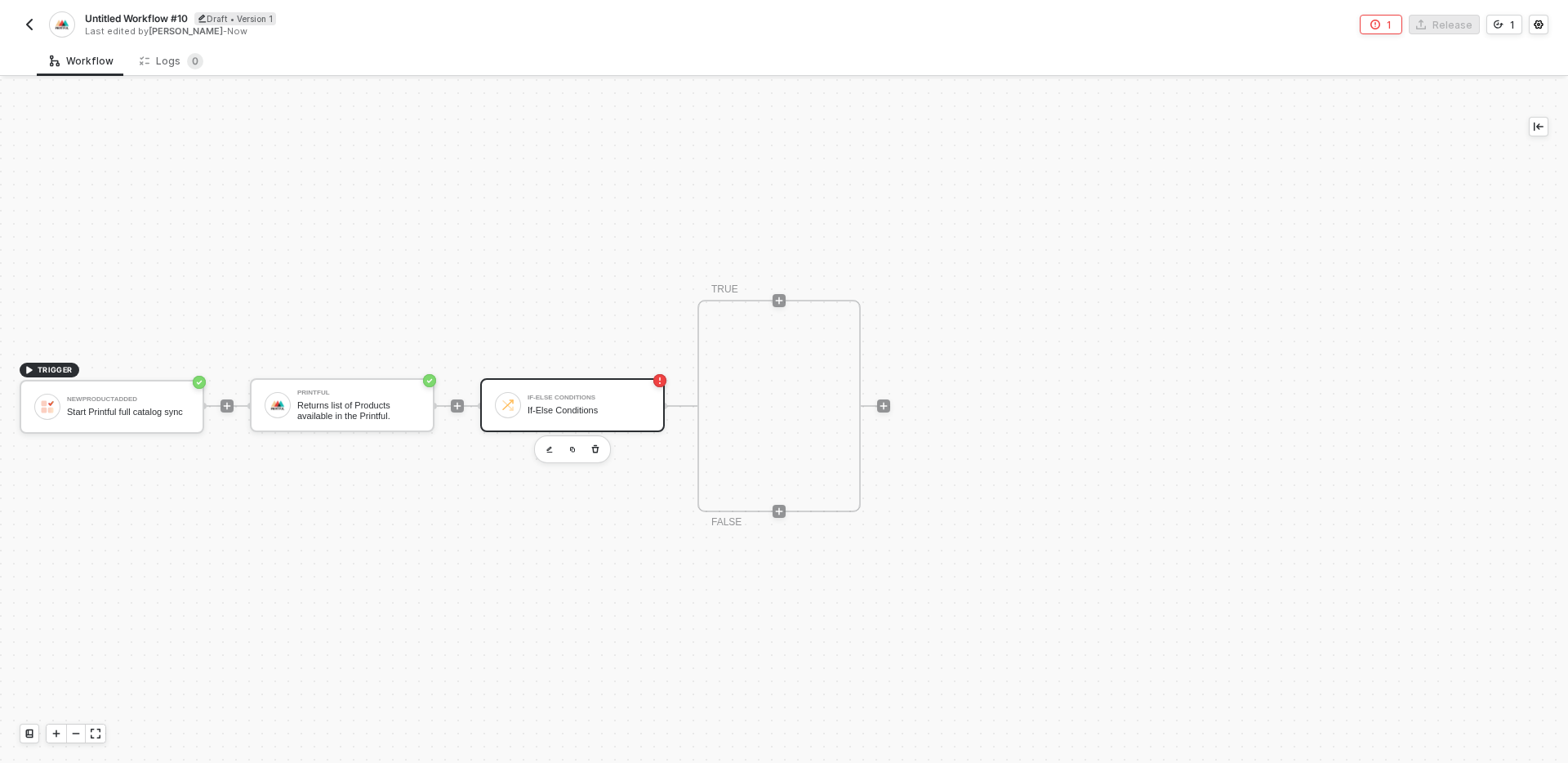
click at [986, 416] on div at bounding box center [883, 406] width 217 height 127
click at [479, 320] on div "TRIGGER NewProductAdded Start Printful full catalog sync Printful Returns list …" at bounding box center [750, 406] width 1501 height 714
click at [881, 407] on icon "icon-play" at bounding box center [883, 405] width 9 height 9
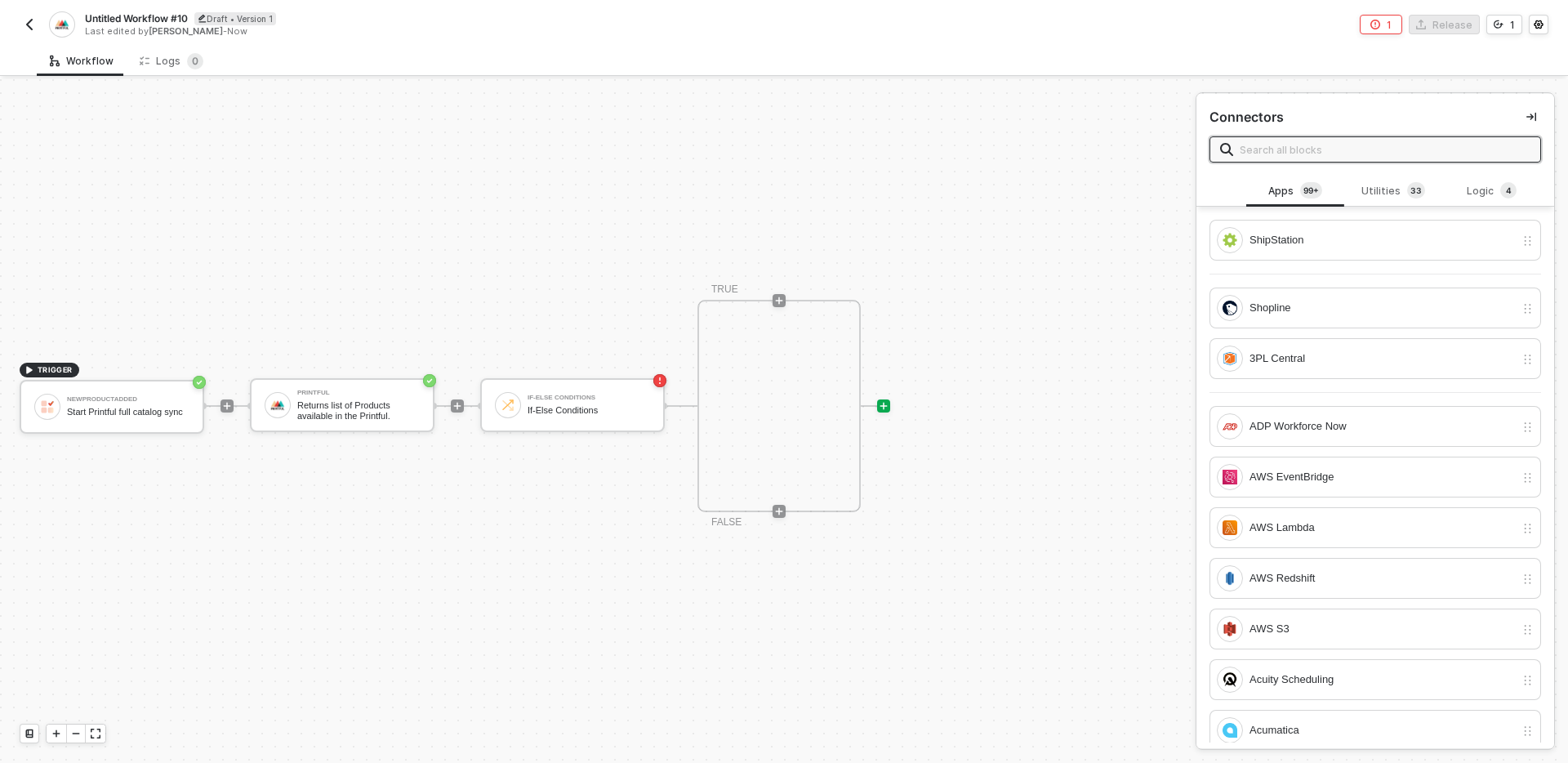
click at [1538, 114] on button "button" at bounding box center [1530, 116] width 20 height 20
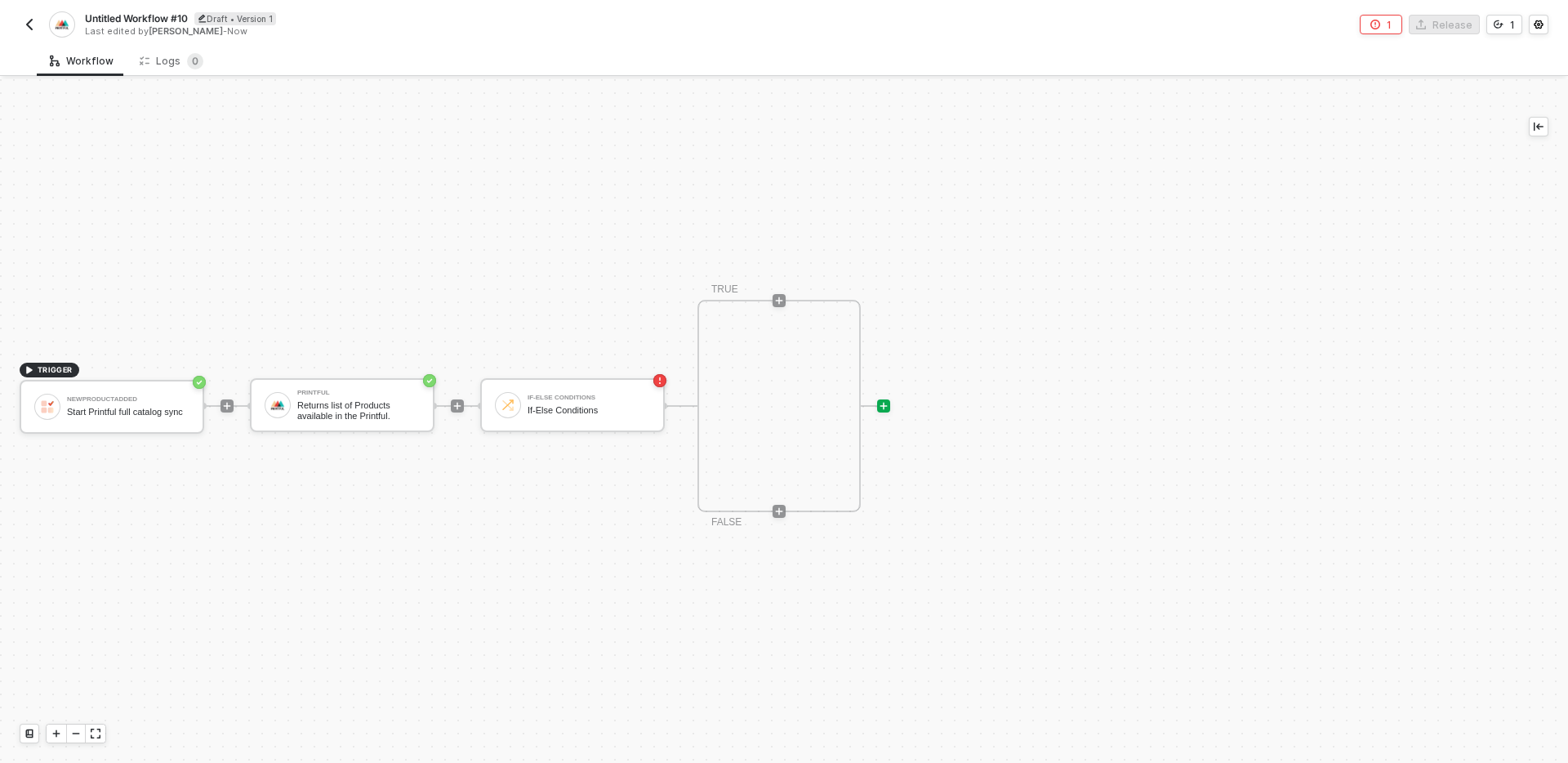
click at [1108, 295] on div "TRIGGER NewProductAdded Start Printful full catalog sync Printful Returns list …" at bounding box center [750, 406] width 1501 height 714
click at [583, 418] on div "If-Else Conditions If-Else Conditions" at bounding box center [588, 405] width 122 height 31
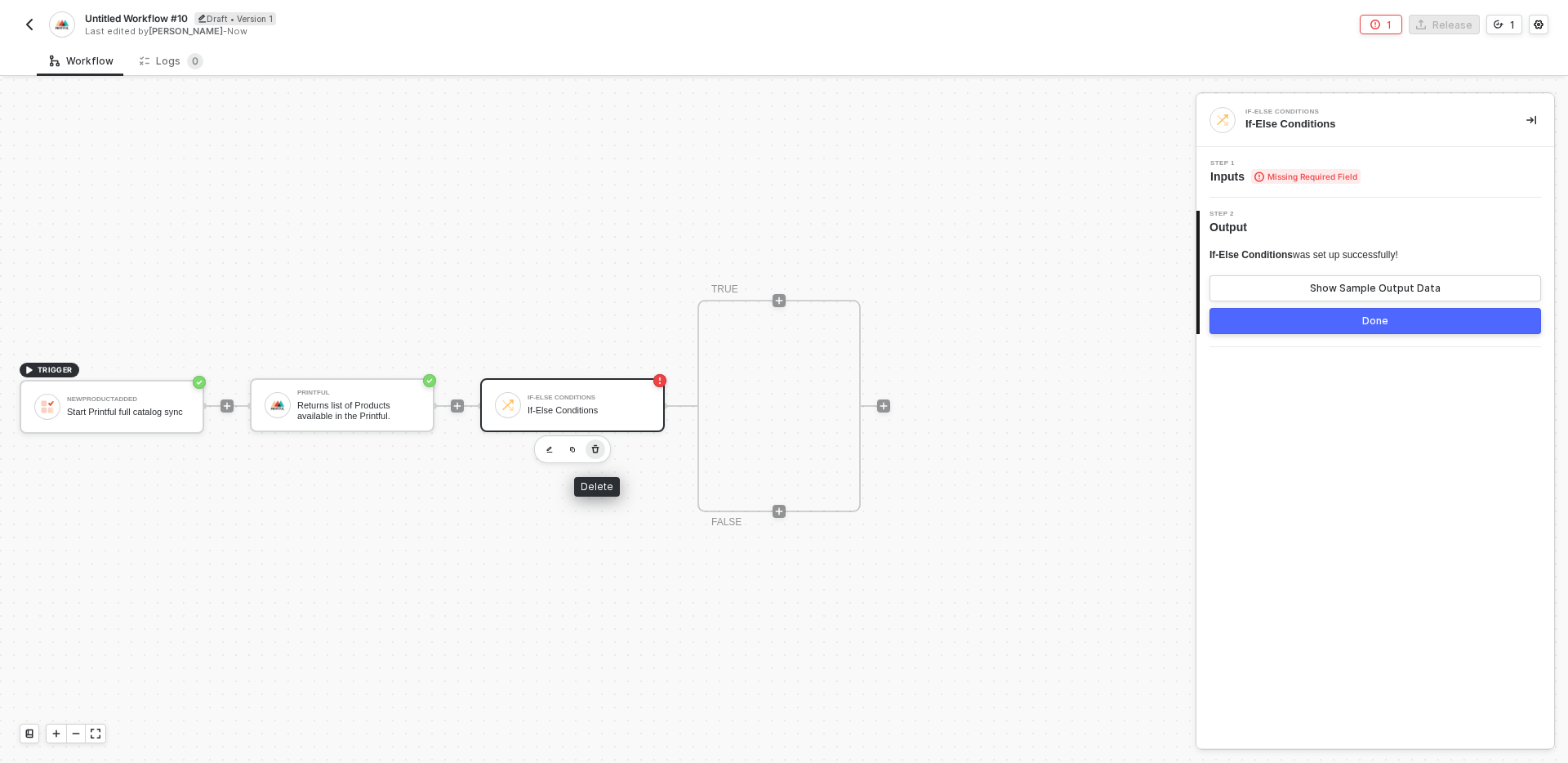
click at [601, 445] on button "button" at bounding box center [595, 449] width 20 height 20
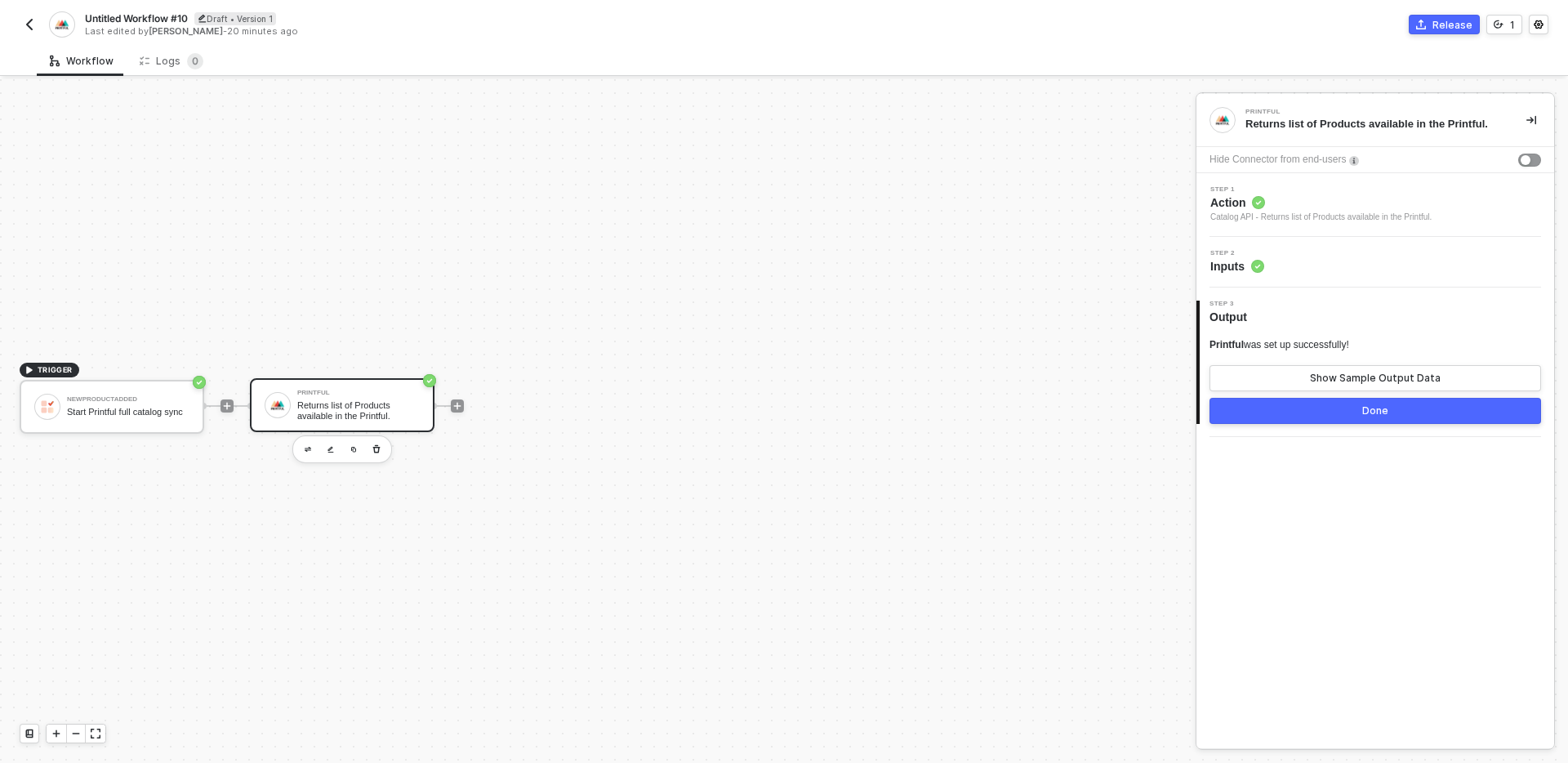
click at [461, 413] on div at bounding box center [457, 406] width 13 height 13
click at [460, 412] on div at bounding box center [457, 406] width 13 height 13
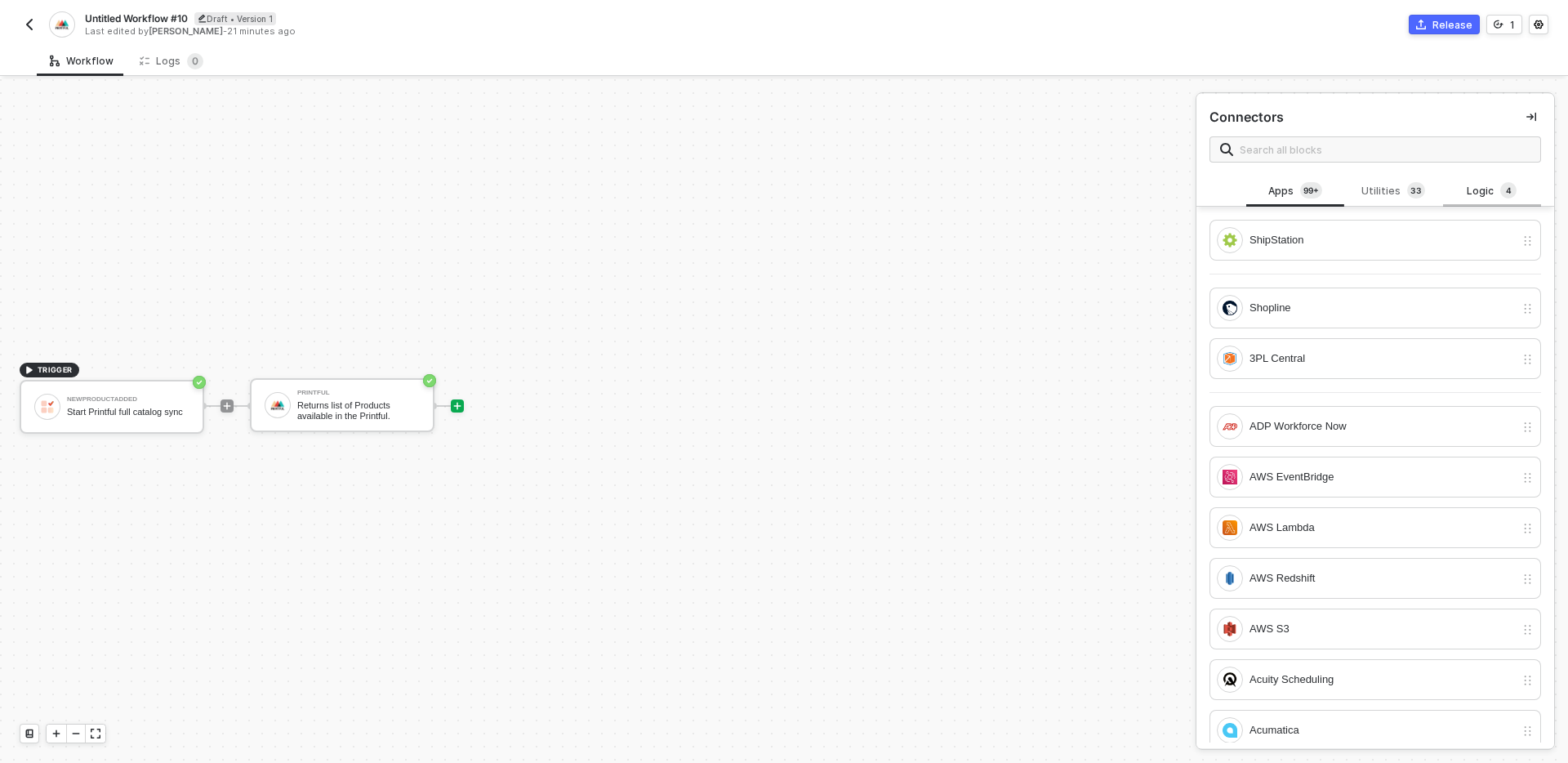
click at [1500, 191] on sup "4" at bounding box center [1507, 190] width 16 height 16
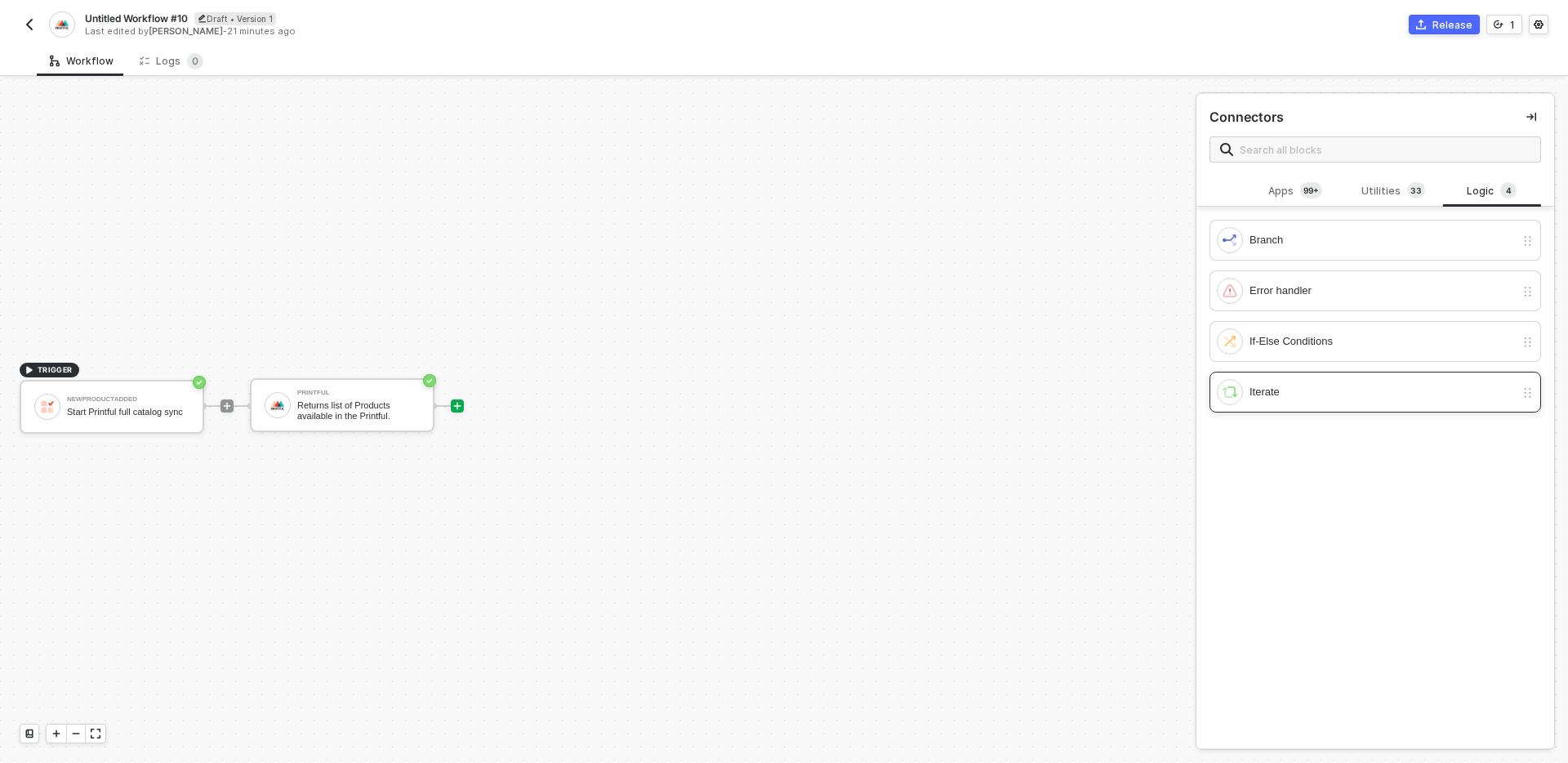
click at [1335, 405] on div "Iterate" at bounding box center [1375, 392] width 331 height 41
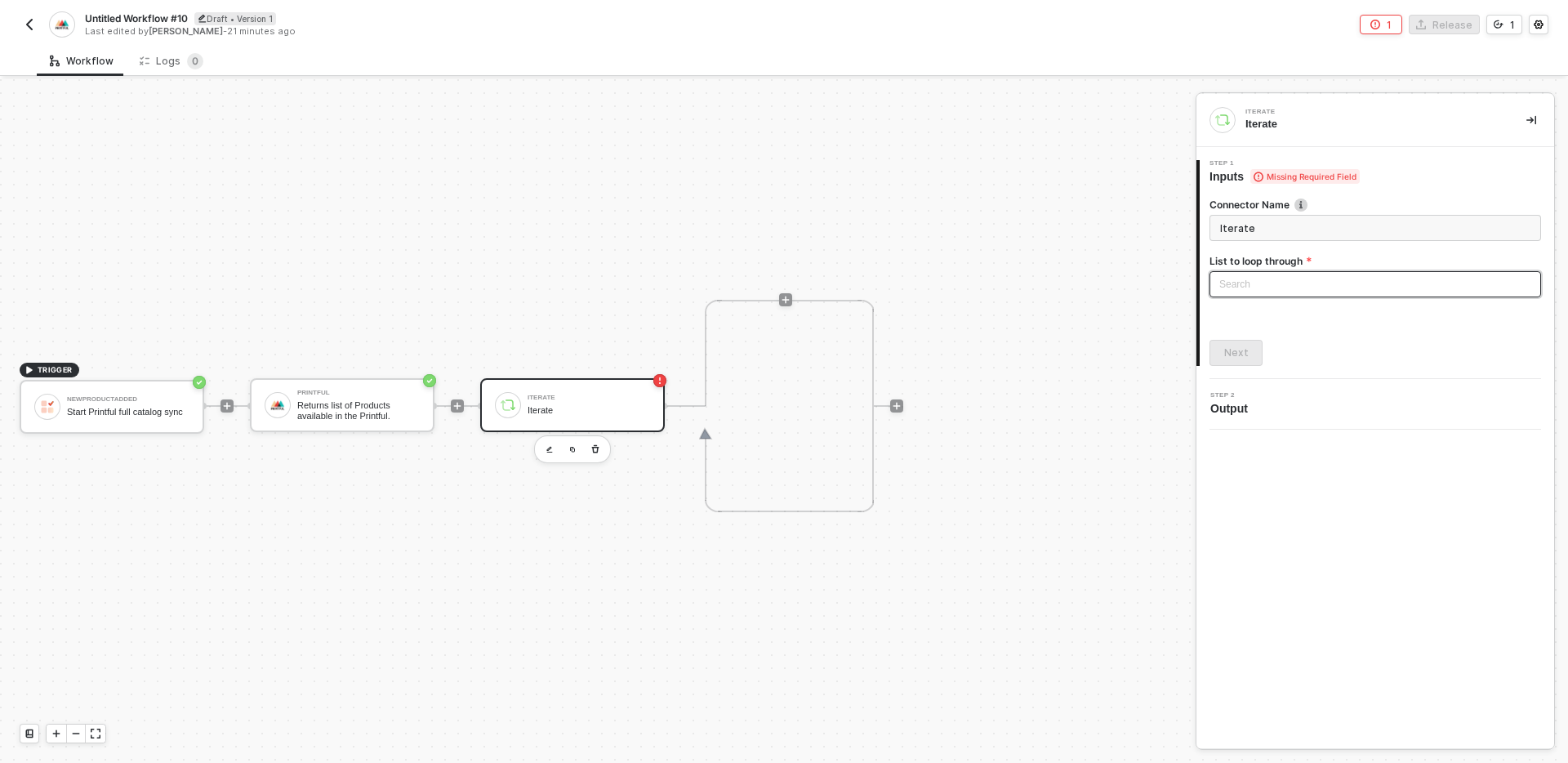
click at [1331, 286] on div "Search" at bounding box center [1375, 284] width 331 height 26
click at [1314, 325] on div "Printful: Result" at bounding box center [1375, 316] width 306 height 18
type input "Loop through Printful: Result"
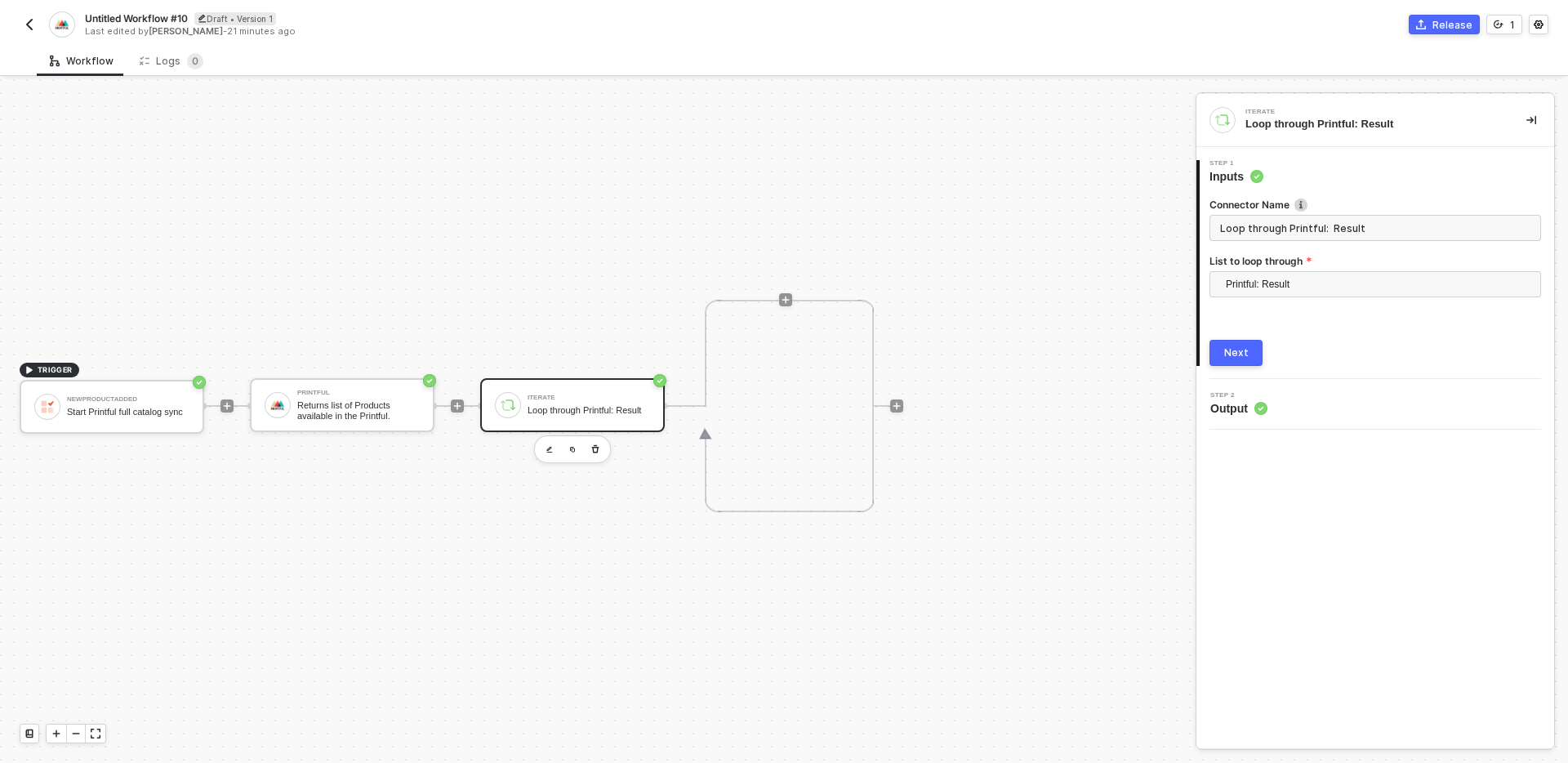
click at [1220, 352] on button "Next" at bounding box center [1236, 353] width 53 height 26
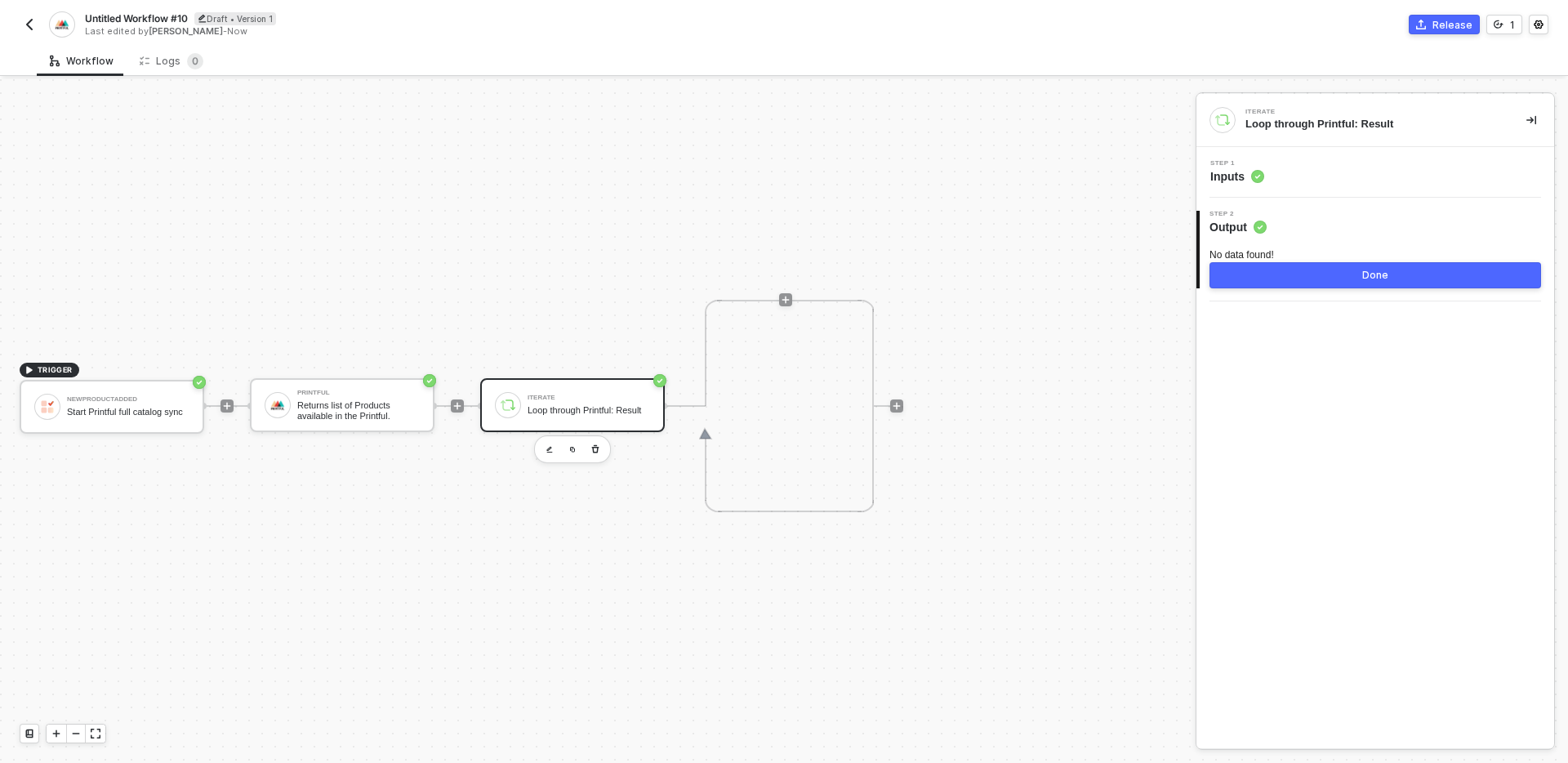
click at [1285, 167] on div "Step 1 Inputs" at bounding box center [1378, 172] width 354 height 25
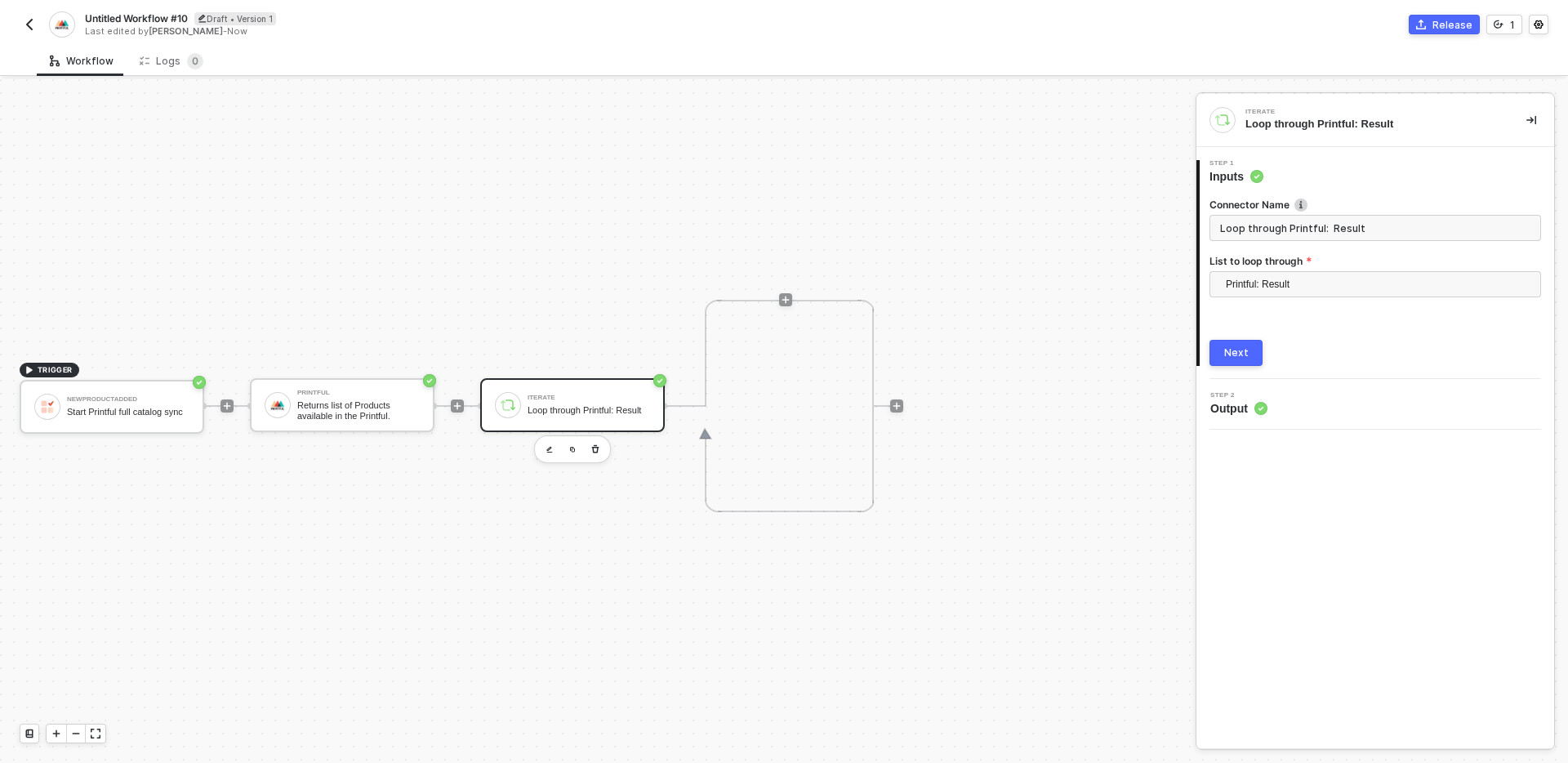
click at [1232, 350] on div "Next" at bounding box center [1236, 352] width 25 height 13
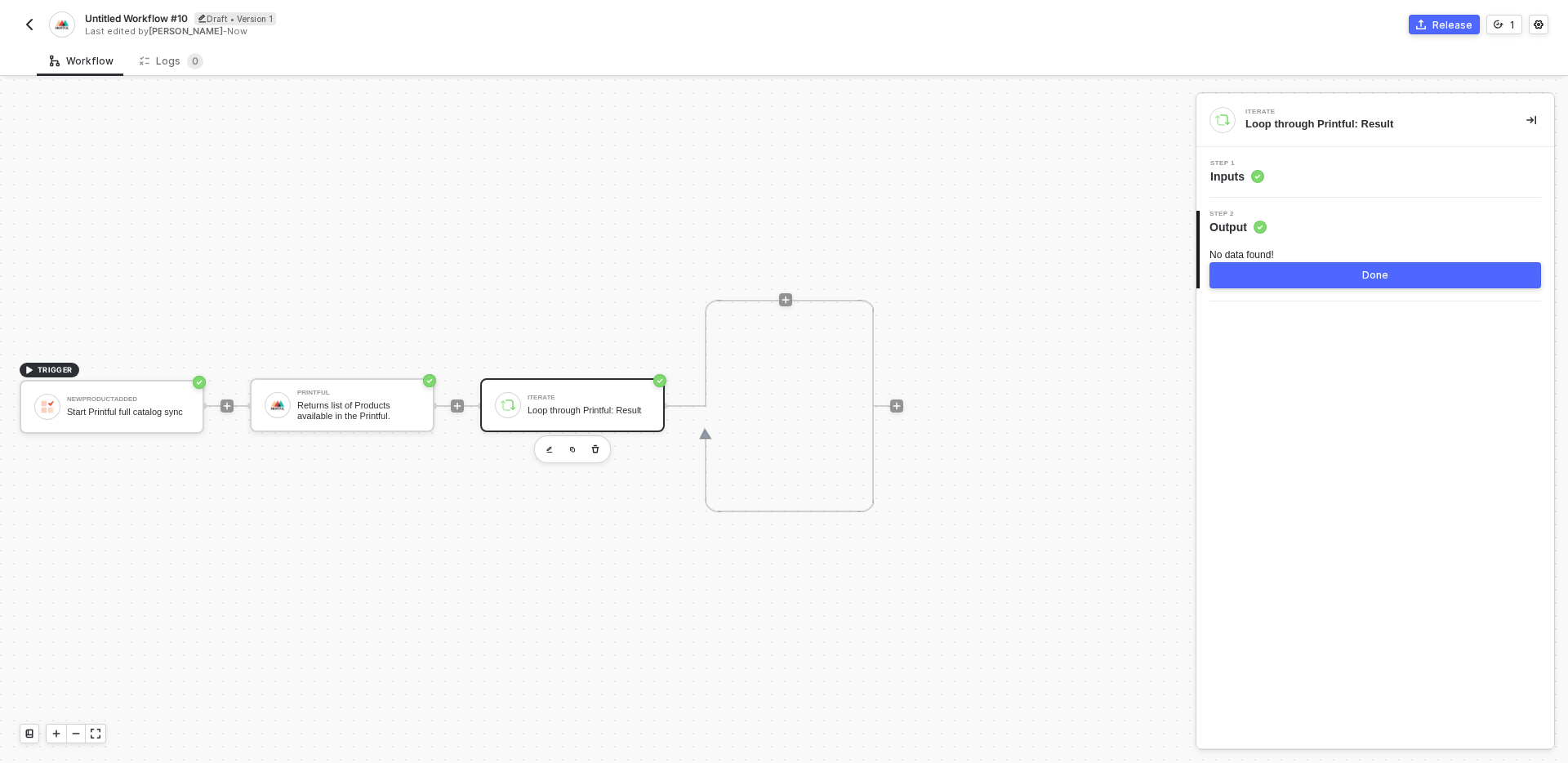
click at [1226, 253] on div "No data found!" at bounding box center [1375, 255] width 331 height 14
click at [1325, 417] on div "Iterate Loop through Printful: Result Step 1 Inputs 2 Step 2 Output No data fou…" at bounding box center [1375, 421] width 358 height 654
click at [1029, 403] on div "TRIGGER NewProductAdded Start Printful full catalog sync Printful Returns list …" at bounding box center [594, 406] width 1187 height 714
click at [951, 214] on div "TRIGGER NewProductAdded Start Printful full catalog sync Printful Returns list …" at bounding box center [594, 406] width 1187 height 714
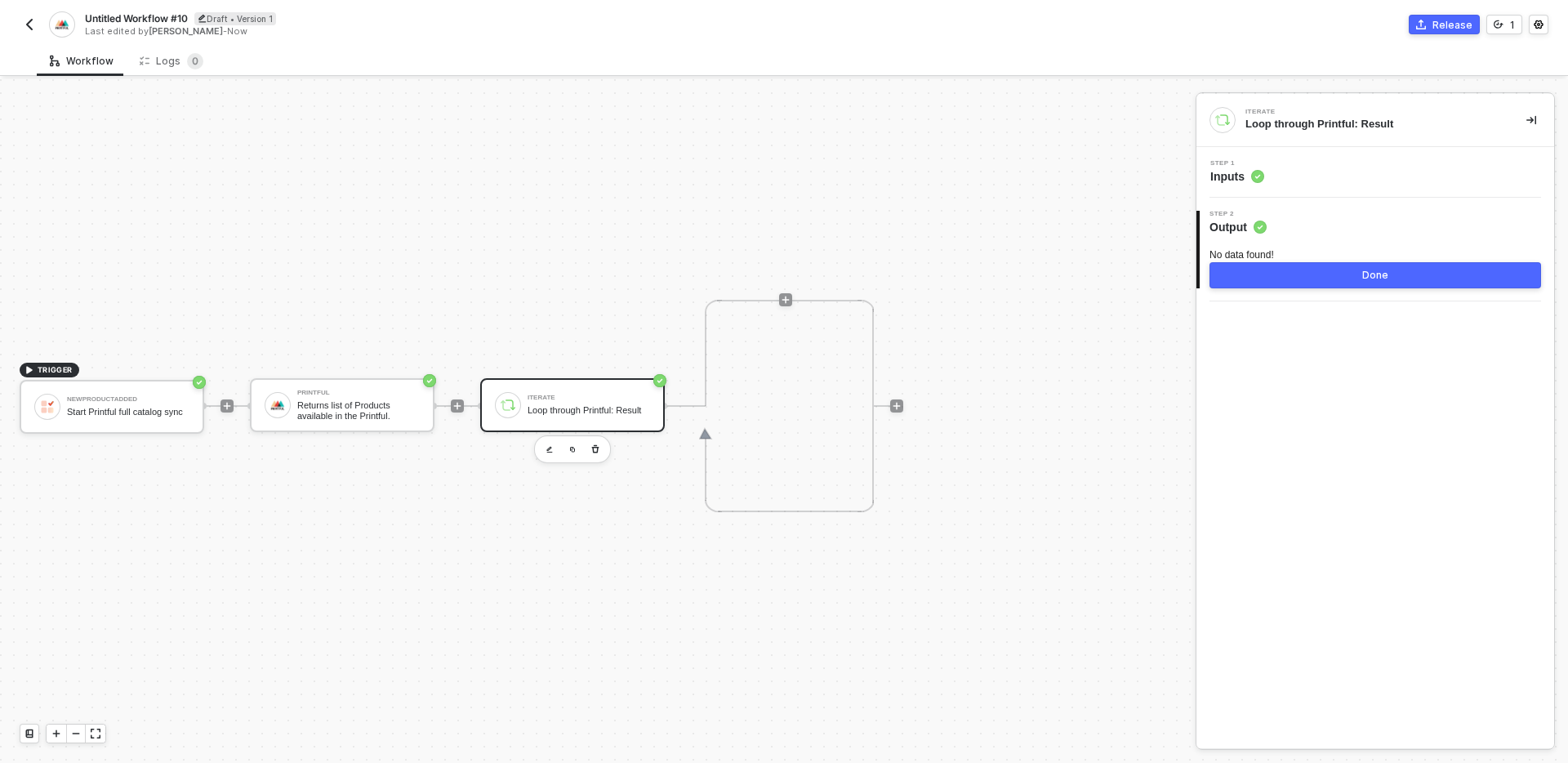
click at [601, 325] on div "TRIGGER NewProductAdded Start Printful full catalog sync Printful Returns list …" at bounding box center [594, 406] width 1187 height 714
drag, startPoint x: 1212, startPoint y: 256, endPoint x: 1312, endPoint y: 255, distance: 100.0
click at [1313, 255] on div "No data found!" at bounding box center [1375, 255] width 331 height 14
click at [1312, 255] on div "No data found!" at bounding box center [1375, 255] width 331 height 14
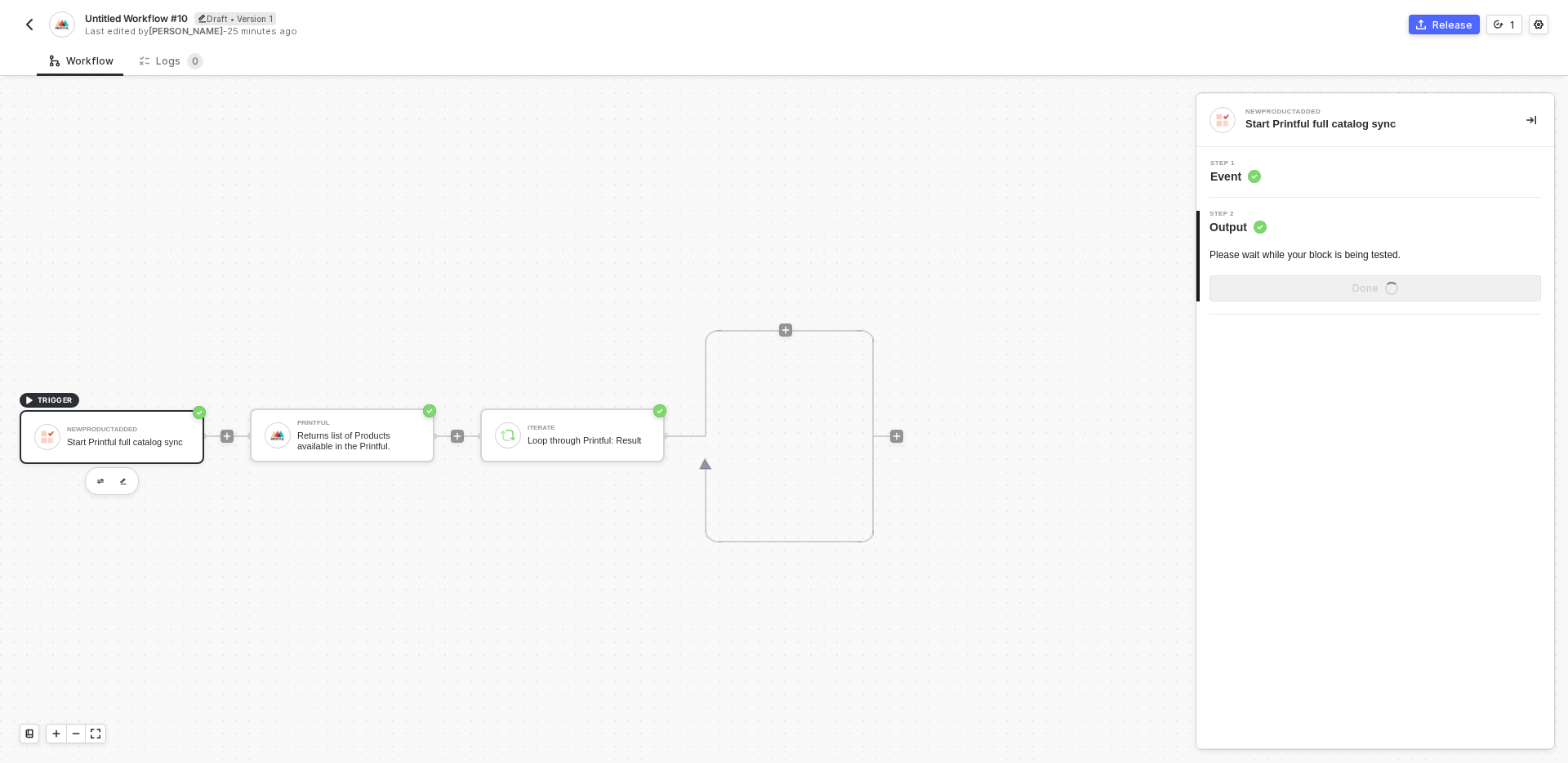
scroll to position [30, 0]
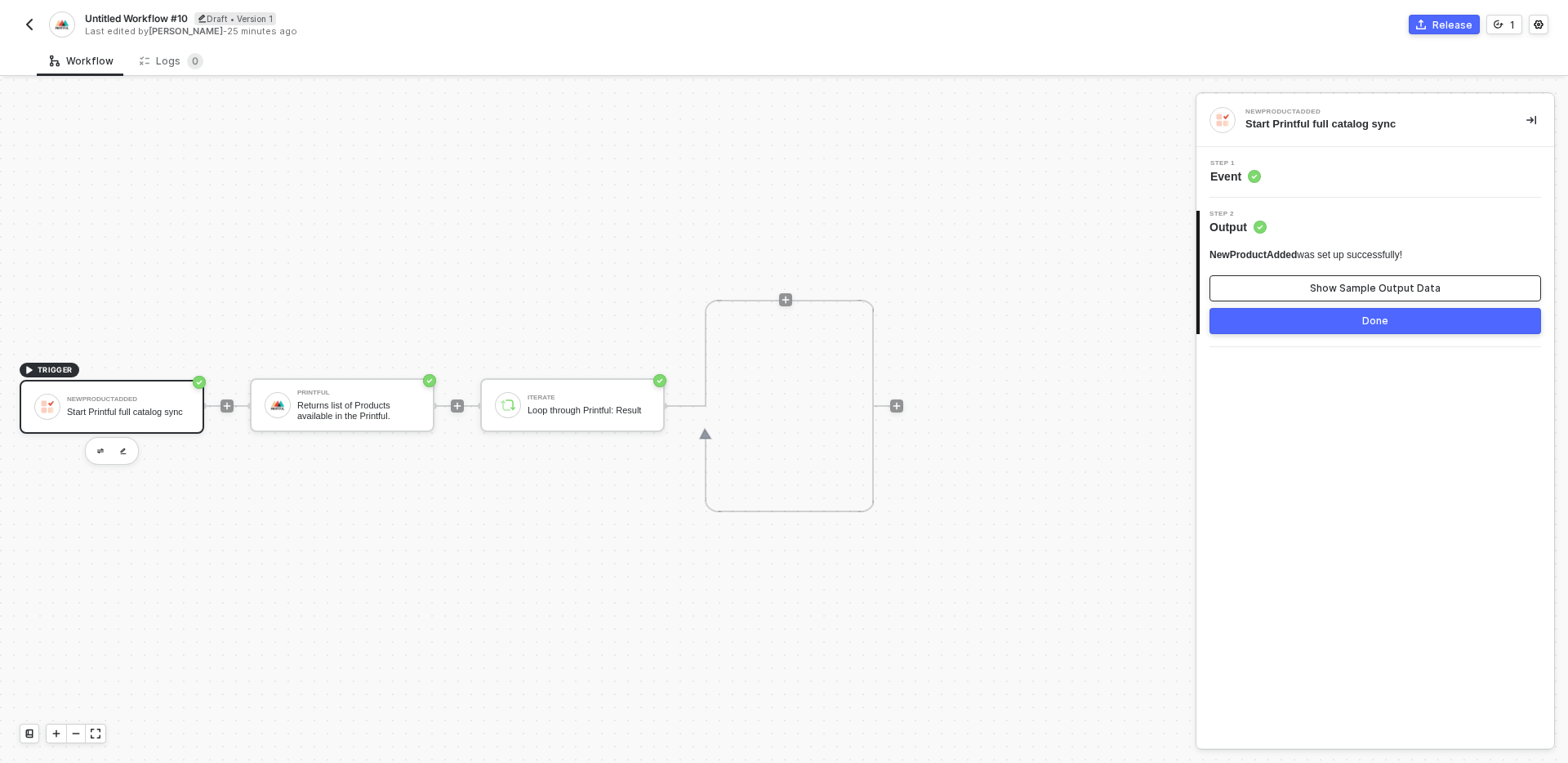
click at [1354, 288] on div "Show Sample Output Data" at bounding box center [1375, 288] width 131 height 13
click at [325, 420] on div at bounding box center [784, 421] width 1568 height 684
click at [353, 409] on div "Returns list of Products available in the Printful." at bounding box center [358, 411] width 122 height 21
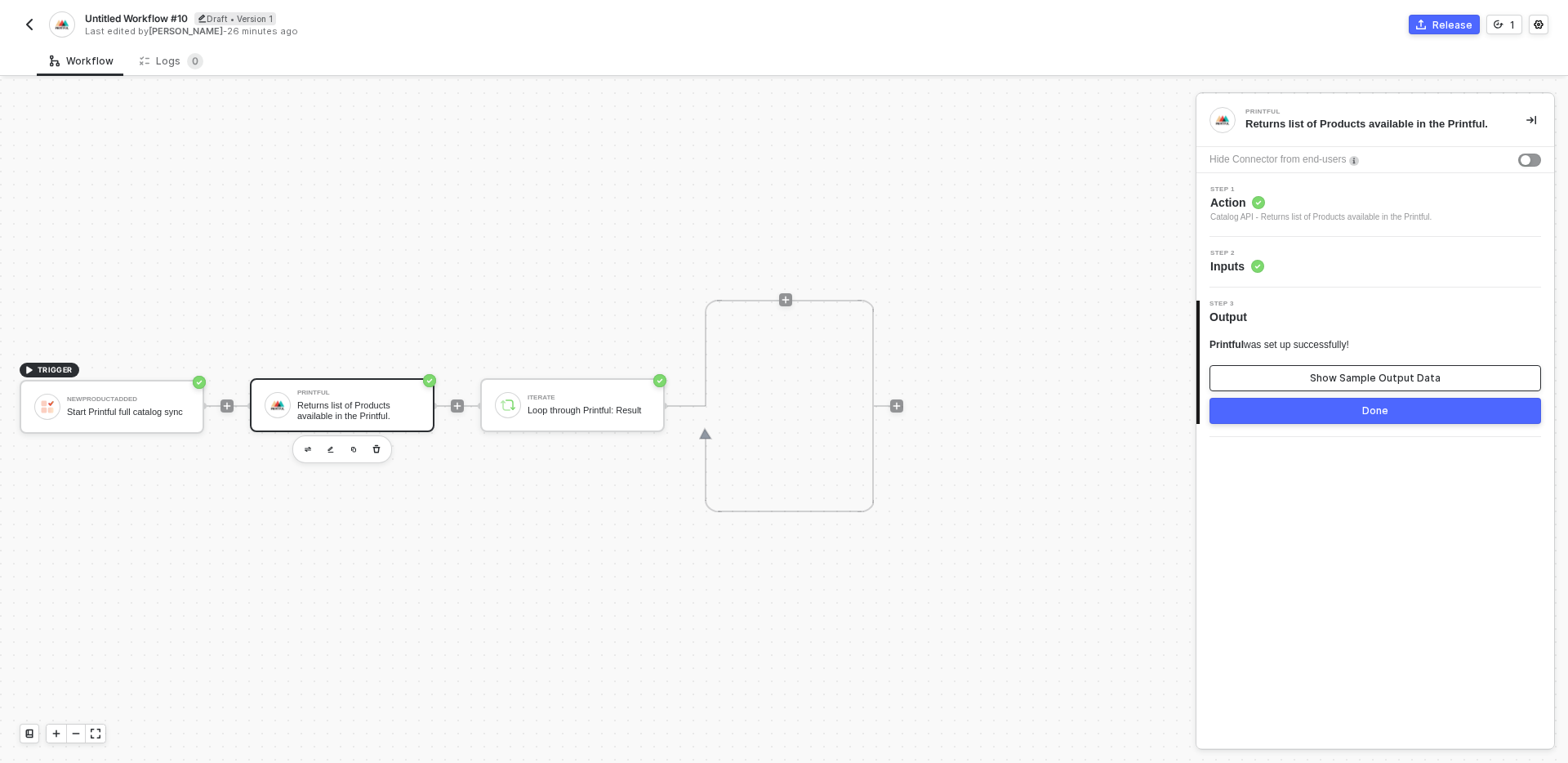
click at [1368, 366] on button "Show Sample Output Data" at bounding box center [1375, 378] width 331 height 26
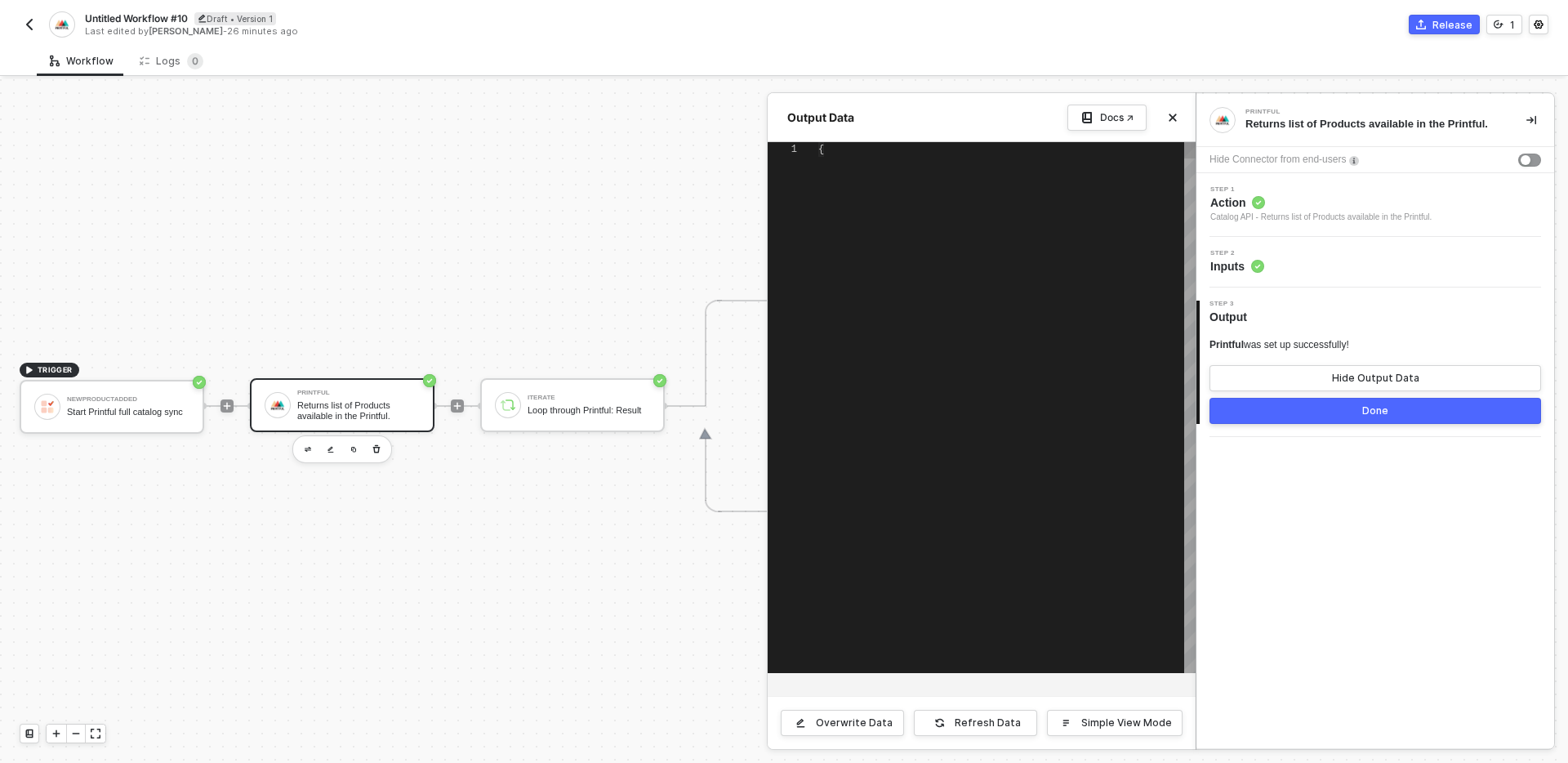
type textarea "{ "code": 200, "result": [ { "id": 679, "main_category_id": 24, "type": "DTFILM…"
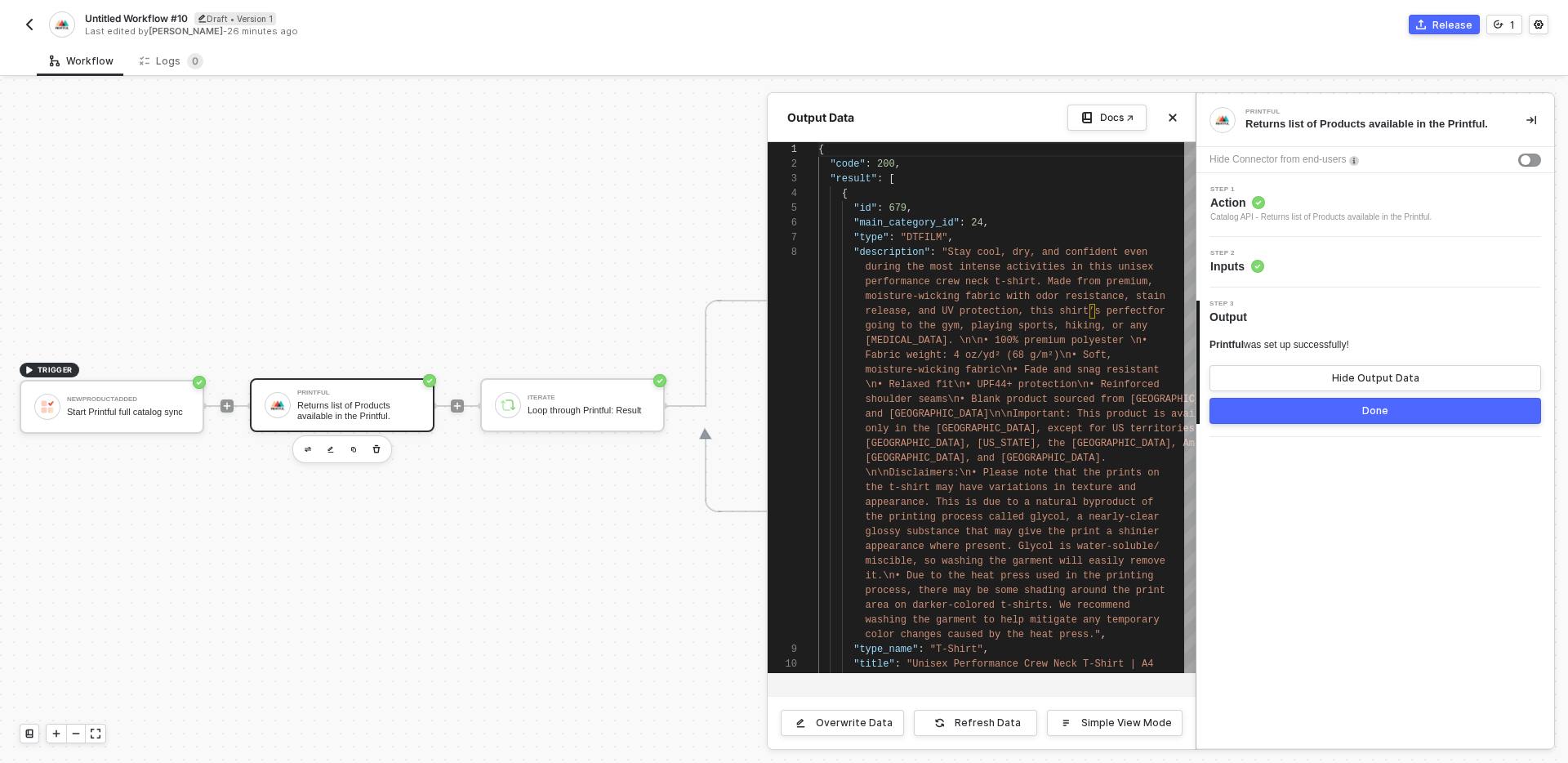
click at [1264, 415] on button "Done" at bounding box center [1375, 411] width 331 height 26
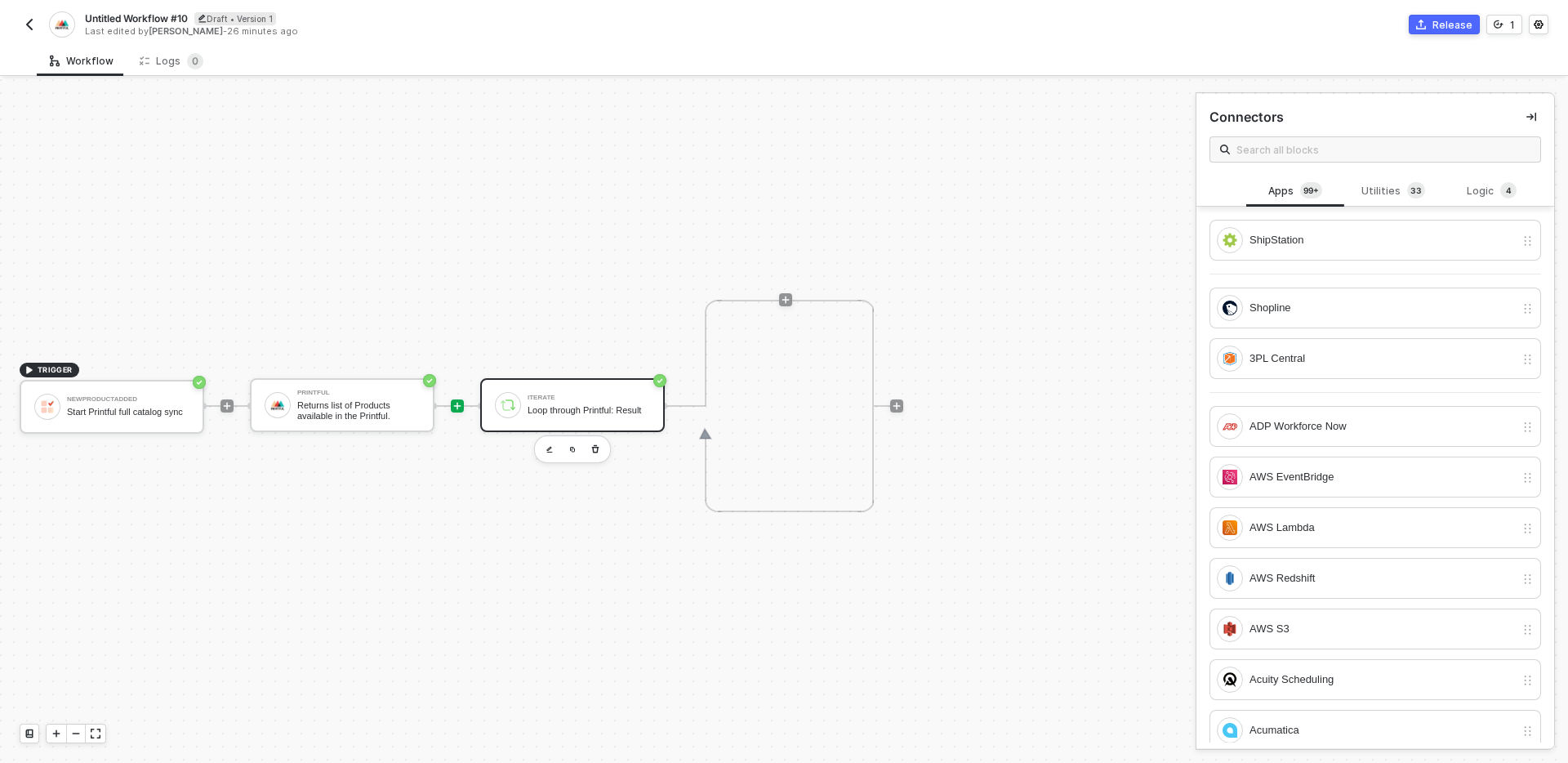
click at [603, 398] on div "Iterate Loop through Printful: Result" at bounding box center [588, 405] width 122 height 31
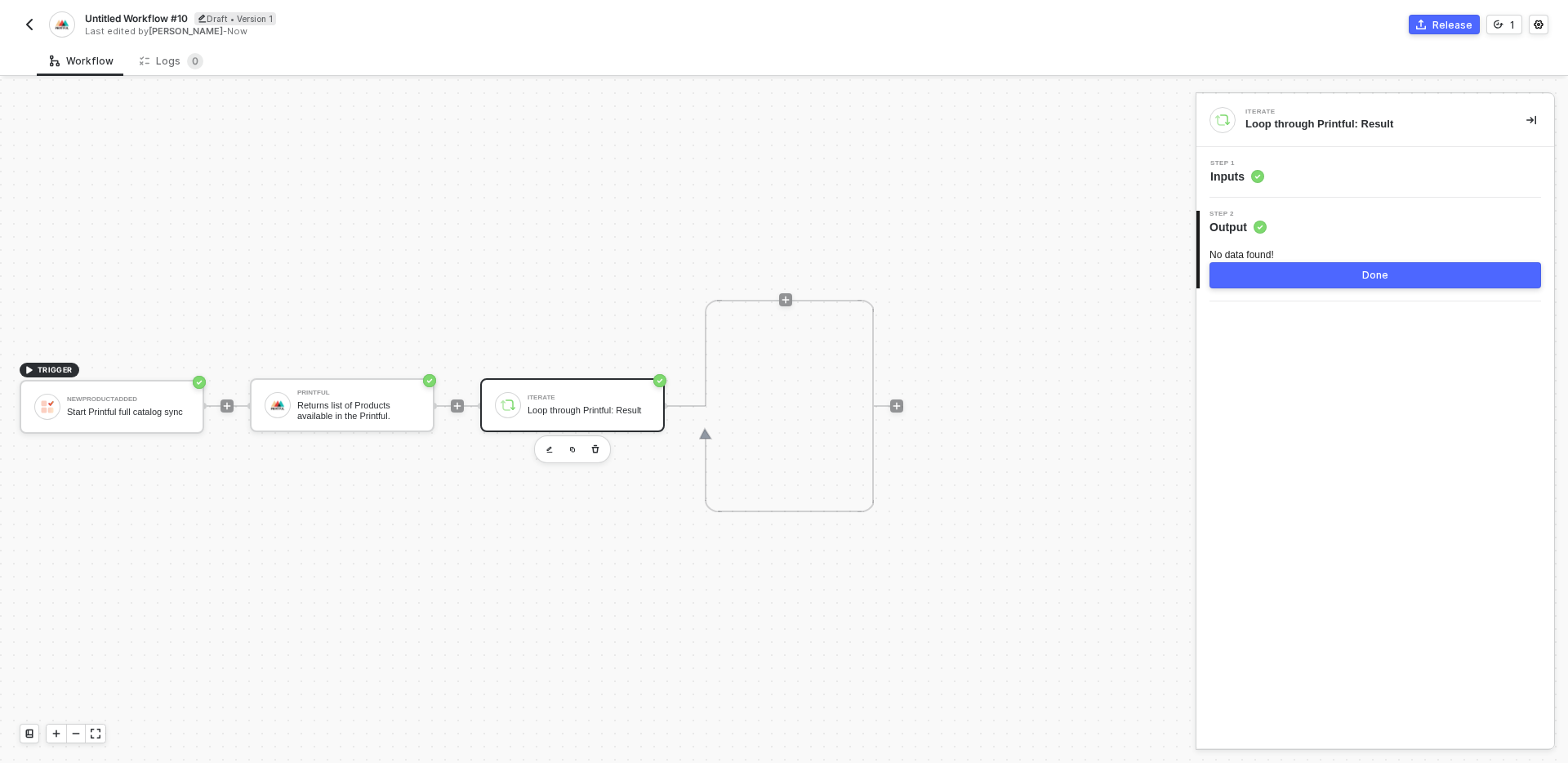
drag, startPoint x: 1214, startPoint y: 255, endPoint x: 1284, endPoint y: 253, distance: 70.0
click at [1284, 253] on div "No data found!" at bounding box center [1375, 255] width 331 height 14
click at [342, 404] on div "Returns list of Products available in the Printful." at bounding box center [358, 411] width 122 height 21
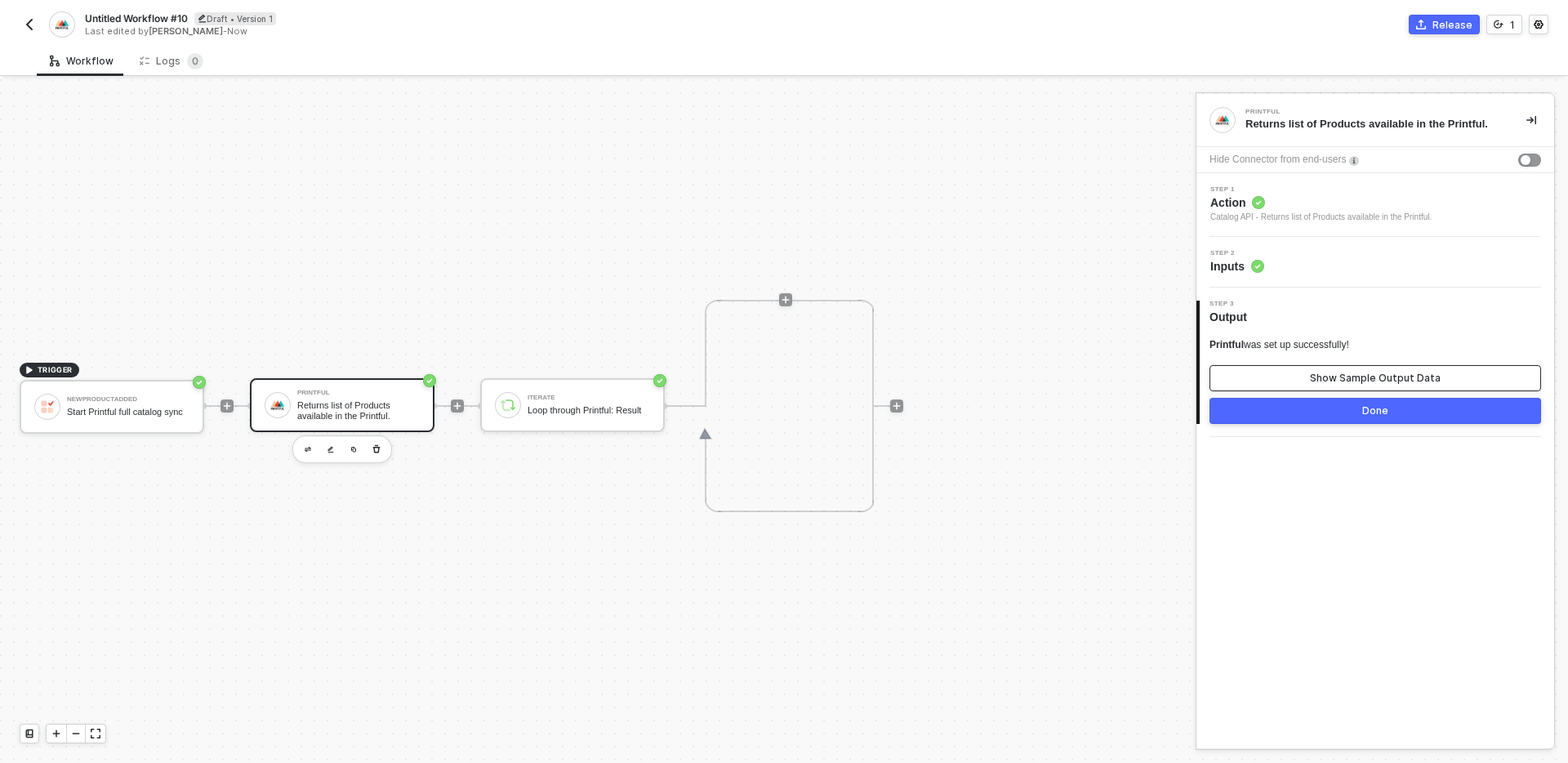
click at [1326, 376] on div "Show Sample Output Data" at bounding box center [1375, 378] width 131 height 13
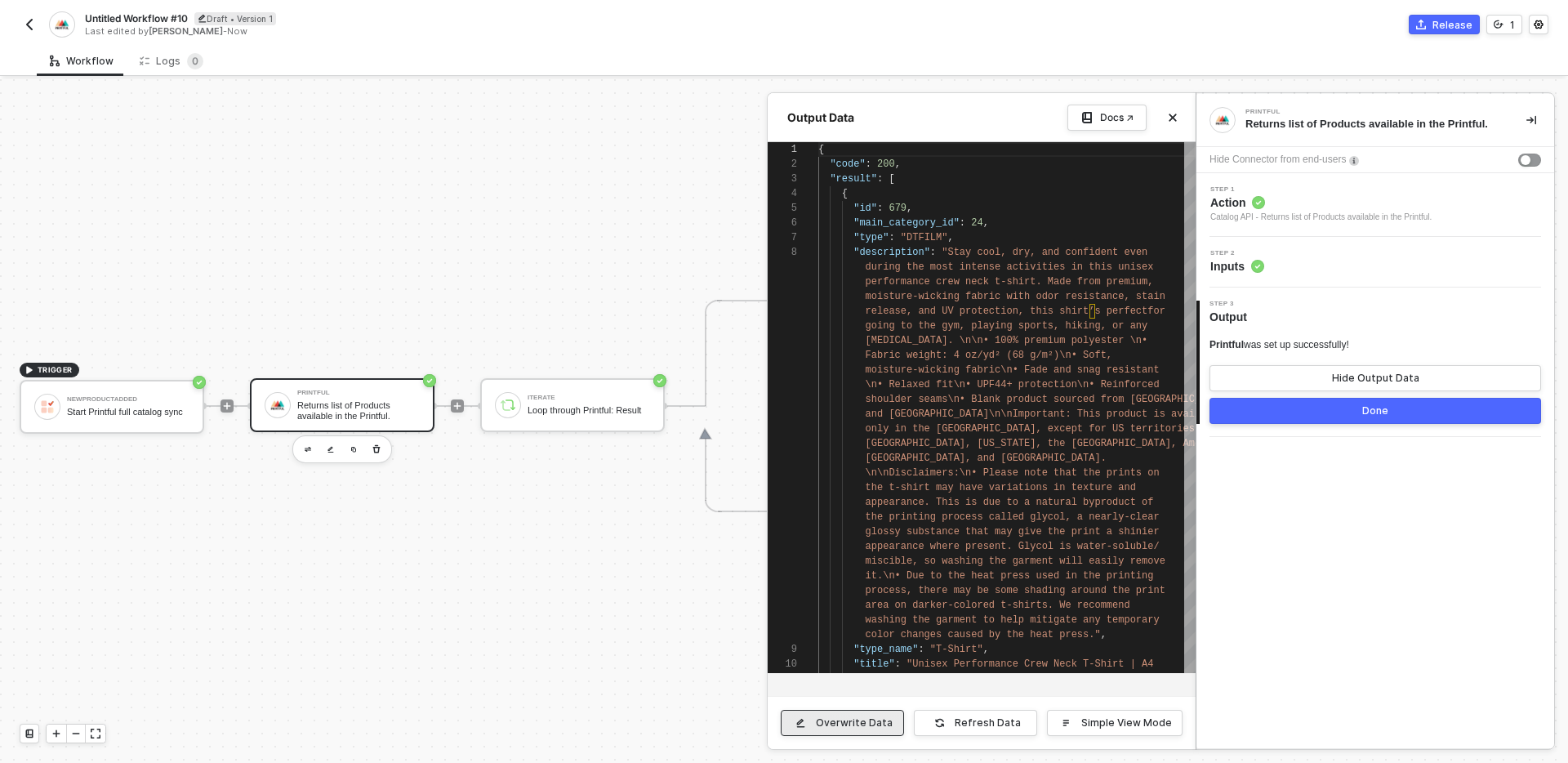
click at [857, 717] on div "Overwrite Data" at bounding box center [854, 723] width 77 height 13
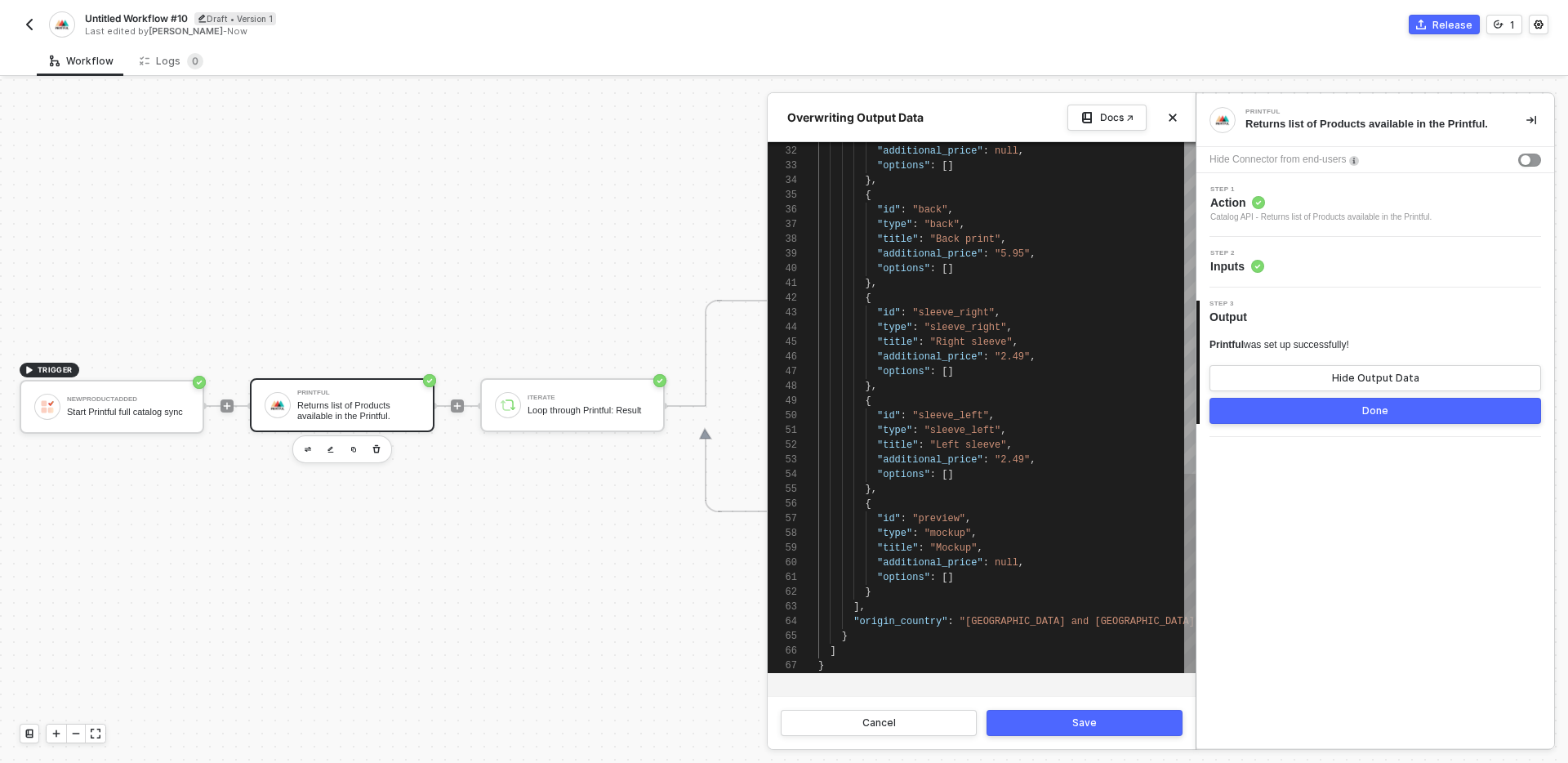
click at [864, 639] on div "}" at bounding box center [1007, 636] width 377 height 15
paste textarea ""options": [] } ], "origin_country": "USA""
type textarea ""options": [] } ], "origin_country": "USA" } ] }"
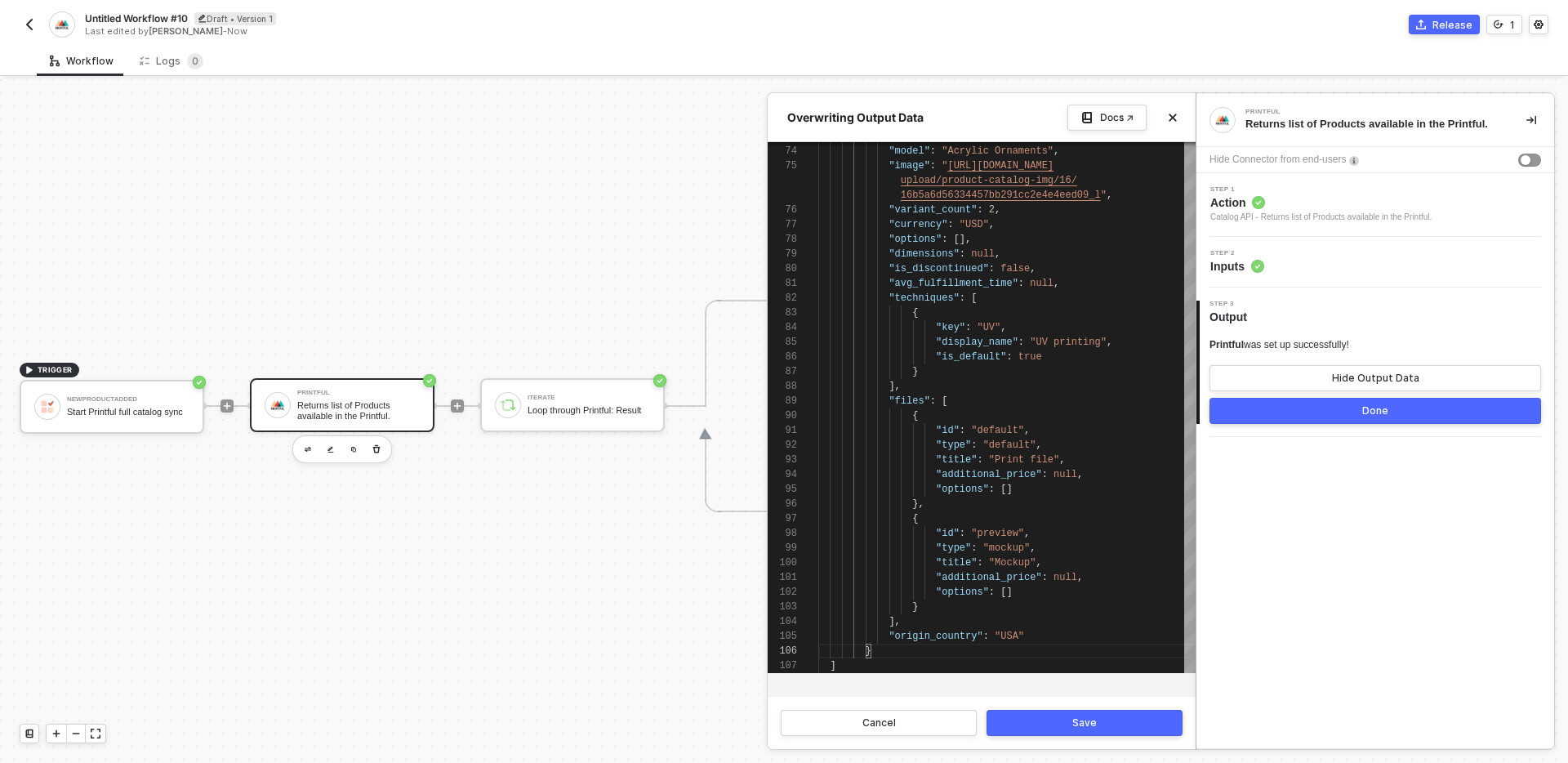
click at [1085, 722] on div "Save" at bounding box center [1084, 723] width 25 height 13
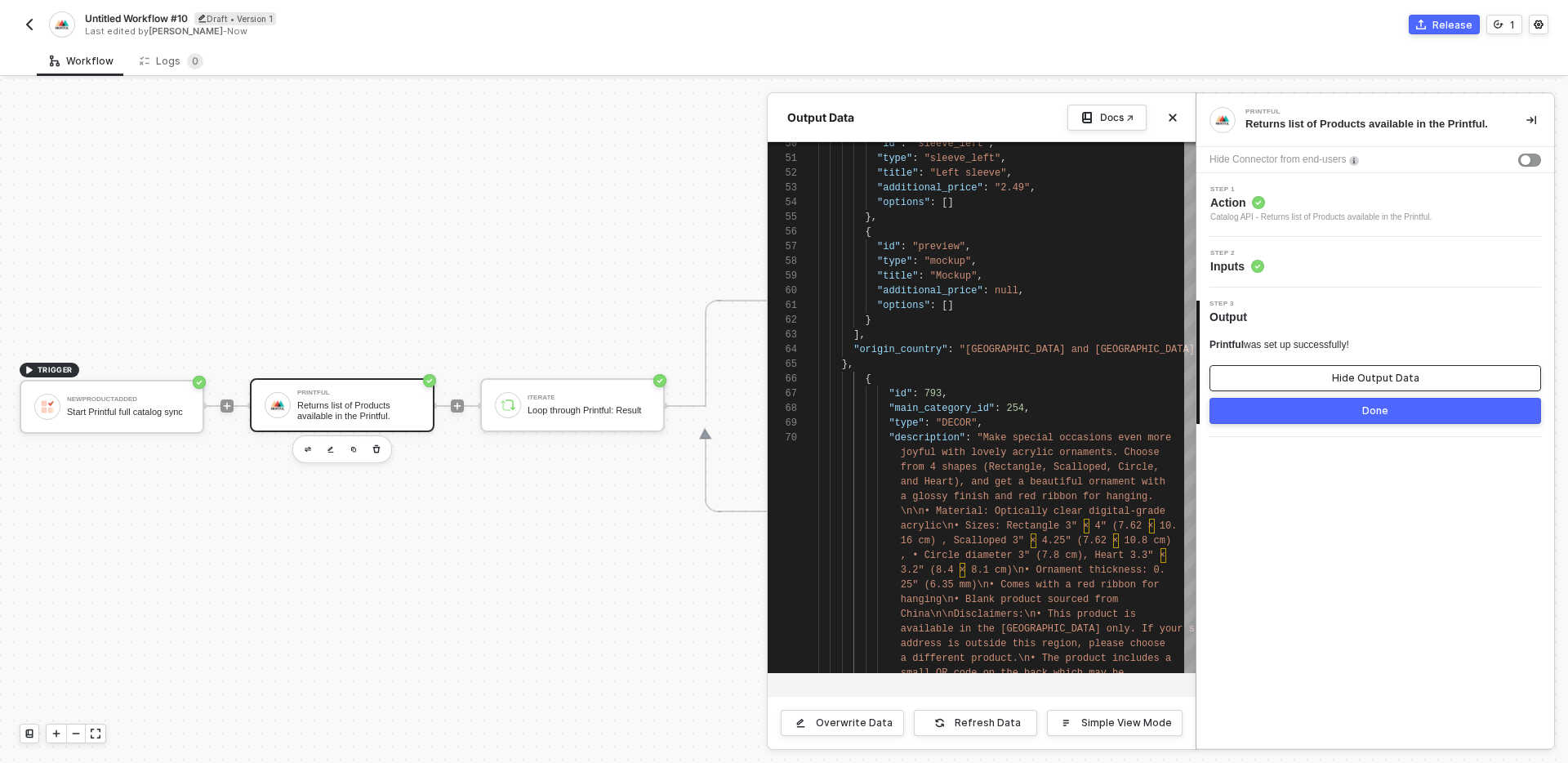
click at [1318, 386] on button "Hide Output Data" at bounding box center [1375, 378] width 331 height 26
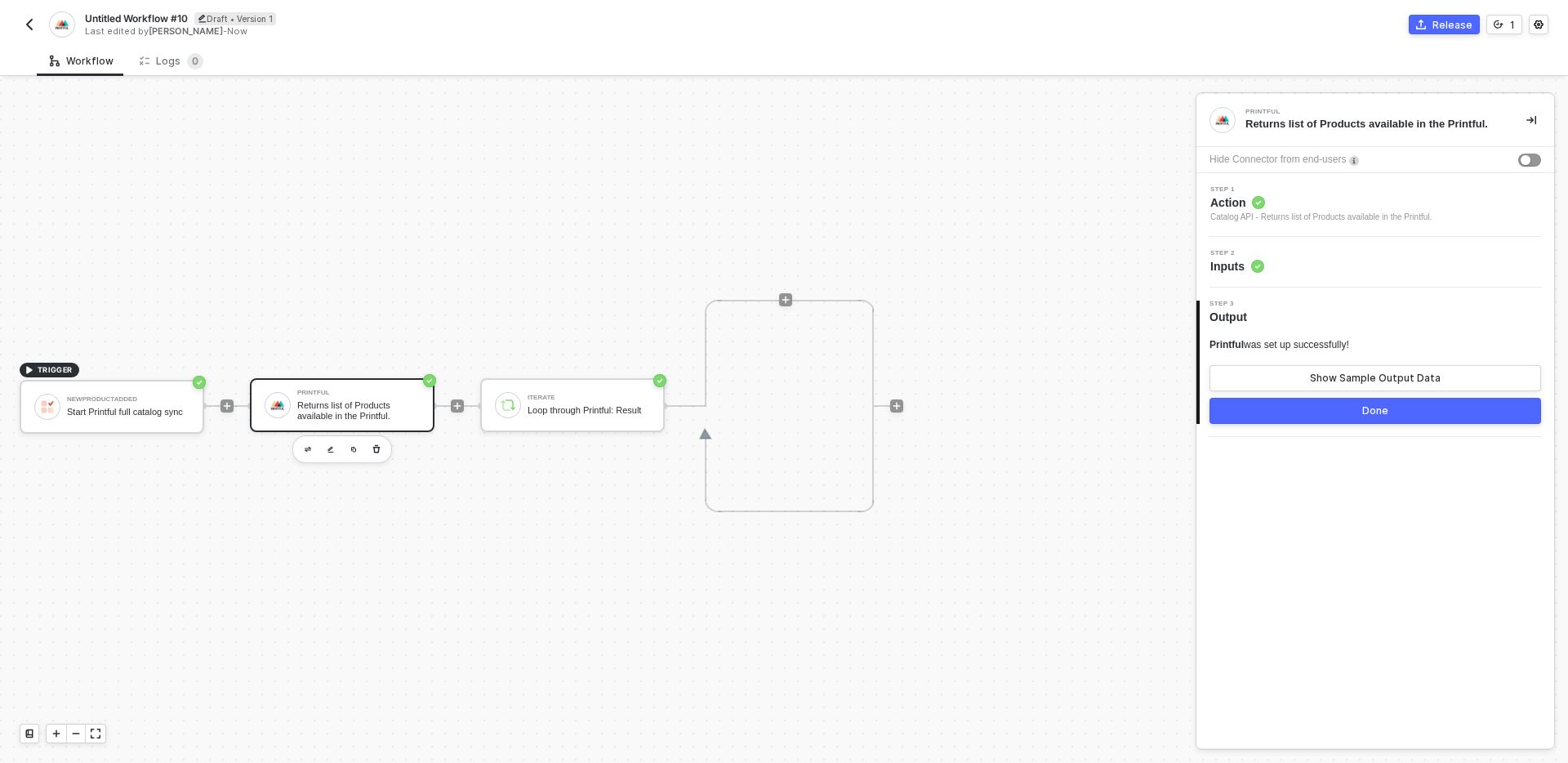
click at [1319, 408] on button "Done" at bounding box center [1375, 411] width 331 height 26
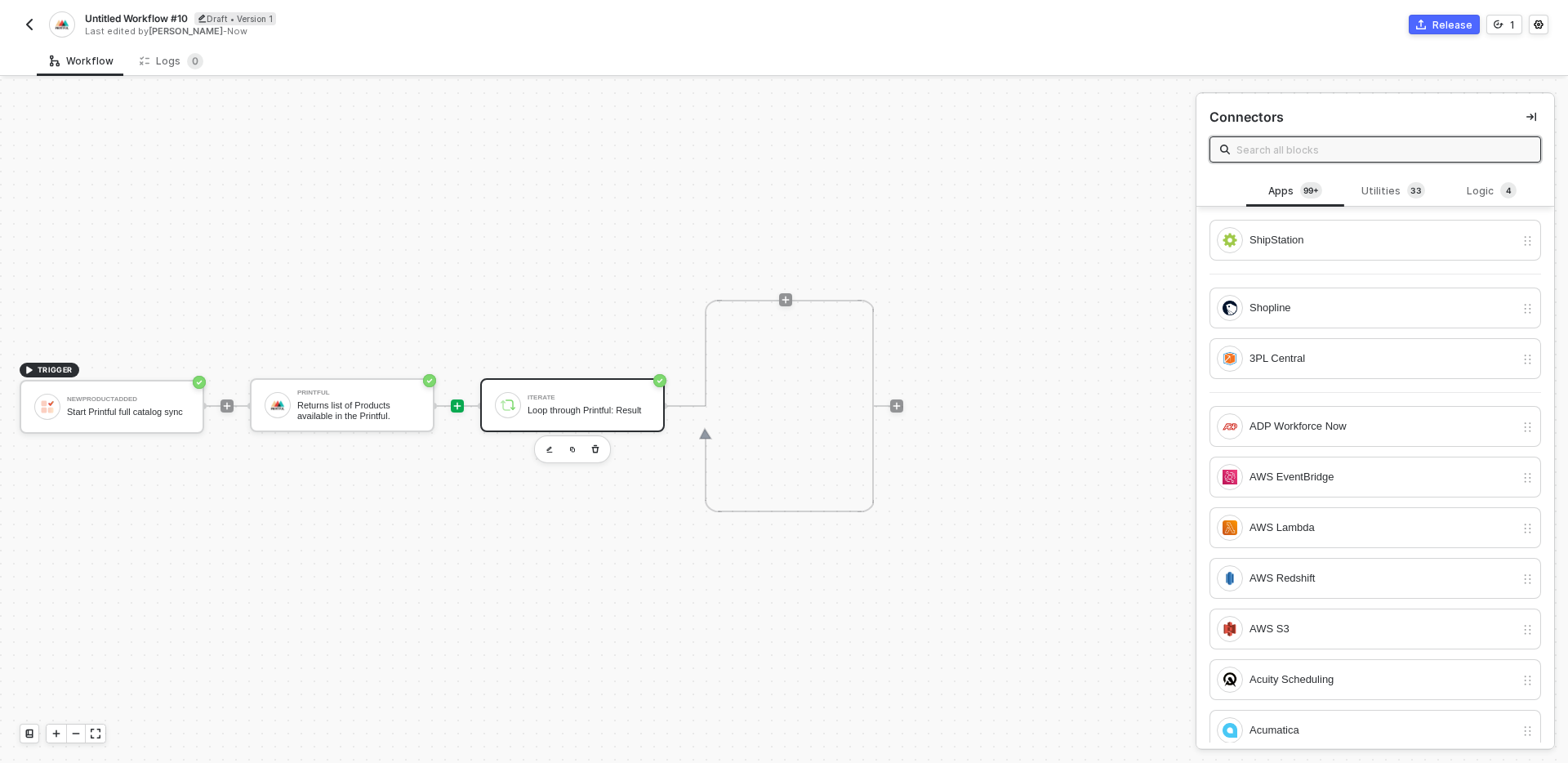
click at [621, 405] on div "Loop through Printful: Result" at bounding box center [588, 410] width 122 height 10
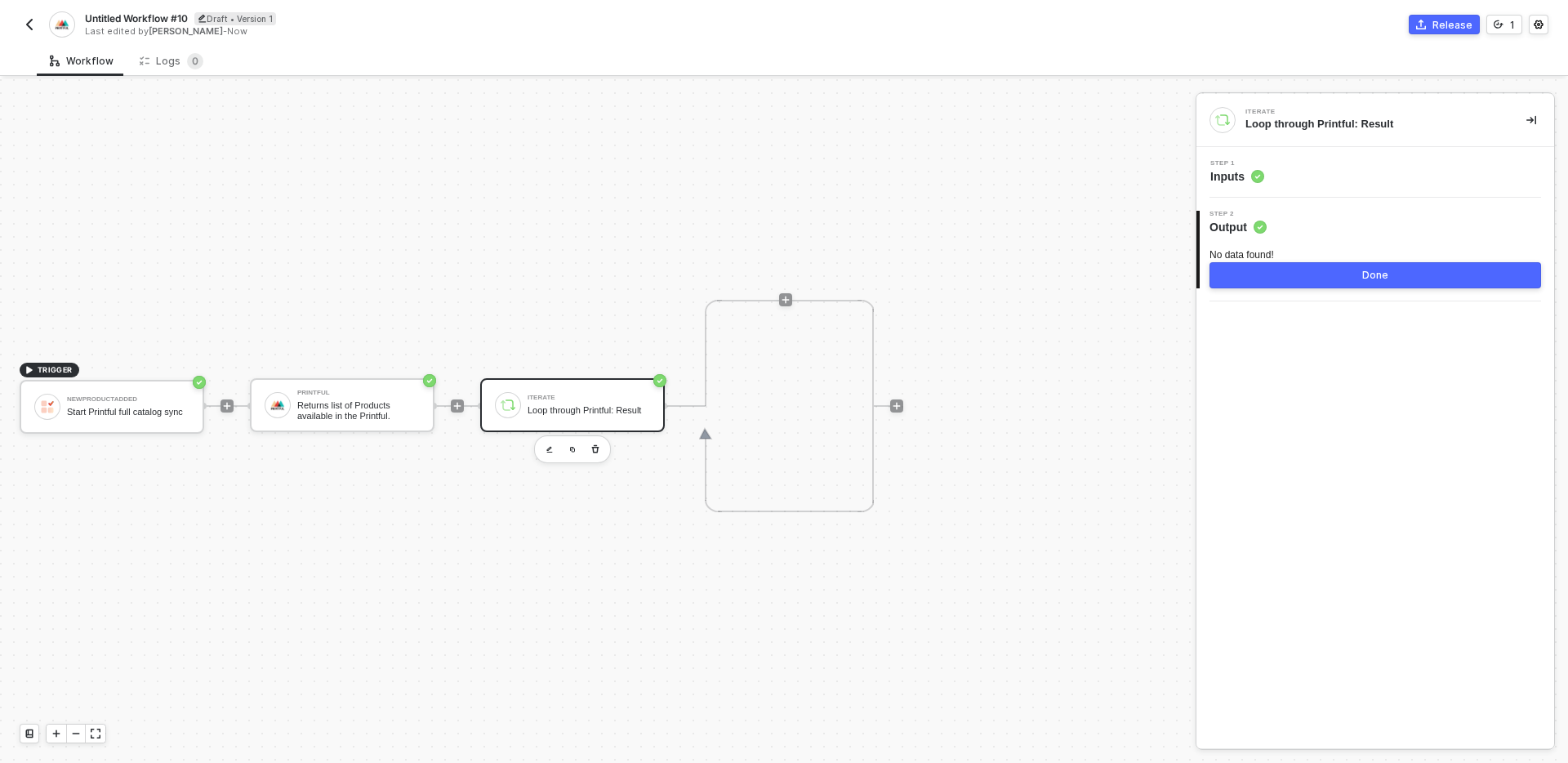
click at [1296, 173] on div "Step 1 Inputs" at bounding box center [1378, 172] width 354 height 25
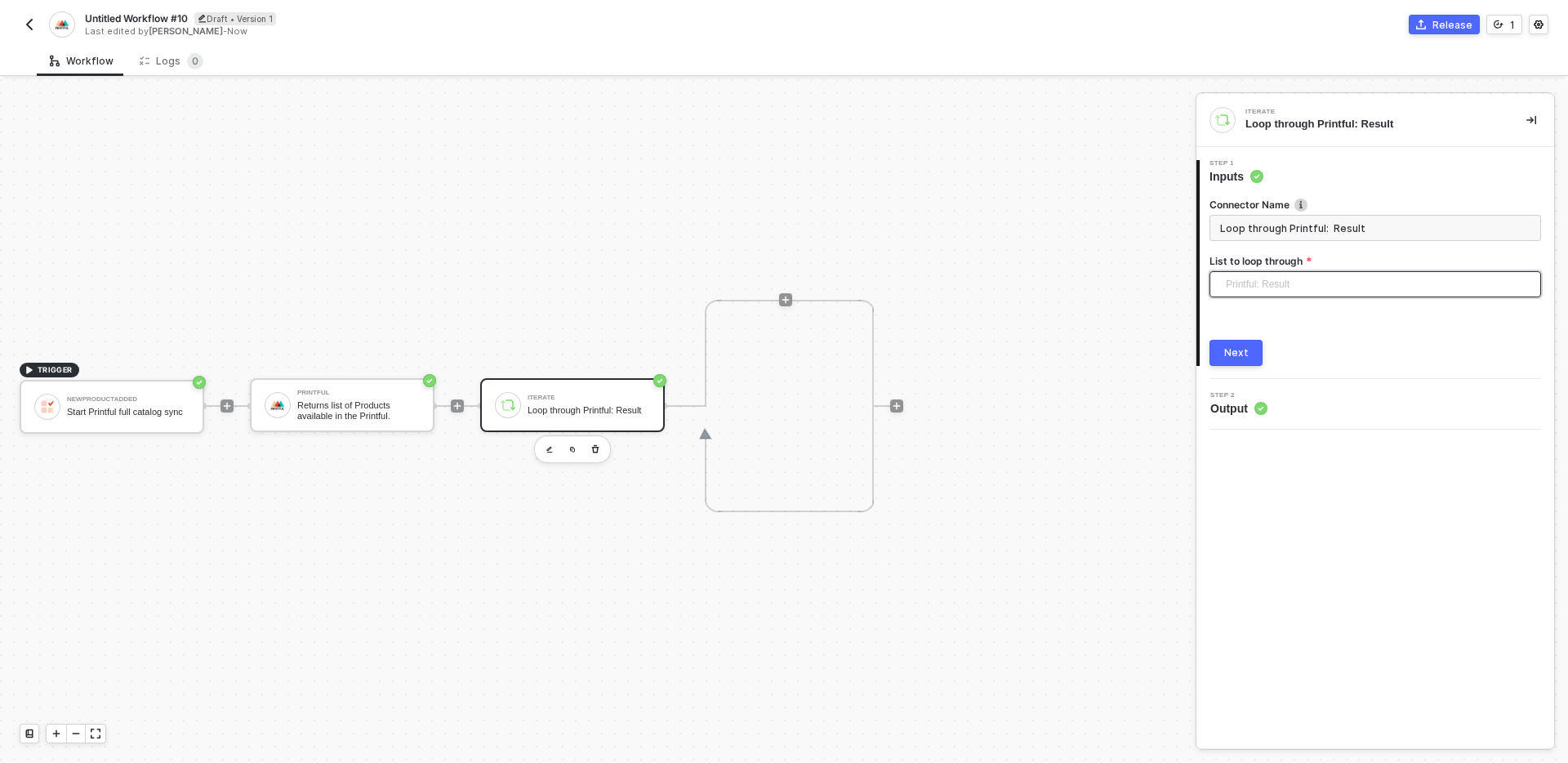
click at [1351, 284] on span "Printful: Result" at bounding box center [1378, 284] width 306 height 25
click at [1313, 314] on div "Printful: Result" at bounding box center [1375, 316] width 306 height 18
click at [1247, 352] on button "Next" at bounding box center [1236, 353] width 53 height 26
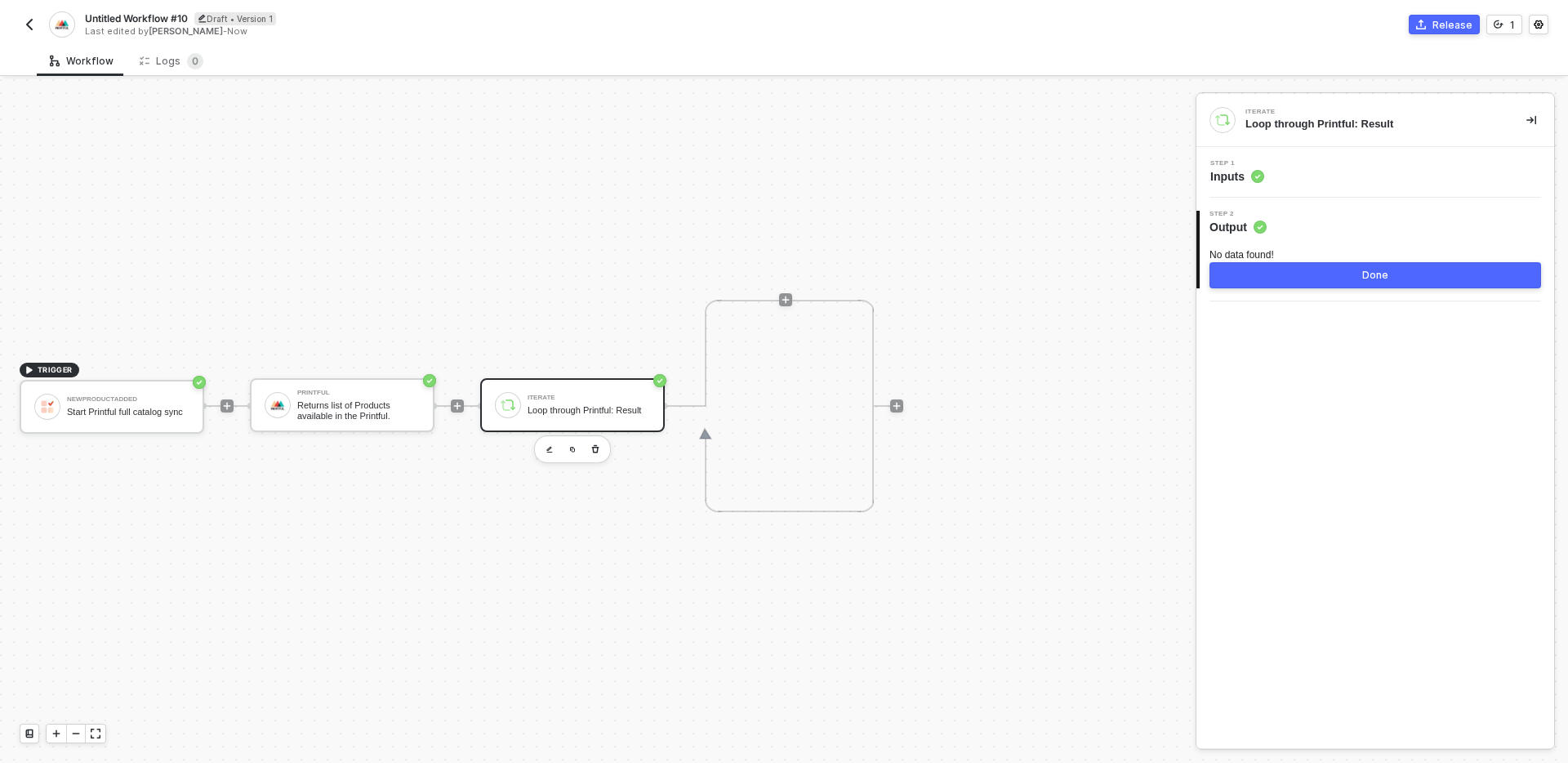
click at [1353, 246] on div "No data found! Done" at bounding box center [1375, 261] width 331 height 53
click at [1341, 373] on div "Iterate Loop through Printful: Result Step 1 Inputs 2 Step 2 Output No data fou…" at bounding box center [1375, 421] width 358 height 654
click at [998, 364] on div at bounding box center [897, 406] width 217 height 127
click at [132, 408] on div "Start Printful full catalog sync" at bounding box center [127, 412] width 122 height 10
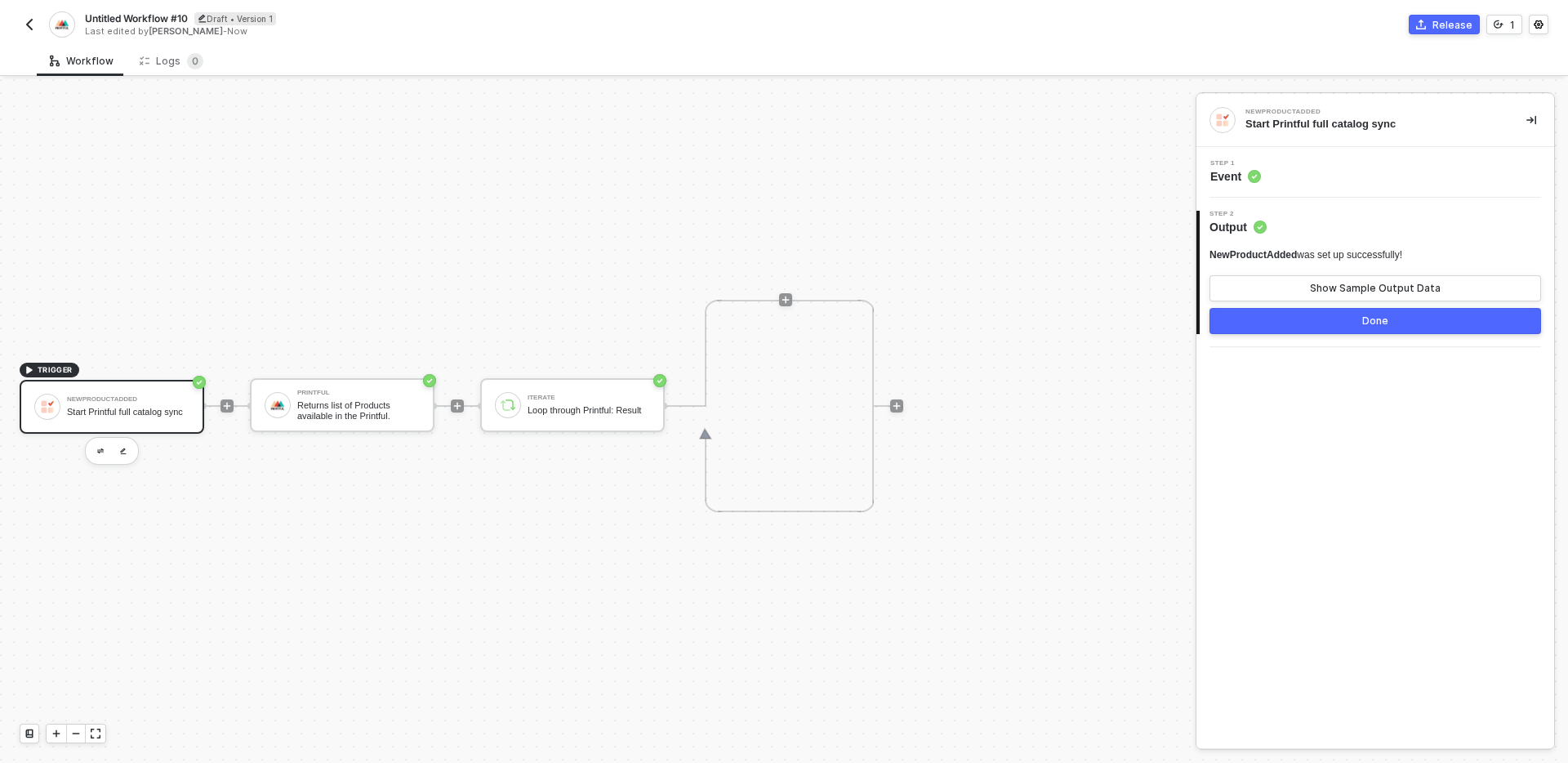
click at [1361, 161] on div "Step 1 Event" at bounding box center [1378, 172] width 354 height 25
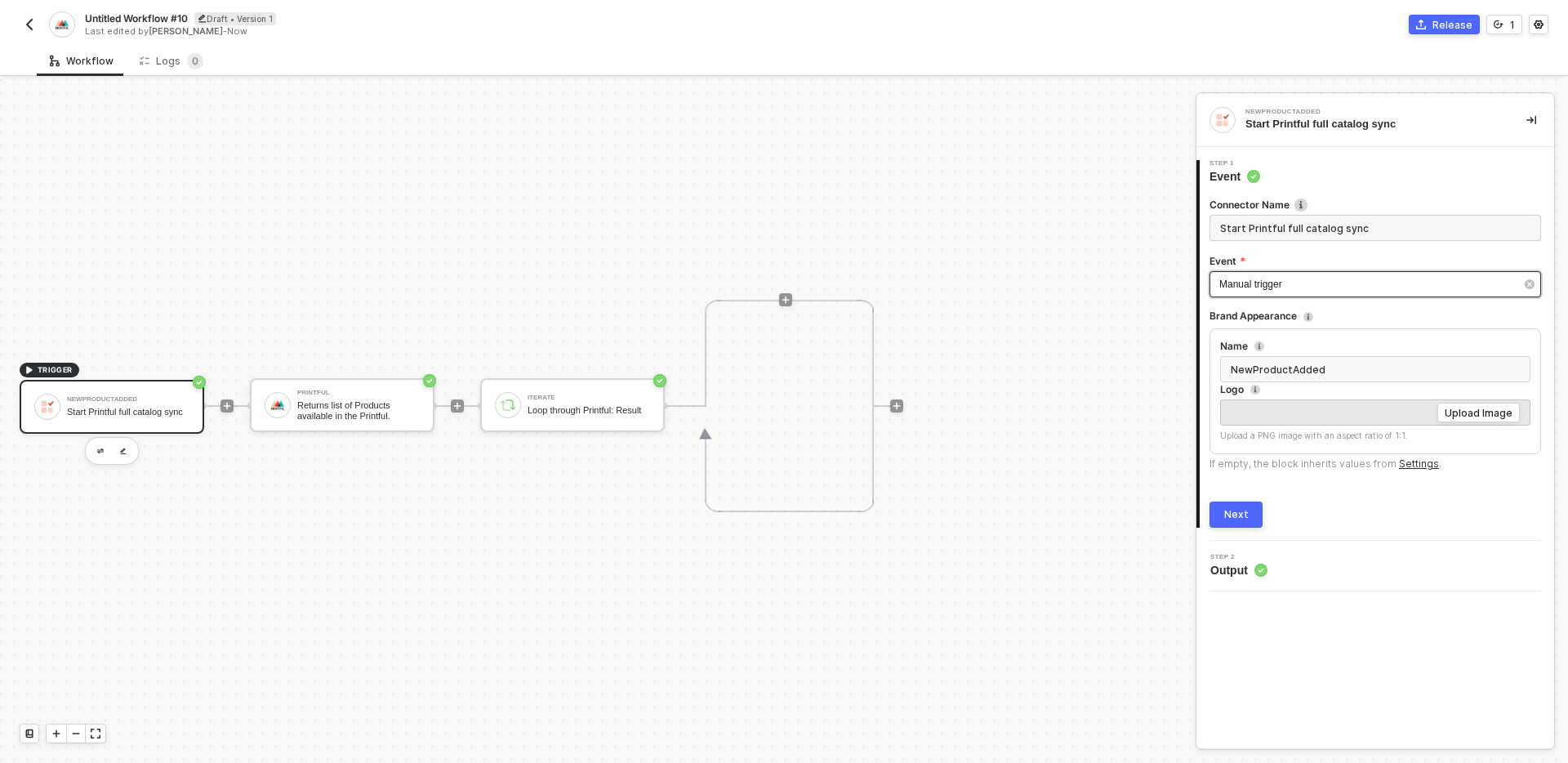
click at [1340, 289] on div "Manual trigger" at bounding box center [1367, 285] width 295 height 15
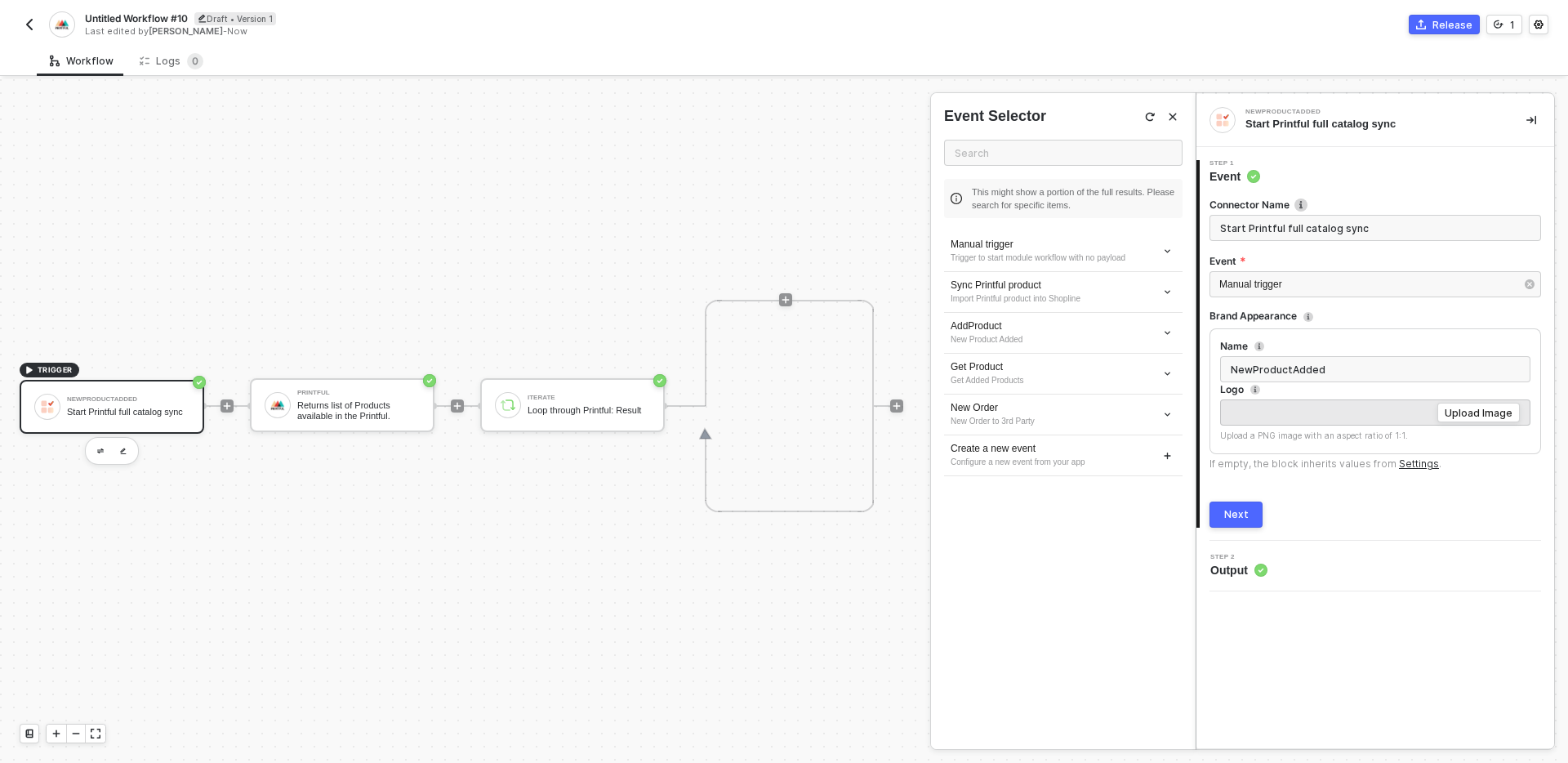
click at [1171, 118] on icon "Close" at bounding box center [1173, 117] width 8 height 8
click at [1023, 381] on div "TRIGGER NewProductAdded Start Printful full catalog sync Printful Returns list …" at bounding box center [594, 406] width 1187 height 714
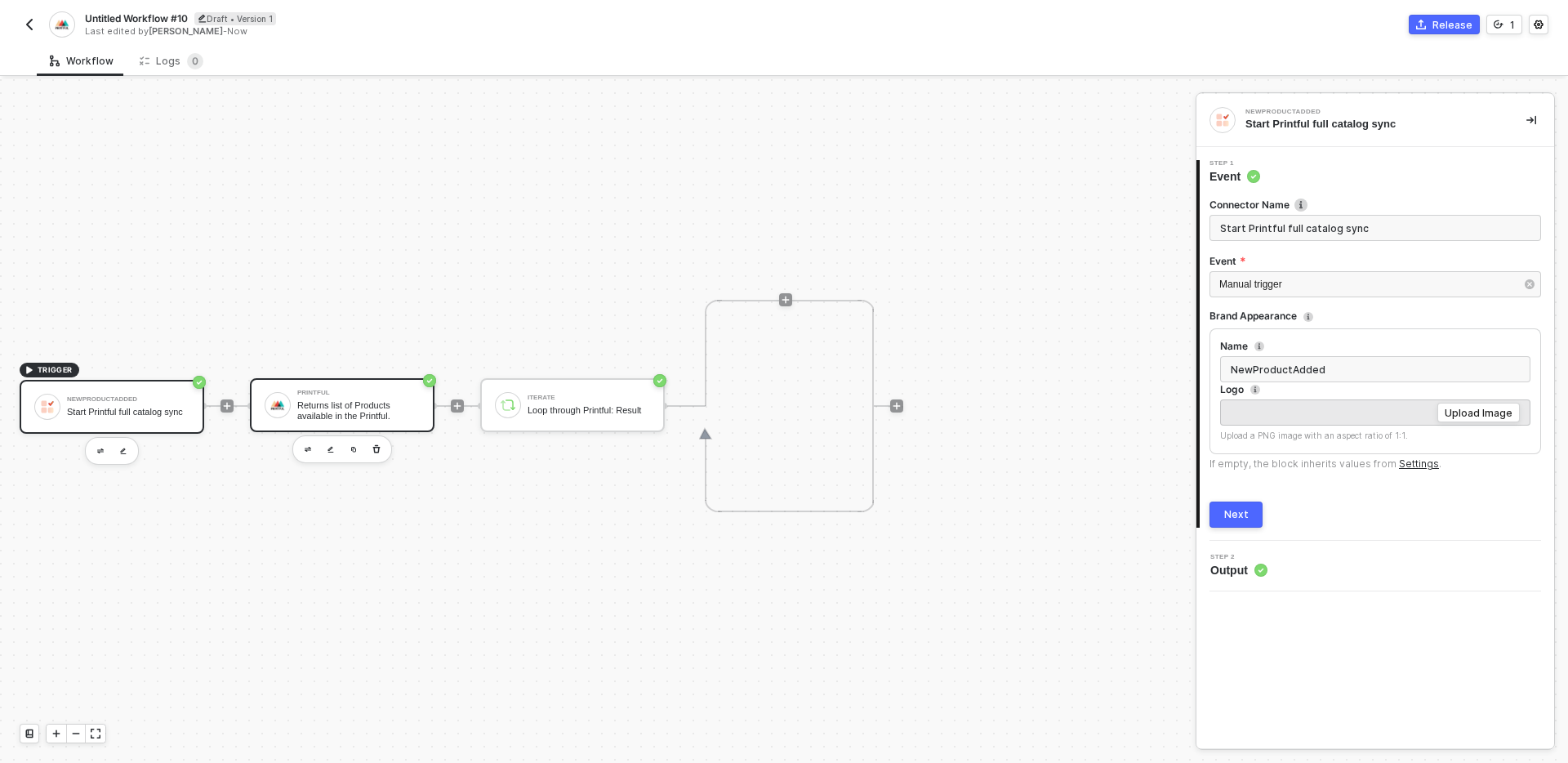
click at [324, 404] on div "Returns list of Products available in the Printful." at bounding box center [358, 411] width 122 height 21
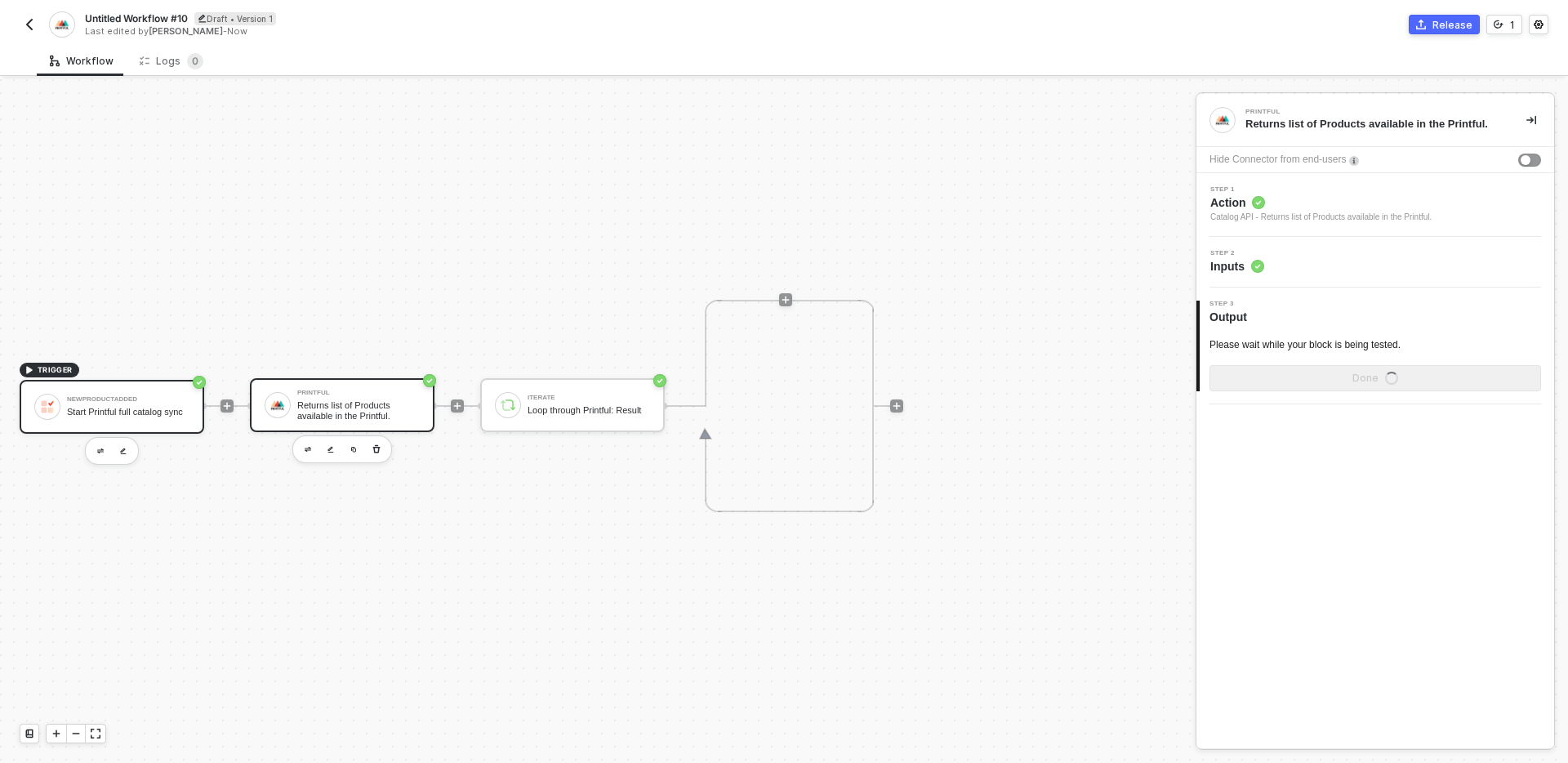
click at [133, 396] on div "NewProductAdded" at bounding box center [127, 400] width 122 height 7
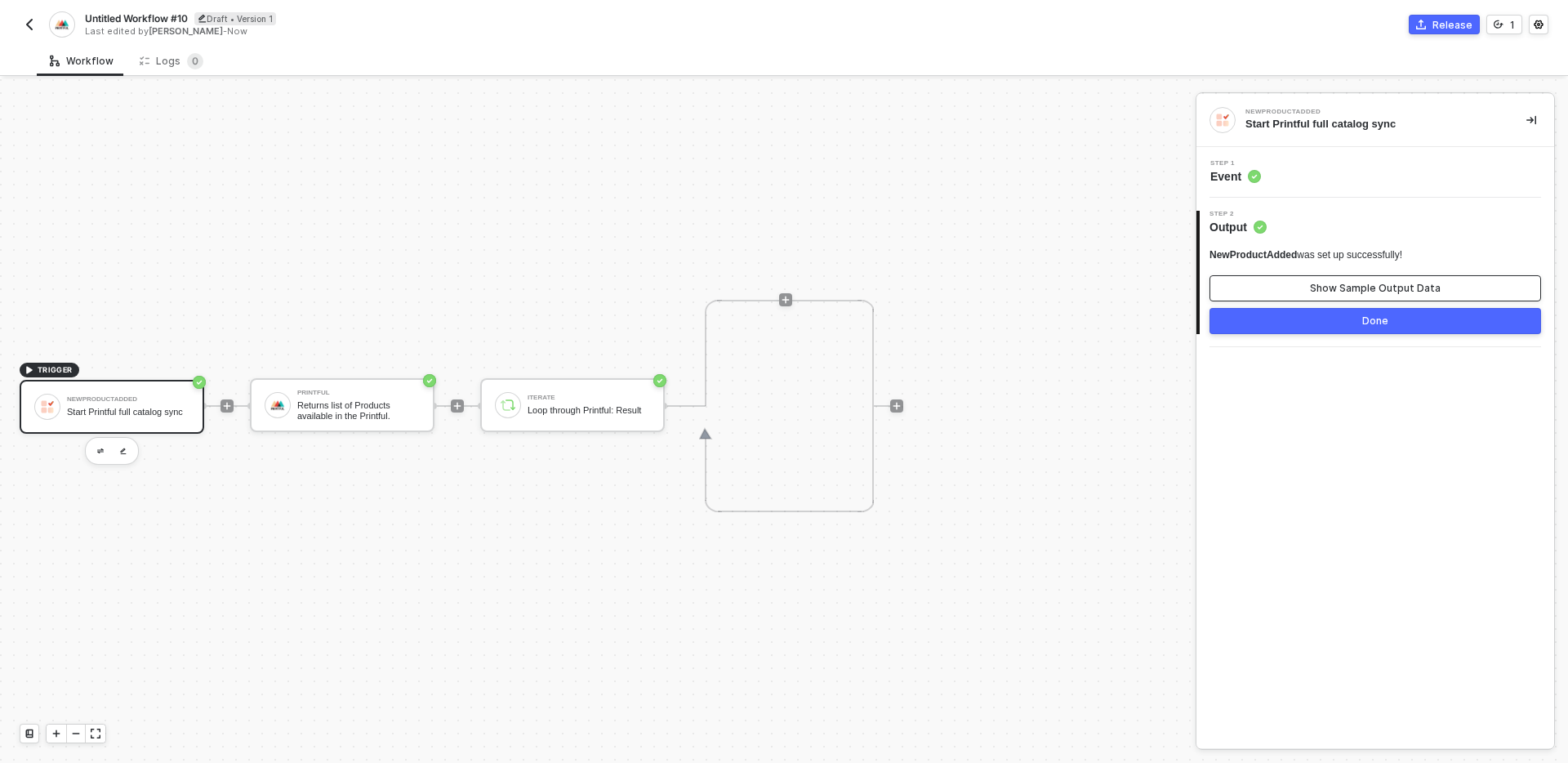
click at [1357, 291] on div "Show Sample Output Data" at bounding box center [1375, 288] width 131 height 13
click at [1174, 116] on icon "icon-close" at bounding box center [1173, 118] width 8 height 8
click at [993, 390] on div at bounding box center [897, 406] width 217 height 127
click at [628, 398] on div "Iterate Loop through Printful: Result" at bounding box center [588, 405] width 122 height 31
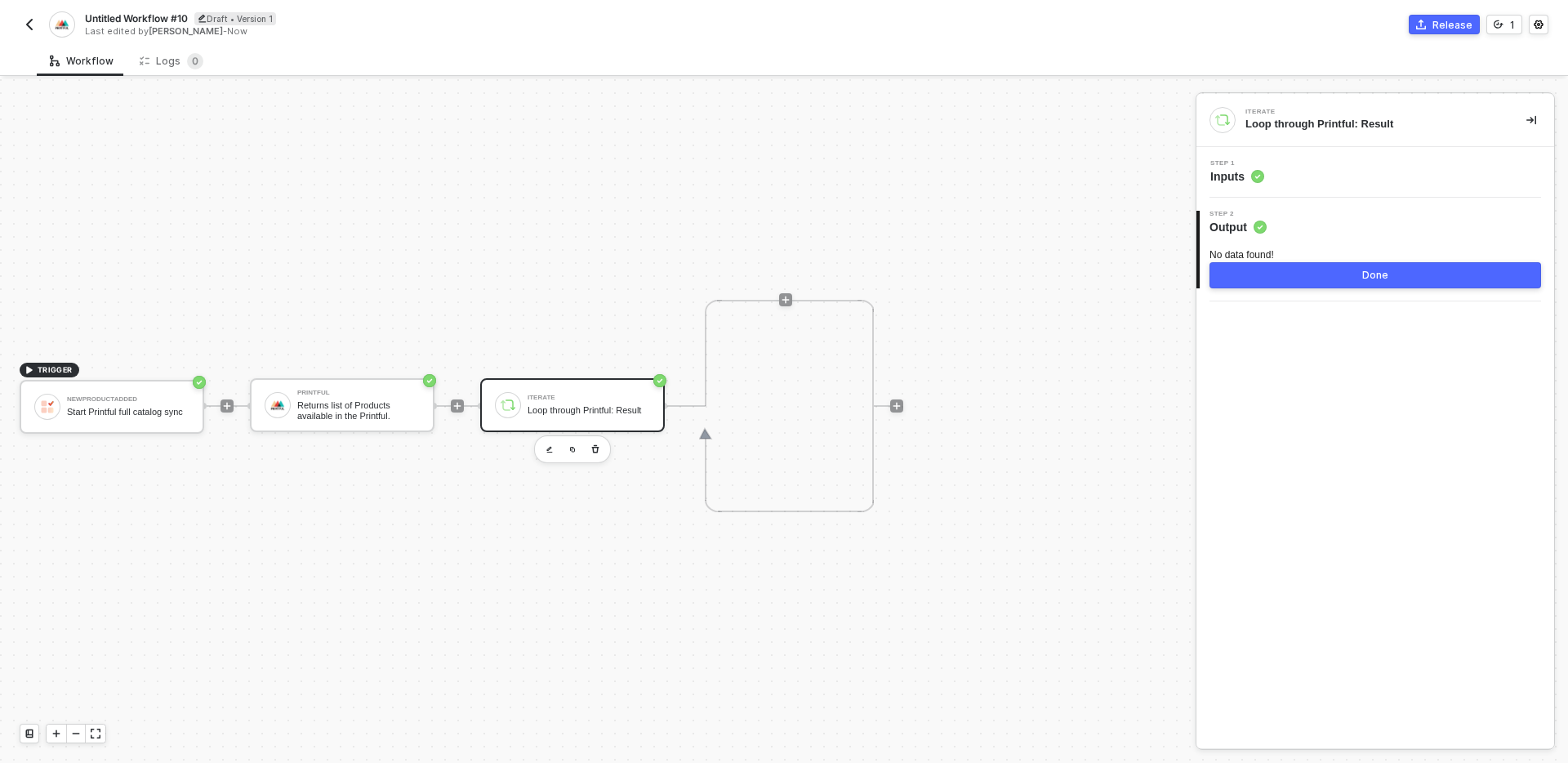
click at [498, 497] on div "TRIGGER NewProductAdded Start Printful full catalog sync Printful Returns list …" at bounding box center [594, 406] width 1187 height 714
click at [522, 274] on div "TRIGGER NewProductAdded Start Printful full catalog sync Printful Returns list …" at bounding box center [594, 406] width 1187 height 714
click at [787, 298] on icon "icon-play" at bounding box center [785, 299] width 9 height 9
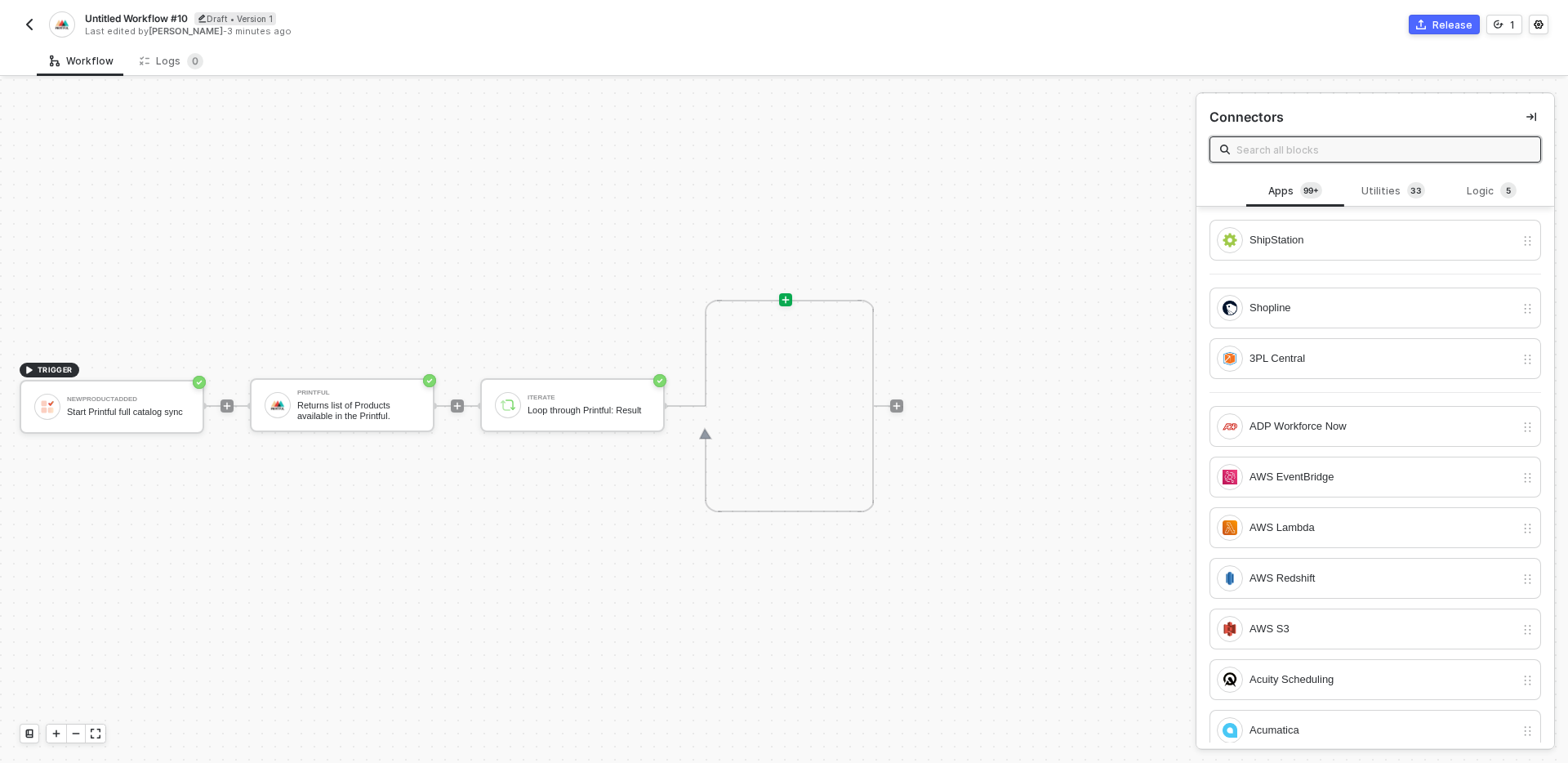
click at [1257, 144] on input "text" at bounding box center [1384, 149] width 294 height 18
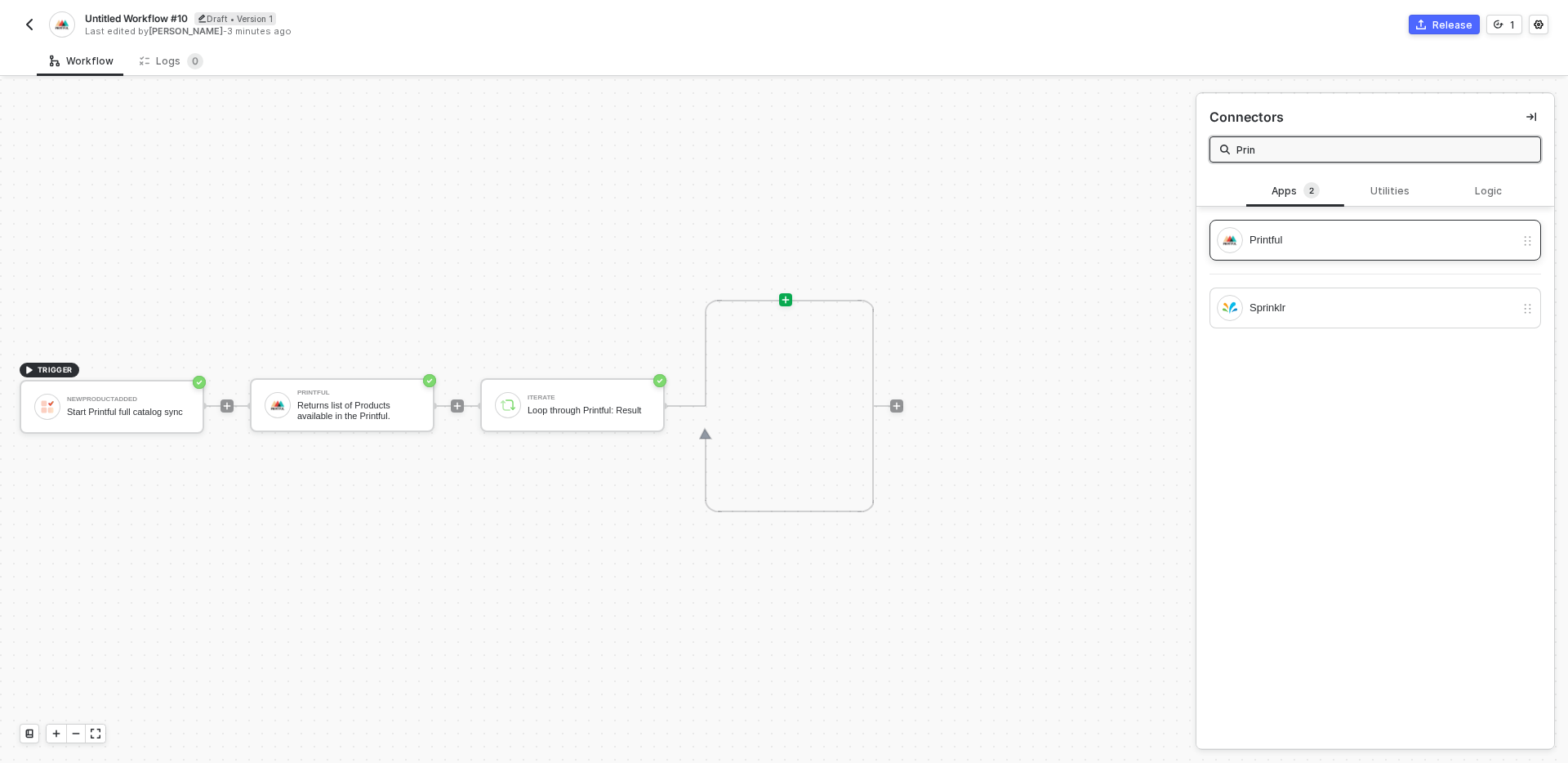
type input "Prin"
click at [1319, 253] on div "Printful" at bounding box center [1375, 240] width 331 height 41
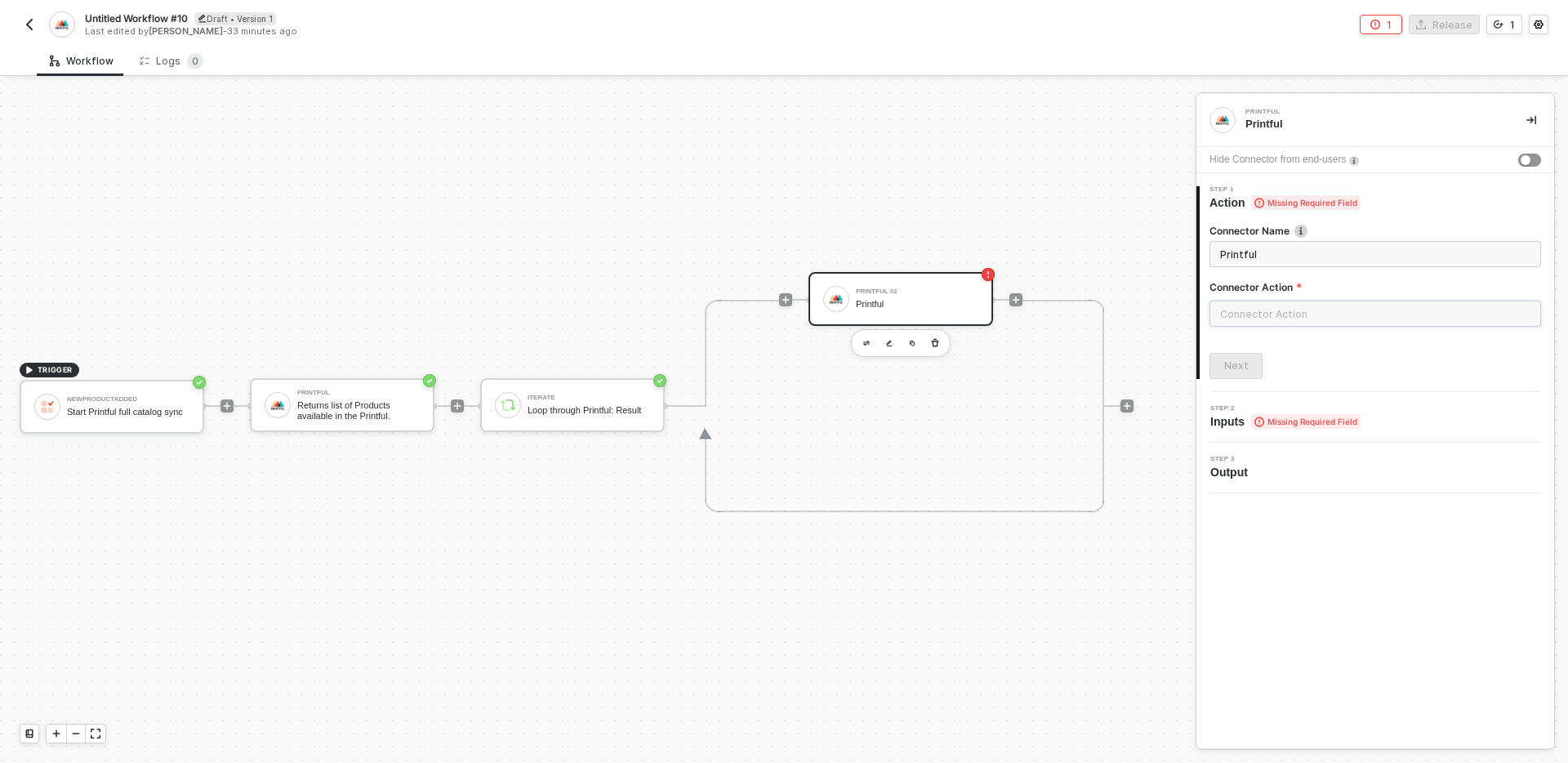
click at [1331, 314] on input "text" at bounding box center [1375, 314] width 331 height 26
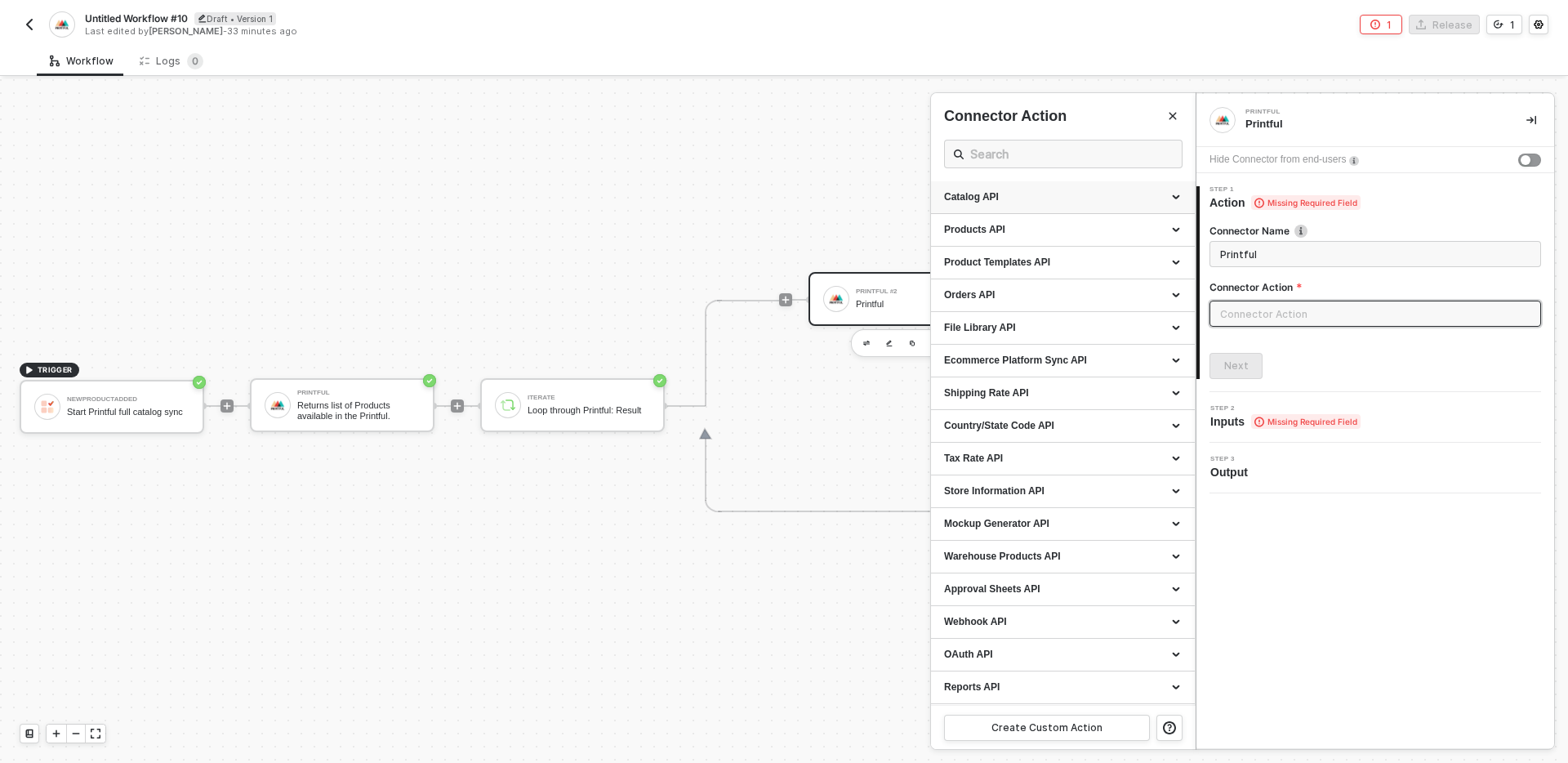
click at [1032, 202] on div "Catalog API" at bounding box center [1062, 197] width 237 height 14
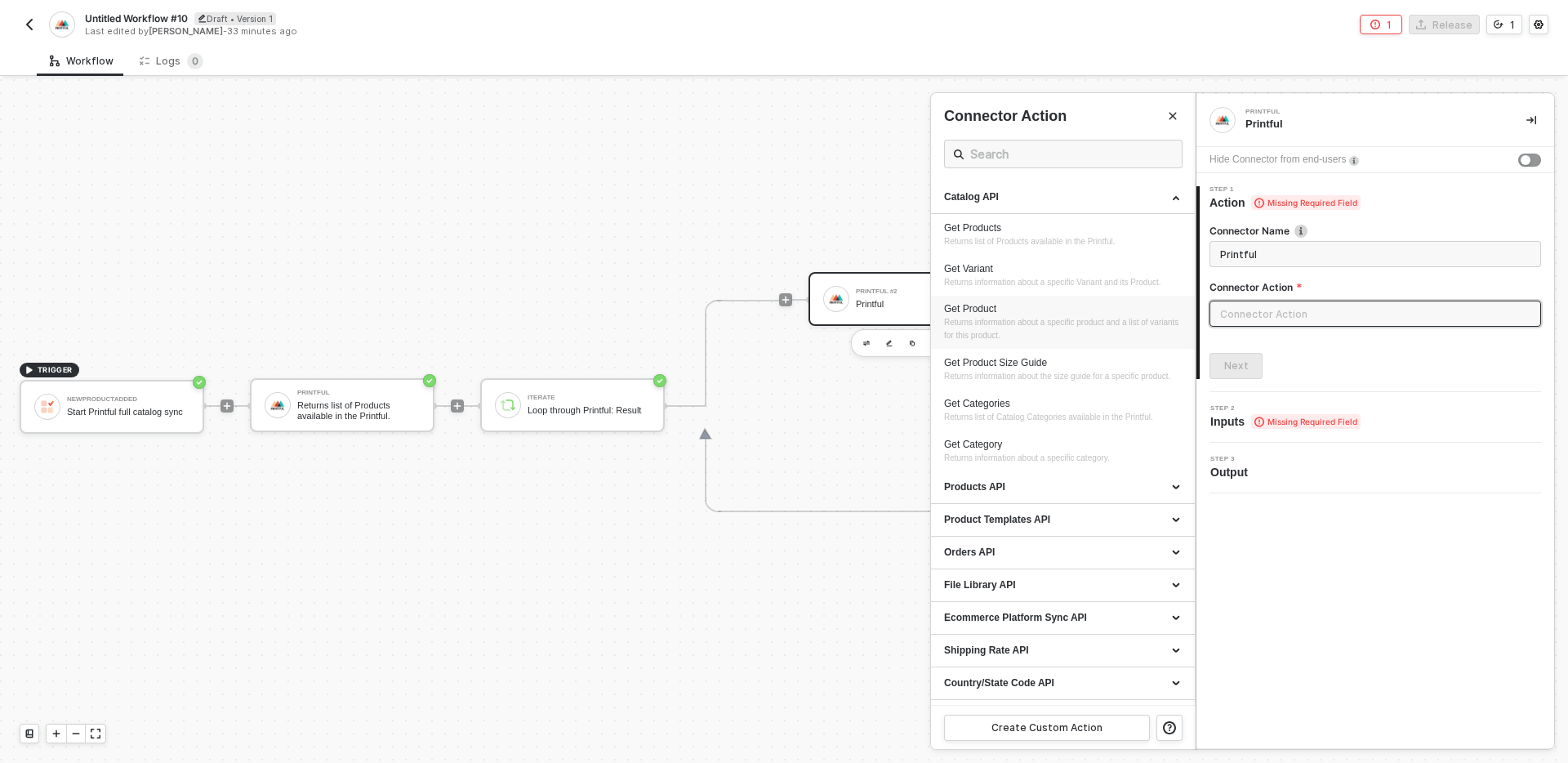
click at [1026, 332] on span "Returns information about a specific product and a list of variants for this pr…" at bounding box center [1062, 329] width 237 height 22
type input "Returns information about a specific product and a list of variants for this pr…"
type input "Catalog API - Get Product"
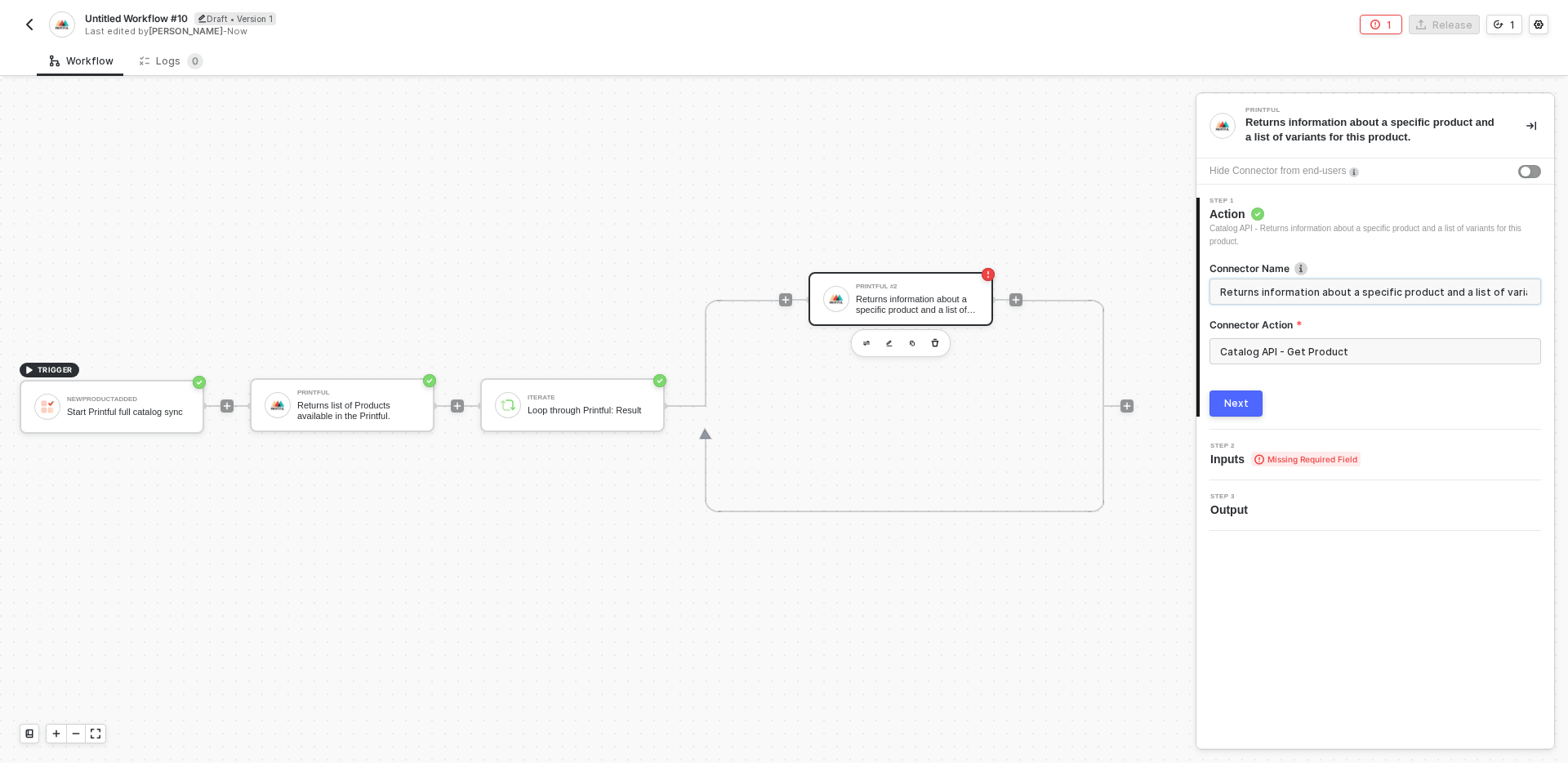
click at [1278, 293] on input "Returns information about a specific product and a list of variants for this pr…" at bounding box center [1373, 291] width 307 height 18
drag, startPoint x: 1278, startPoint y: 293, endPoint x: 1306, endPoint y: 293, distance: 28.0
click at [1306, 293] on input "Returns information about a specific product and a list of variants for this pr…" at bounding box center [1373, 291] width 307 height 18
click at [1287, 294] on input "Returns information about a specific product and a list of variants for this pr…" at bounding box center [1373, 291] width 307 height 18
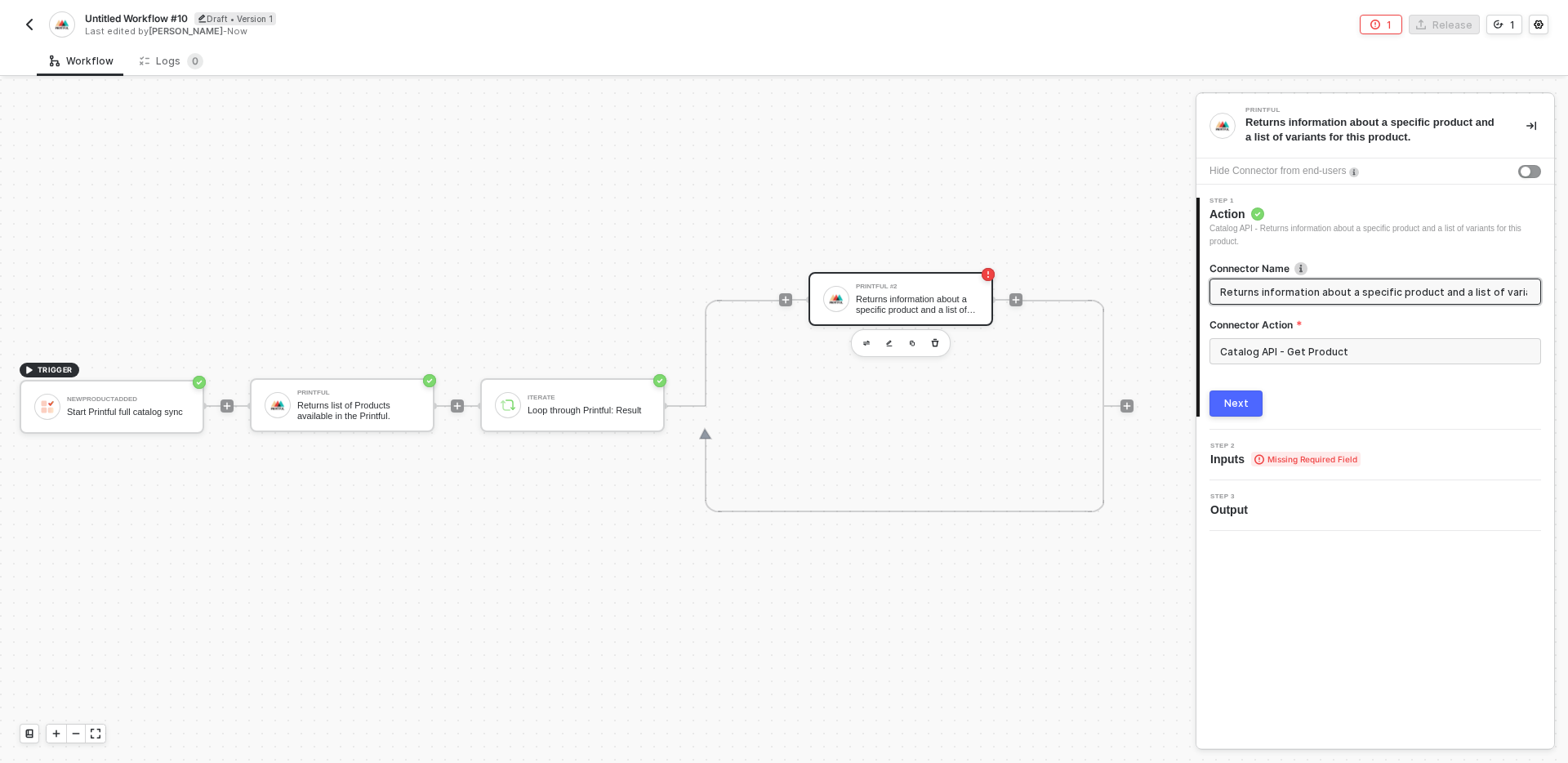
drag, startPoint x: 1287, startPoint y: 294, endPoint x: 1330, endPoint y: 294, distance: 43.0
click at [1331, 294] on input "Returns information about a specific product and a list of variants for this pr…" at bounding box center [1373, 291] width 307 height 18
drag, startPoint x: 1343, startPoint y: 292, endPoint x: 1658, endPoint y: 292, distance: 315.0
click at [1567, 292] on html "Alloy Untitled Workflow #10 Draft • Version 1 Last edited by Carlos Saavedra - …" at bounding box center [784, 381] width 1568 height 763
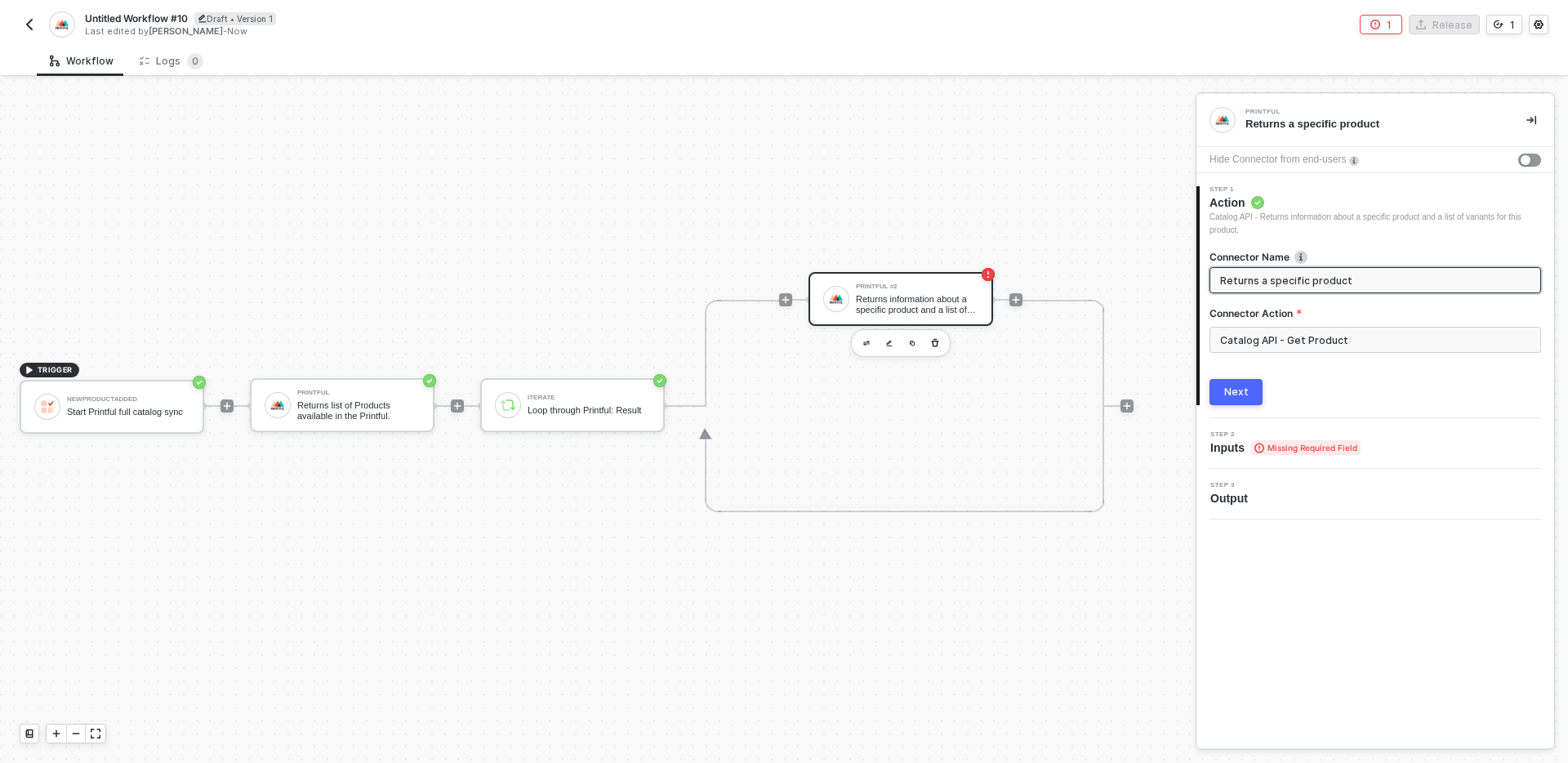
type input "Returns a specific product"
click at [1236, 390] on div "Next" at bounding box center [1236, 391] width 25 height 13
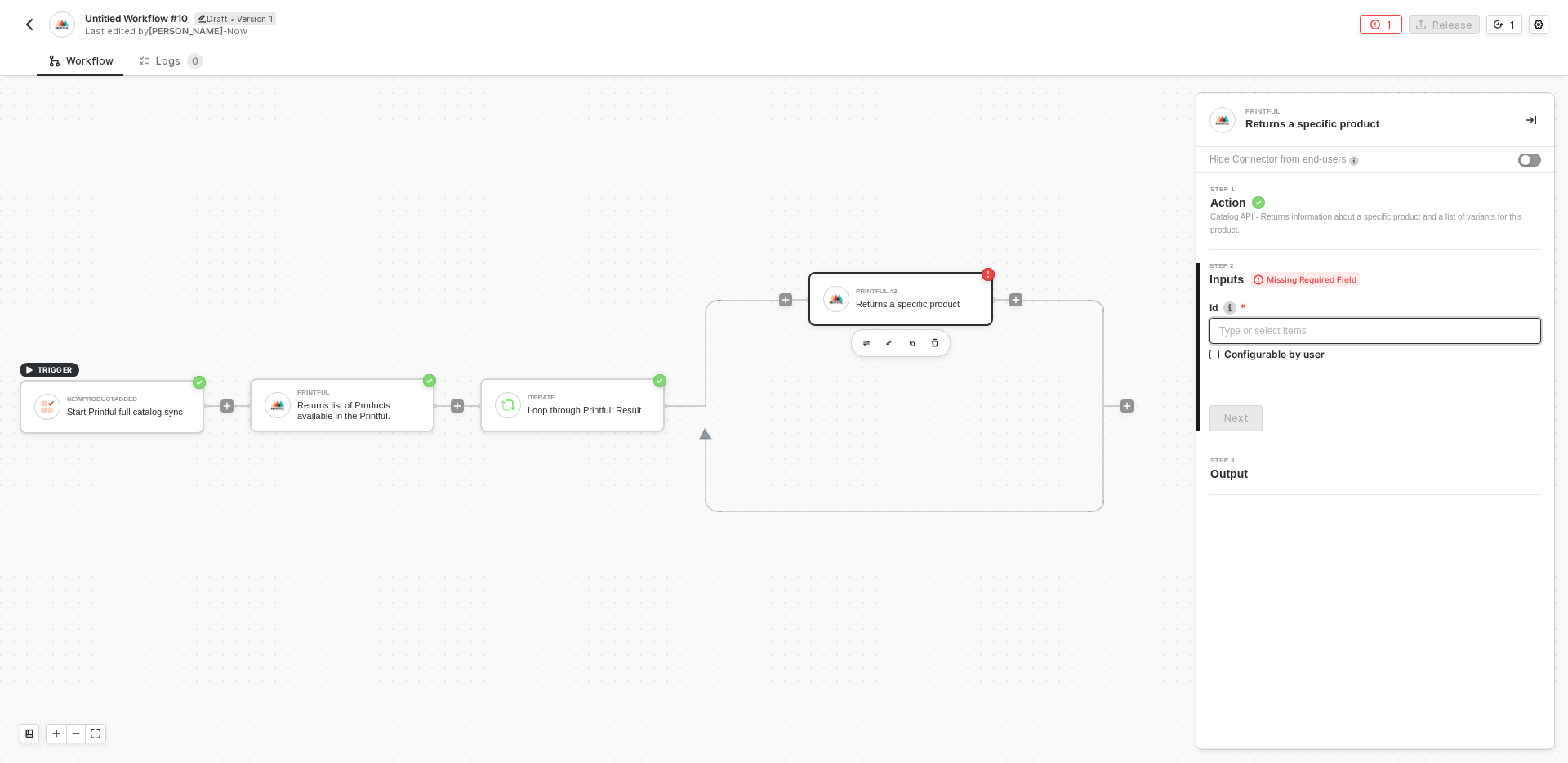
click at [1295, 322] on div "Type or select items ﻿" at bounding box center [1375, 331] width 331 height 26
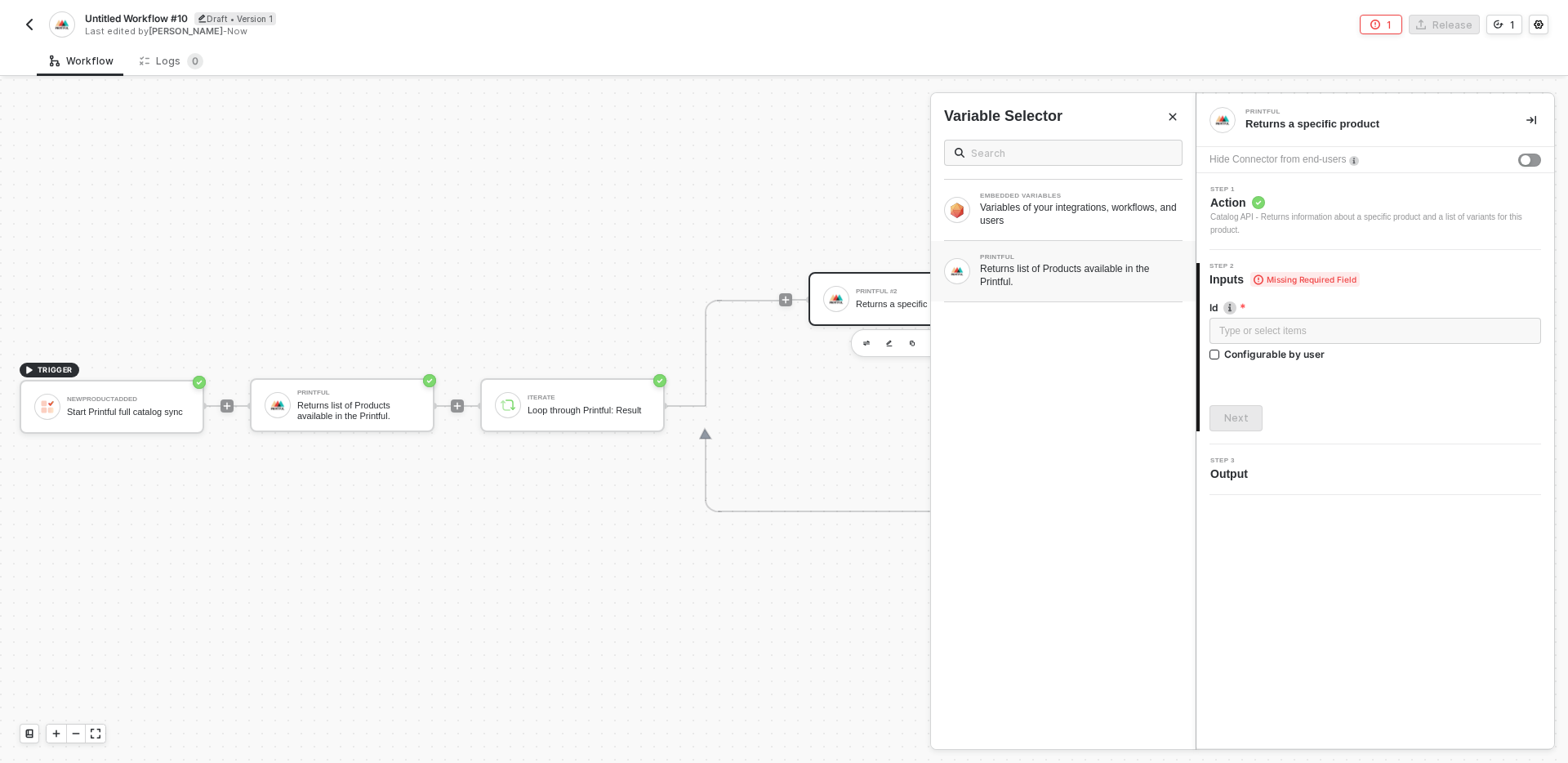
click at [1094, 273] on div "Returns list of Products available in the Printful." at bounding box center [1080, 275] width 202 height 26
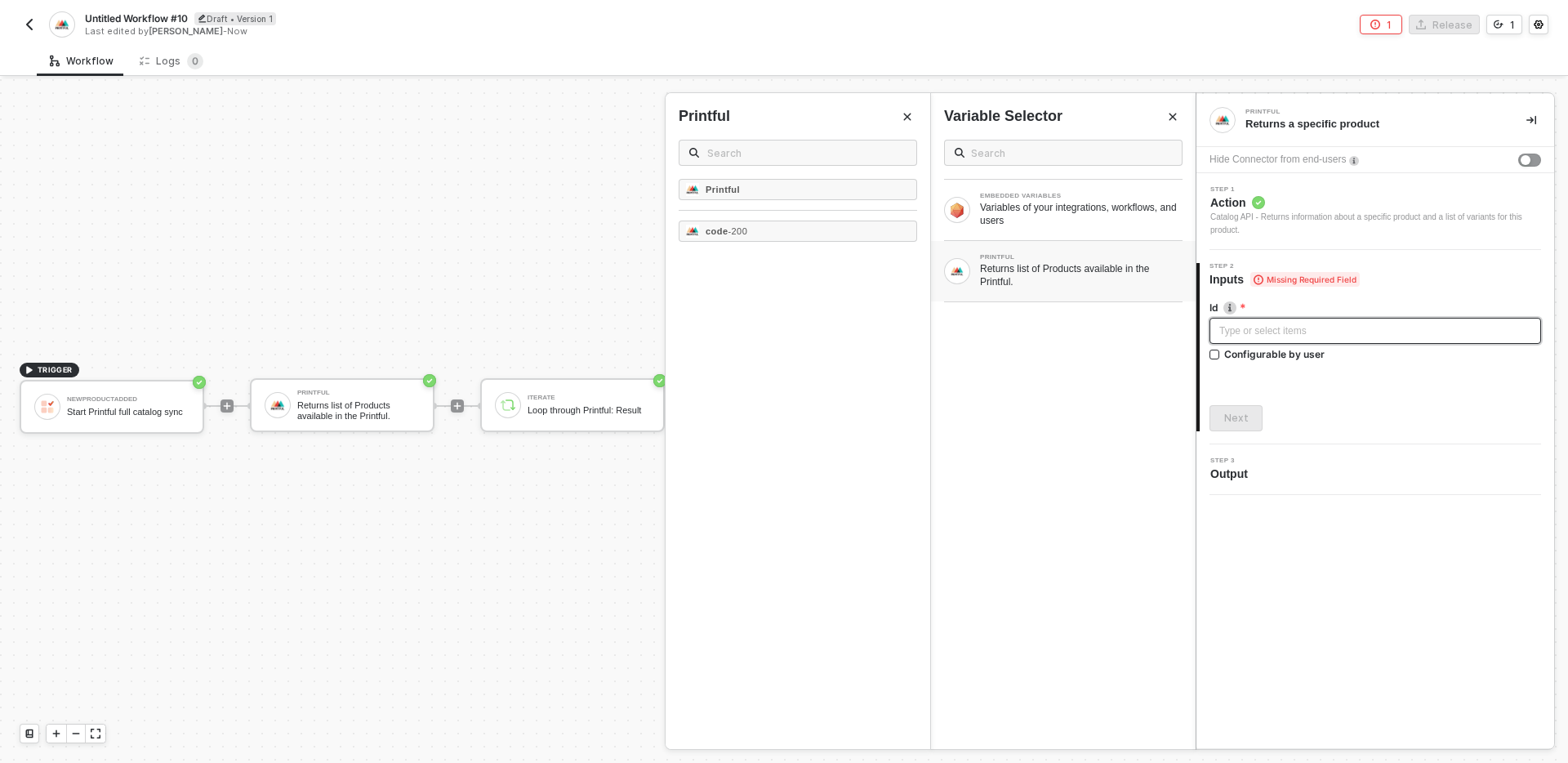
click at [1314, 326] on div "Type or select items ﻿" at bounding box center [1375, 332] width 312 height 15
click at [1247, 419] on button "Next" at bounding box center [1236, 418] width 53 height 26
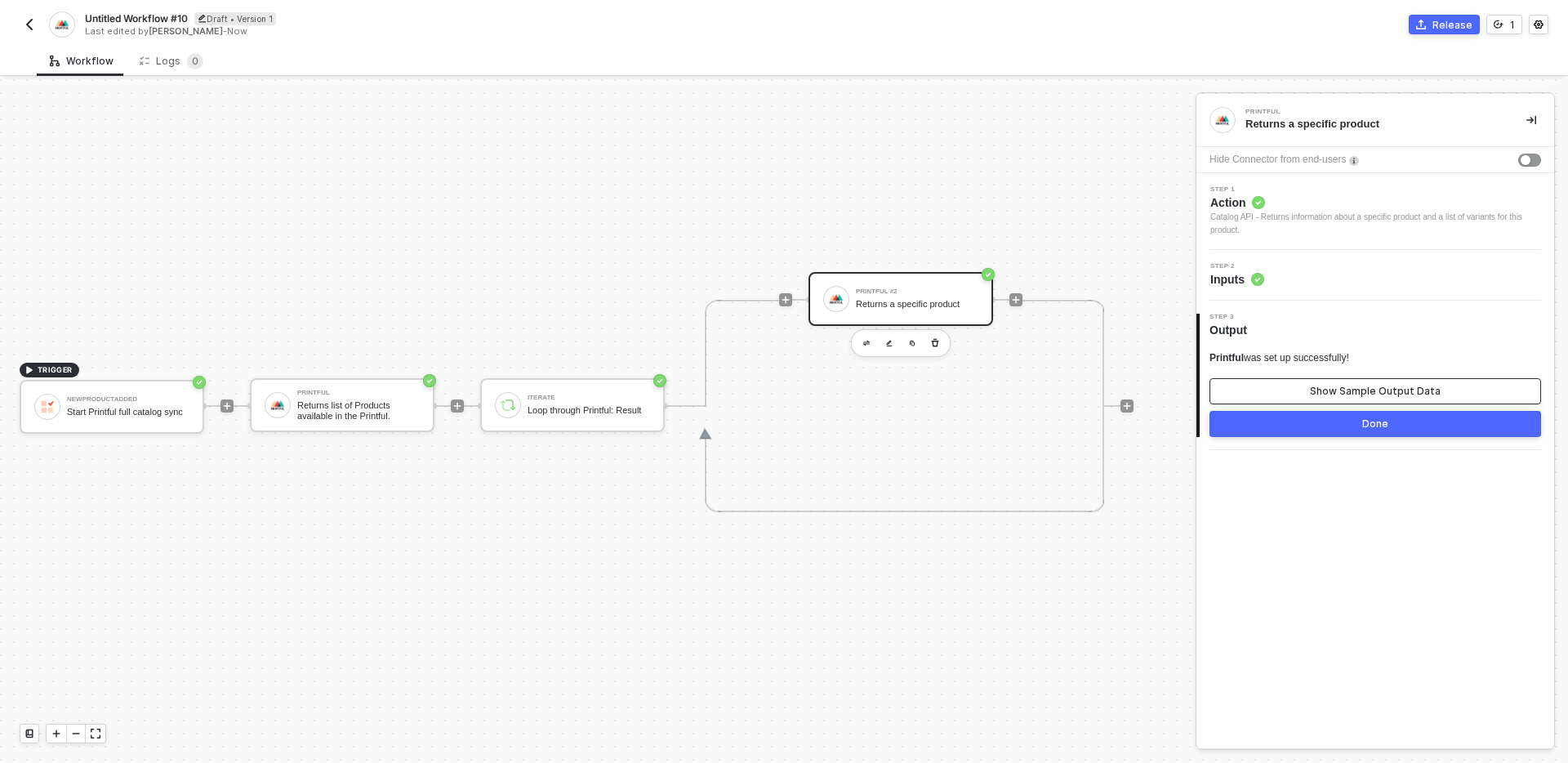
click at [1313, 388] on div "Show Sample Output Data" at bounding box center [1375, 390] width 131 height 13
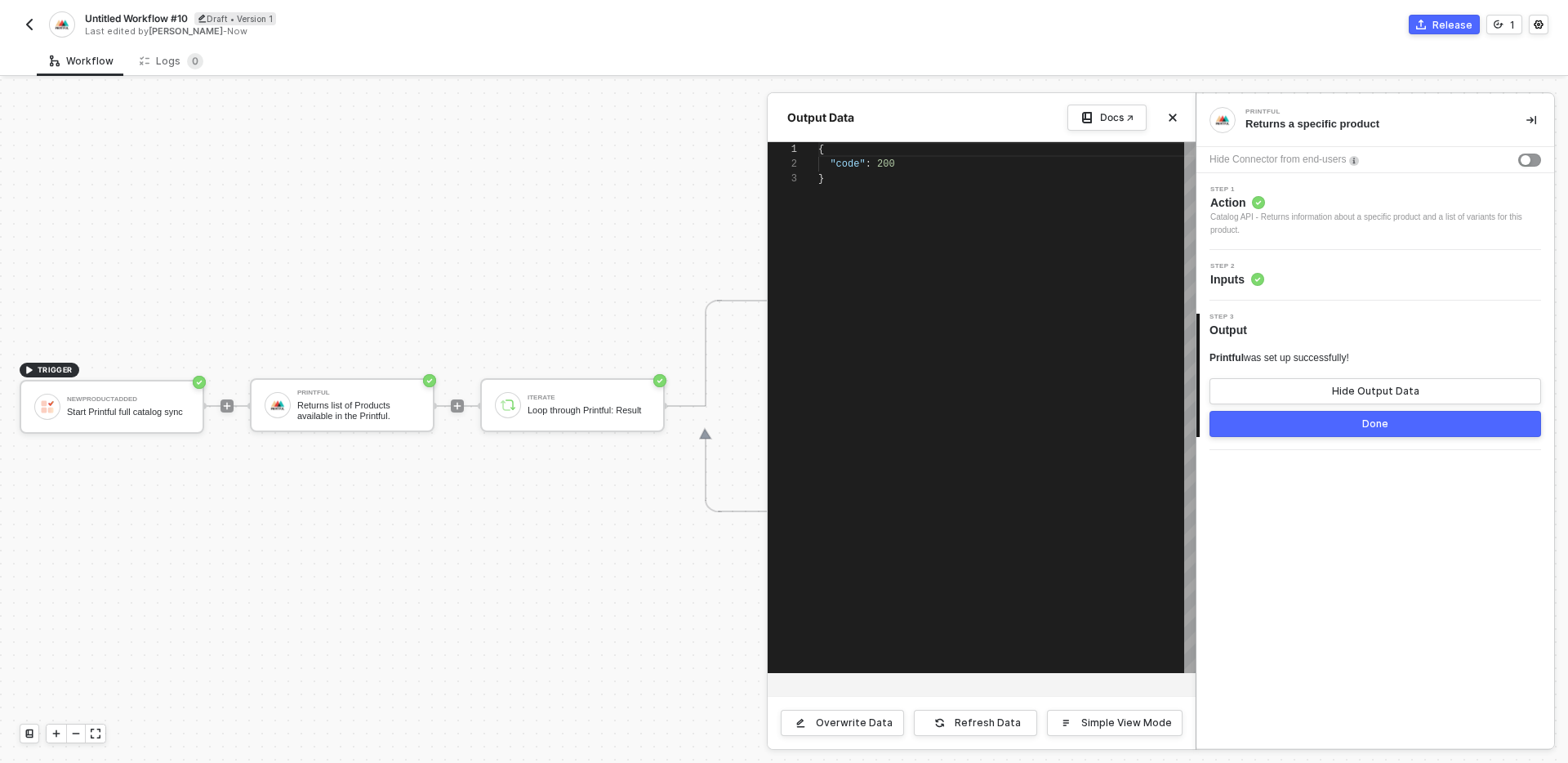
scroll to position [29, 0]
click at [841, 723] on div "Overwrite Data" at bounding box center [854, 723] width 77 height 13
click at [891, 411] on div "{ "code" : 200 }" at bounding box center [1007, 407] width 377 height 531
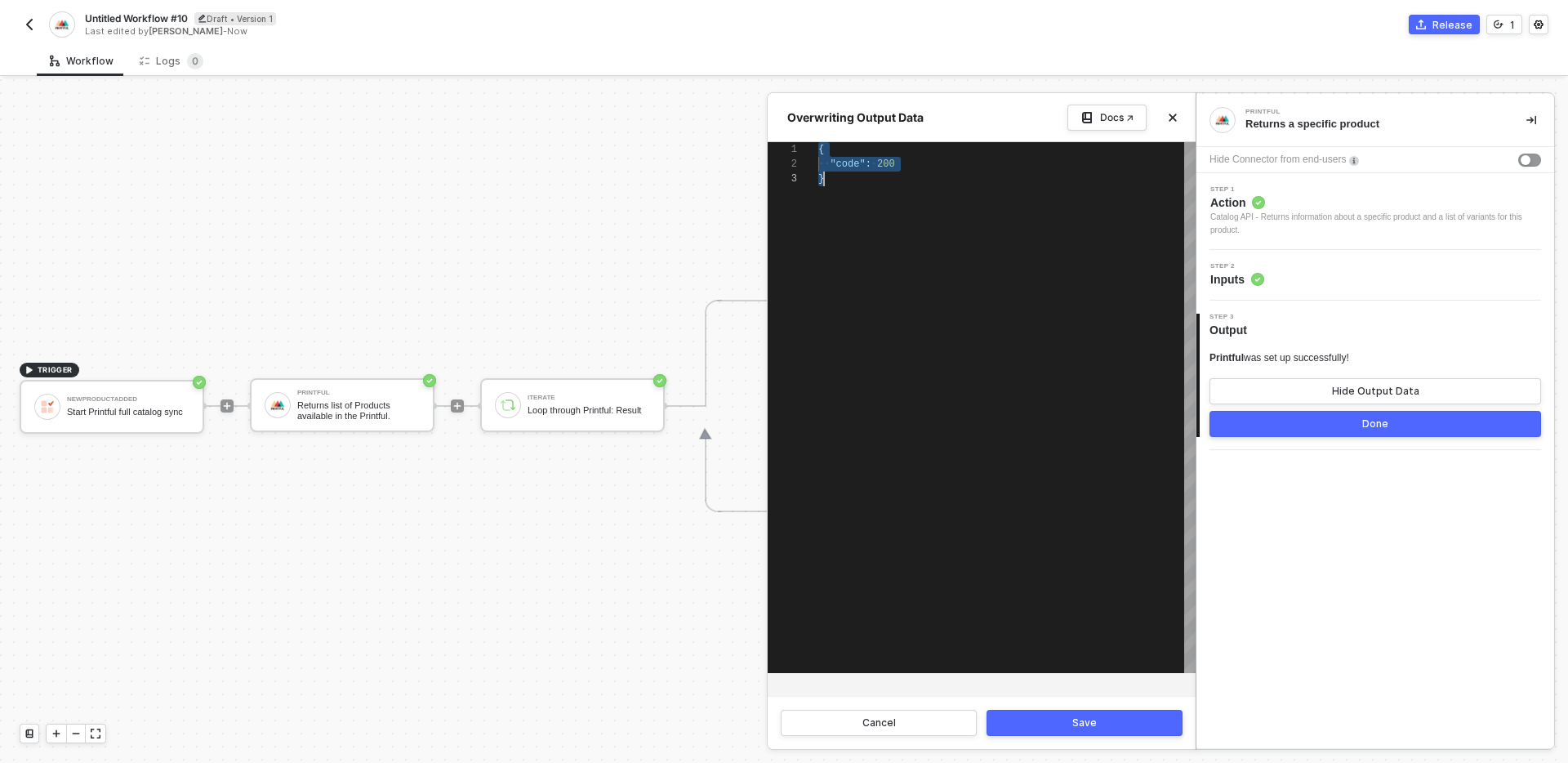
paste textarea "] }, "extra": []"
type textarea "] }, "extra": [] }"
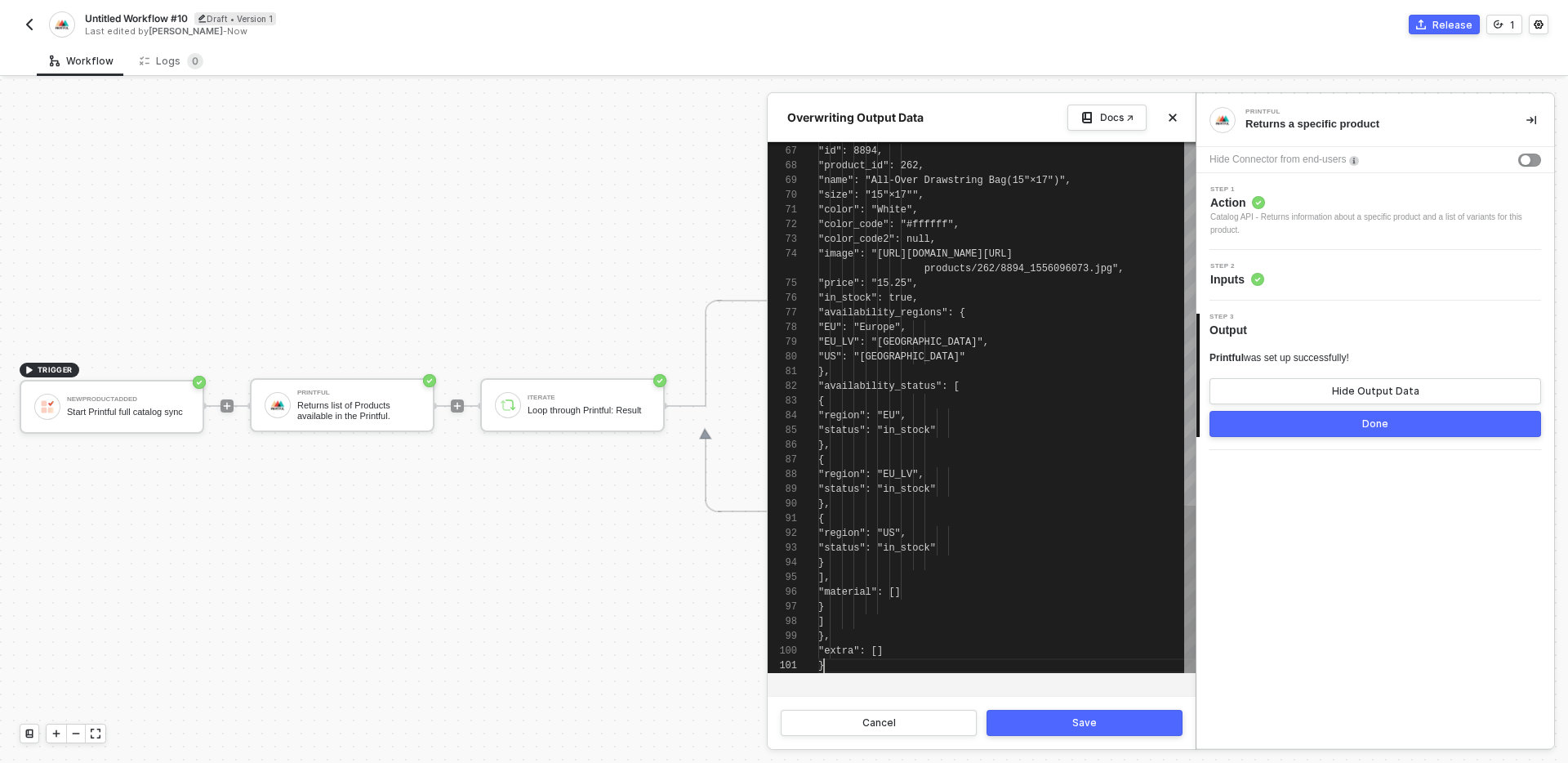
scroll to position [44, 6]
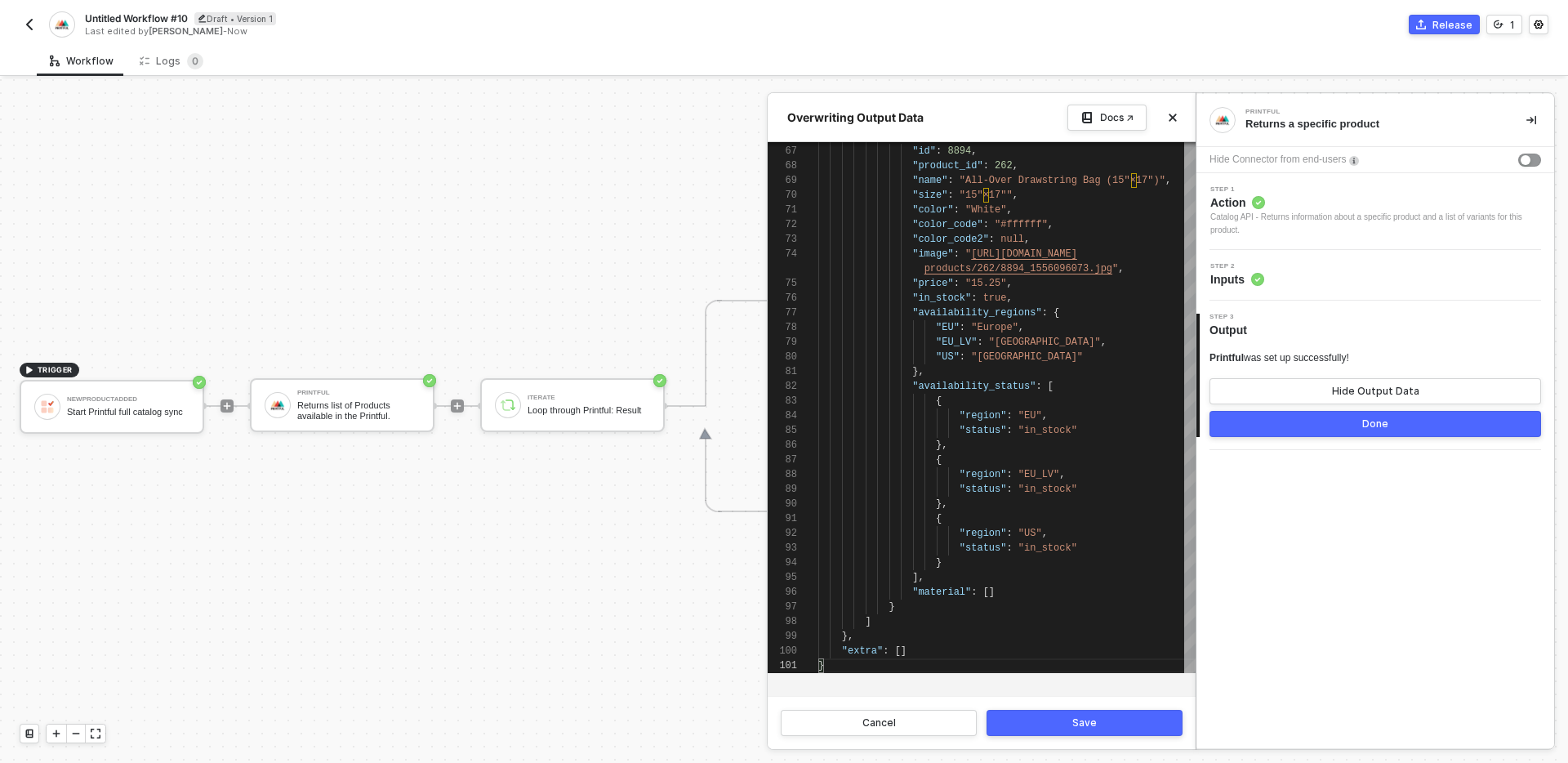
click at [1045, 718] on button "Save" at bounding box center [1084, 723] width 196 height 26
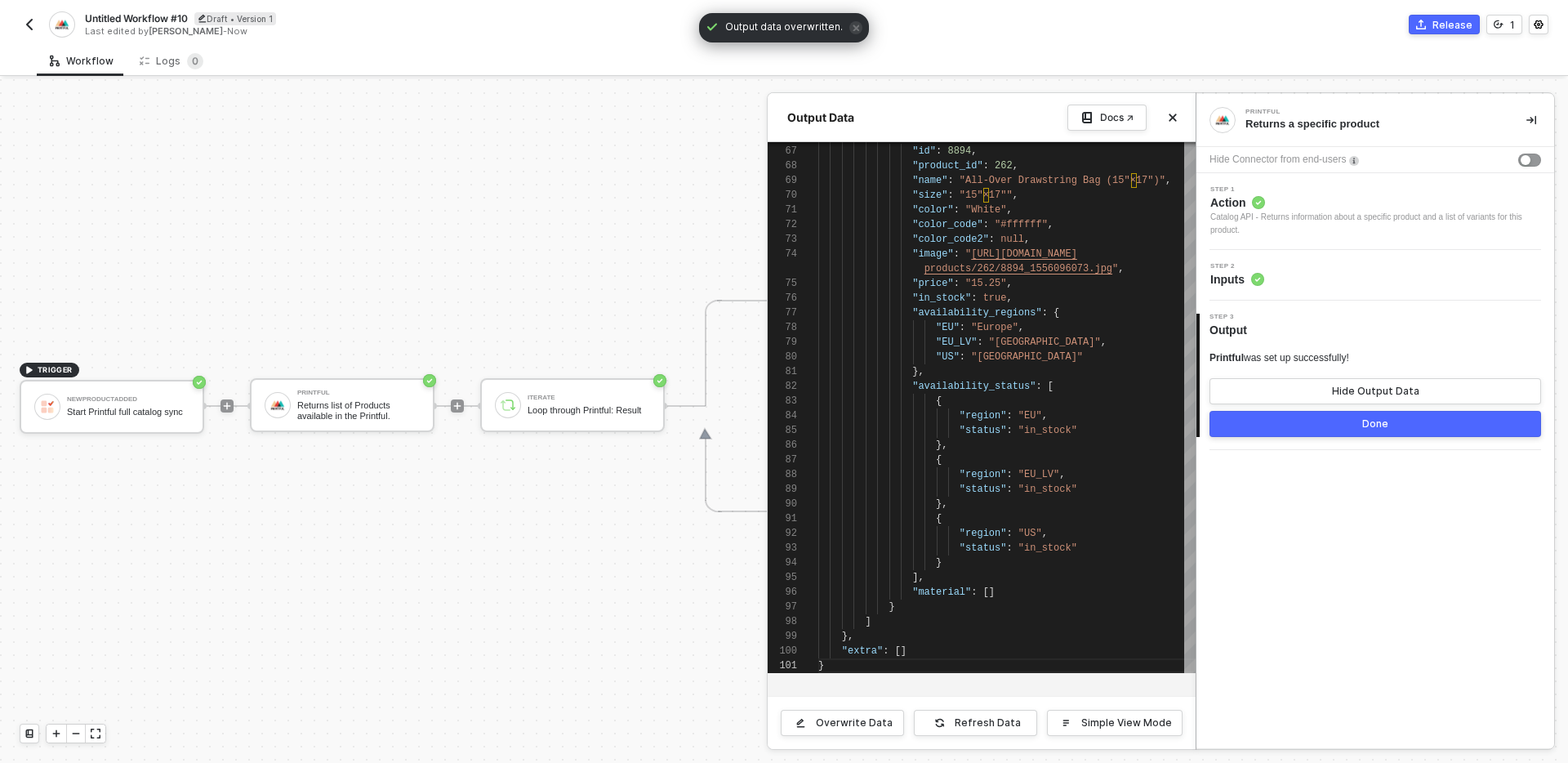
click at [1259, 422] on button "Done" at bounding box center [1375, 424] width 331 height 26
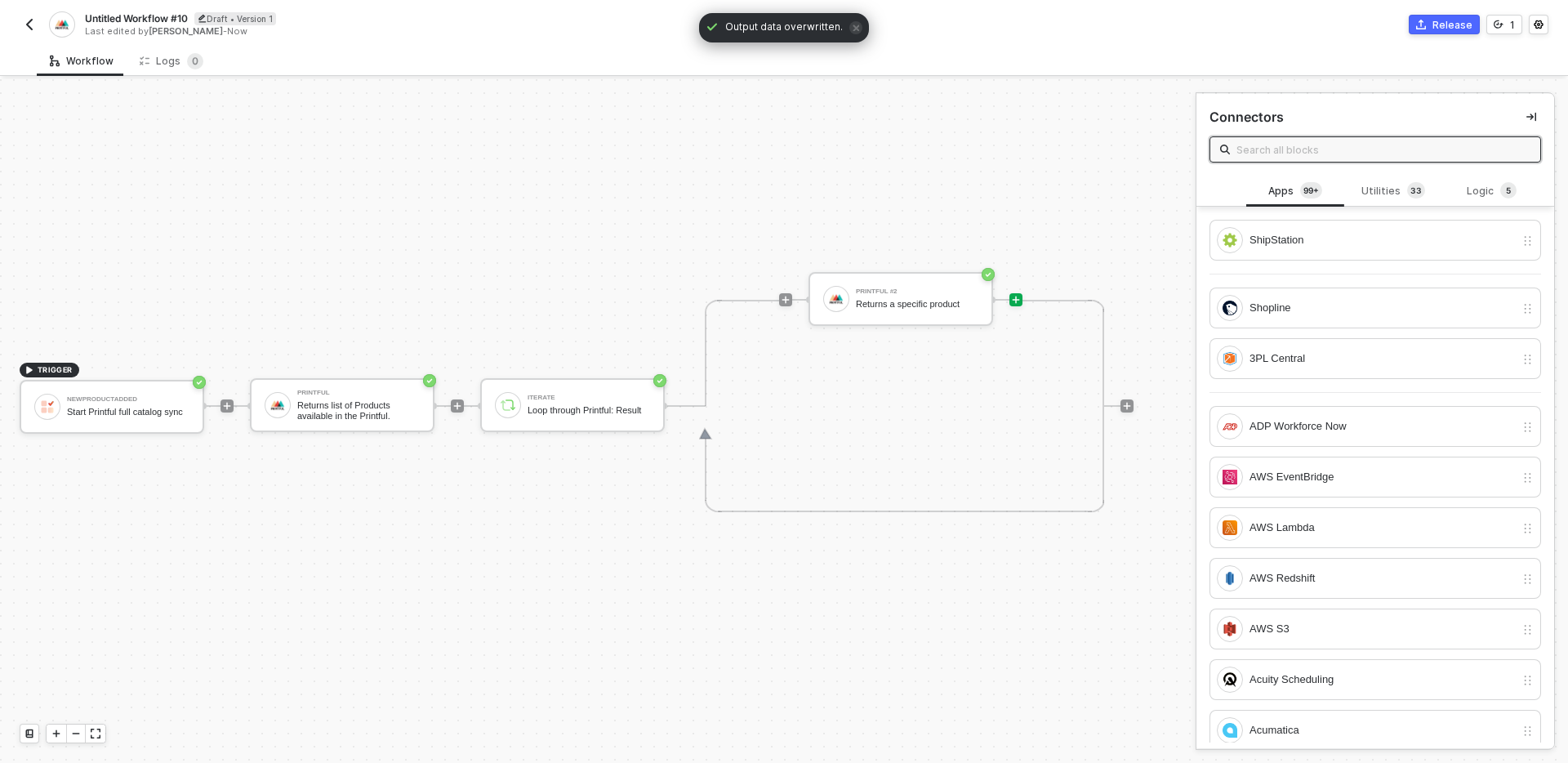
scroll to position [30, 40]
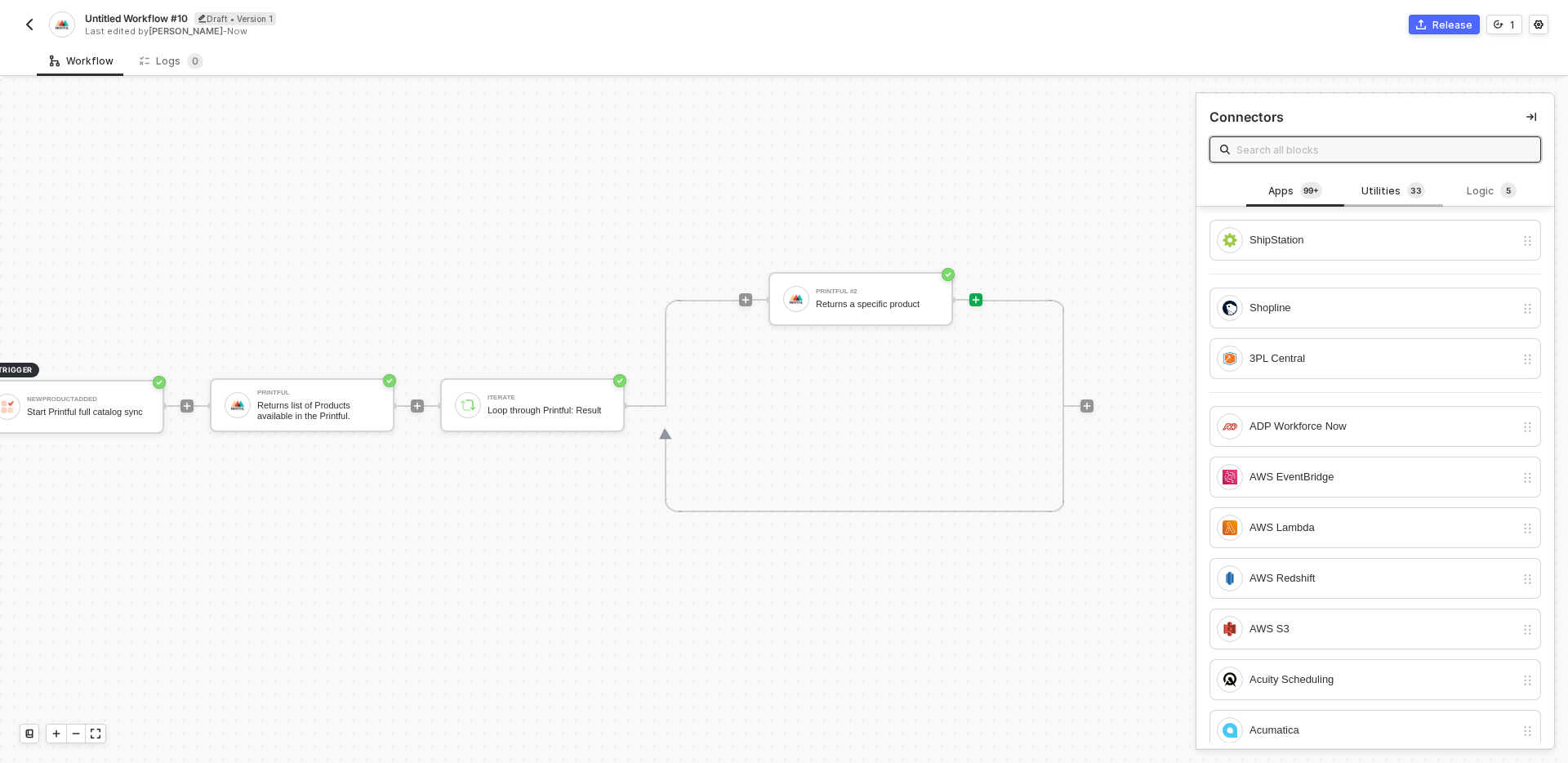
click at [1390, 184] on div "Utilities 3 3" at bounding box center [1393, 191] width 72 height 18
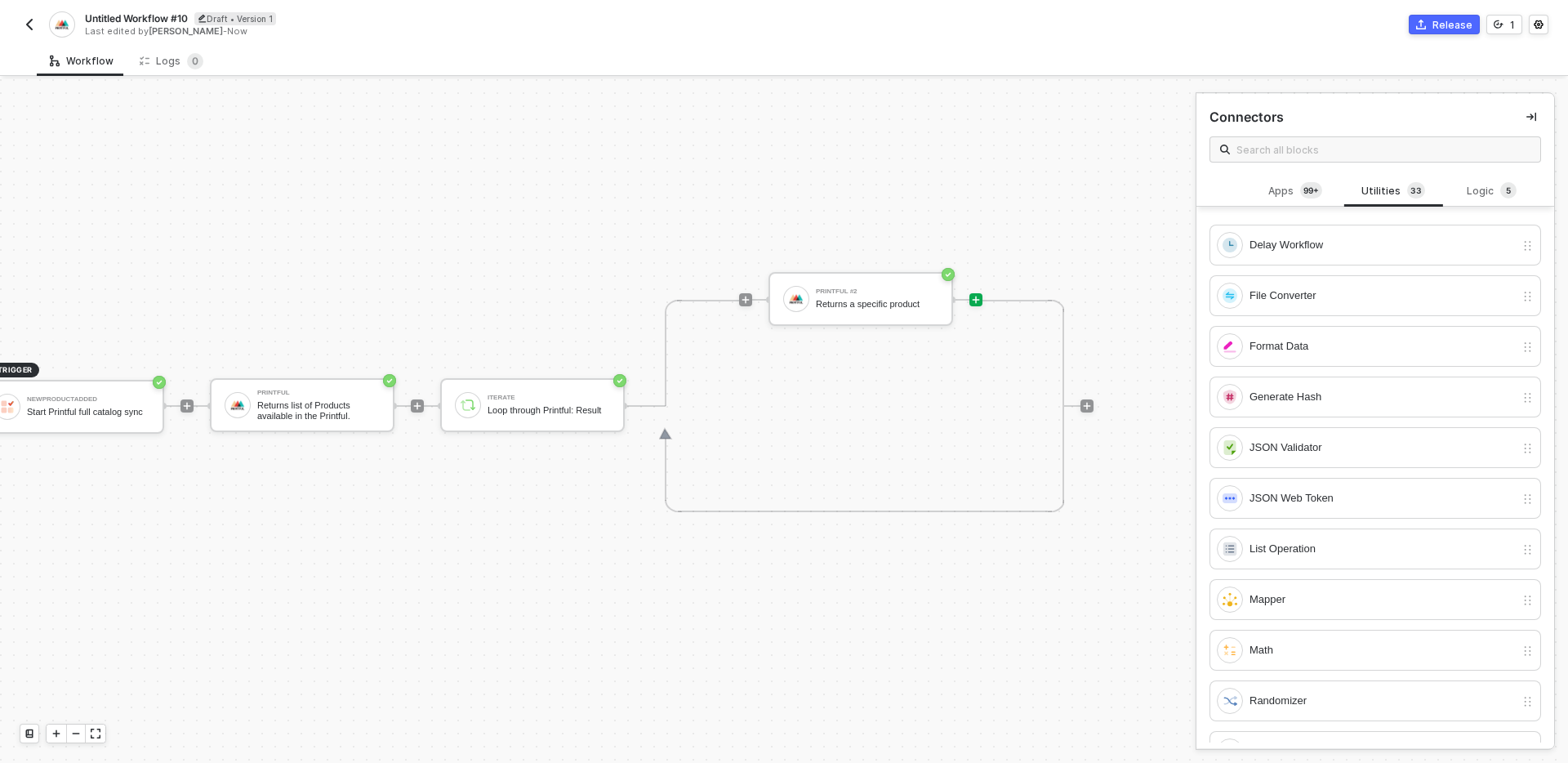
scroll to position [1148, 0]
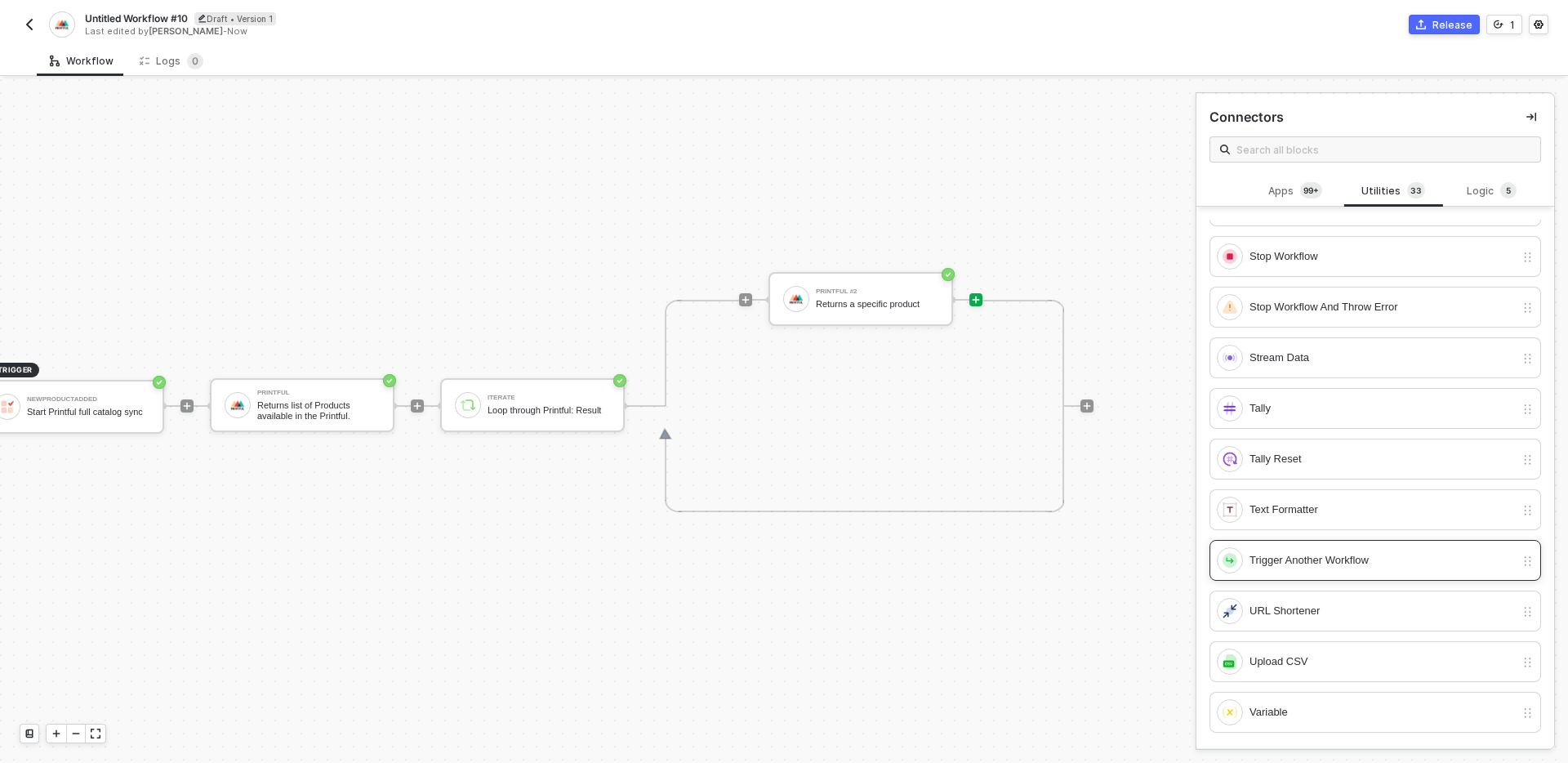
click at [1319, 566] on div "Trigger Another Workflow" at bounding box center [1382, 560] width 266 height 18
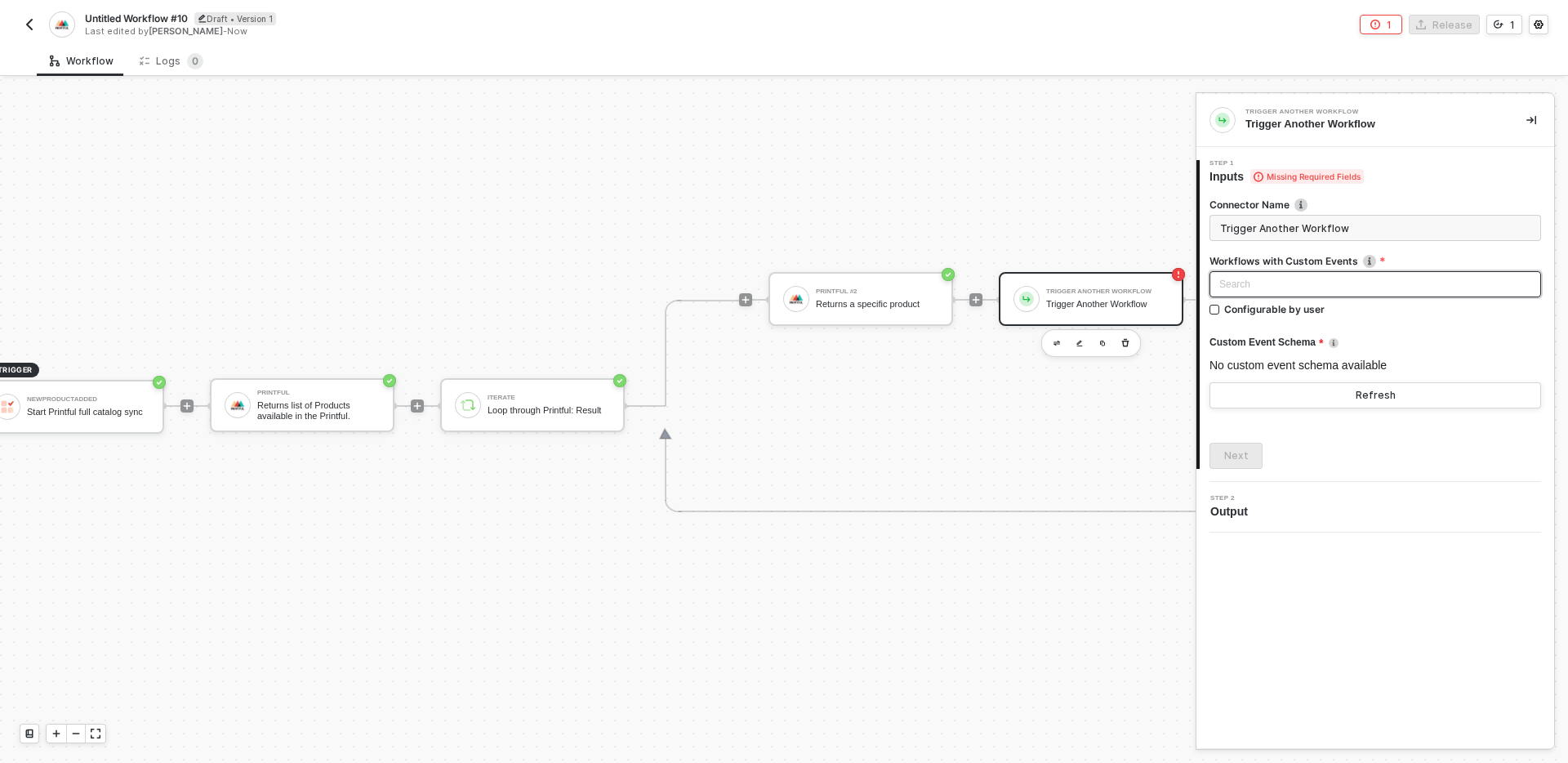
click at [1354, 288] on div "Search" at bounding box center [1375, 284] width 331 height 26
click at [1012, 156] on div "TRIGGER NewProductAdded Start Printful full catalog sync Printful Returns list …" at bounding box center [641, 406] width 1364 height 714
click at [32, 28] on img "button" at bounding box center [29, 24] width 13 height 13
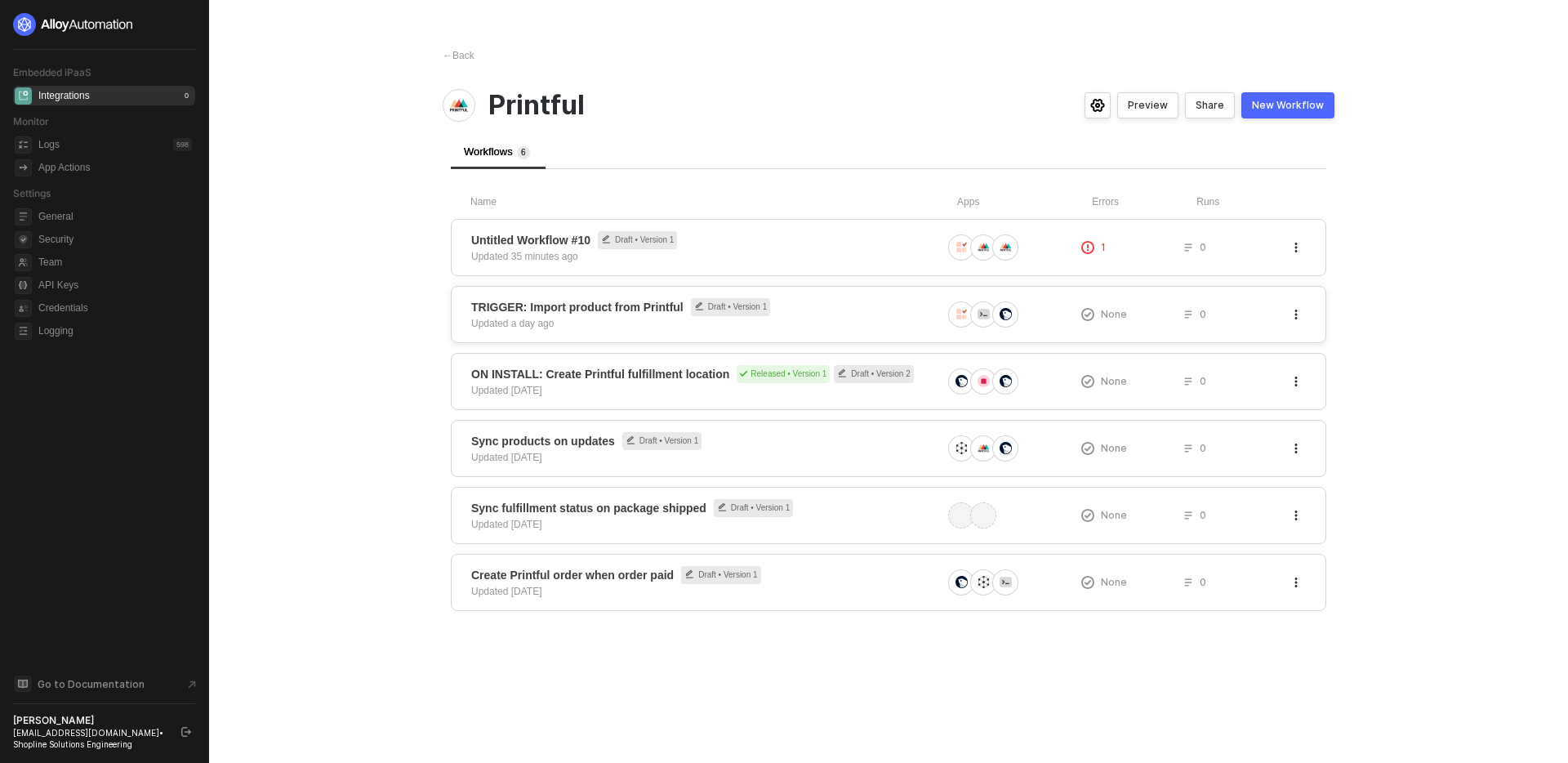
click at [898, 316] on div "TRIGGER: Import product from Printful Draft • Version 1 Updated a day ago" at bounding box center [706, 314] width 471 height 32
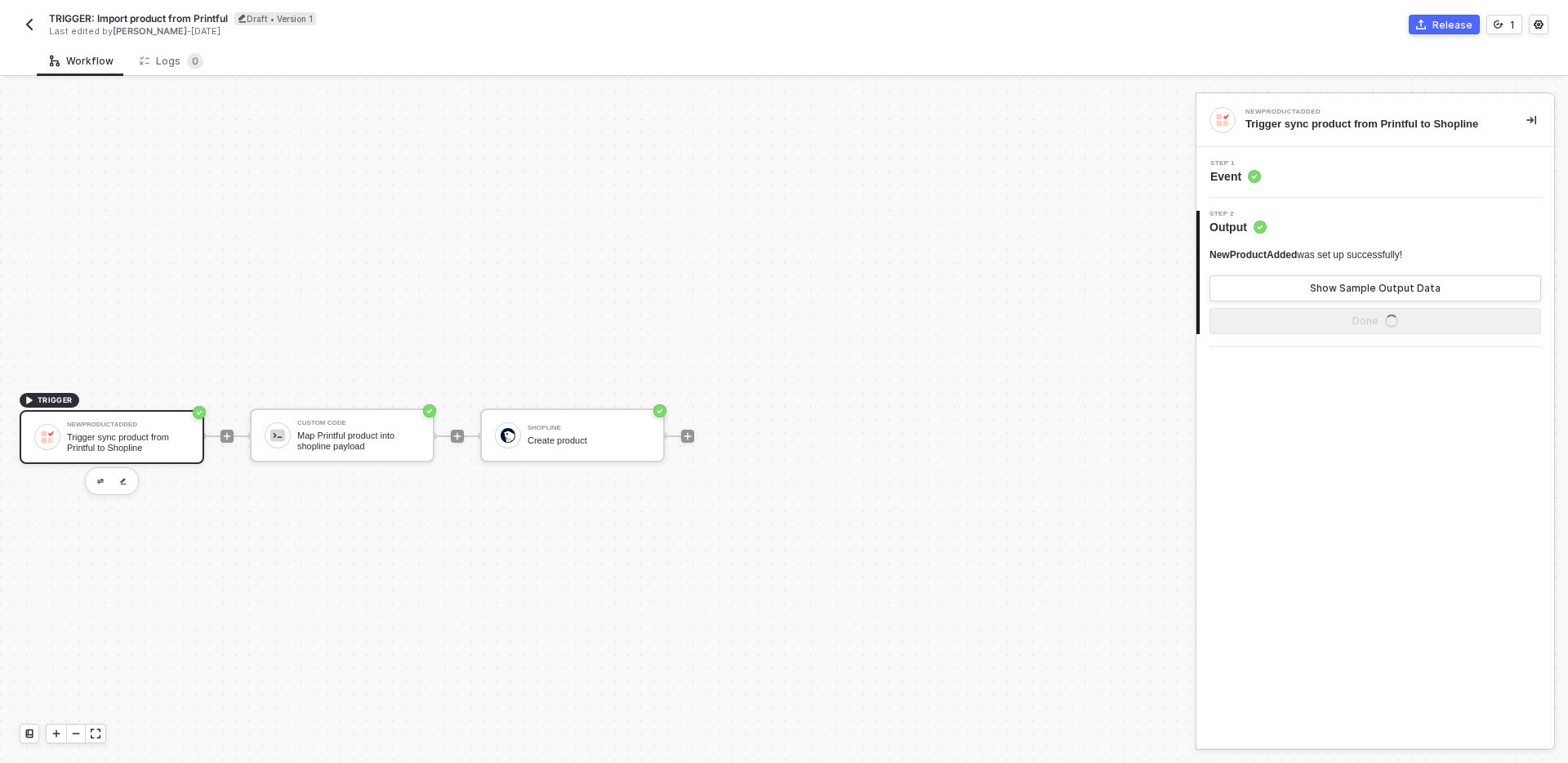
scroll to position [30, 0]
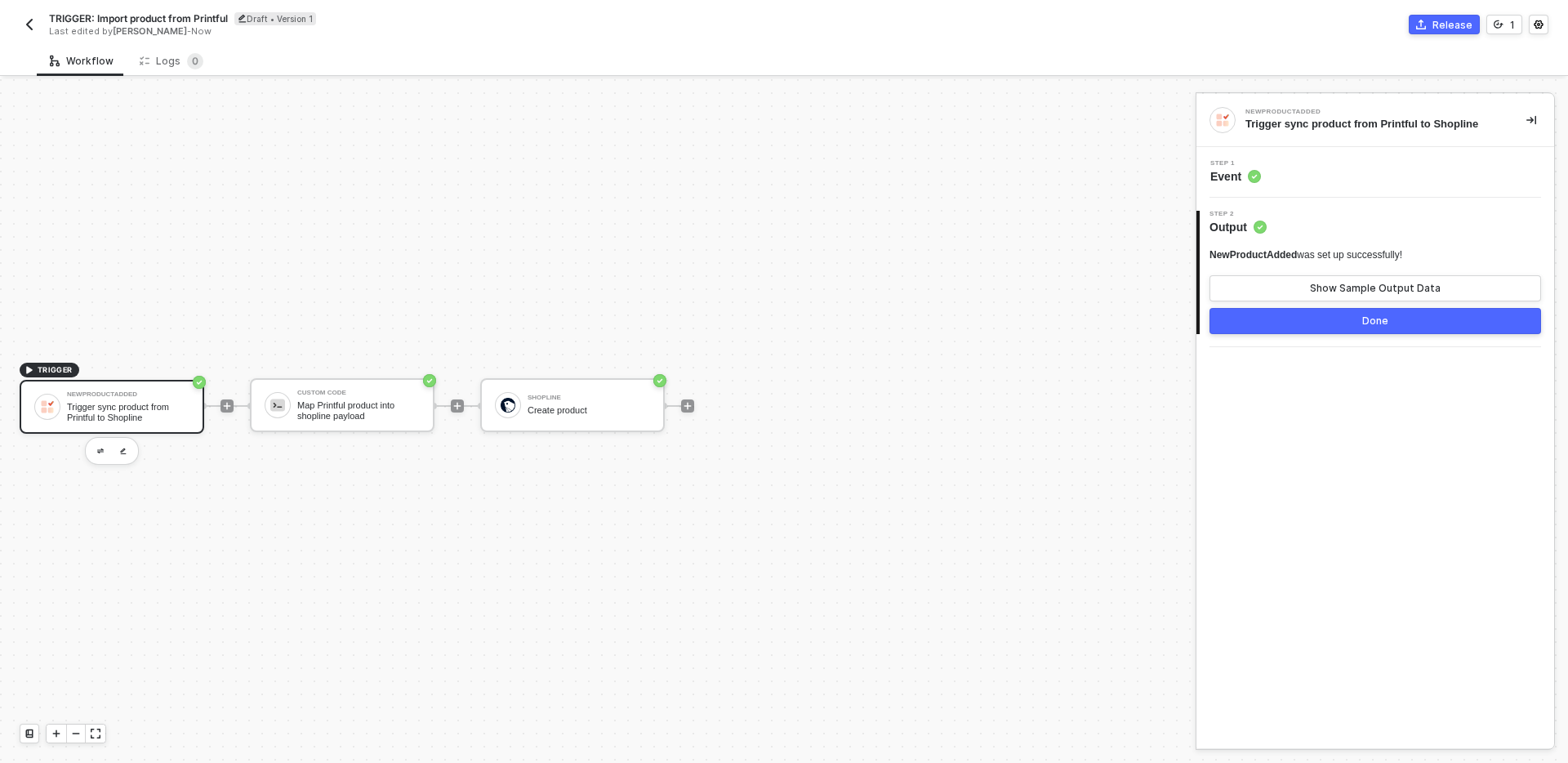
click at [1428, 15] on button "Release" at bounding box center [1443, 24] width 71 height 20
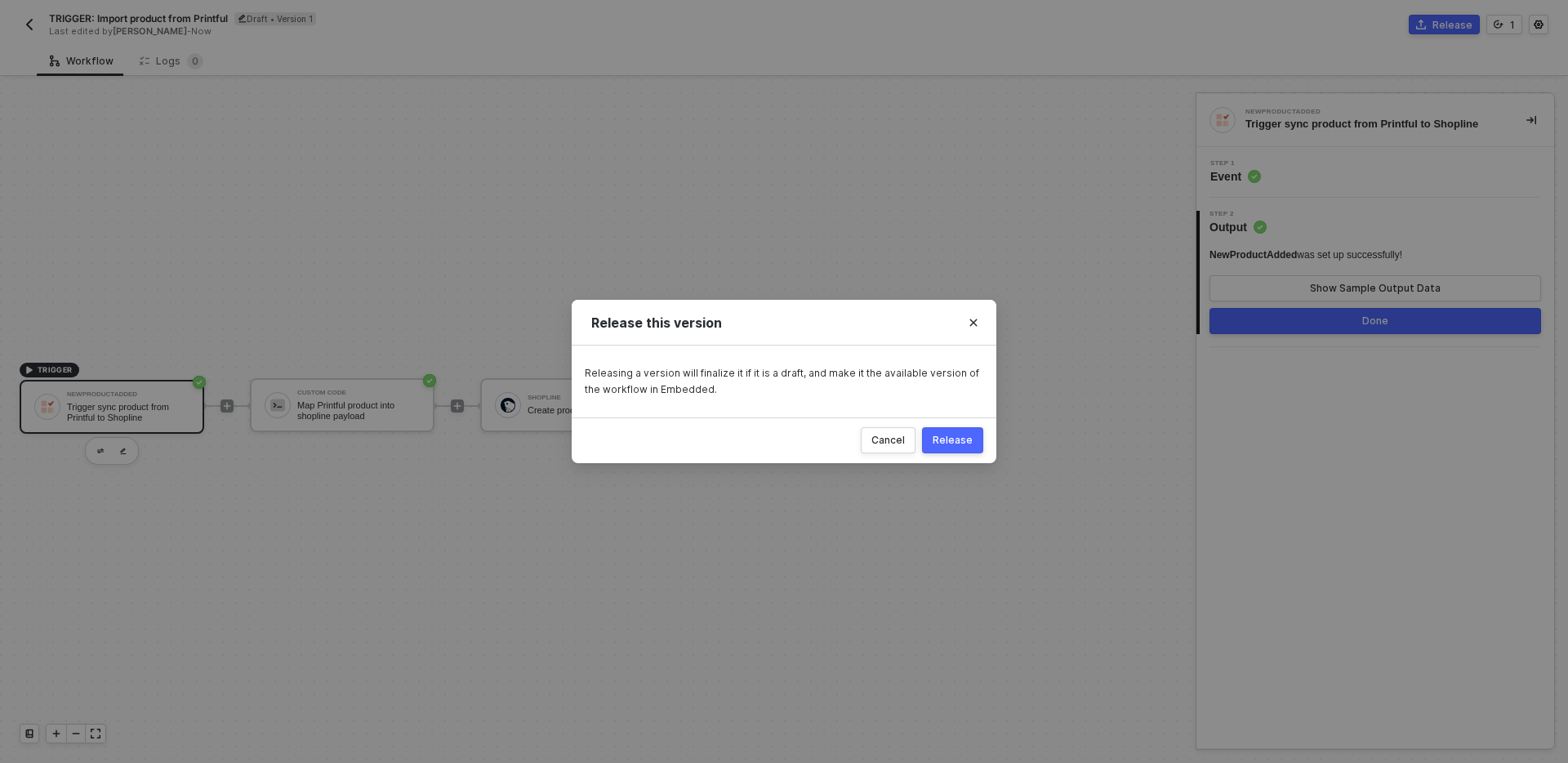
click at [954, 447] on button "Release" at bounding box center [952, 440] width 61 height 26
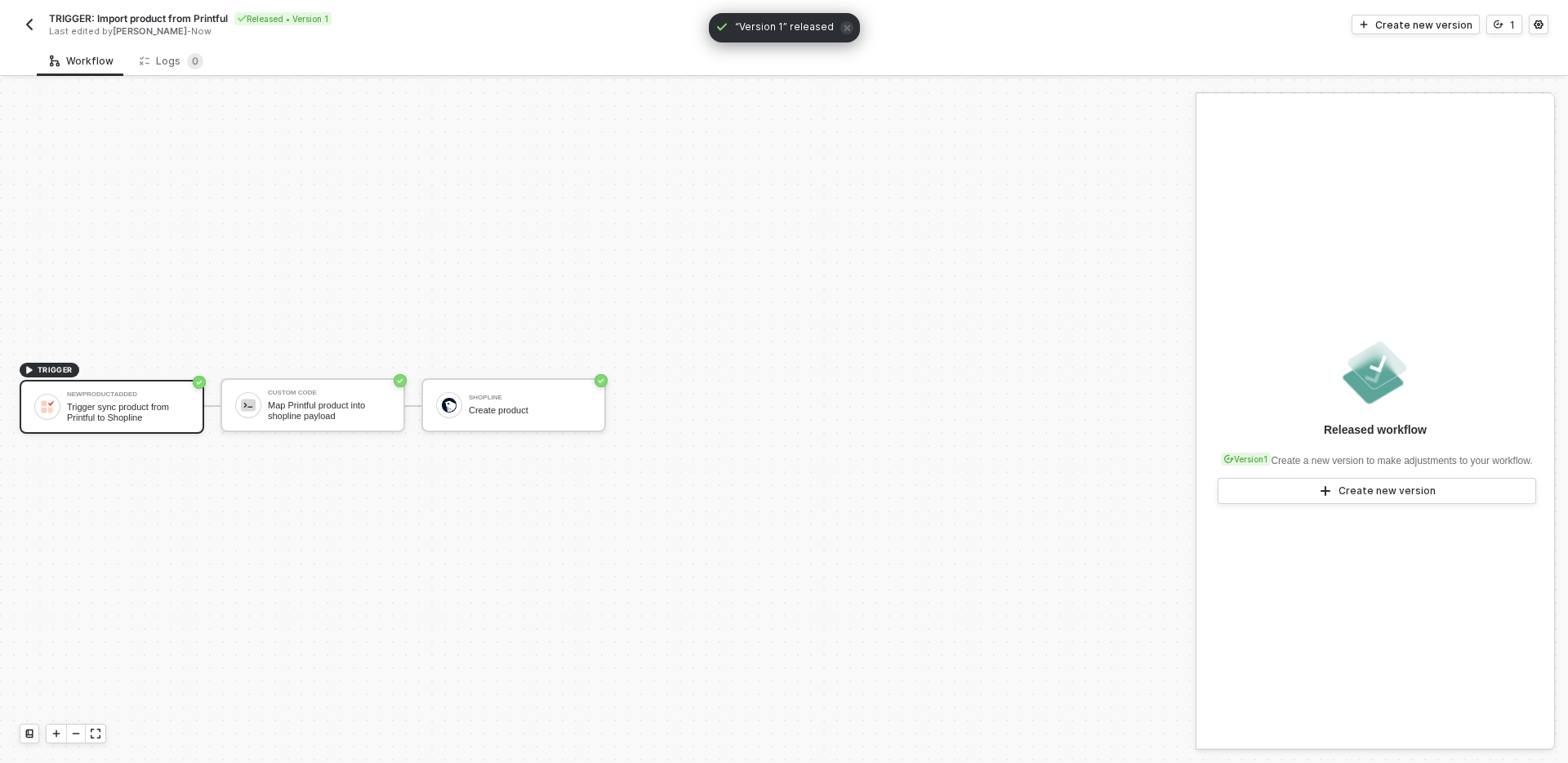
click at [35, 26] on img "button" at bounding box center [29, 24] width 13 height 13
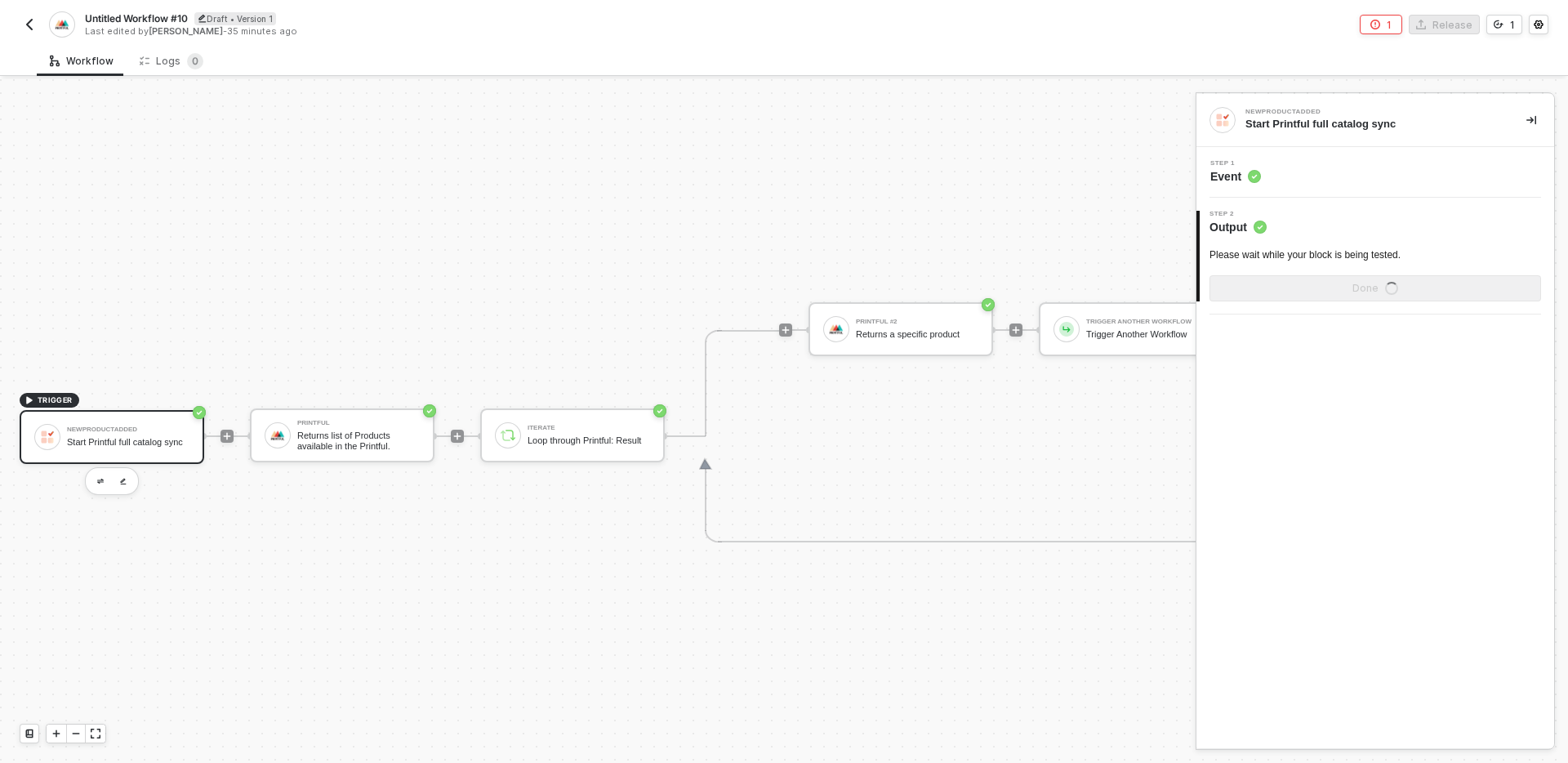
scroll to position [30, 0]
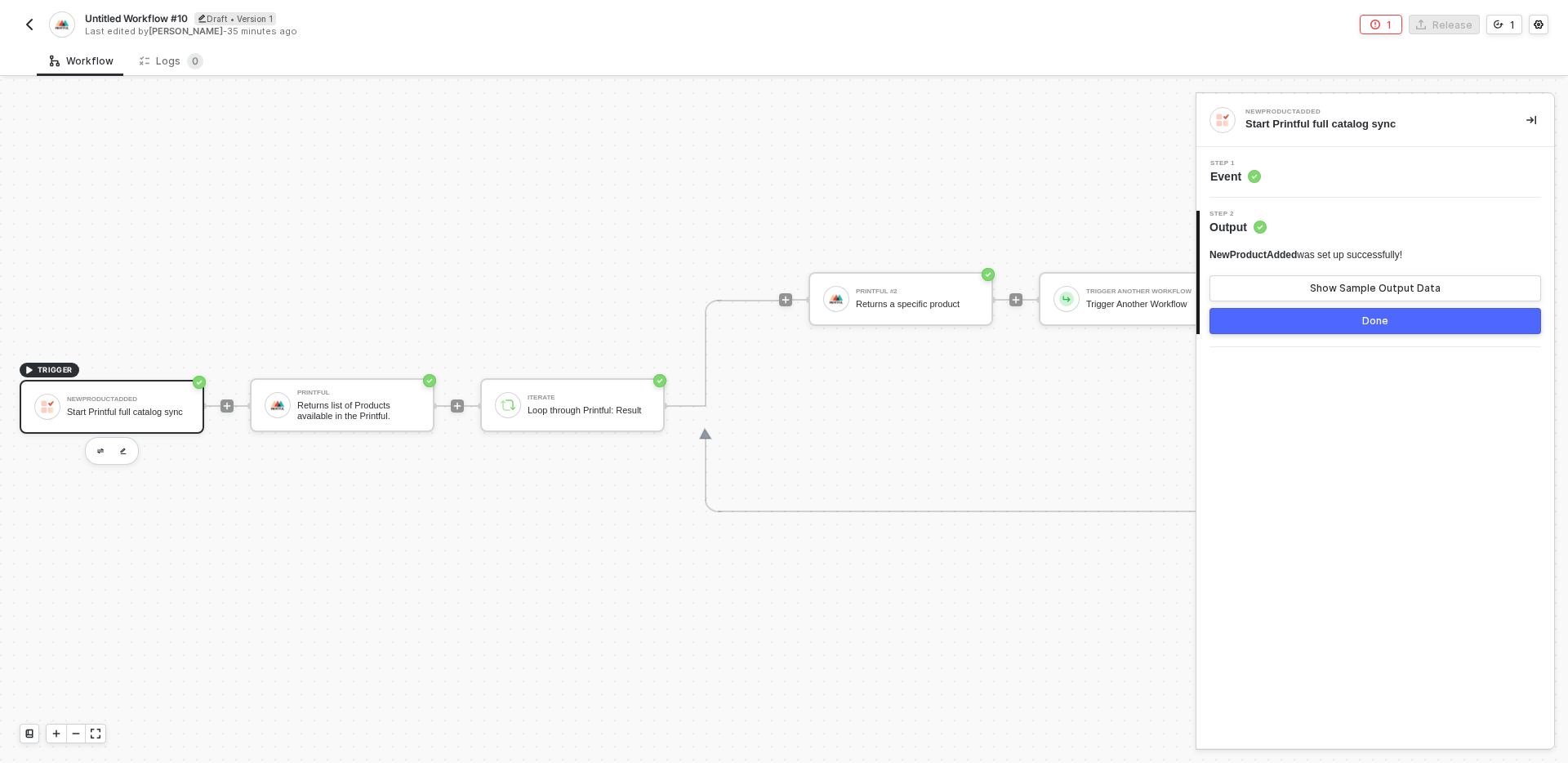
click at [167, 14] on span "Untitled Workflow #10" at bounding box center [136, 18] width 102 height 14
drag, startPoint x: 209, startPoint y: 20, endPoint x: 78, endPoint y: 17, distance: 131.0
click at [78, 17] on div "Untitled Workflow #10 Save Cancel Last edited by [PERSON_NAME] - 35 minutes ago" at bounding box center [401, 25] width 764 height 38
type input "TRIGGER: Full sync Printful catalog"
click button "Save" at bounding box center [386, 19] width 39 height 20
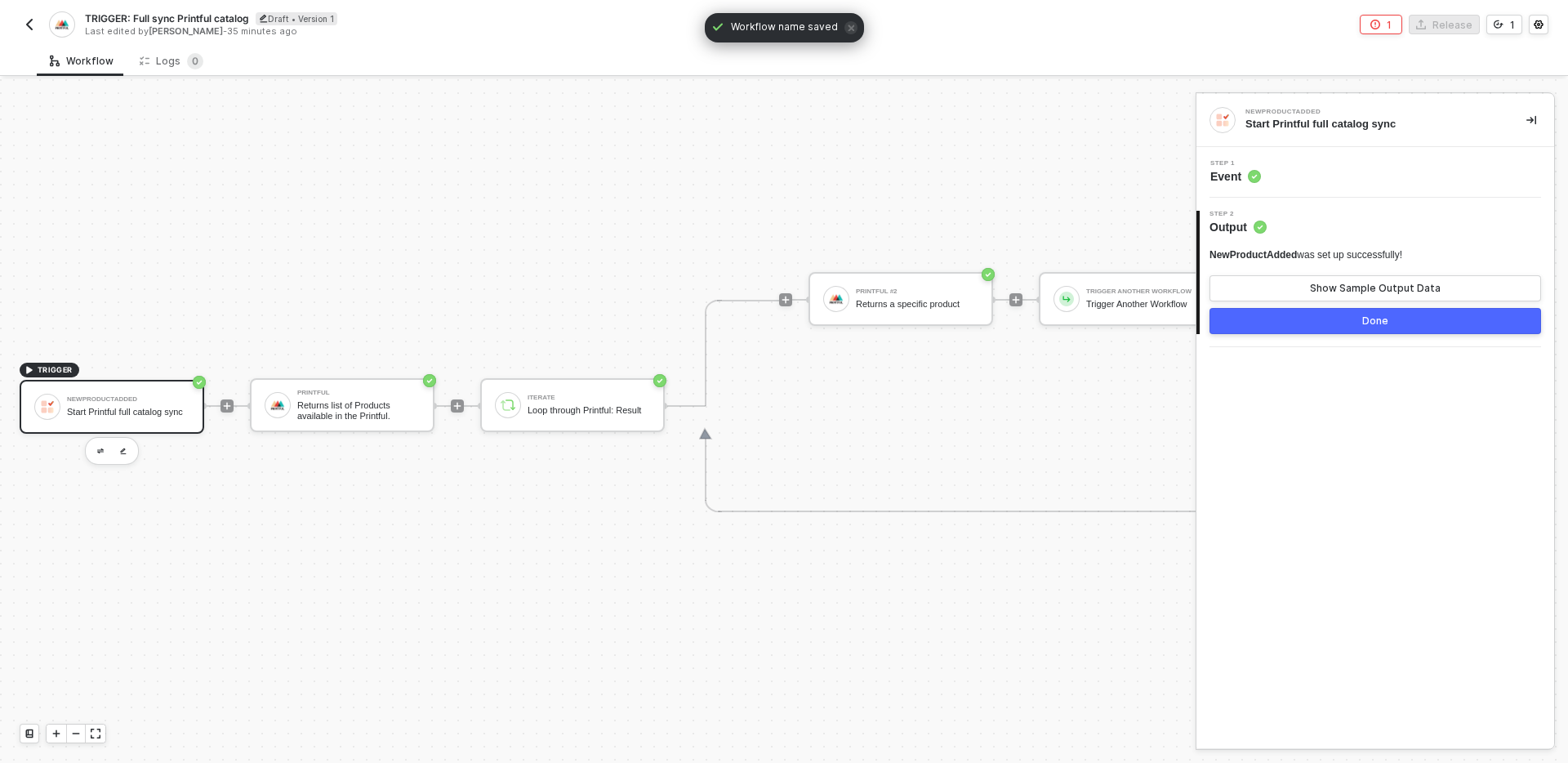
scroll to position [30, 270]
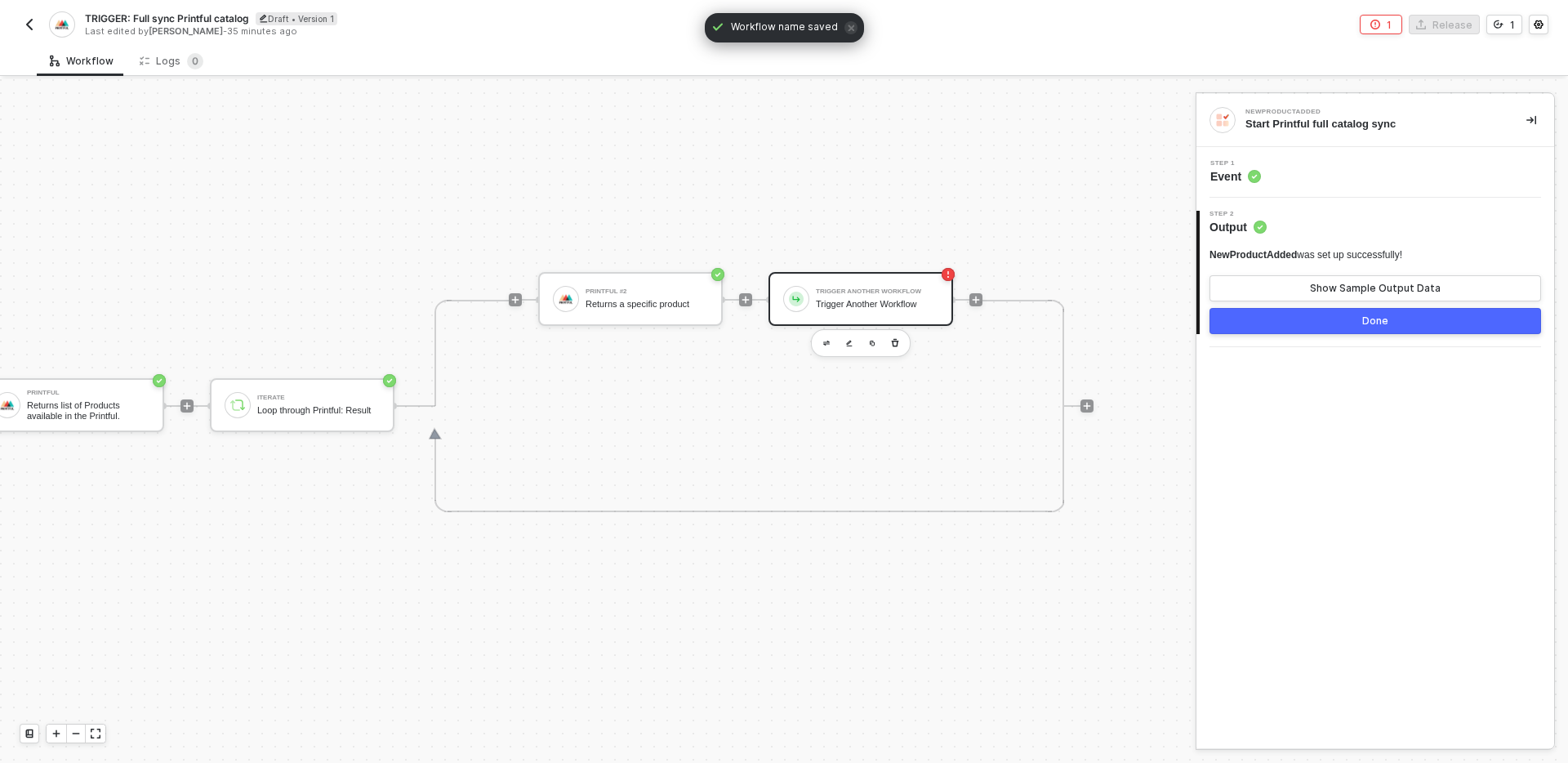
click at [881, 305] on div "Trigger Another Workflow" at bounding box center [876, 304] width 122 height 10
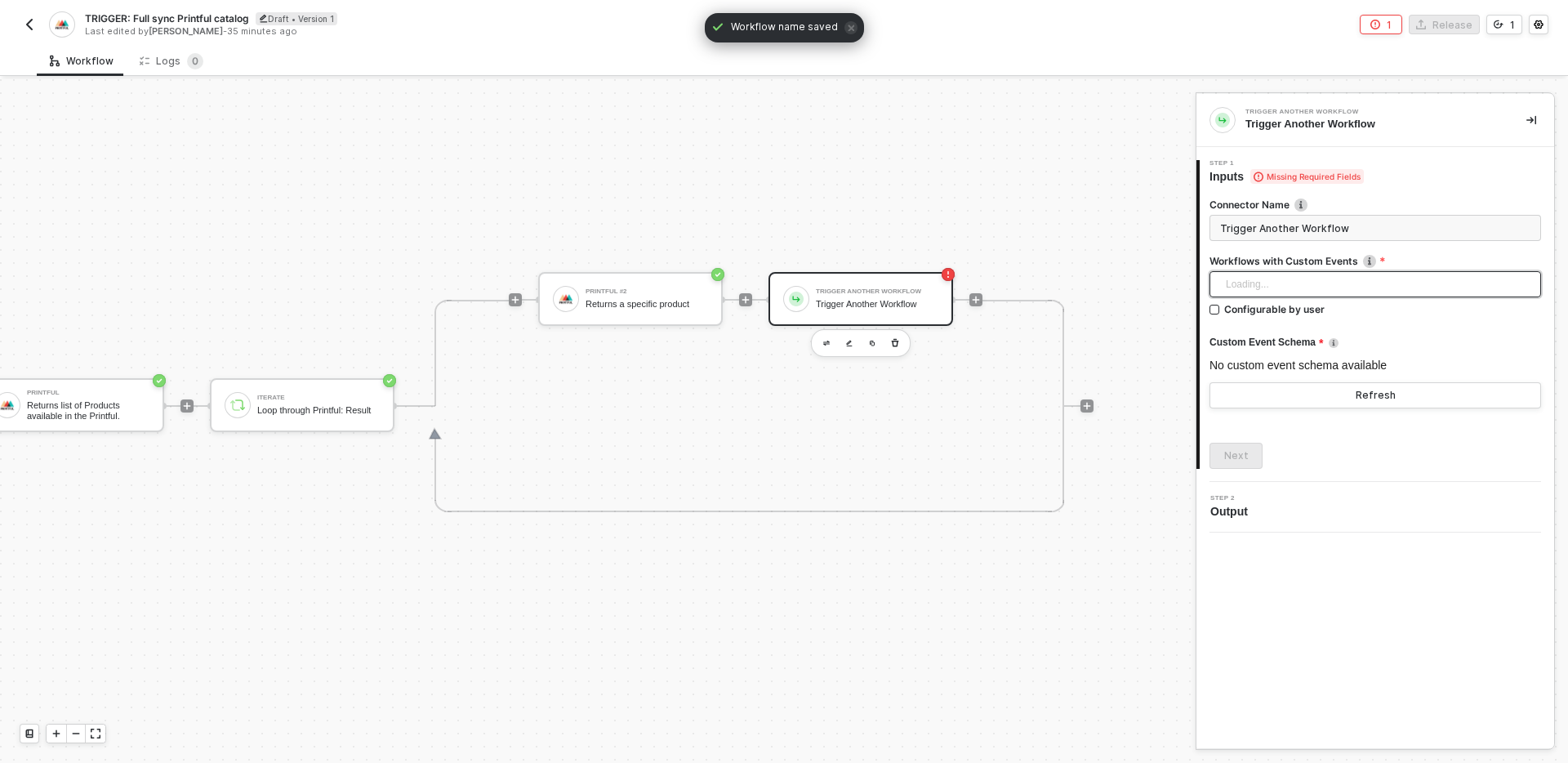
click at [1372, 286] on div "Loading..." at bounding box center [1375, 284] width 331 height 26
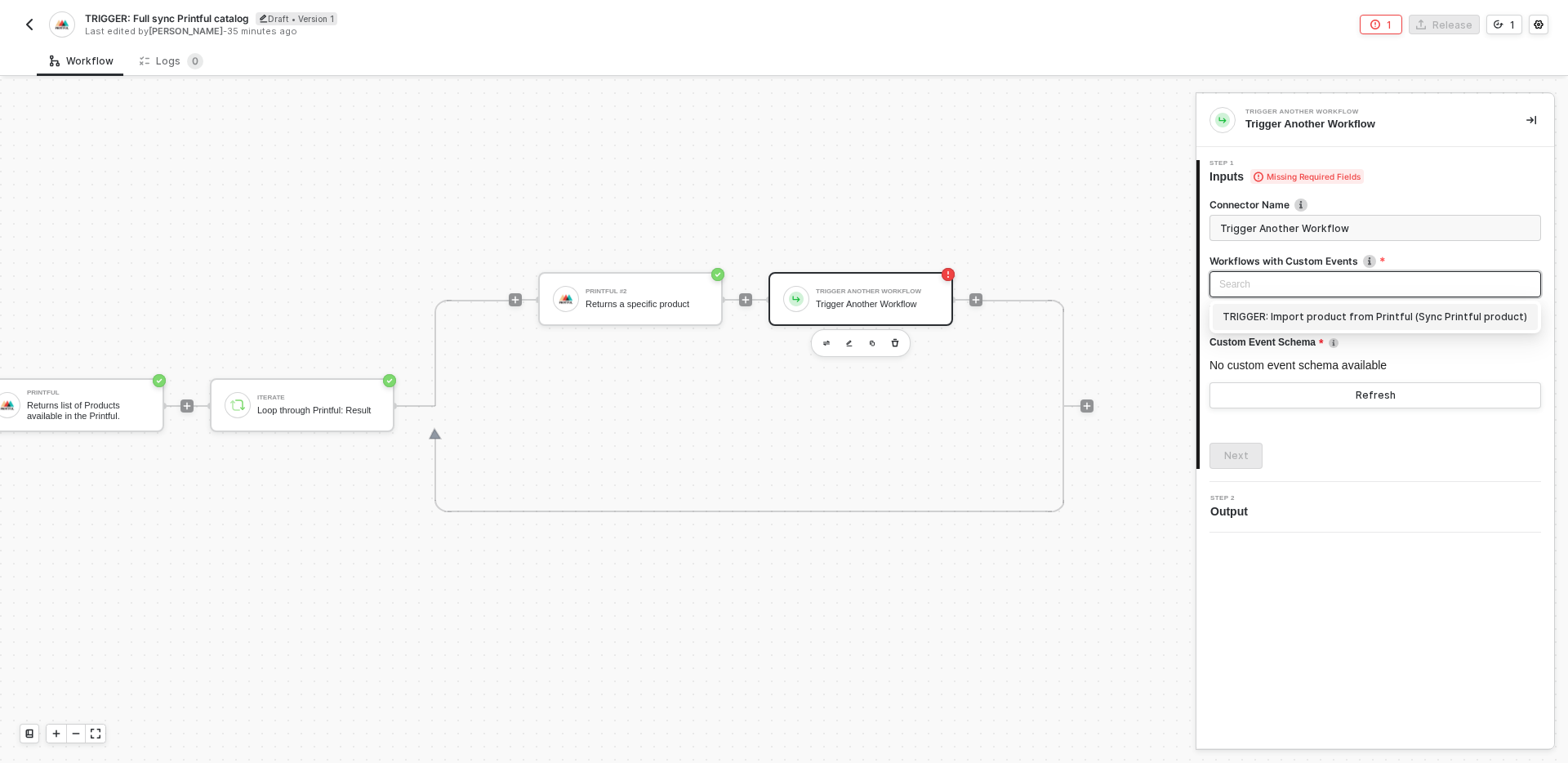
click at [1450, 315] on div "TRIGGER: Import product from Printful (Sync Printful product)" at bounding box center [1375, 316] width 306 height 18
click at [1310, 362] on div "No custom event schema available" at bounding box center [1375, 365] width 331 height 18
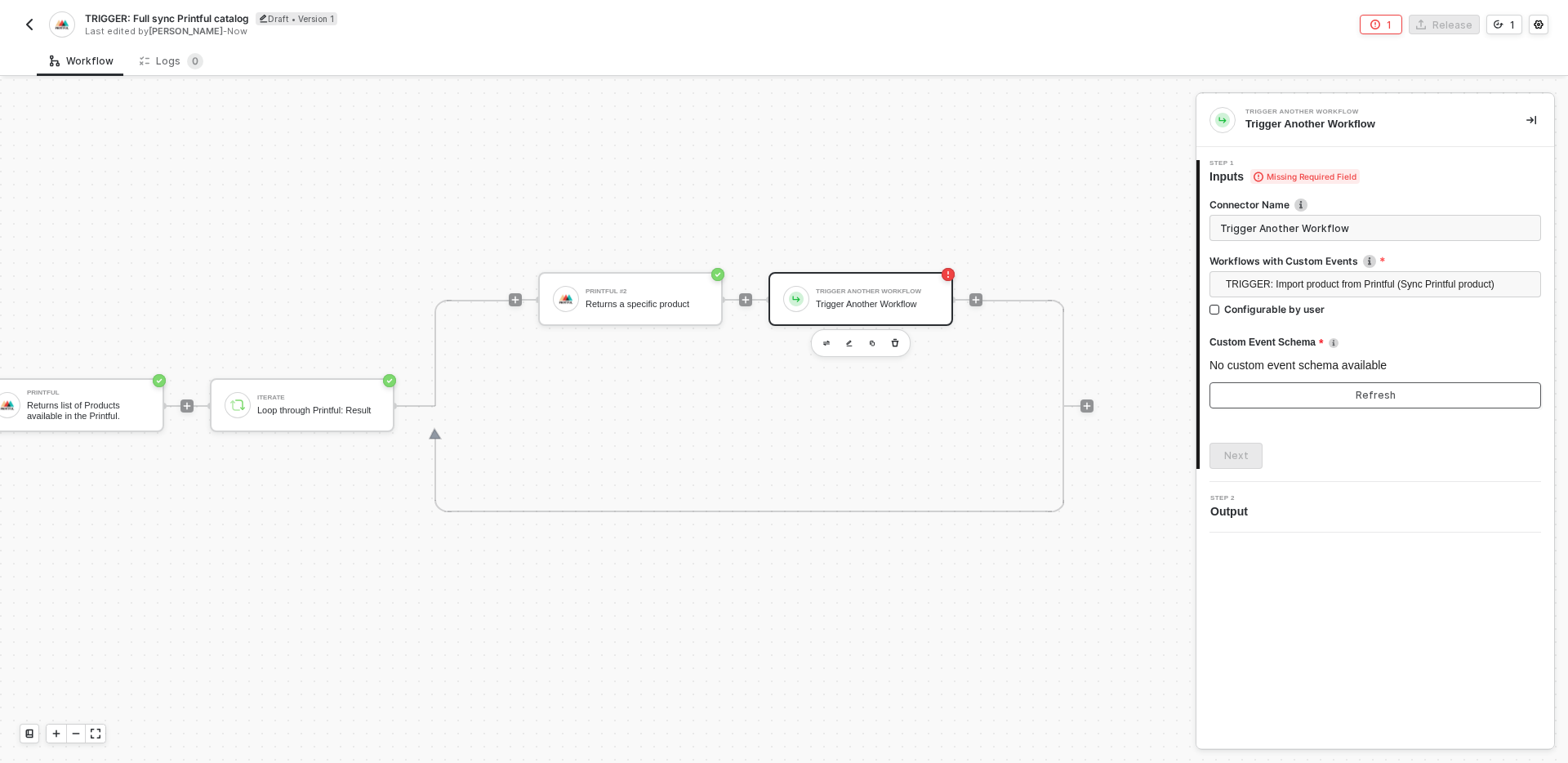
click at [1373, 396] on div "Refresh" at bounding box center [1375, 395] width 40 height 13
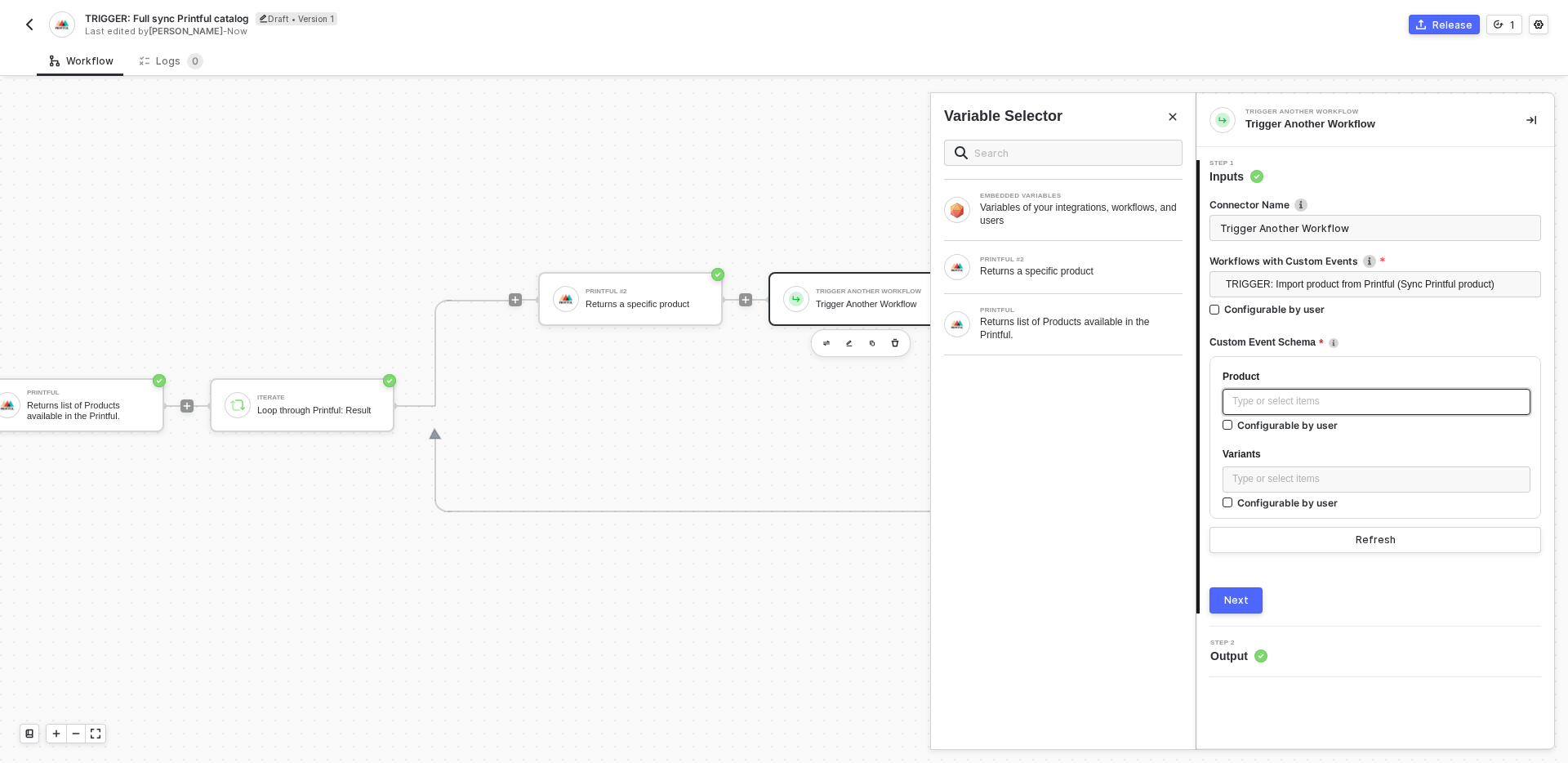
click at [1307, 405] on div "Type or select items ﻿" at bounding box center [1377, 402] width 289 height 15
click at [1033, 274] on div "Returns a specific product" at bounding box center [1080, 271] width 202 height 13
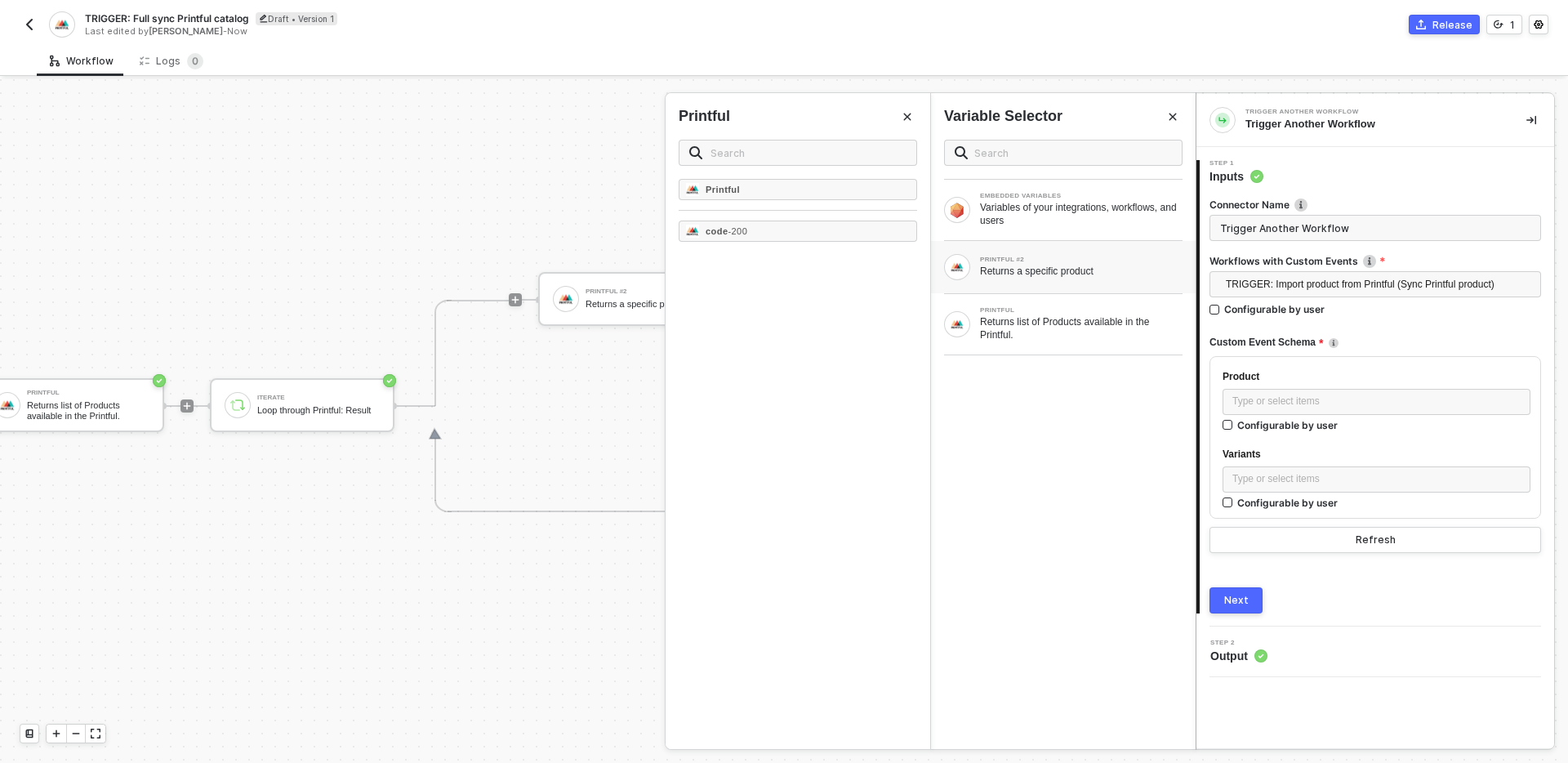
click at [916, 106] on div "Printful" at bounding box center [798, 116] width 238 height 21
click at [909, 114] on icon "Close" at bounding box center [907, 117] width 8 height 8
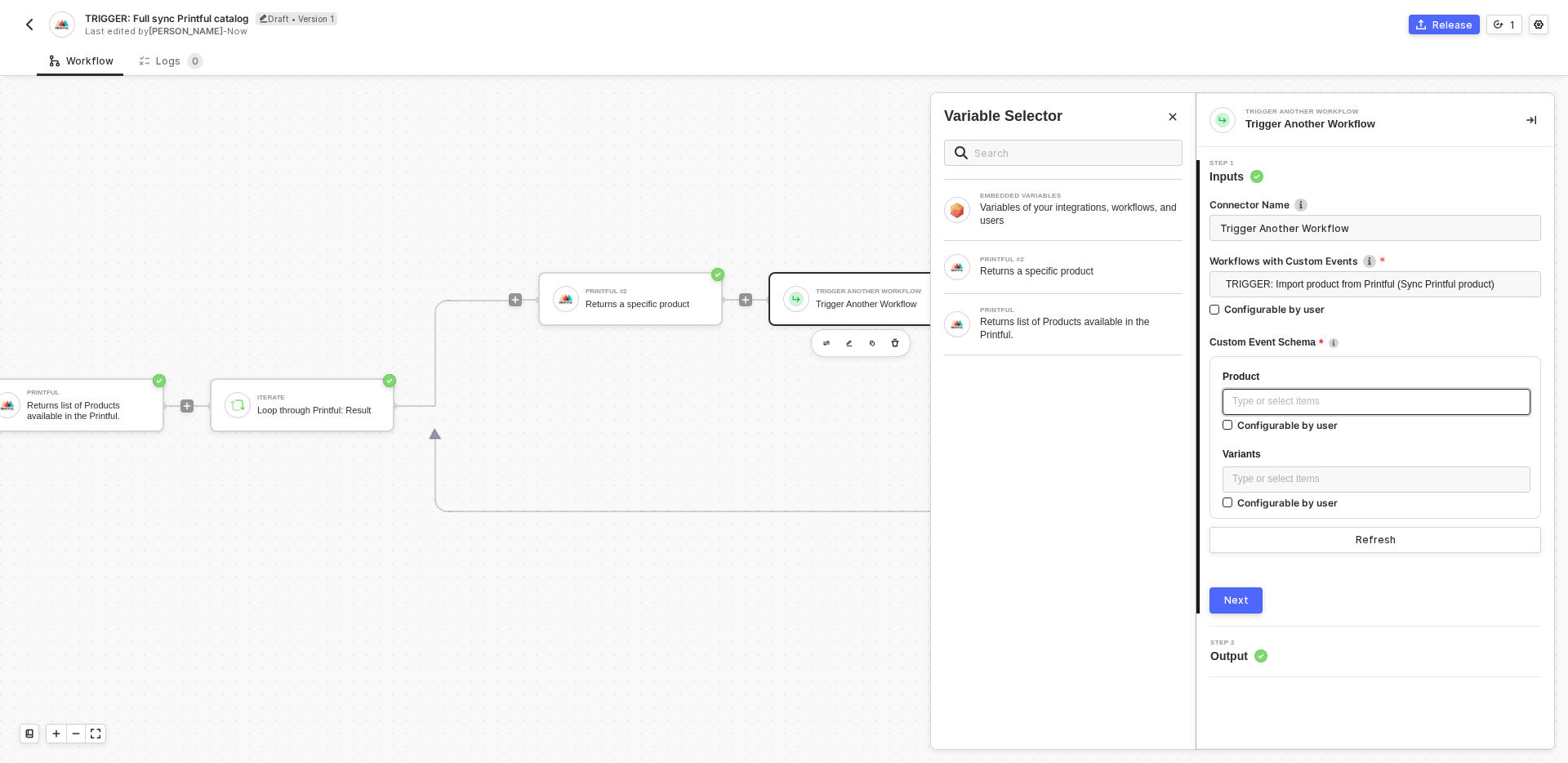
click at [1319, 414] on div "Type or select items ﻿" at bounding box center [1376, 402] width 307 height 26
click at [1334, 477] on div "Type or select items ﻿" at bounding box center [1377, 479] width 289 height 15
click at [1228, 605] on div "Next" at bounding box center [1236, 600] width 25 height 13
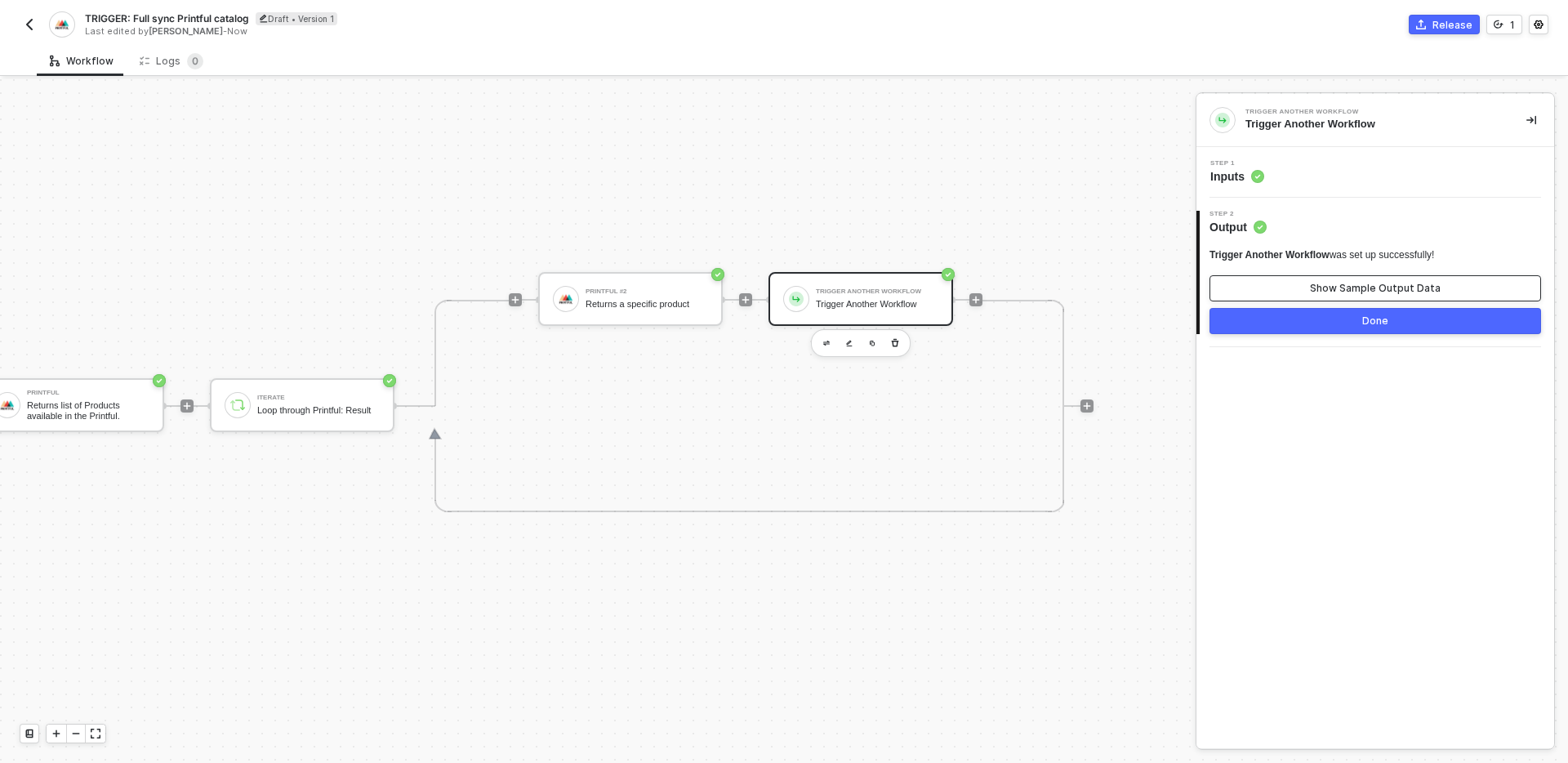
click at [1312, 291] on button "Show Sample Output Data" at bounding box center [1375, 288] width 331 height 26
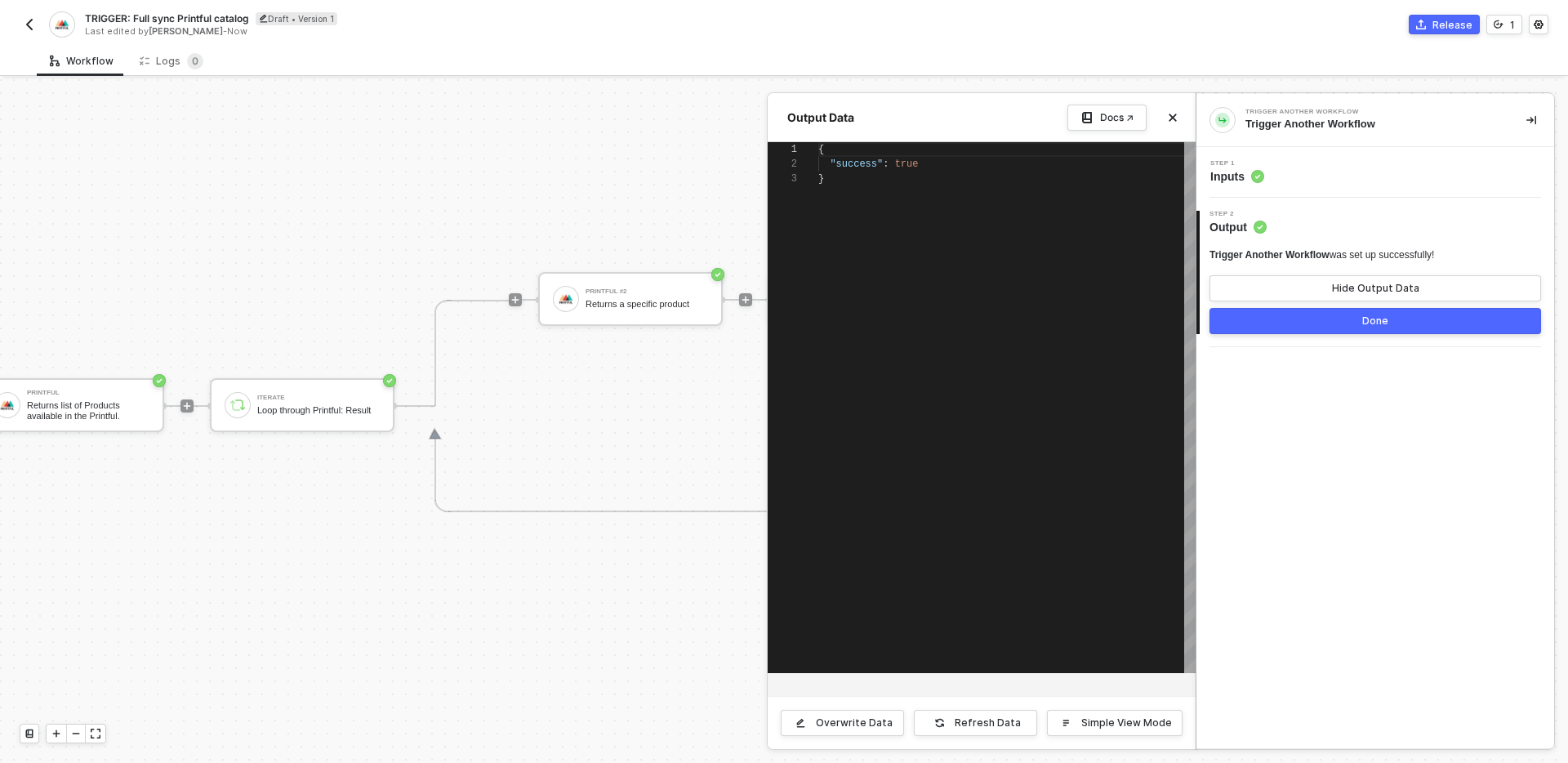
scroll to position [29, 0]
click at [1179, 115] on button "Close" at bounding box center [1173, 117] width 20 height 20
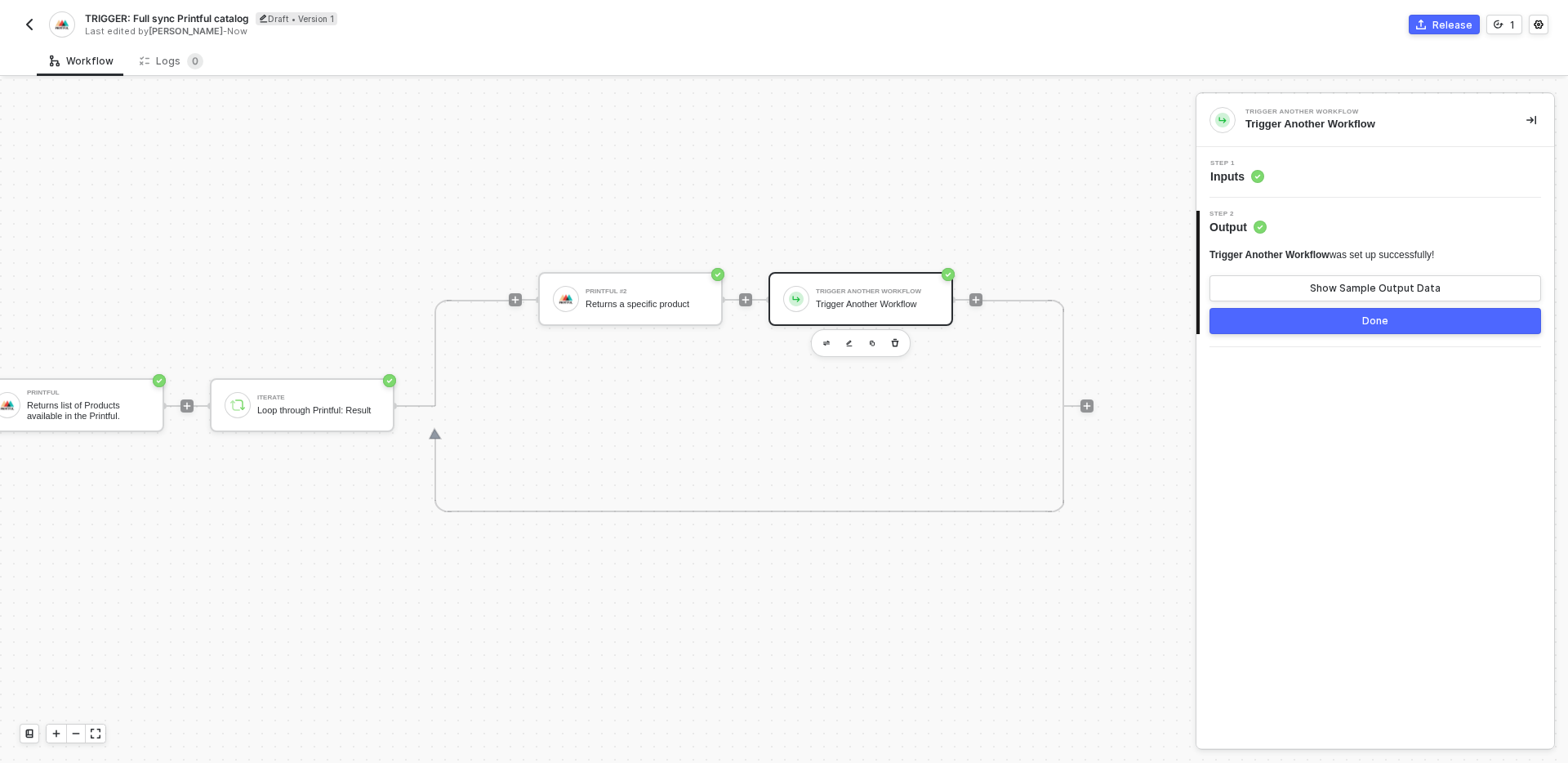
click at [1285, 319] on button "Done" at bounding box center [1375, 320] width 331 height 26
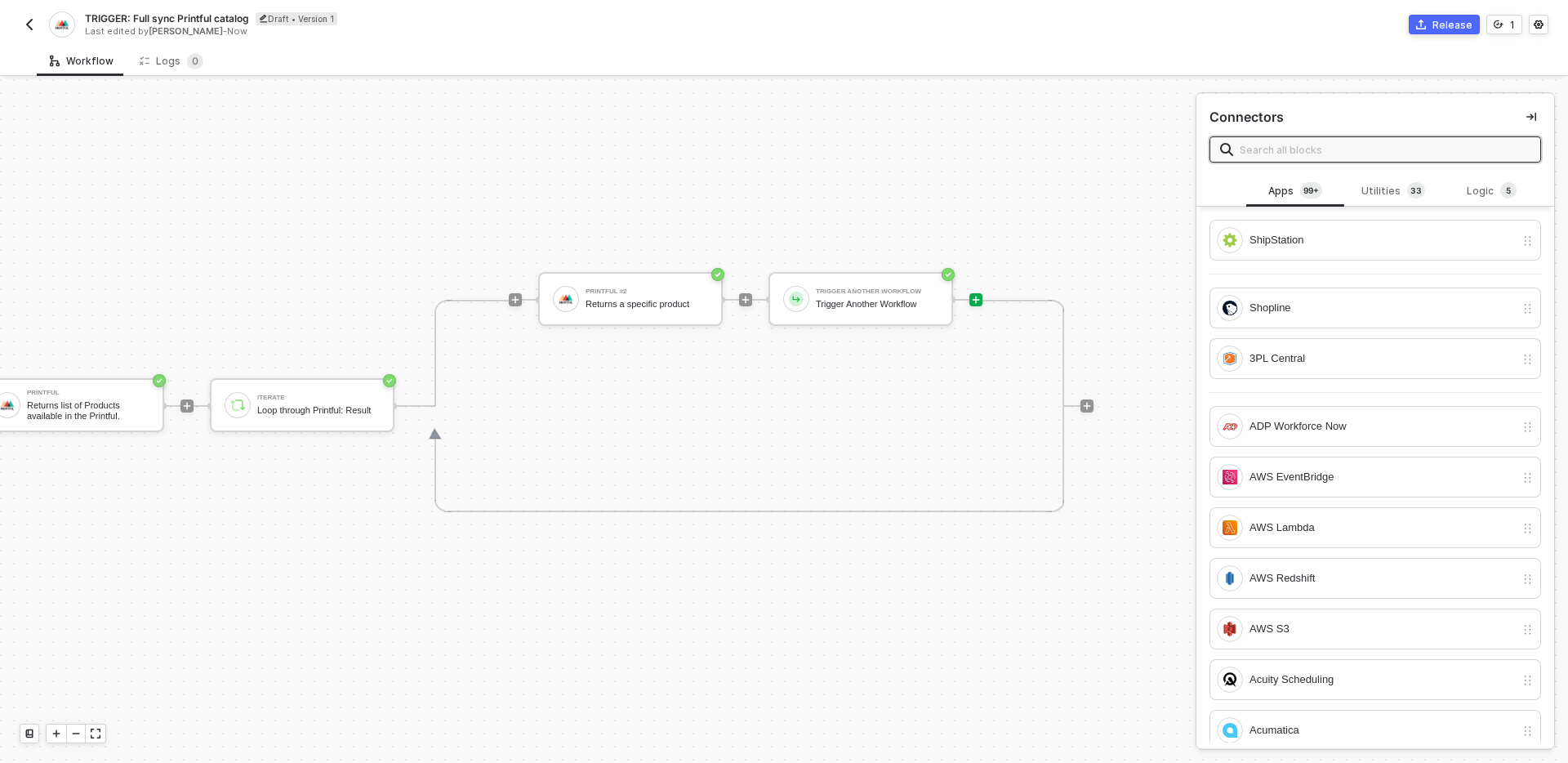
click at [963, 666] on div "TRIGGER NewProductAdded Start Printful full catalog sync Printful Returns list …" at bounding box center [412, 406] width 1364 height 714
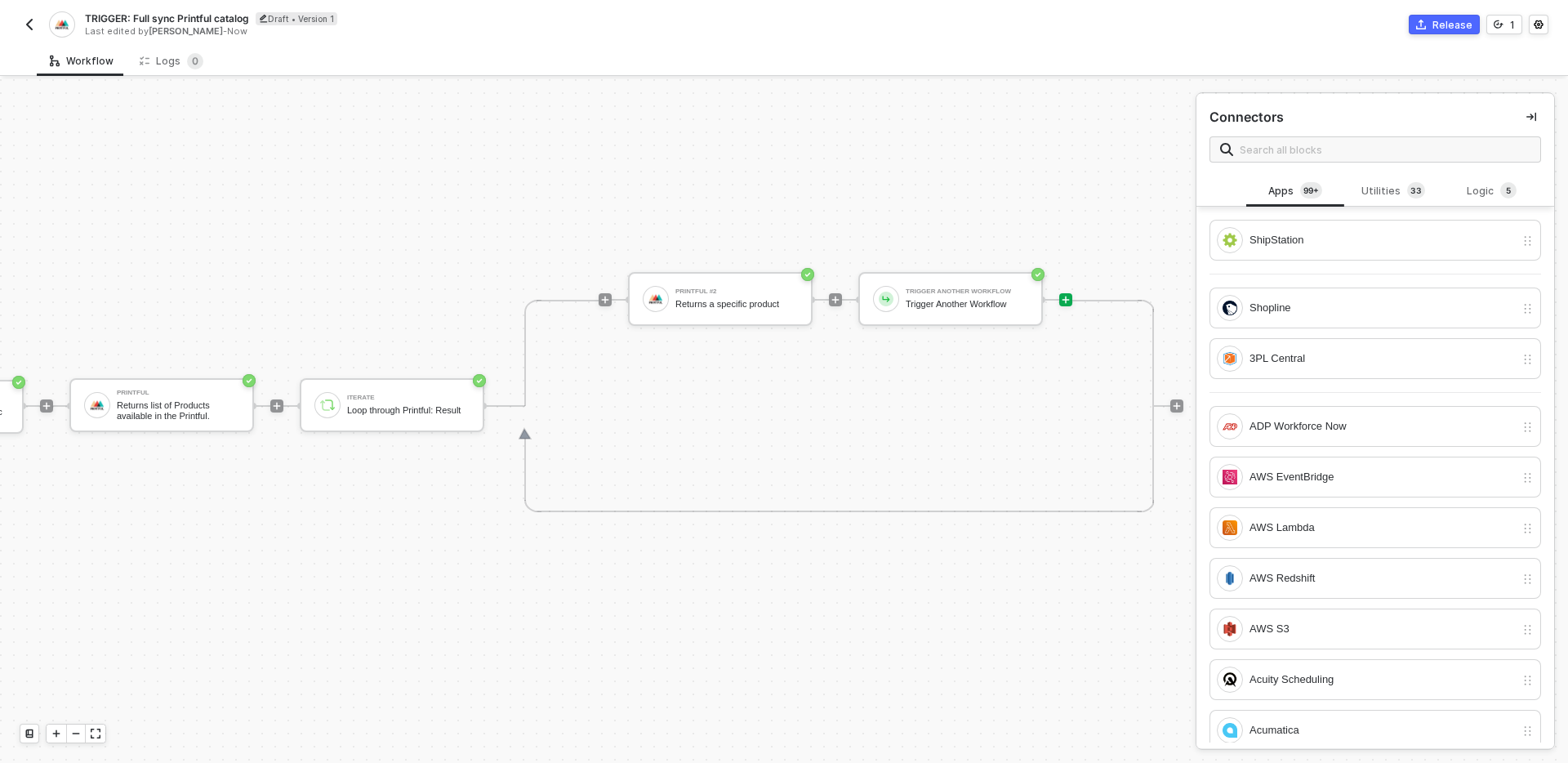
scroll to position [30, 0]
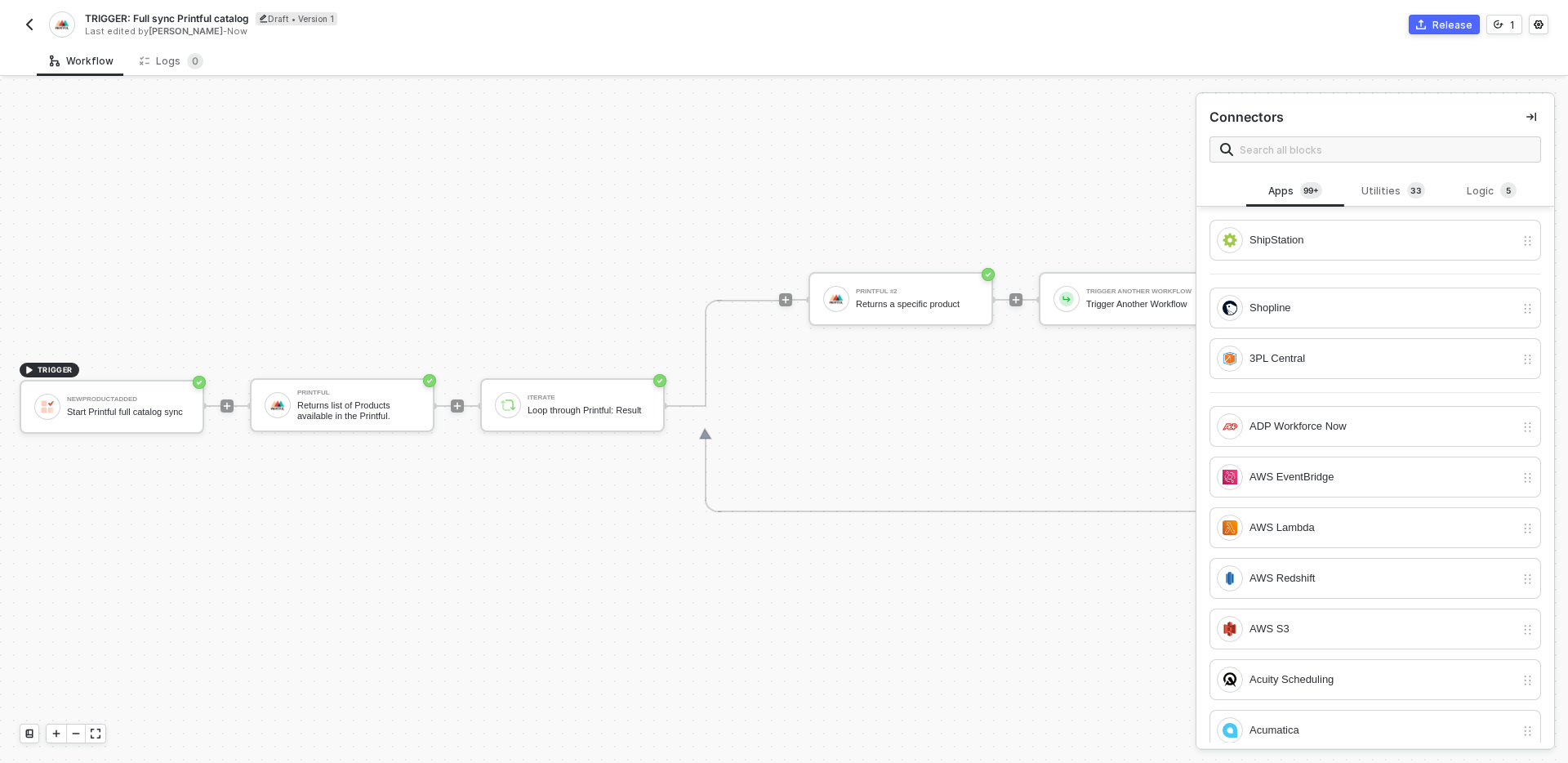
click at [532, 602] on div "TRIGGER NewProductAdded Start Printful full catalog sync Printful Returns list …" at bounding box center [682, 406] width 1364 height 714
click at [502, 226] on div "TRIGGER NewProductAdded Start Printful full catalog sync Printful Returns list …" at bounding box center [682, 406] width 1364 height 714
click at [31, 16] on button "button" at bounding box center [29, 24] width 20 height 20
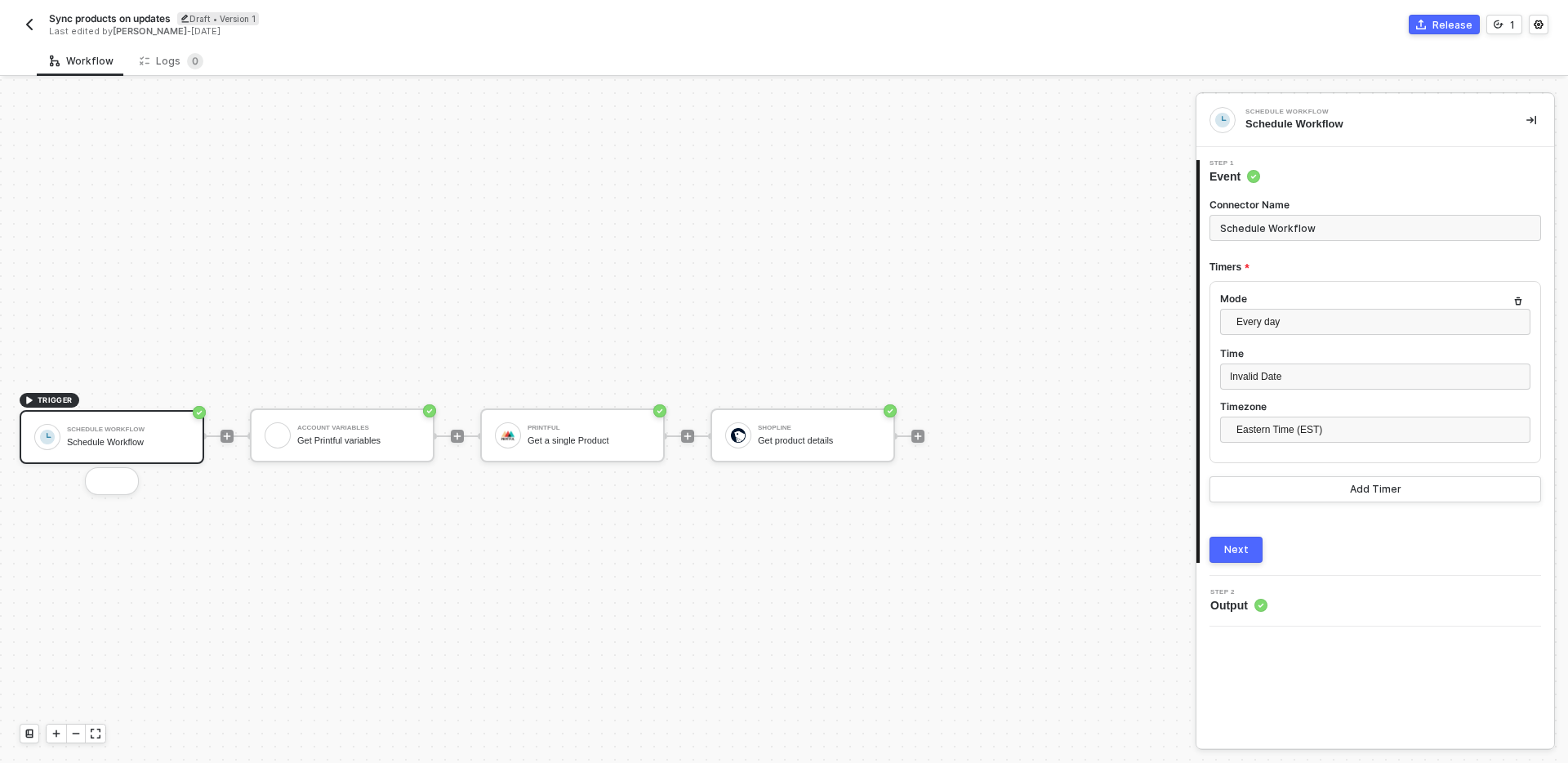
scroll to position [30, 0]
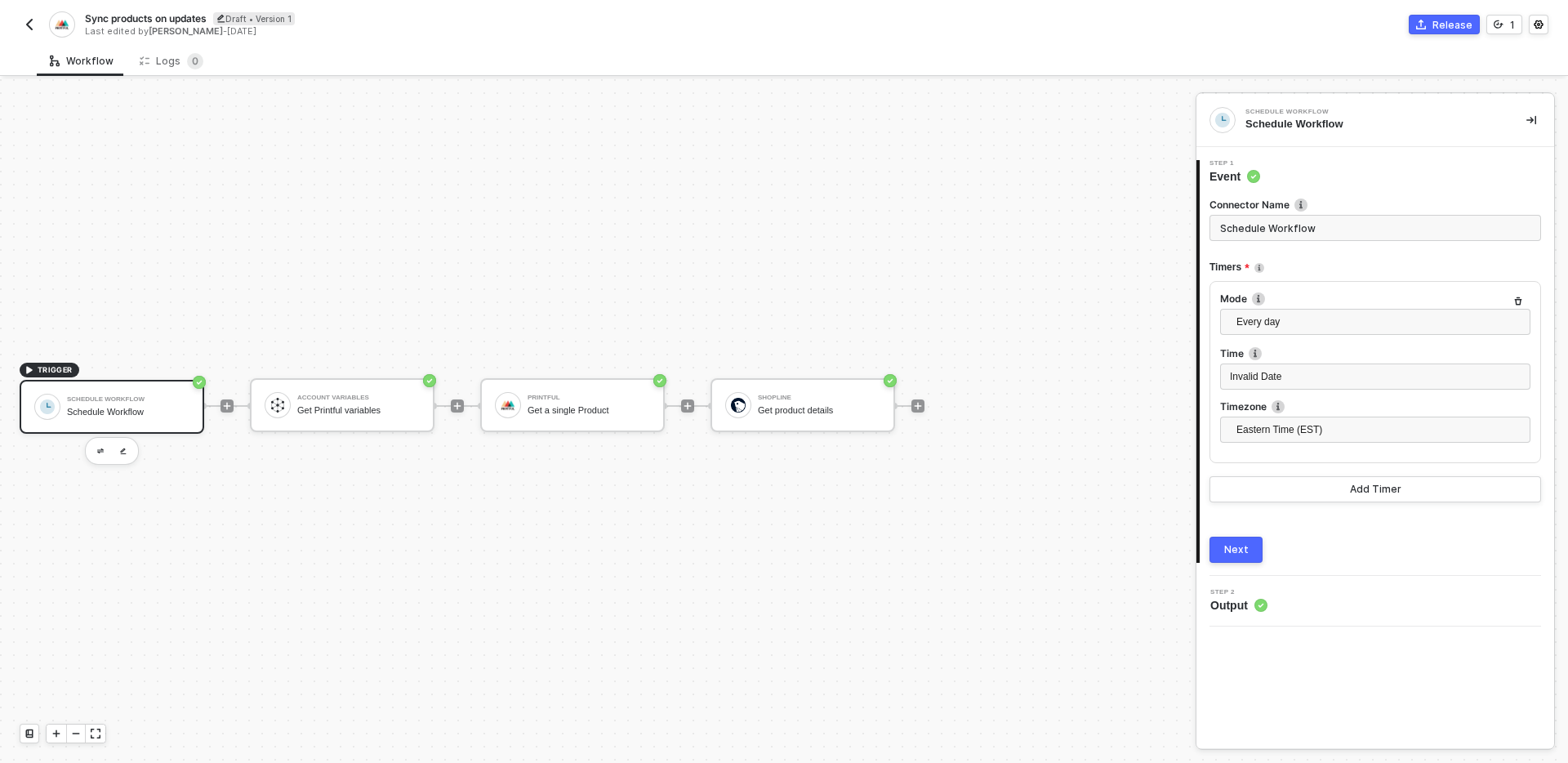
click at [186, 407] on div "Schedule Workflow" at bounding box center [127, 412] width 122 height 10
click at [1349, 227] on input "Schedule Workflow" at bounding box center [1375, 227] width 331 height 26
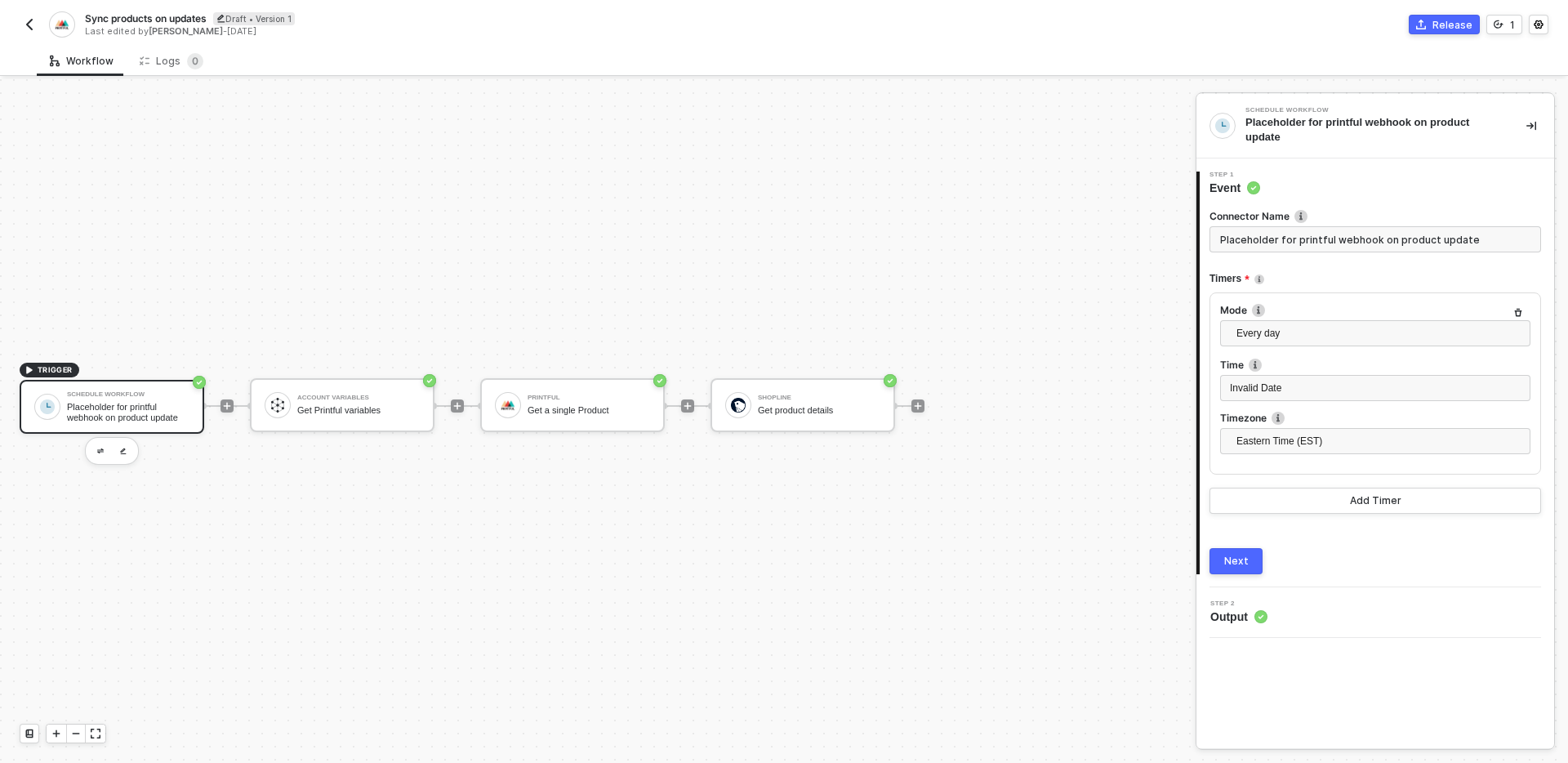
type input "Placeholder for printful webhook on product update"
click at [1237, 568] on button "Next" at bounding box center [1236, 561] width 53 height 26
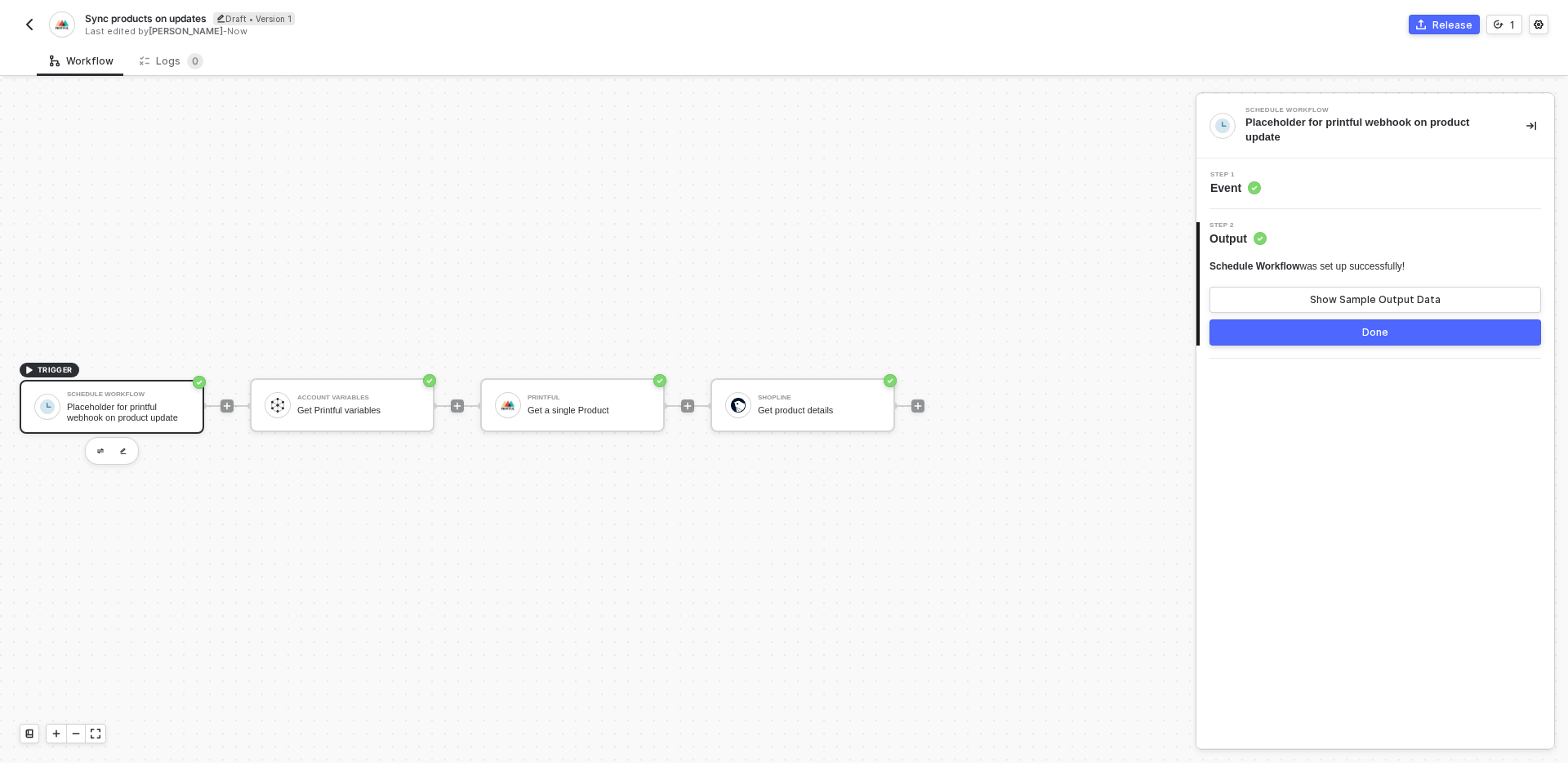
click at [1288, 337] on button "Done" at bounding box center [1375, 332] width 331 height 26
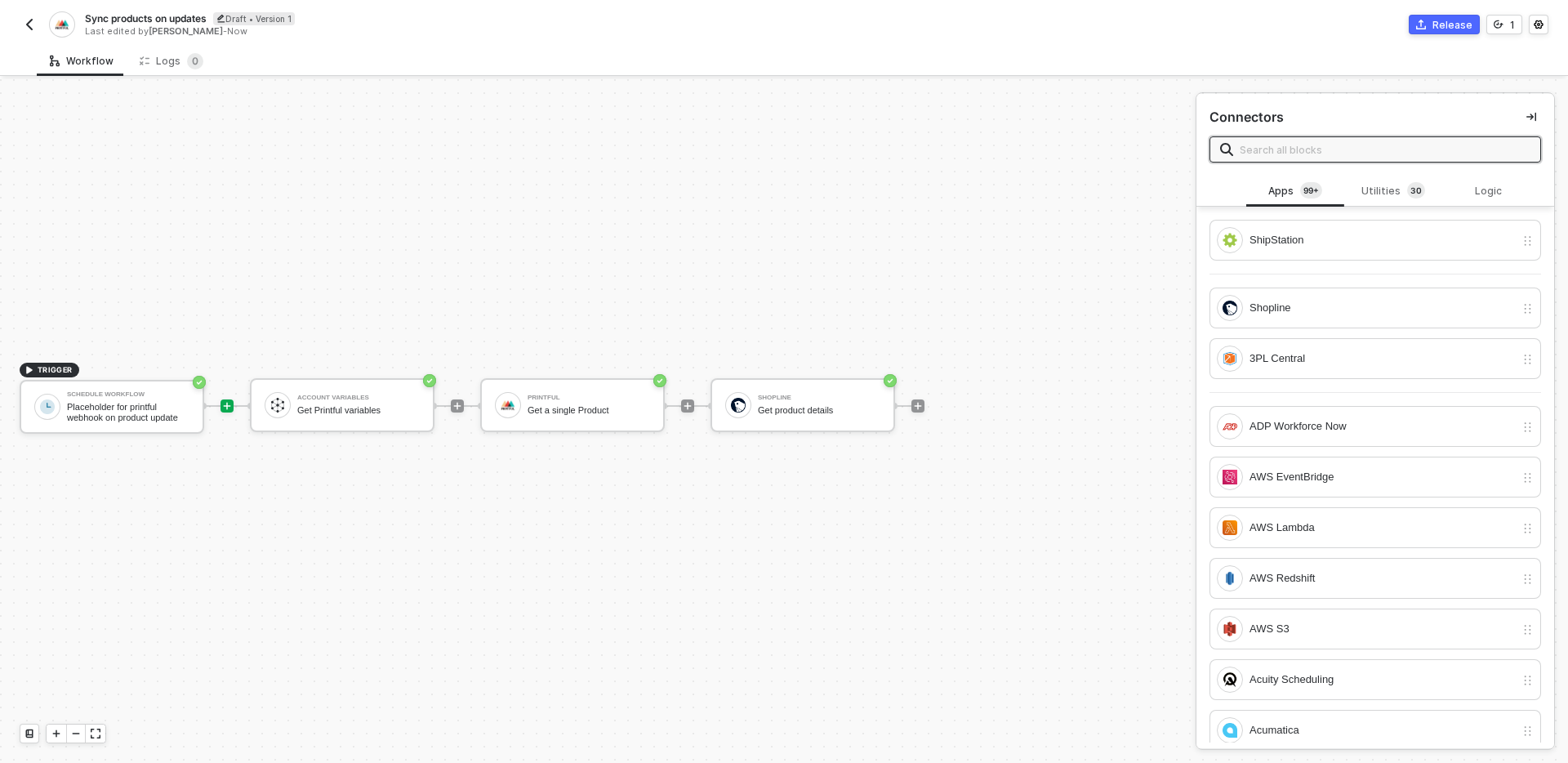
click at [739, 547] on div "TRIGGER Schedule Workflow Placeholder for printful webhook on product update Ac…" at bounding box center [594, 406] width 1187 height 714
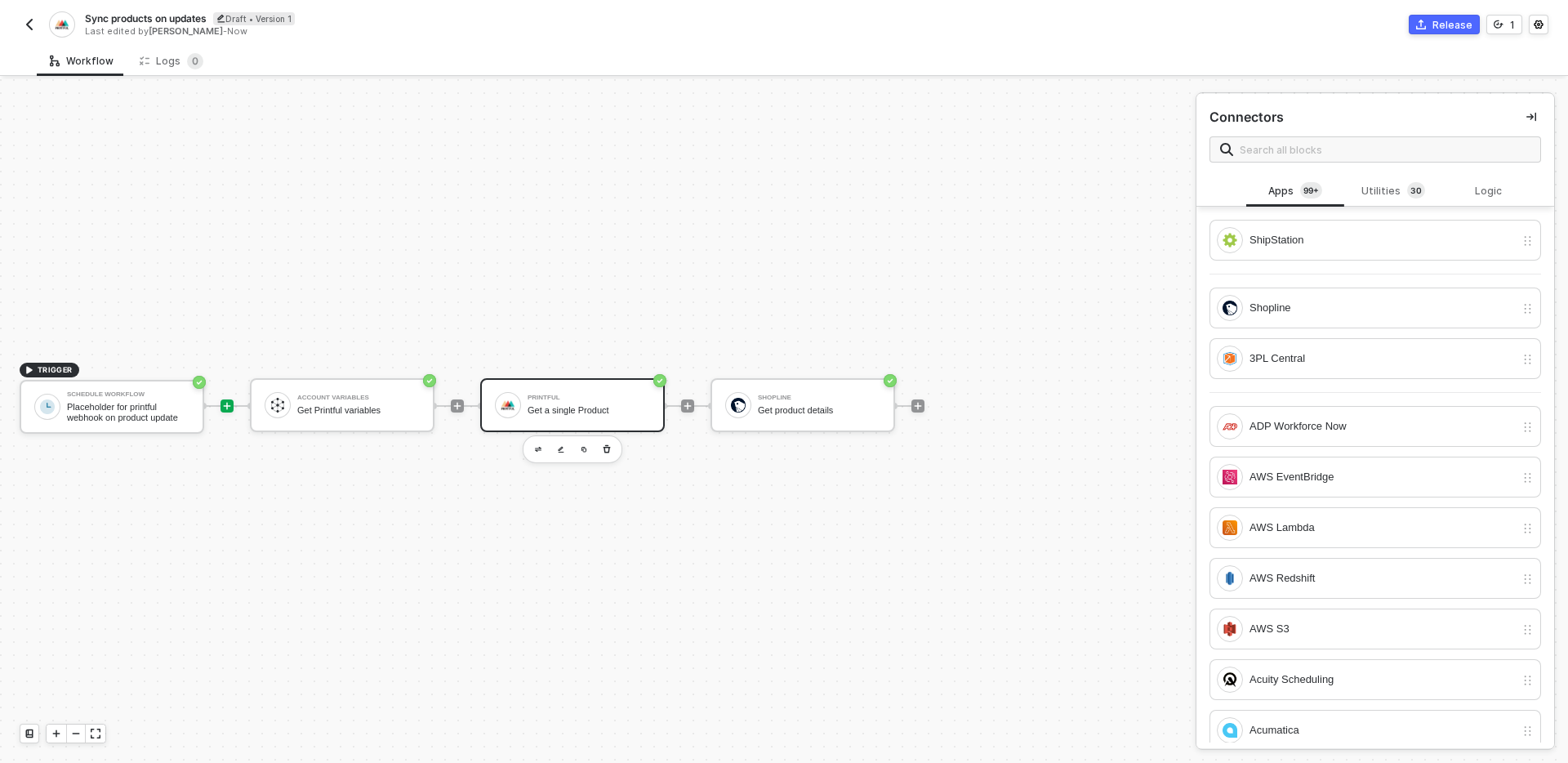
click at [594, 398] on div "Printful" at bounding box center [588, 398] width 122 height 7
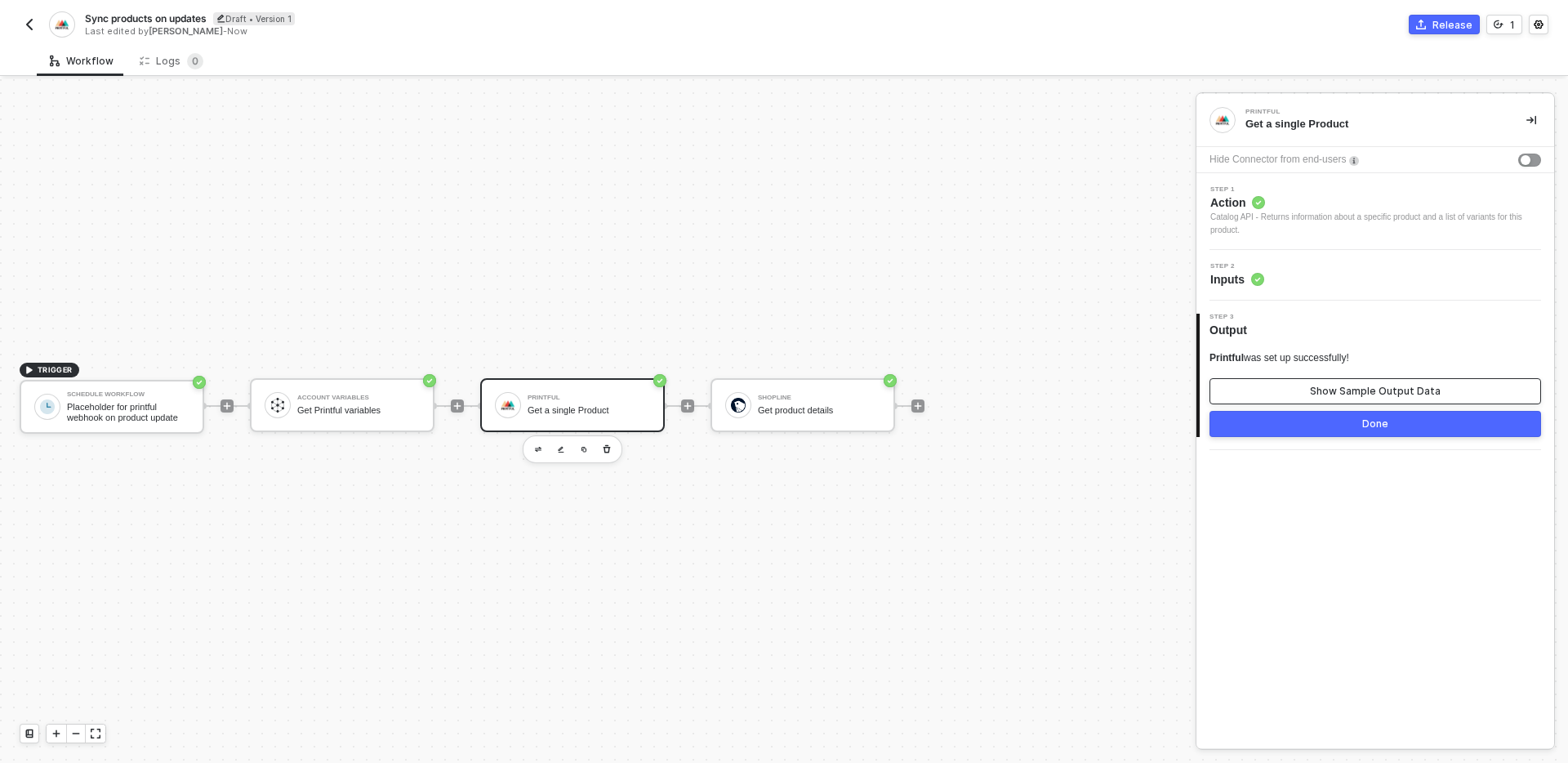
click at [1253, 389] on button "Show Sample Output Data" at bounding box center [1375, 391] width 331 height 26
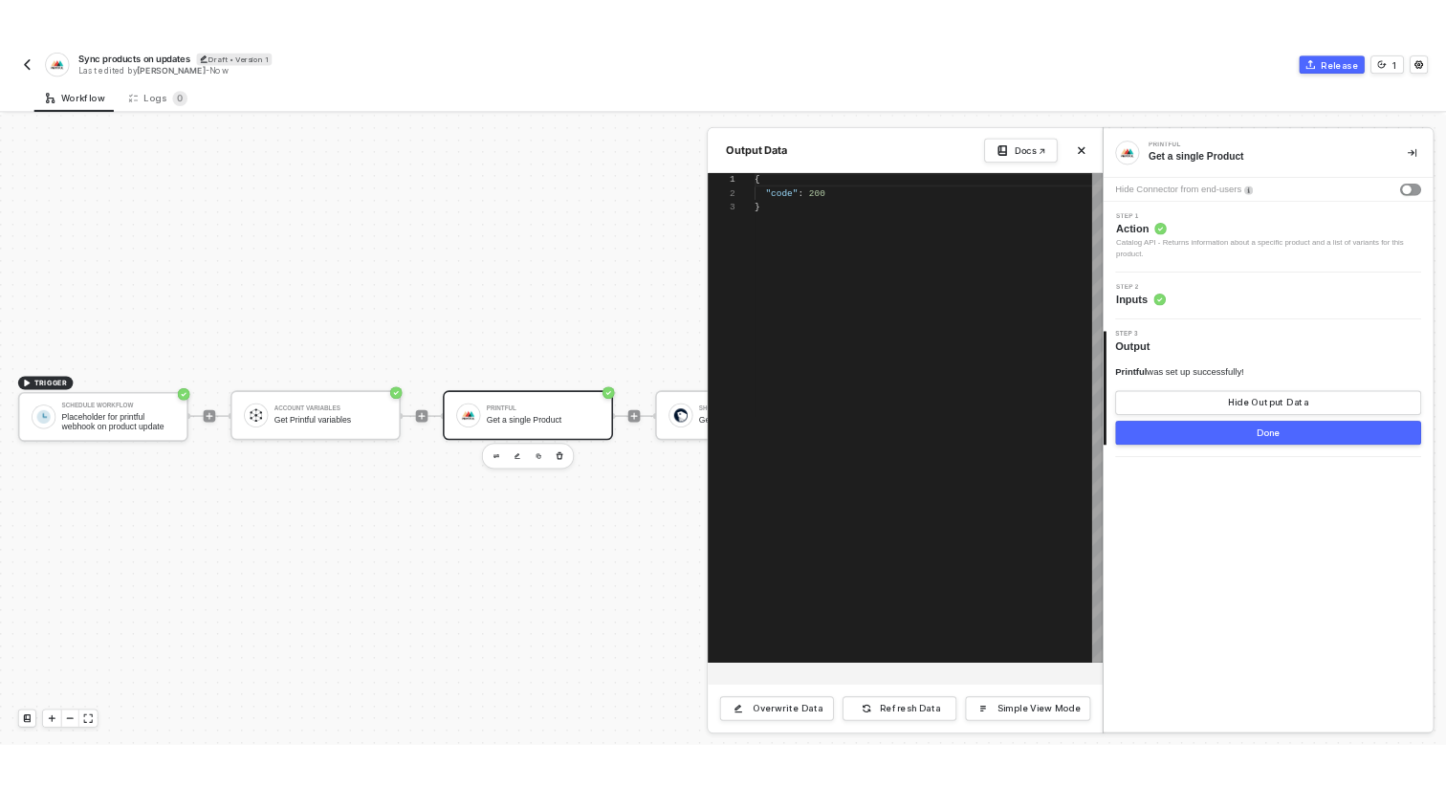
scroll to position [34, 0]
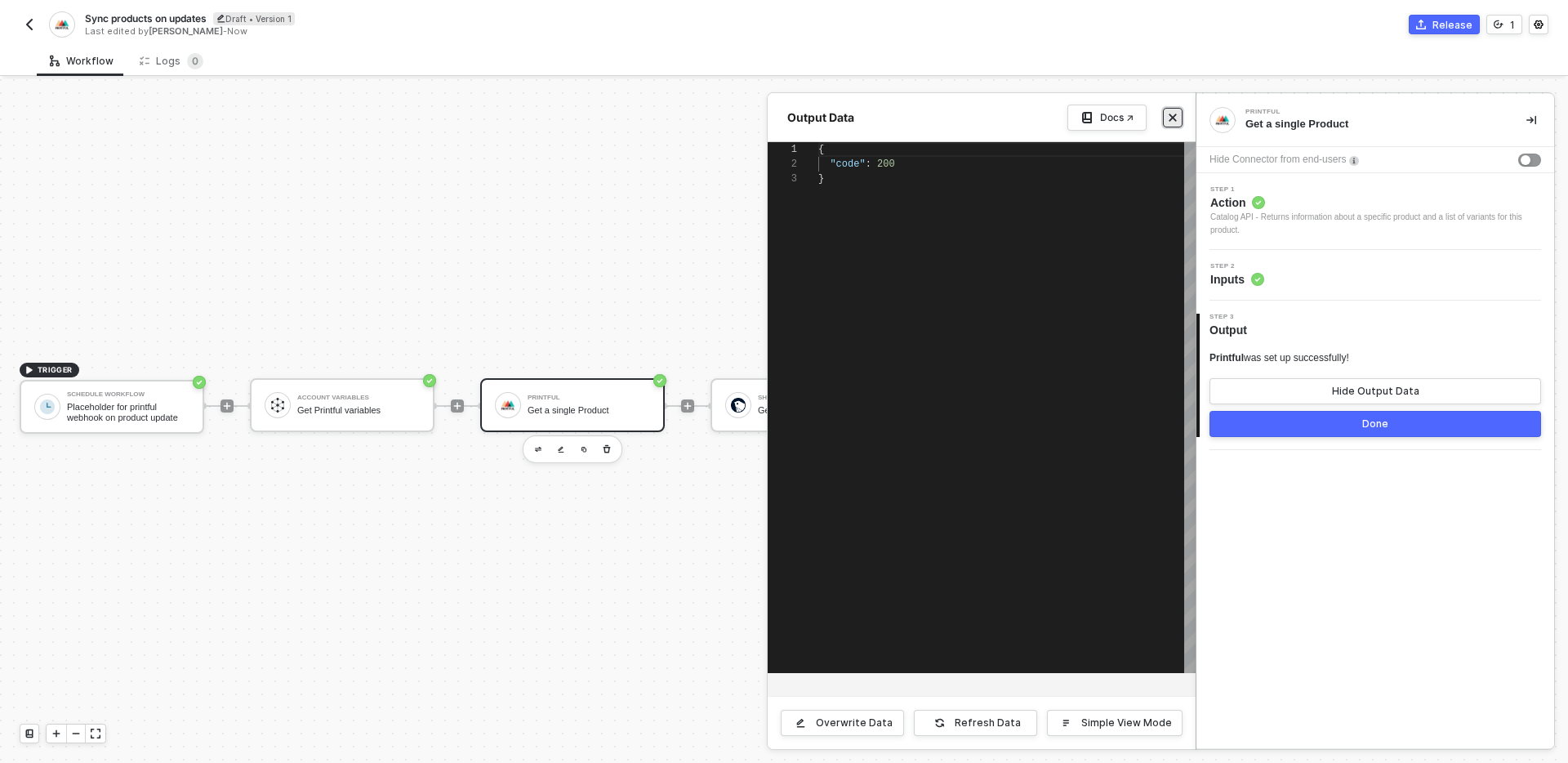
click at [1175, 121] on icon "icon-close" at bounding box center [1172, 117] width 9 height 9
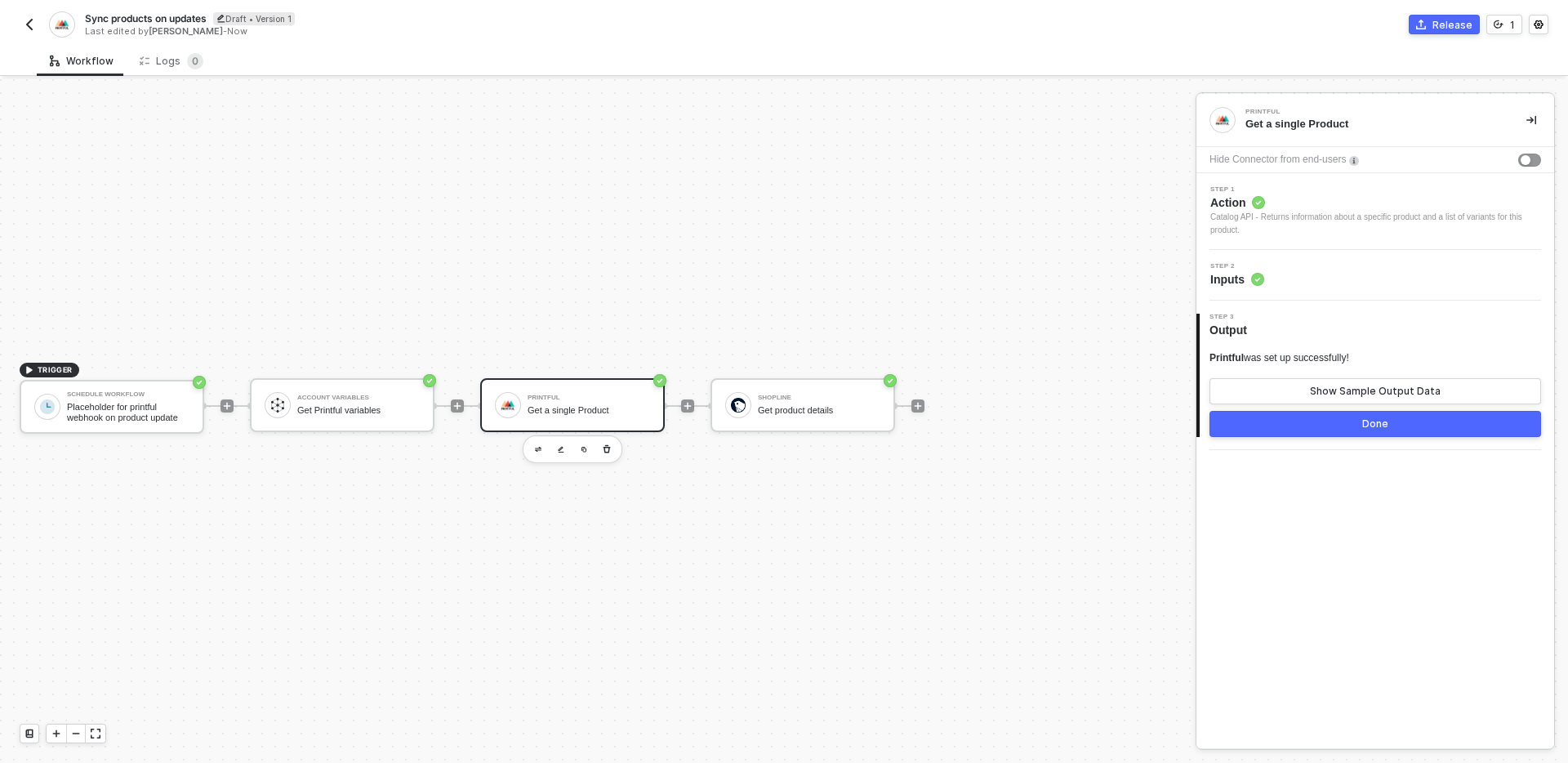
click at [706, 498] on div "TRIGGER Schedule Workflow Placeholder for printful webhook on product update Ac…" at bounding box center [594, 406] width 1187 height 714
click at [698, 518] on div "TRIGGER Schedule Workflow Placeholder for printful webhook on product update Ac…" at bounding box center [594, 406] width 1187 height 714
click at [592, 505] on div "TRIGGER Schedule Workflow Placeholder for printful webhook on product update Ac…" at bounding box center [594, 406] width 1187 height 714
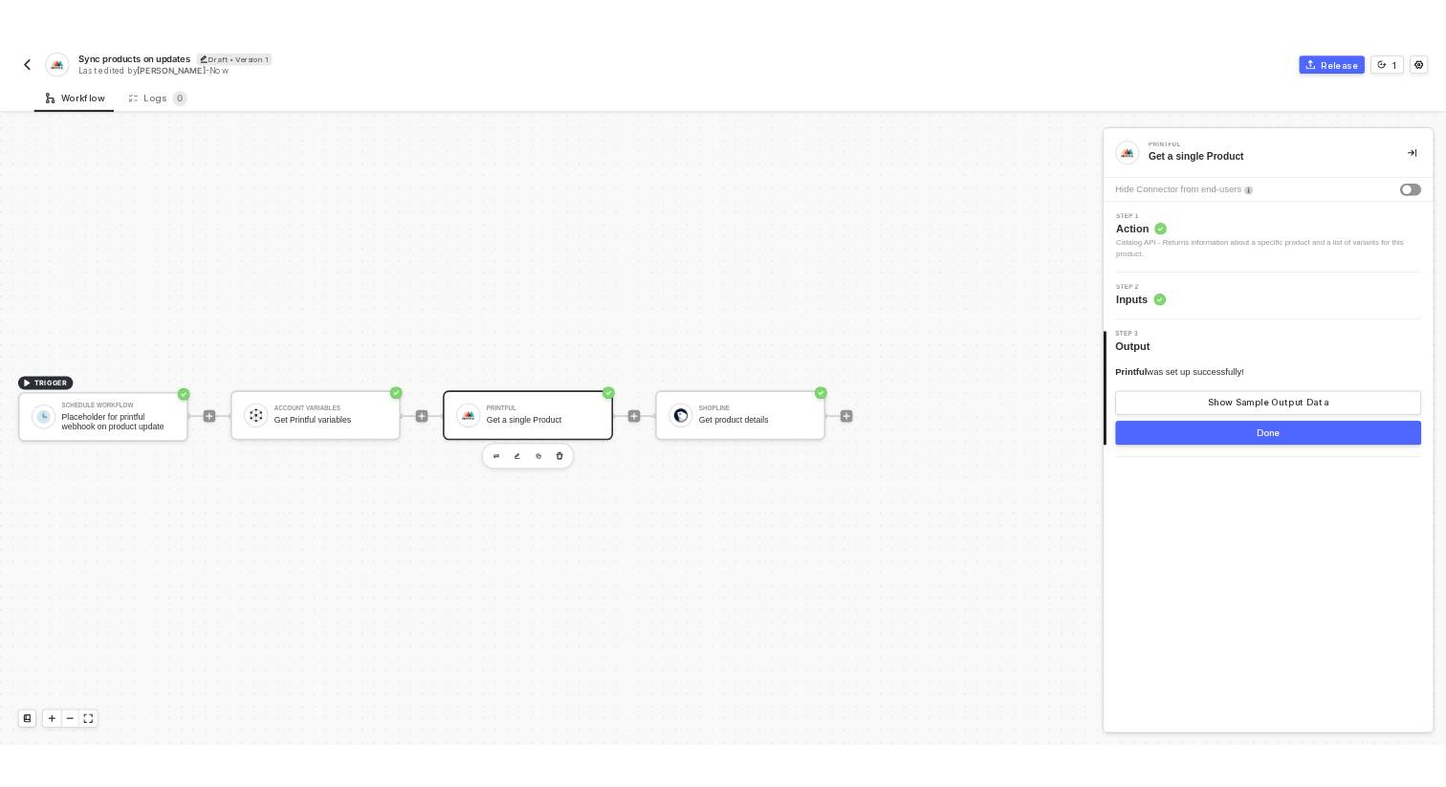
scroll to position [35, 0]
